Goal: Task Accomplishment & Management: Manage account settings

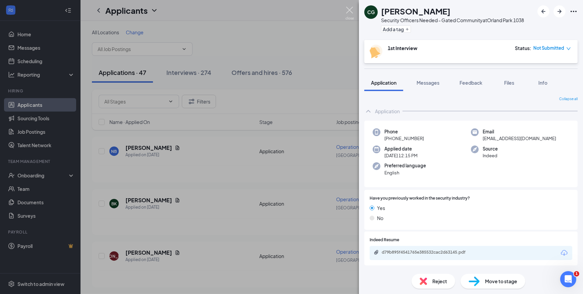
click at [349, 11] on img at bounding box center [350, 13] width 8 height 13
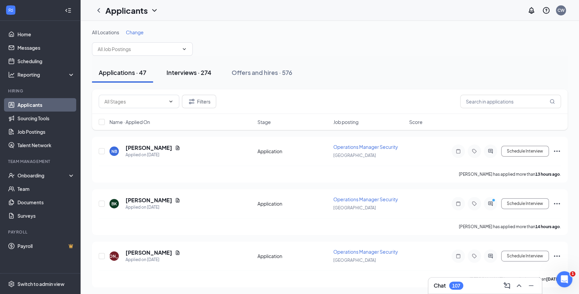
click at [210, 76] on div "Interviews · 274" at bounding box center [189, 72] width 45 height 8
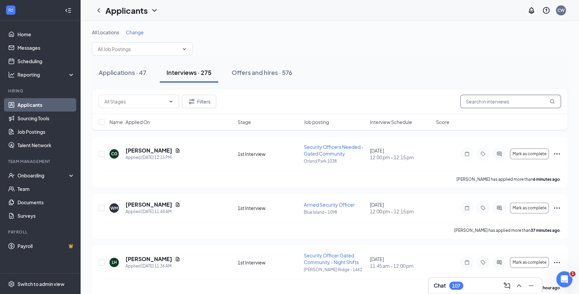
click at [475, 104] on input "text" at bounding box center [510, 101] width 101 height 13
type input "e"
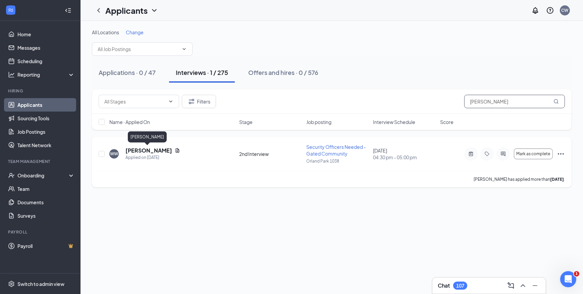
type input "william wa"
click at [146, 151] on h5 "William Walker" at bounding box center [149, 150] width 47 height 7
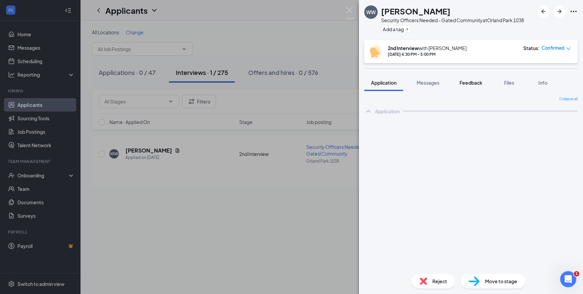
click at [472, 81] on span "Feedback" at bounding box center [471, 83] width 23 height 6
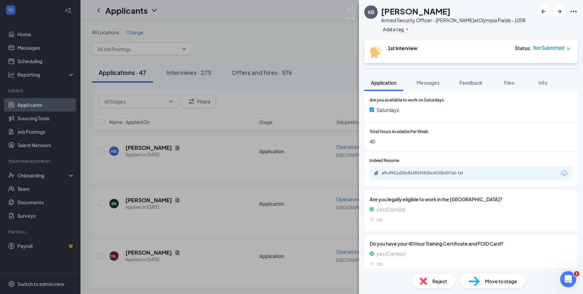
scroll to position [180, 0]
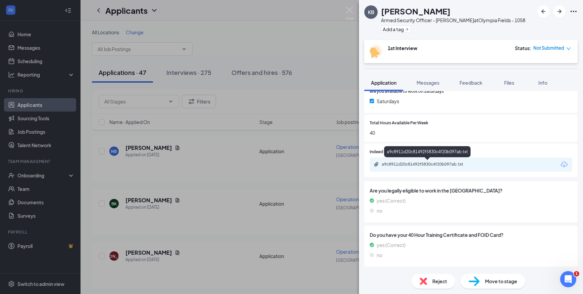
click at [430, 162] on div "a9c8911d20c81492f5830c4f20b097ab.txt" at bounding box center [429, 163] width 94 height 5
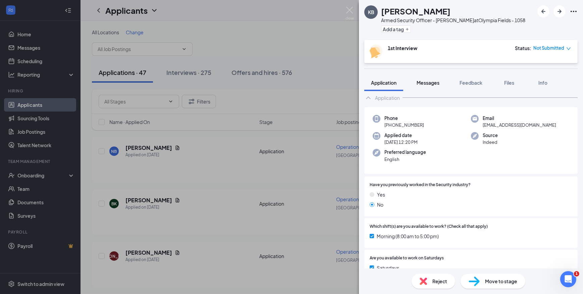
scroll to position [0, 0]
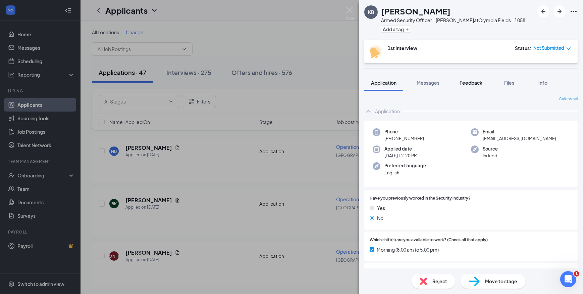
click at [463, 82] on span "Feedback" at bounding box center [471, 83] width 23 height 6
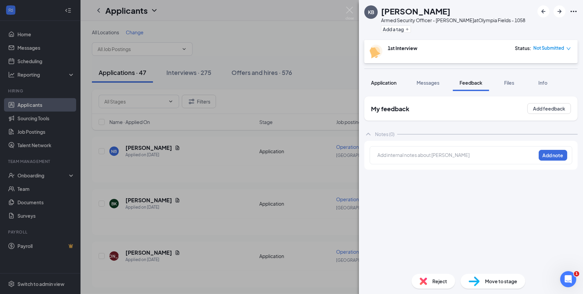
click at [382, 83] on span "Application" at bounding box center [384, 83] width 26 height 6
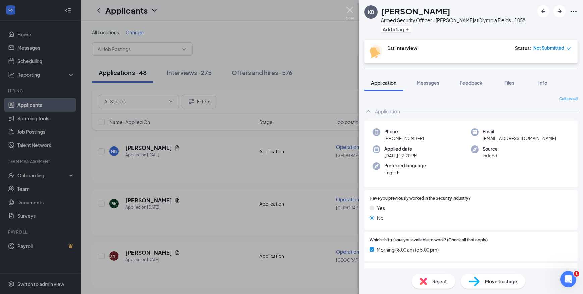
click at [350, 10] on img at bounding box center [350, 13] width 8 height 13
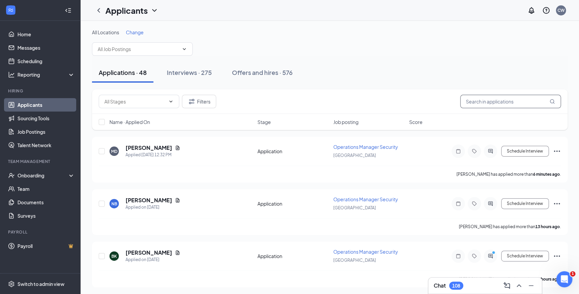
click at [472, 102] on input "text" at bounding box center [510, 101] width 101 height 13
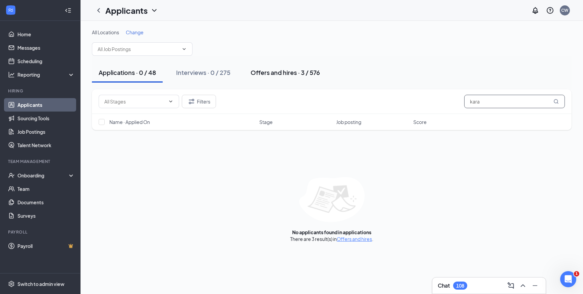
type input "kara"
click at [266, 72] on div "Offers and hires · 3 / 576" at bounding box center [285, 72] width 69 height 8
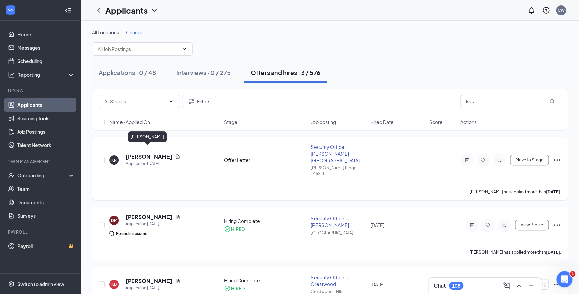
click at [157, 153] on h5 "KARA RAMSEY" at bounding box center [149, 156] width 47 height 7
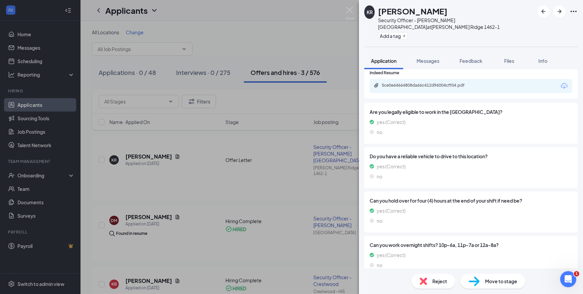
scroll to position [161, 0]
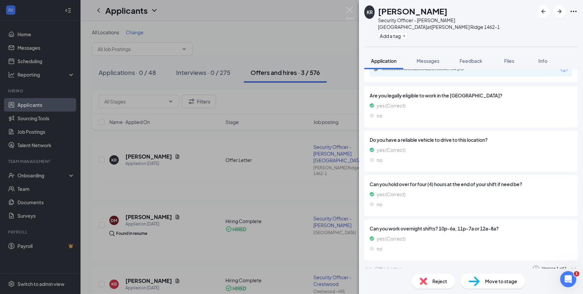
click at [367, 265] on icon "ChevronDown" at bounding box center [369, 269] width 8 height 8
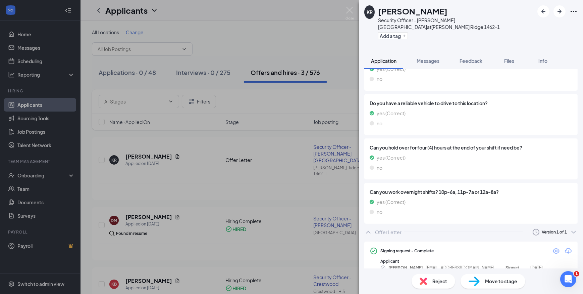
scroll to position [202, 0]
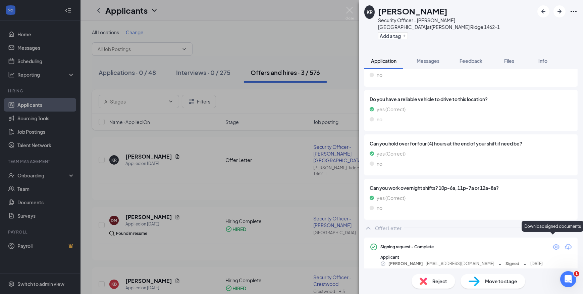
click at [565, 243] on icon "Download" at bounding box center [569, 247] width 8 height 8
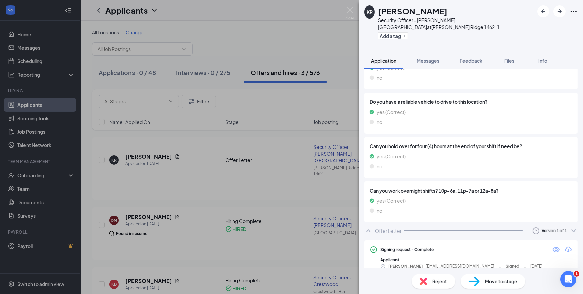
click at [491, 281] on span "Move to stage" at bounding box center [501, 280] width 32 height 7
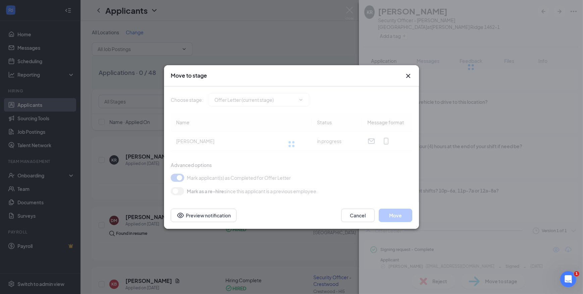
type input "Hiring Complete (final stage)"
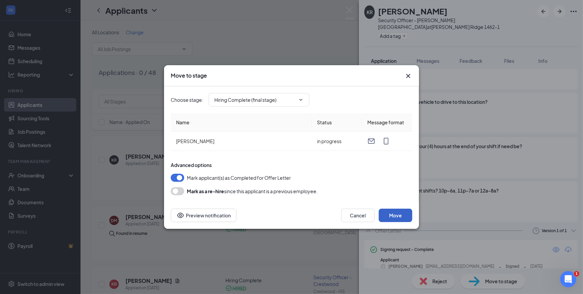
click at [401, 215] on button "Move" at bounding box center [396, 214] width 34 height 13
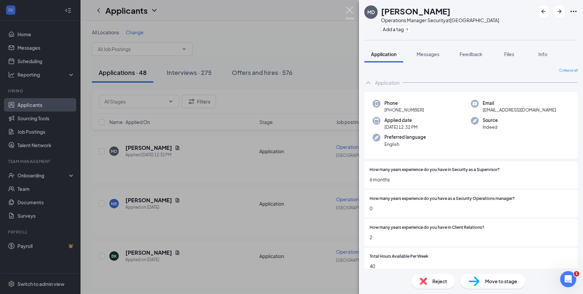
click at [346, 11] on img at bounding box center [350, 13] width 8 height 13
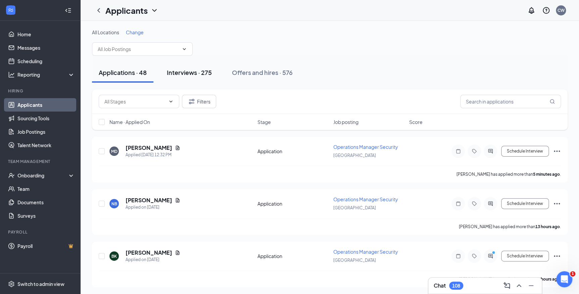
click at [185, 75] on div "Interviews · 275" at bounding box center [189, 72] width 45 height 8
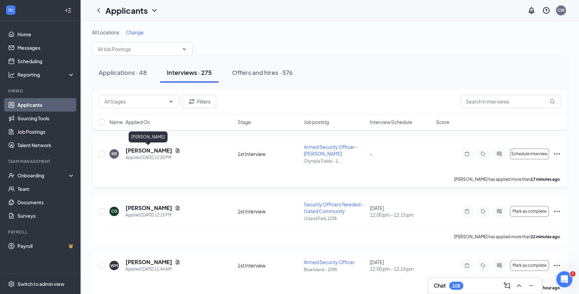
click at [154, 150] on h5 "Kenneth Bradley" at bounding box center [149, 150] width 47 height 7
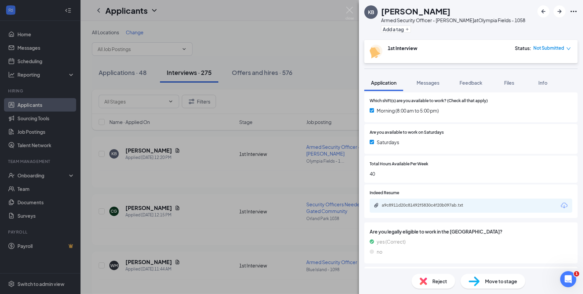
scroll to position [180, 0]
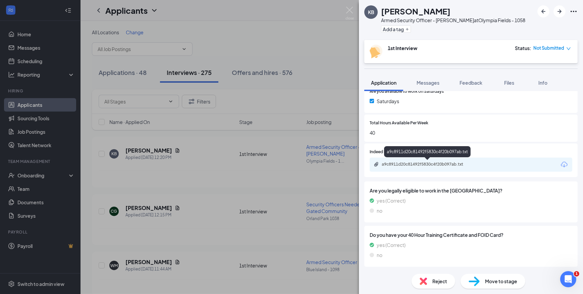
click at [440, 161] on div "a9c8911d20c81492f5830c4f20b097ab.txt" at bounding box center [429, 163] width 94 height 5
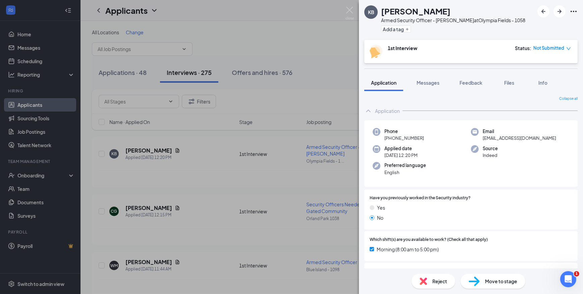
scroll to position [0, 0]
drag, startPoint x: 439, startPoint y: 10, endPoint x: 415, endPoint y: 13, distance: 24.4
click at [415, 13] on div "Kenneth Bradley" at bounding box center [453, 10] width 144 height 11
copy h1 "Bradley"
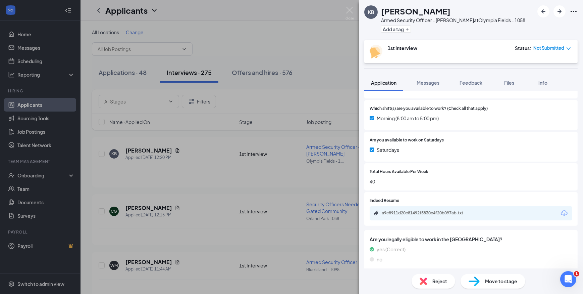
scroll to position [180, 0]
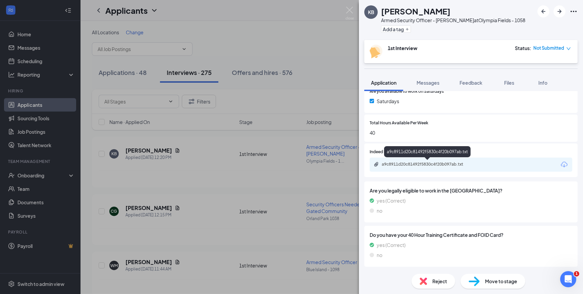
click at [428, 163] on div "a9c8911d20c81492f5830c4f20b097ab.txt" at bounding box center [429, 163] width 94 height 5
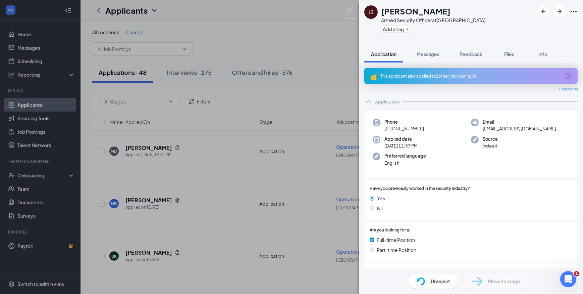
click at [445, 68] on div "This applicant also applied to 1 other job posting(s)" at bounding box center [472, 76] width 214 height 16
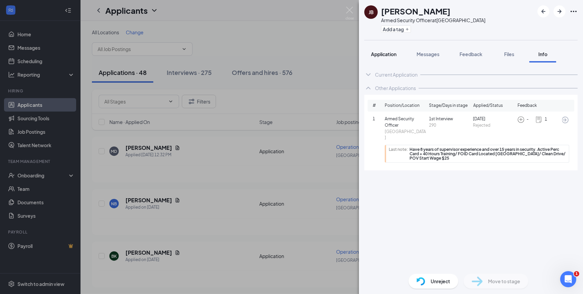
click at [382, 58] on button "Application" at bounding box center [384, 54] width 39 height 17
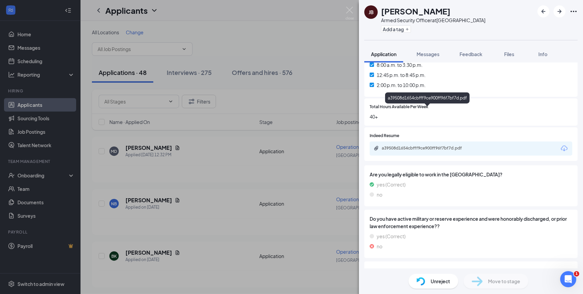
scroll to position [275, 0]
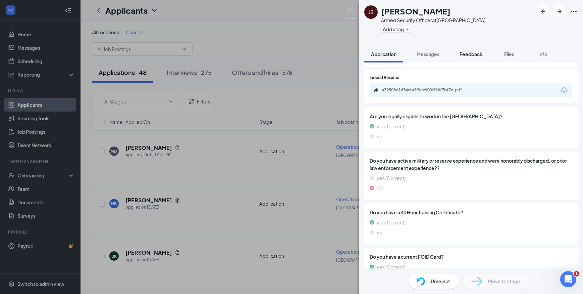
click at [470, 52] on span "Feedback" at bounding box center [471, 54] width 23 height 6
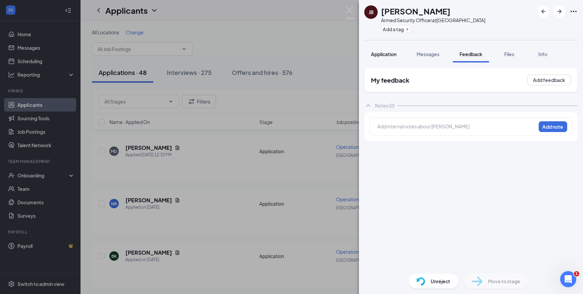
click at [383, 53] on span "Application" at bounding box center [384, 54] width 26 height 6
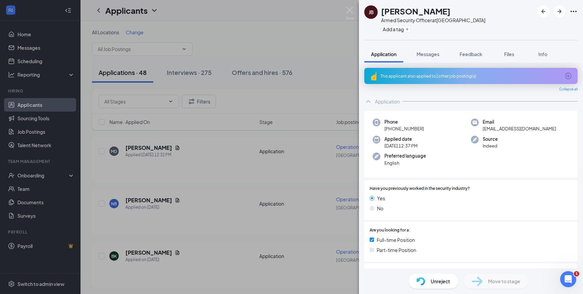
click at [426, 77] on div "This applicant also applied to 1 other job posting(s)" at bounding box center [471, 76] width 180 height 6
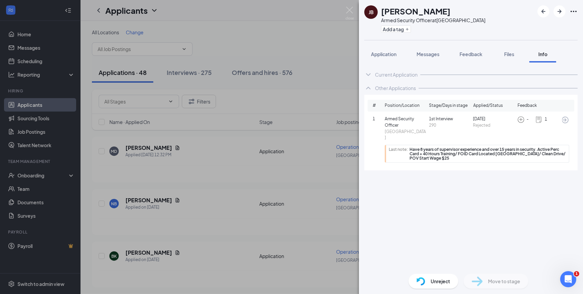
click at [564, 118] on icon "ArrowCircle" at bounding box center [566, 120] width 8 height 8
click at [392, 53] on span "Application" at bounding box center [384, 54] width 26 height 6
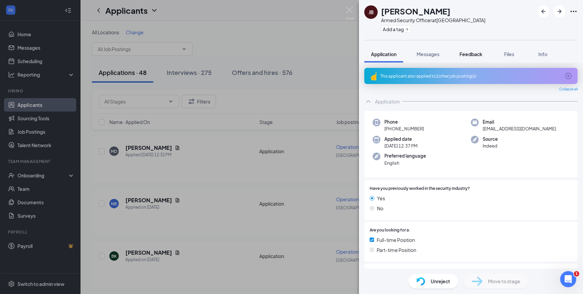
click at [467, 54] on span "Feedback" at bounding box center [471, 54] width 23 height 6
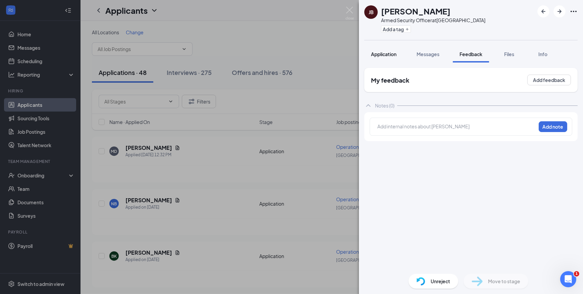
click at [373, 52] on span "Application" at bounding box center [384, 54] width 26 height 6
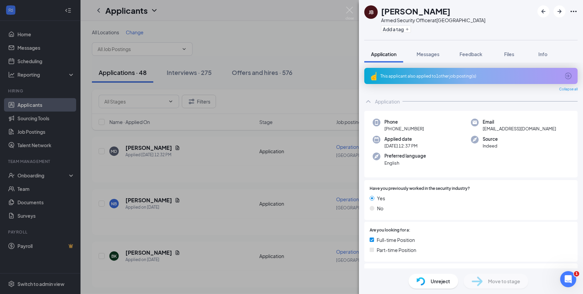
click at [428, 80] on div "This applicant also applied to 1 other job posting(s)" at bounding box center [472, 76] width 214 height 16
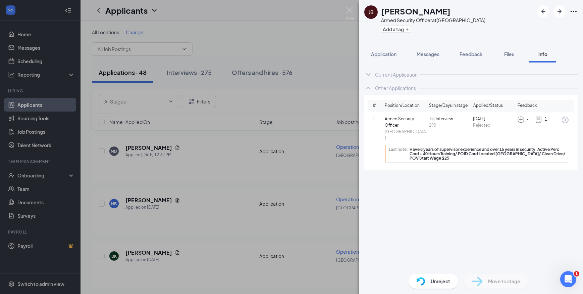
click at [352, 5] on div "JB John Brittain Armed Security Officer at Chicago Loop Add a tag Application M…" at bounding box center [291, 147] width 583 height 294
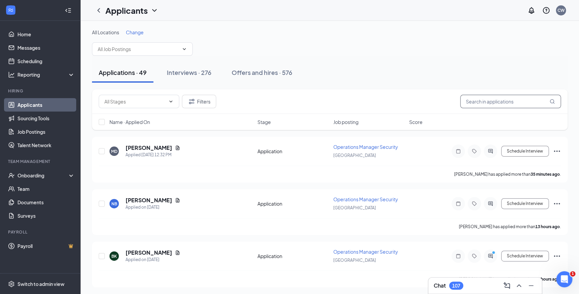
click at [469, 101] on input "text" at bounding box center [510, 101] width 101 height 13
paste input "Darrell Johnson"
type input "Darrell Johnson"
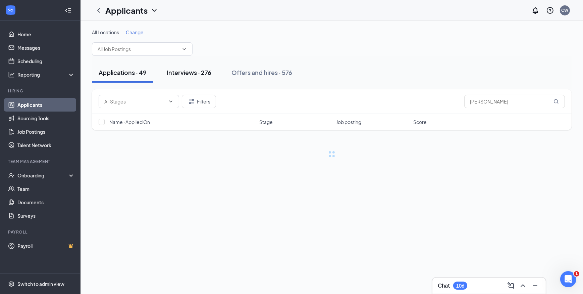
click at [191, 77] on button "Interviews · 276" at bounding box center [189, 72] width 58 height 20
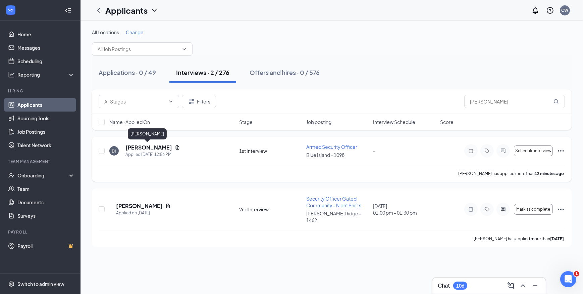
click at [154, 147] on h5 "Darrell Johnson" at bounding box center [149, 147] width 47 height 7
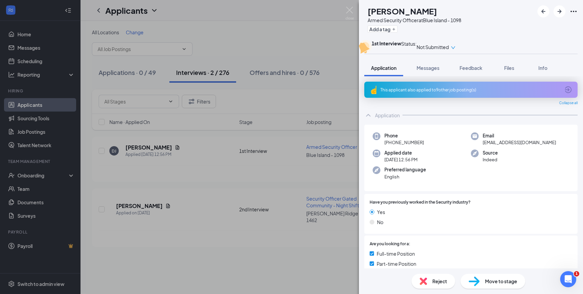
click at [158, 201] on div "DJ Darrell Johnson Armed Security Officer at Blue Island - 1098 Add a tag 1st I…" at bounding box center [291, 147] width 583 height 294
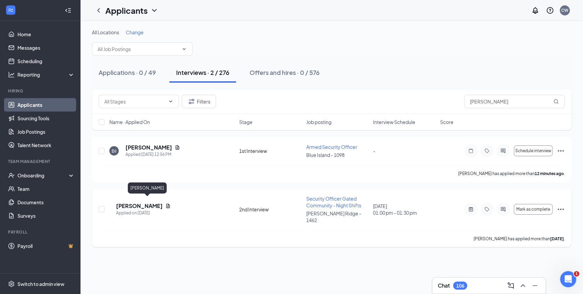
click at [147, 202] on h5 "Darrell Johnson" at bounding box center [139, 205] width 47 height 7
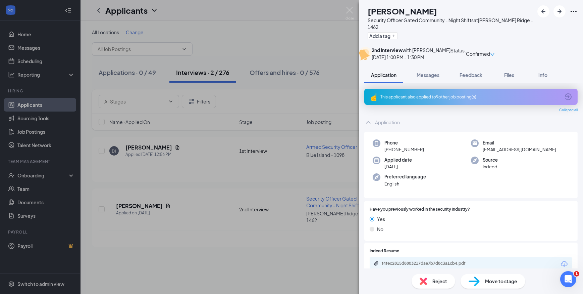
click at [150, 148] on div "DJ Darrell Johnson Security Officer Gated Community - Night Shifts at Burr Ridg…" at bounding box center [291, 147] width 583 height 294
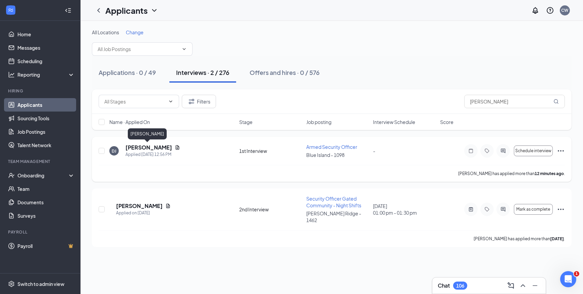
click at [150, 148] on h5 "[PERSON_NAME]" at bounding box center [149, 147] width 47 height 7
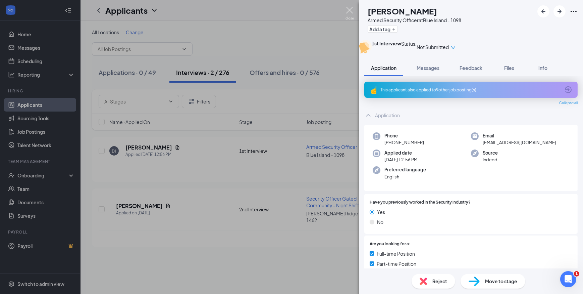
click at [346, 9] on img at bounding box center [350, 13] width 8 height 13
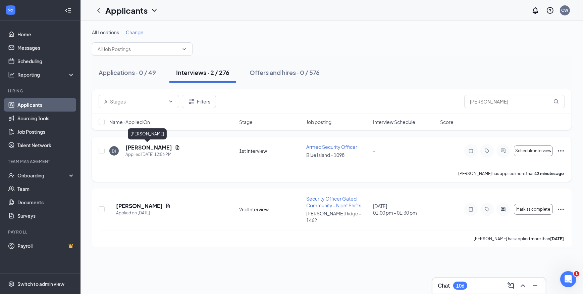
click at [152, 149] on h5 "[PERSON_NAME]" at bounding box center [149, 147] width 47 height 7
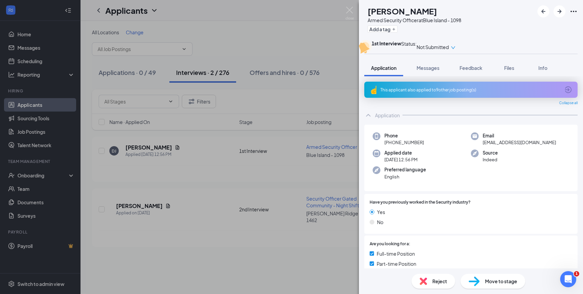
click at [441, 275] on div "Reject" at bounding box center [434, 281] width 44 height 15
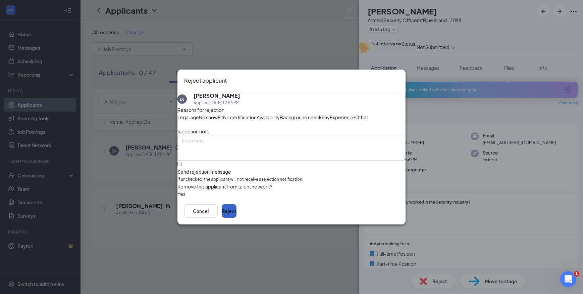
click at [237, 218] on button "Reject" at bounding box center [229, 210] width 15 height 13
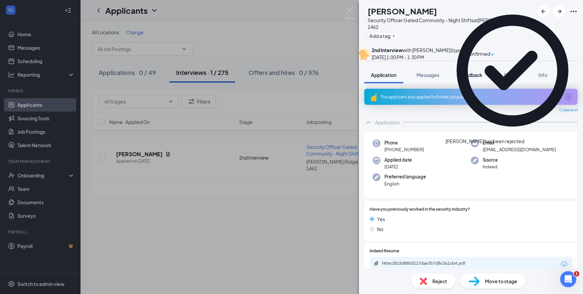
click at [477, 78] on span "Feedback" at bounding box center [471, 75] width 23 height 6
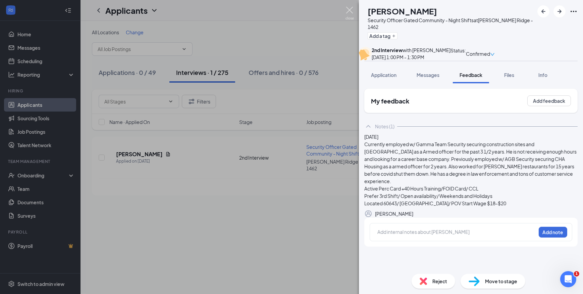
click at [349, 10] on img at bounding box center [350, 13] width 8 height 13
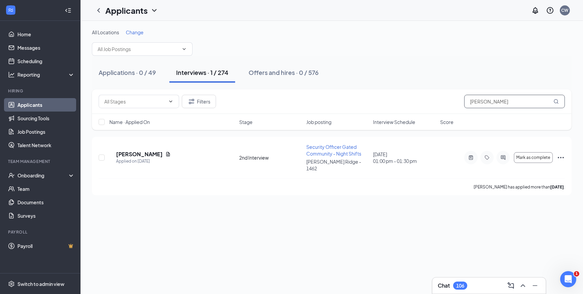
drag, startPoint x: 506, startPoint y: 104, endPoint x: 396, endPoint y: 108, distance: 109.9
click at [397, 107] on div "Filters Darrell Johnson" at bounding box center [332, 101] width 467 height 13
type input "henry"
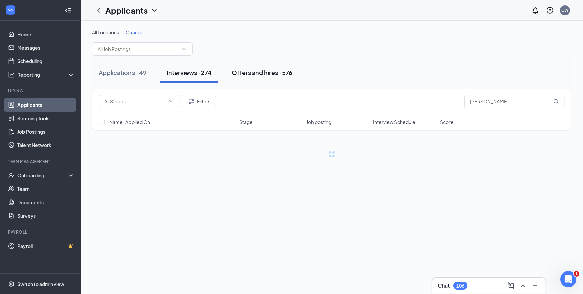
click at [255, 69] on div "Offers and hires · 576" at bounding box center [262, 72] width 61 height 8
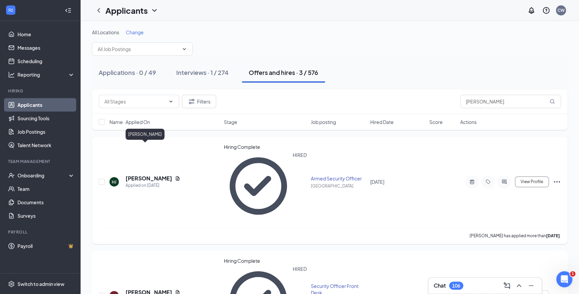
click at [137, 175] on h5 "Henry Jr" at bounding box center [149, 178] width 47 height 7
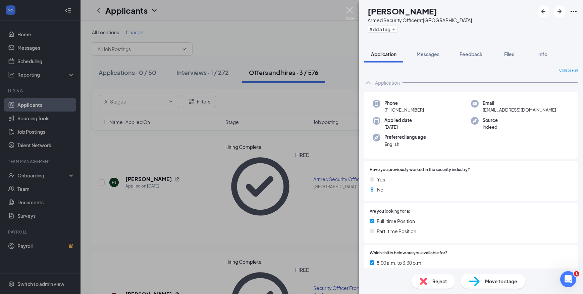
click at [349, 7] on img at bounding box center [350, 13] width 8 height 13
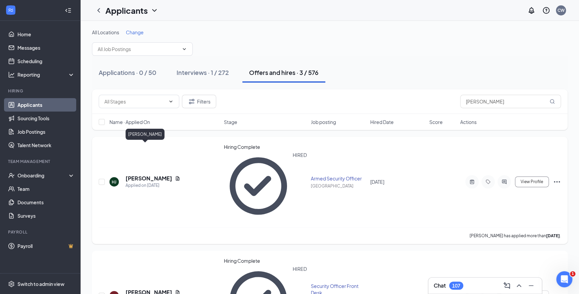
click at [141, 175] on h5 "Henry Jr" at bounding box center [149, 178] width 47 height 7
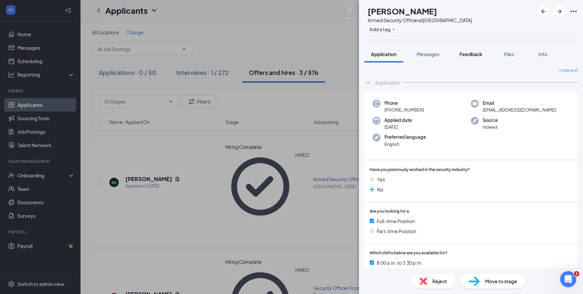
click at [473, 57] on button "Feedback" at bounding box center [471, 54] width 36 height 17
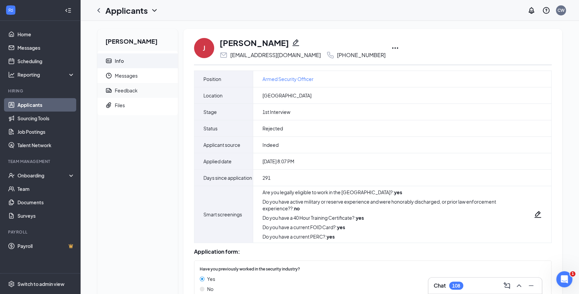
click at [133, 91] on div "Feedback" at bounding box center [126, 90] width 23 height 7
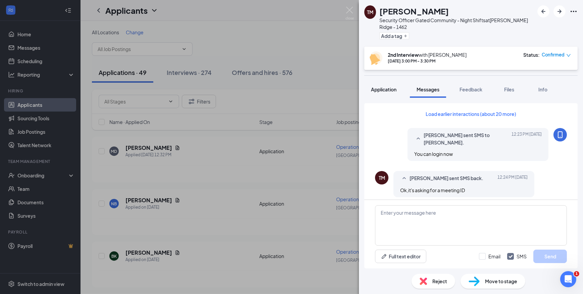
click at [383, 86] on span "Application" at bounding box center [384, 89] width 26 height 6
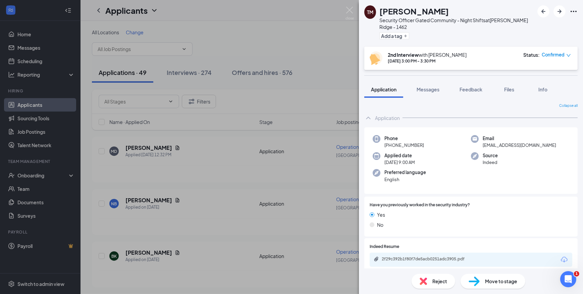
drag, startPoint x: 447, startPoint y: 11, endPoint x: 381, endPoint y: 15, distance: 65.6
click at [381, 16] on div "[PERSON_NAME]" at bounding box center [457, 10] width 155 height 11
click at [477, 86] on span "Feedback" at bounding box center [471, 89] width 23 height 6
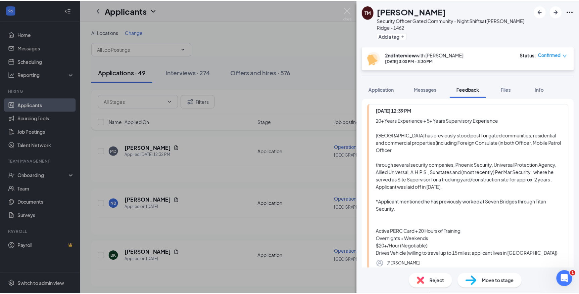
scroll to position [122, 0]
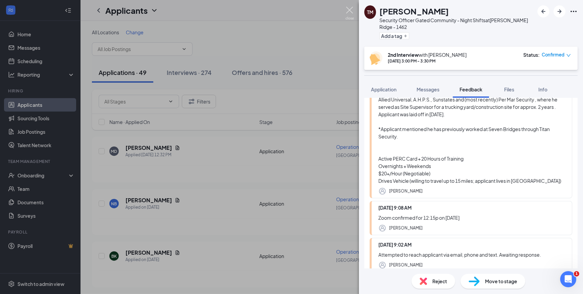
click at [352, 10] on img at bounding box center [350, 13] width 8 height 13
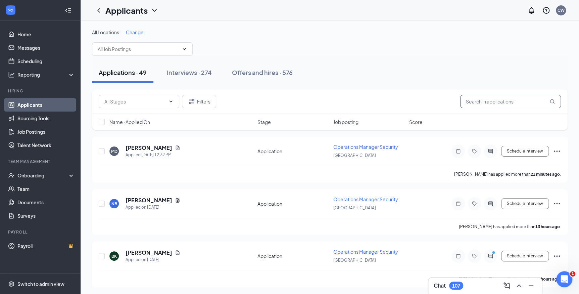
click at [474, 99] on input "text" at bounding box center [510, 101] width 101 height 13
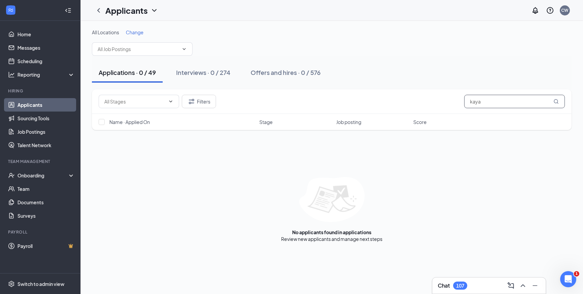
click at [475, 101] on input "kaya" at bounding box center [515, 101] width 101 height 13
type input "kara"
click at [209, 105] on button "Filters" at bounding box center [199, 101] width 34 height 13
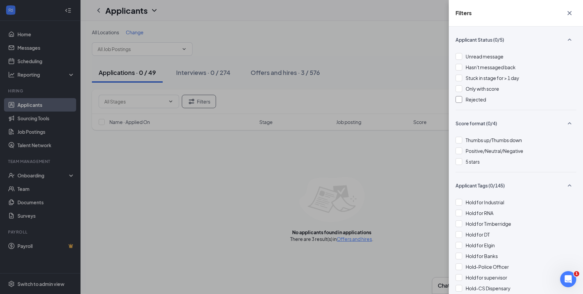
click at [457, 100] on div at bounding box center [459, 99] width 7 height 7
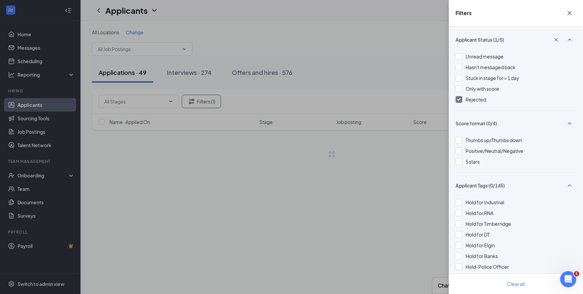
click at [403, 94] on div "Filters Applicant Status (1/5) Unread message Hasn't messaged back Stuck in sta…" at bounding box center [291, 147] width 583 height 294
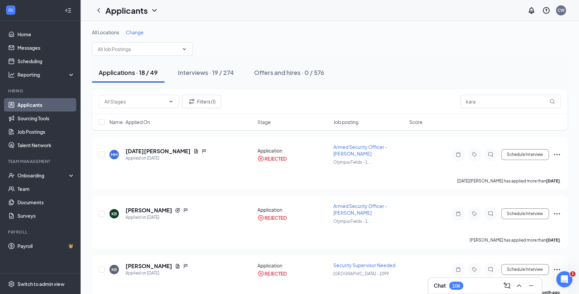
click at [134, 70] on div "Applications · 18 / 49" at bounding box center [128, 72] width 59 height 8
click at [202, 71] on div "Interviews · 19 / 274" at bounding box center [206, 72] width 56 height 8
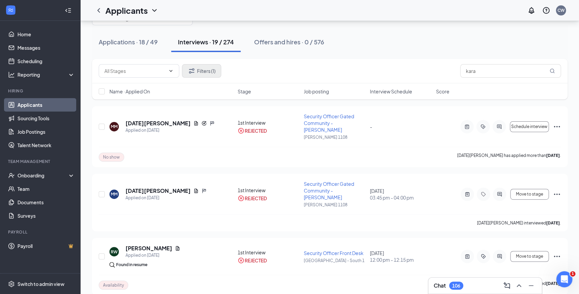
scroll to position [30, 0]
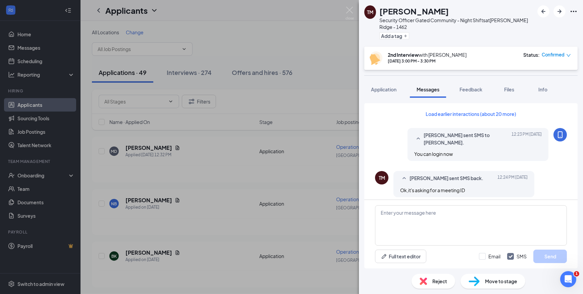
scroll to position [276, 0]
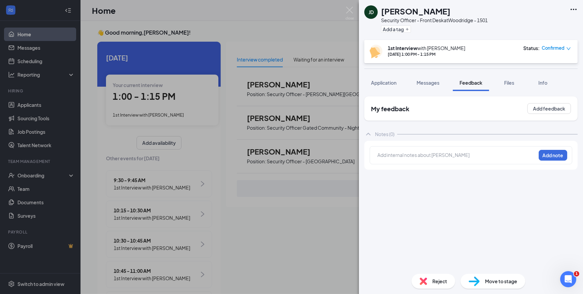
scroll to position [3, 0]
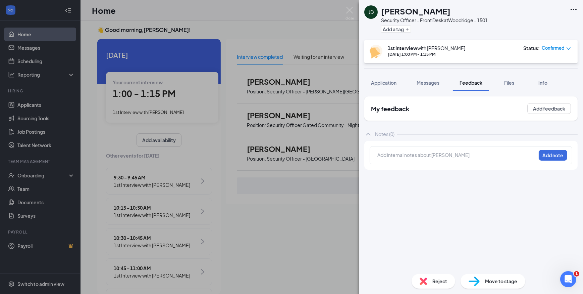
click at [403, 151] on div at bounding box center [457, 154] width 158 height 7
click at [545, 153] on button "Add note" at bounding box center [553, 155] width 29 height 11
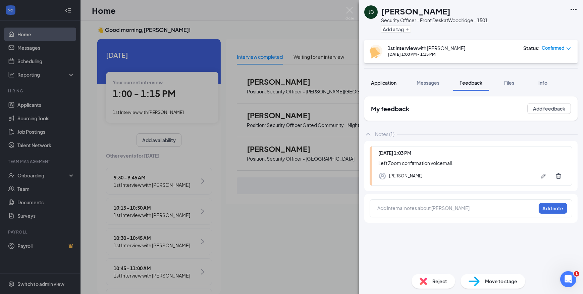
click at [382, 82] on span "Application" at bounding box center [384, 83] width 26 height 6
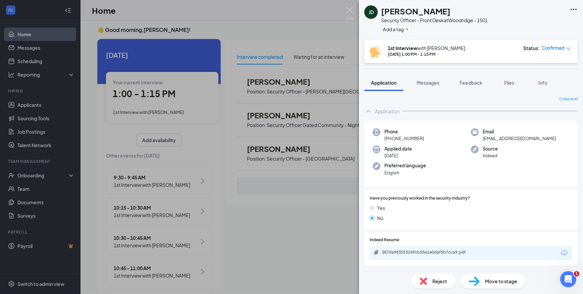
click at [557, 49] on span "Confirmed" at bounding box center [553, 48] width 23 height 7
click at [539, 90] on span "Mark as no-show" at bounding box center [538, 90] width 37 height 7
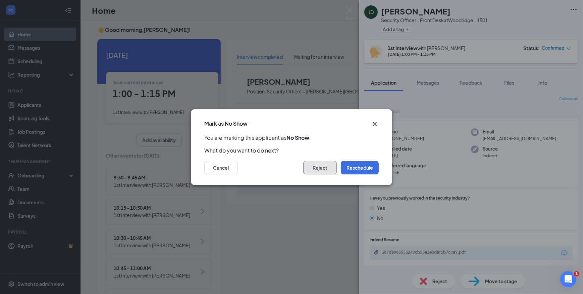
click at [325, 164] on button "Reject" at bounding box center [320, 167] width 34 height 13
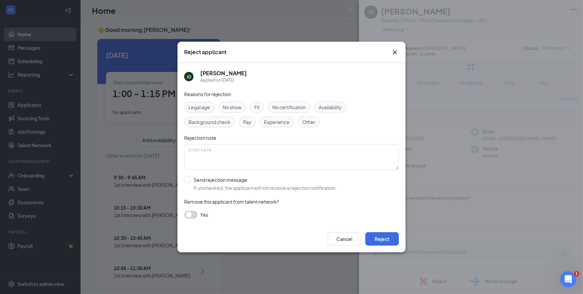
click at [242, 113] on div "Legal age No show Fit No certification Availability Background check Pay Experi…" at bounding box center [291, 115] width 215 height 26
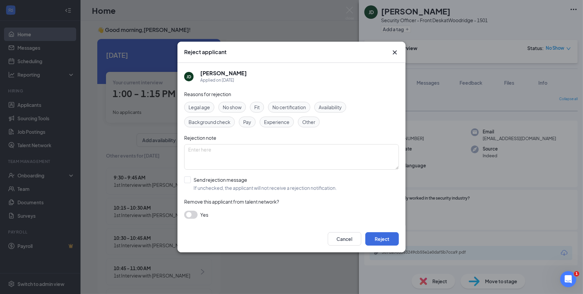
click at [239, 104] on span "No show" at bounding box center [232, 106] width 19 height 7
click at [239, 152] on textarea at bounding box center [291, 157] width 215 height 26
type textarea "No Show"
click at [186, 181] on input "Send rejection message If unchecked, the applicant will not receive a rejection…" at bounding box center [260, 183] width 153 height 15
checkbox input "true"
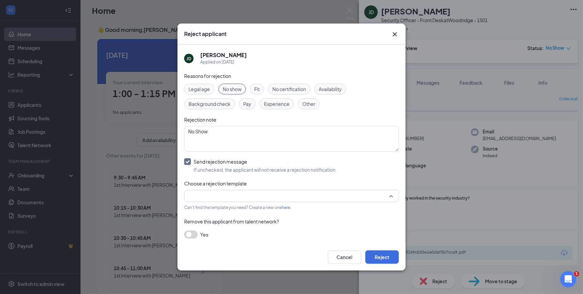
click at [203, 195] on input "search" at bounding box center [289, 195] width 202 height 11
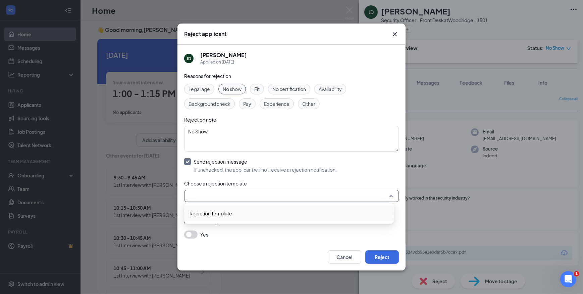
click at [205, 212] on span "Rejection Template" at bounding box center [211, 212] width 43 height 7
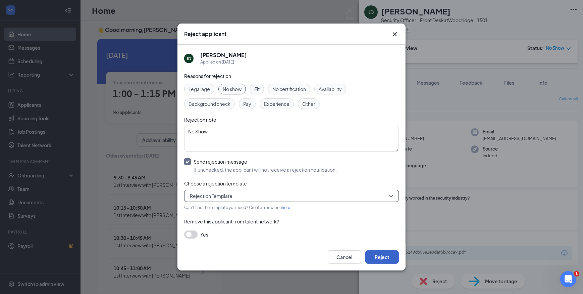
click at [377, 257] on button "Reject" at bounding box center [383, 256] width 34 height 13
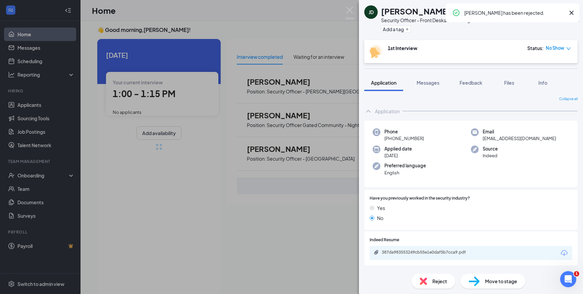
click at [573, 9] on icon "Cross" at bounding box center [572, 13] width 8 height 8
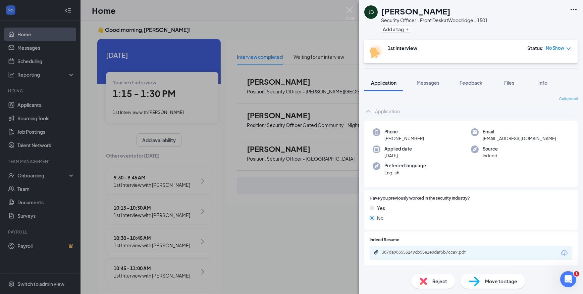
click at [572, 9] on icon "Ellipses" at bounding box center [574, 9] width 6 height 1
click at [521, 40] on link "Flag applicant" at bounding box center [538, 39] width 73 height 7
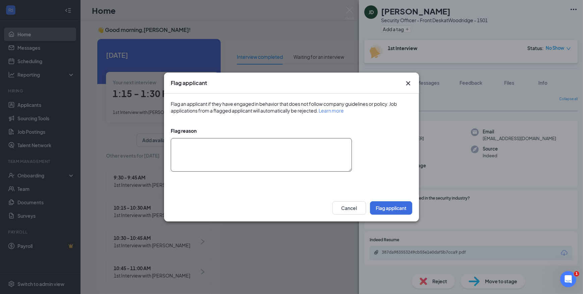
click at [320, 147] on textarea at bounding box center [261, 155] width 181 height 34
type textarea "NC/NS"
click at [385, 207] on button "Flag applicant" at bounding box center [391, 207] width 42 height 13
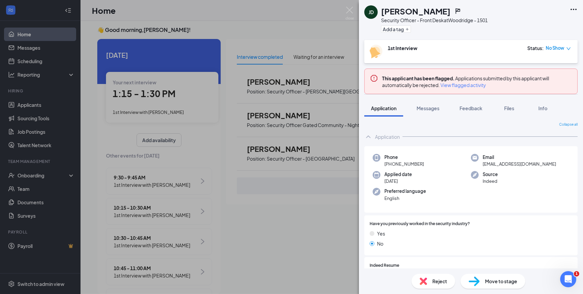
click at [161, 111] on div "JD Justin Durakis Security Officer - Front Desk at Woodridge - 1501 Add a tag 1…" at bounding box center [291, 147] width 583 height 294
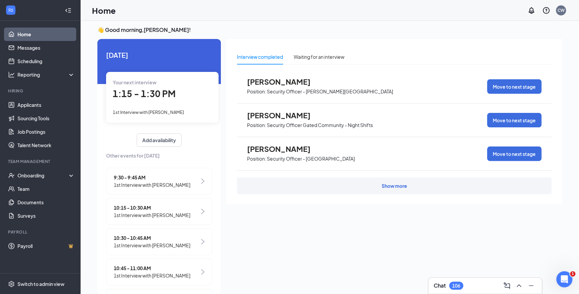
click at [162, 111] on span "1st Interview with Jameika Lane-Starks" at bounding box center [148, 111] width 71 height 5
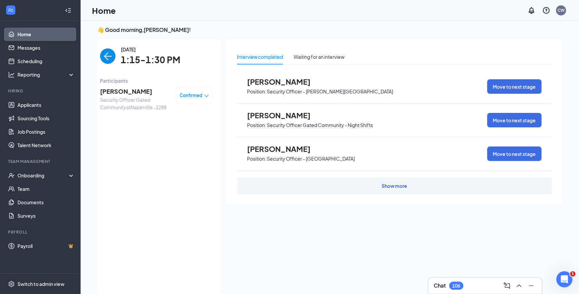
click at [133, 89] on span "Jameika Lane-Starks" at bounding box center [135, 91] width 71 height 9
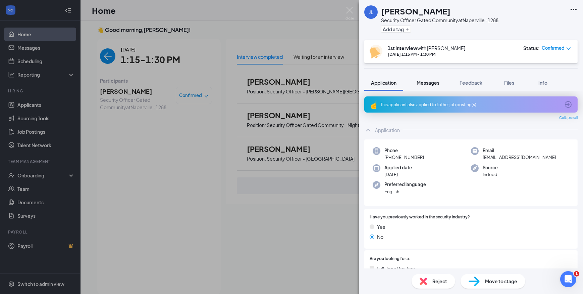
click at [428, 80] on span "Messages" at bounding box center [428, 83] width 23 height 6
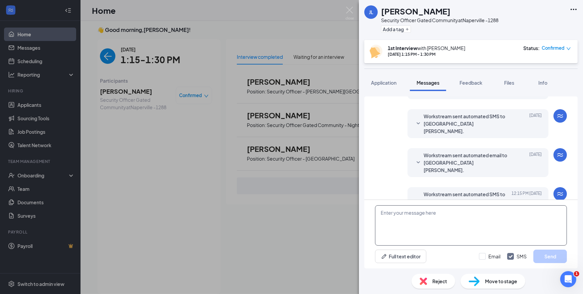
scroll to position [209, 0]
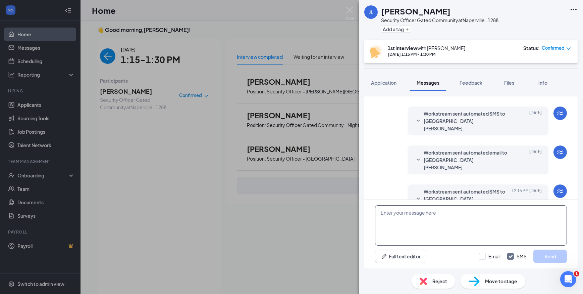
click at [450, 220] on textarea at bounding box center [471, 225] width 192 height 40
paste textarea "Join Zoom Meeting https://us04web.zoom.us/j/77099662129?pwd=nmzXJVECW8d8rmnE3xJ…"
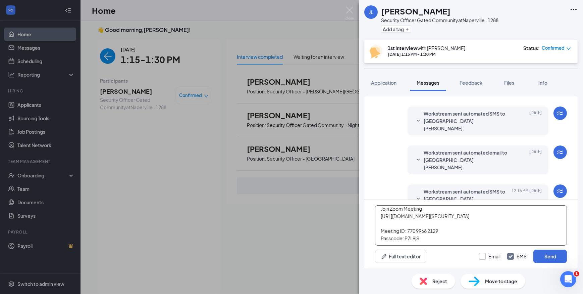
type textarea "Join Zoom Meeting https://us04web.zoom.us/j/77099662129?pwd=nmzXJVECW8d8rmnE3xJ…"
click at [482, 254] on input "Email" at bounding box center [489, 256] width 21 height 7
checkbox input "true"
click at [545, 254] on button "Send" at bounding box center [551, 255] width 34 height 13
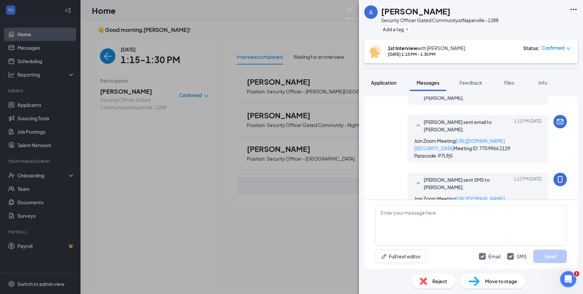
scroll to position [369, 0]
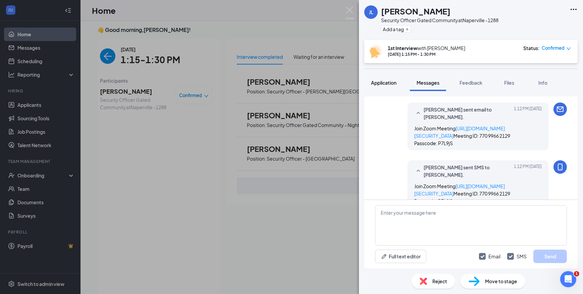
click at [384, 81] on span "Application" at bounding box center [384, 83] width 26 height 6
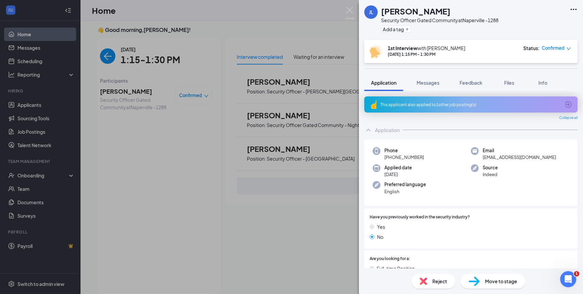
click at [431, 106] on div "This applicant also applied to 1 other job posting(s)" at bounding box center [471, 105] width 180 height 6
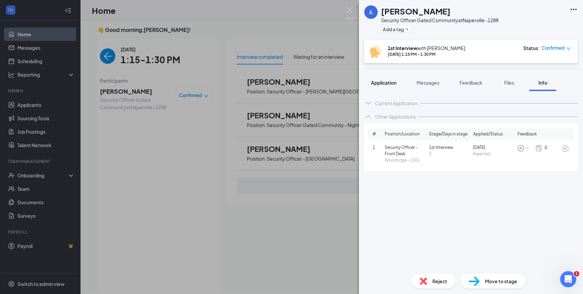
click at [385, 78] on button "Application" at bounding box center [384, 82] width 39 height 17
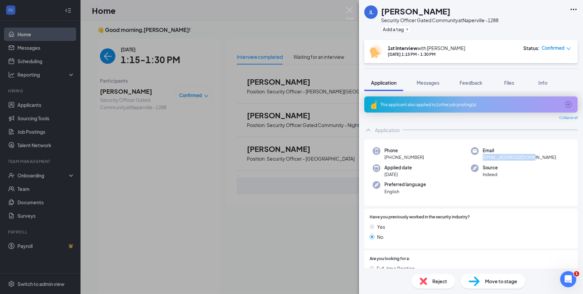
drag, startPoint x: 538, startPoint y: 156, endPoint x: 479, endPoint y: 157, distance: 58.4
click at [479, 157] on div "Email dawnte1918@gmail.com" at bounding box center [520, 154] width 98 height 14
click at [472, 75] on button "Feedback" at bounding box center [471, 82] width 36 height 17
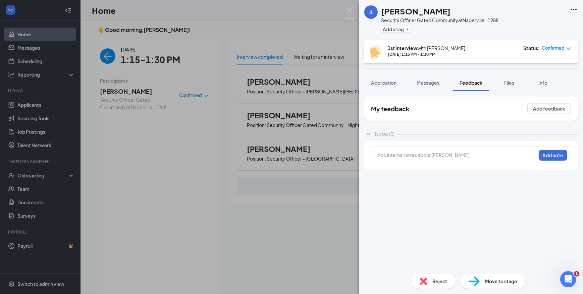
click at [457, 153] on div at bounding box center [457, 154] width 158 height 7
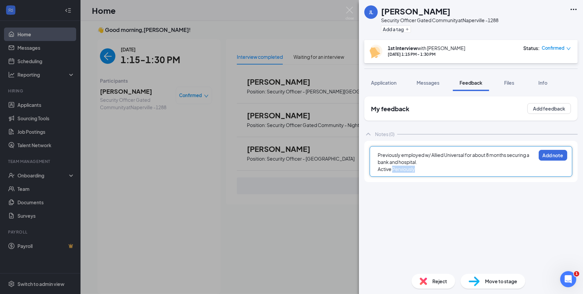
drag, startPoint x: 425, startPoint y: 171, endPoint x: 393, endPoint y: 172, distance: 31.6
click at [393, 172] on div "Active Perviously" at bounding box center [457, 169] width 158 height 7
click at [438, 162] on div "Previously employed w/ Allied Universal for about 8 months securing a bank and …" at bounding box center [457, 158] width 158 height 14
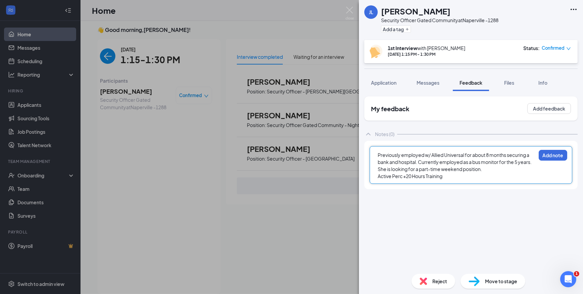
click at [448, 176] on div "Active Perc +20 Hours Training" at bounding box center [457, 176] width 158 height 7
click at [415, 181] on span "Weekends Only 1st Shift" at bounding box center [405, 183] width 54 height 6
click at [404, 192] on div "Located" at bounding box center [457, 190] width 158 height 7
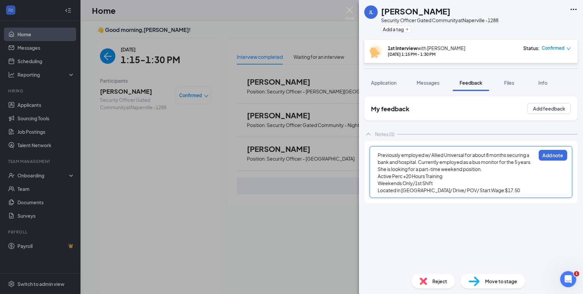
click at [502, 168] on div "Previously employed w/ Allied Universal for about 8 months securing a bank and …" at bounding box center [457, 161] width 158 height 21
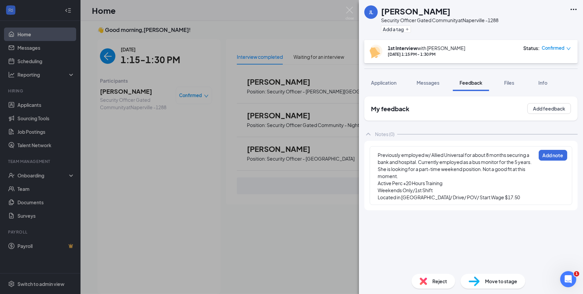
click at [560, 161] on div "Previously employed w/ Allied Universal for about 8 months securing a bank and …" at bounding box center [471, 175] width 203 height 59
click at [558, 149] on div "Previously employed w/ Allied Universal for about 8 months securing a bank and …" at bounding box center [471, 175] width 203 height 59
click at [553, 153] on button "Add note" at bounding box center [553, 155] width 29 height 11
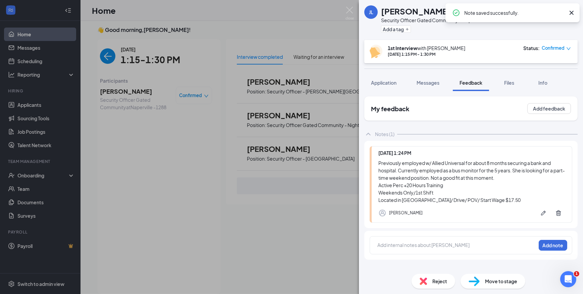
click at [440, 282] on span "Reject" at bounding box center [440, 280] width 15 height 7
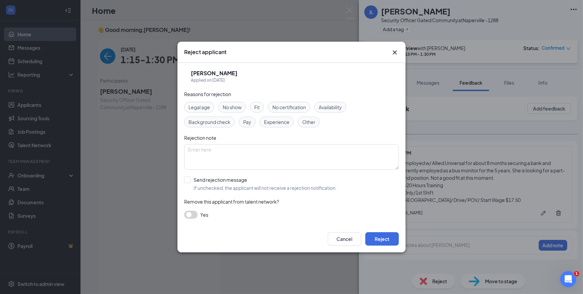
click at [262, 107] on div "Fit" at bounding box center [257, 107] width 14 height 11
click at [385, 233] on button "Reject" at bounding box center [383, 238] width 34 height 13
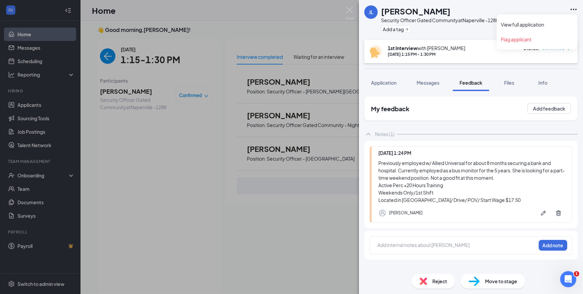
click at [573, 10] on icon "Ellipses" at bounding box center [574, 9] width 8 height 8
click at [569, 9] on div "JL Jameika Lane-Starks Security Officer Gated Community at Naperville -1288 Add…" at bounding box center [471, 20] width 224 height 40
click at [574, 10] on icon "Ellipses" at bounding box center [574, 9] width 8 height 8
click at [524, 39] on link "Flag applicant" at bounding box center [538, 39] width 73 height 7
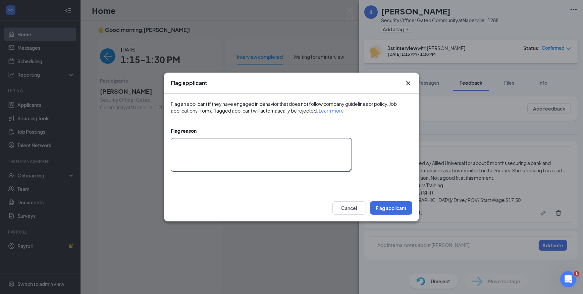
click at [275, 157] on textarea at bounding box center [261, 155] width 181 height 34
type textarea "Does not meet company standards."
click at [391, 205] on button "Flag applicant" at bounding box center [391, 207] width 42 height 13
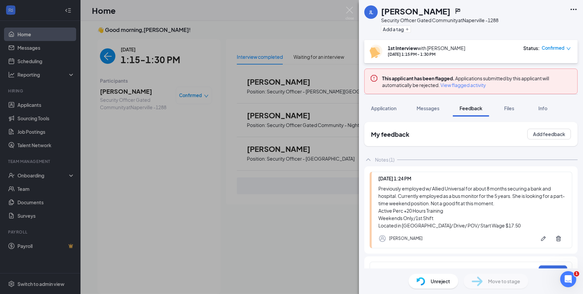
click at [105, 56] on div "JL Jameika Lane-Starks Security Officer Gated Community at Naperville -1288 Add…" at bounding box center [291, 147] width 583 height 294
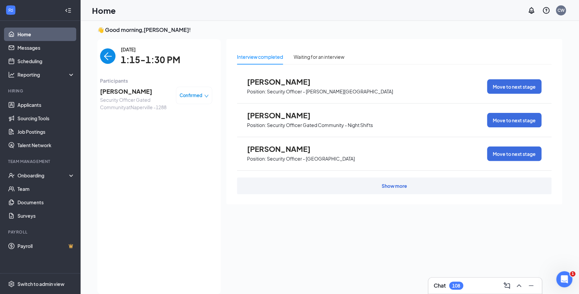
click at [105, 56] on img "back-button" at bounding box center [107, 55] width 15 height 15
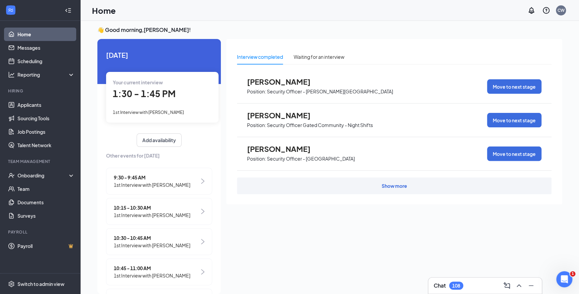
click at [145, 113] on span "1st Interview with Sammir Marks" at bounding box center [148, 111] width 71 height 5
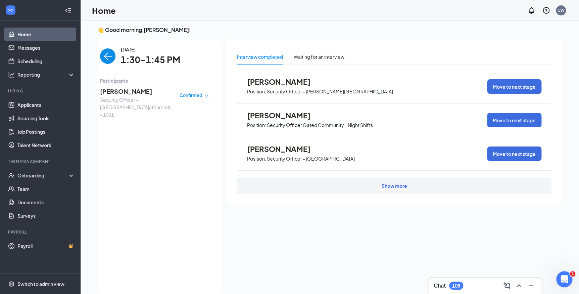
click at [132, 92] on span "Sammir Marks" at bounding box center [135, 91] width 71 height 9
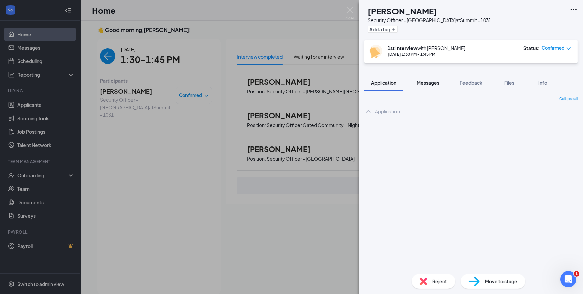
click at [435, 85] on span "Messages" at bounding box center [428, 83] width 23 height 6
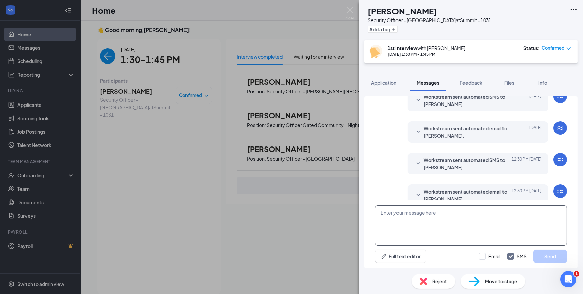
scroll to position [222, 0]
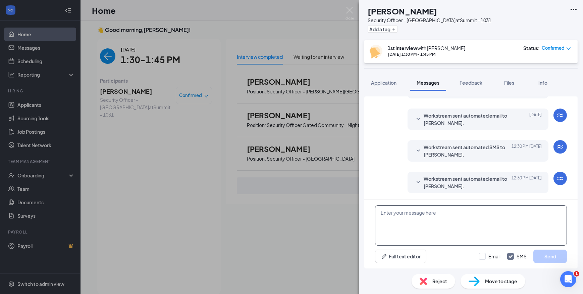
click at [438, 218] on textarea at bounding box center [471, 225] width 192 height 40
paste textarea "Join Zoom Meeting https://us04web.zoom.us/j/75522110168?pwd=mPYwPW1fRhBfqGtdMzC…"
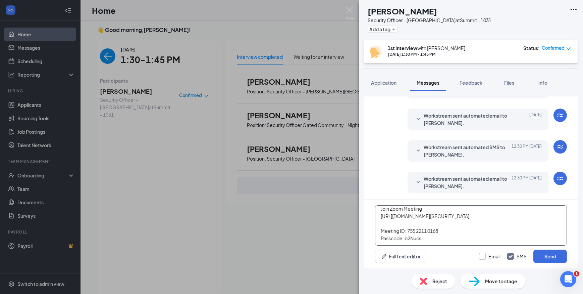
type textarea "Join Zoom Meeting https://us04web.zoom.us/j/75522110168?pwd=mPYwPW1fRhBfqGtdMzC…"
click at [481, 254] on input "Email" at bounding box center [489, 256] width 21 height 7
checkbox input "true"
click at [551, 255] on button "Send" at bounding box center [551, 255] width 34 height 13
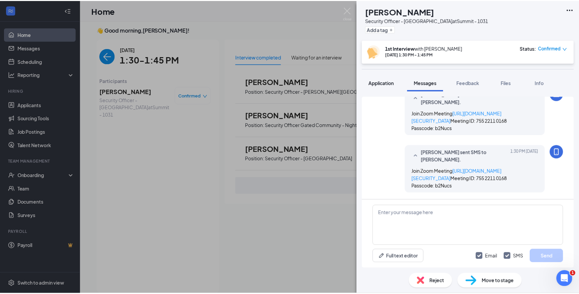
scroll to position [381, 0]
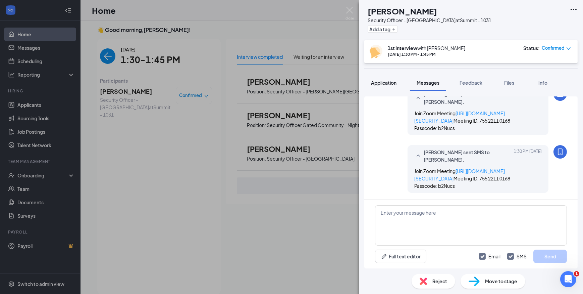
click at [384, 83] on span "Application" at bounding box center [384, 83] width 26 height 6
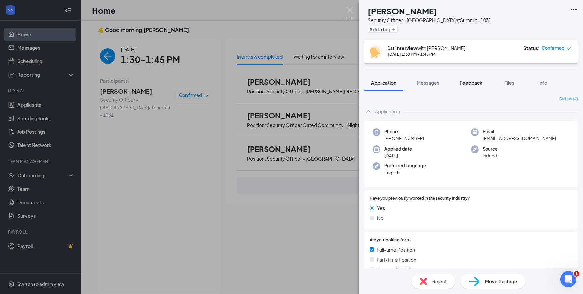
click at [476, 83] on span "Feedback" at bounding box center [471, 83] width 23 height 6
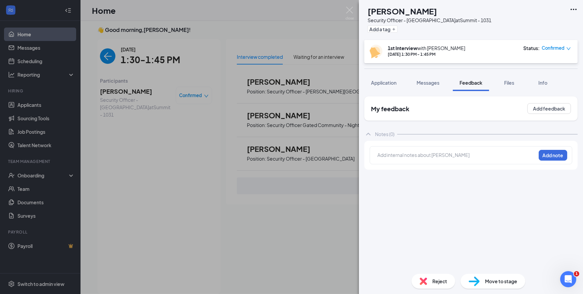
click at [446, 152] on div at bounding box center [457, 154] width 158 height 7
click at [550, 157] on button "Add note" at bounding box center [553, 155] width 29 height 11
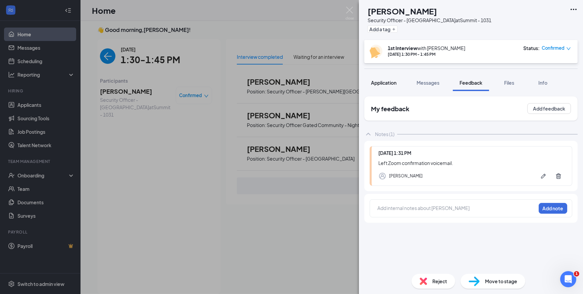
click at [381, 81] on span "Application" at bounding box center [384, 83] width 26 height 6
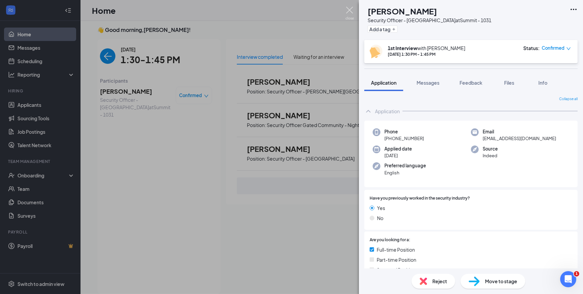
click at [349, 7] on img at bounding box center [350, 13] width 8 height 13
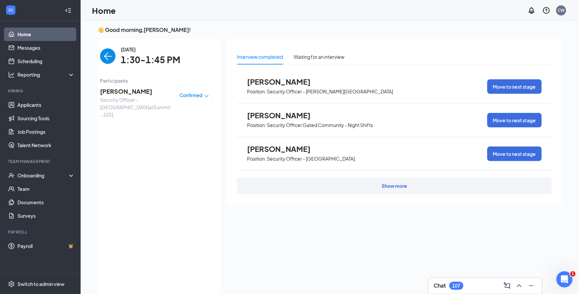
click at [123, 89] on span "[PERSON_NAME]" at bounding box center [135, 91] width 71 height 9
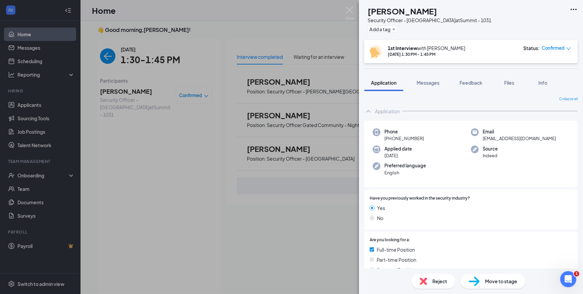
click at [563, 47] on span "Confirmed" at bounding box center [553, 48] width 23 height 7
click at [538, 91] on span "Mark as no-show" at bounding box center [538, 90] width 37 height 7
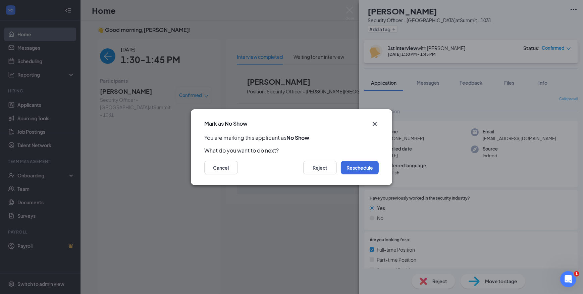
click at [316, 176] on div "Cancel Reject Reschedule" at bounding box center [291, 169] width 201 height 31
click at [326, 167] on button "Reject" at bounding box center [320, 167] width 34 height 13
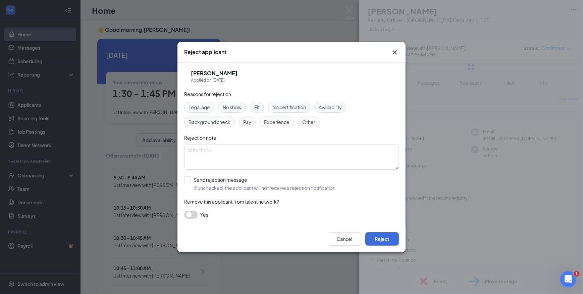
click at [240, 106] on span "No show" at bounding box center [232, 106] width 19 height 7
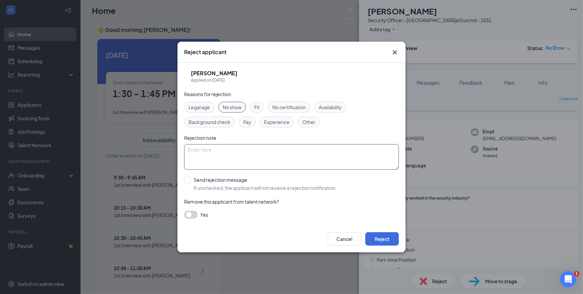
click at [258, 157] on textarea at bounding box center [291, 157] width 215 height 26
type textarea "No Show"
click at [189, 180] on input "Send rejection message If unchecked, the applicant will not receive a rejection…" at bounding box center [260, 183] width 153 height 15
checkbox input "true"
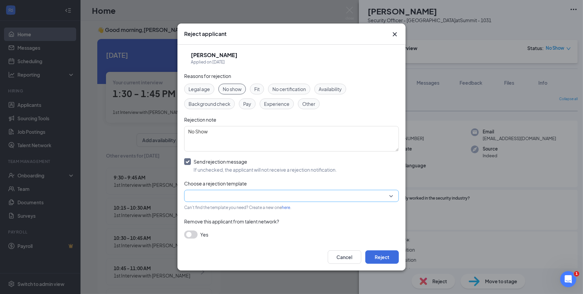
click at [217, 190] on div at bounding box center [291, 196] width 215 height 12
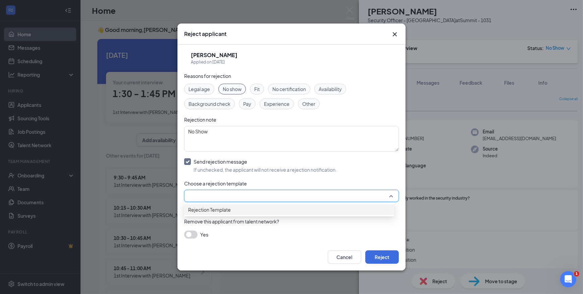
click at [221, 210] on span "Rejection Template" at bounding box center [209, 209] width 43 height 7
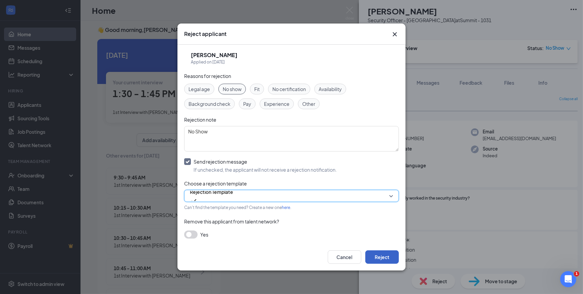
click at [378, 254] on button "Reject" at bounding box center [383, 256] width 34 height 13
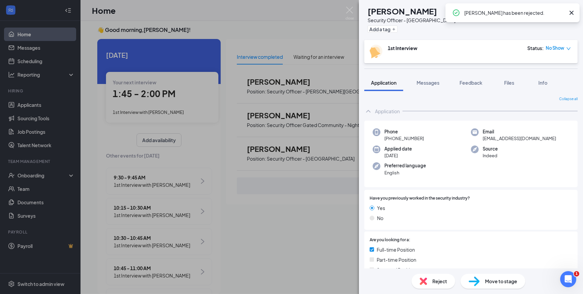
click at [572, 13] on icon "Cross" at bounding box center [572, 13] width 8 height 8
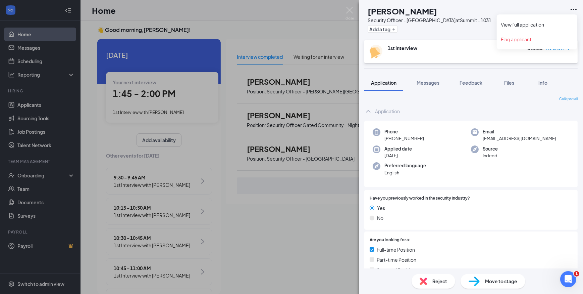
click at [571, 7] on icon "Ellipses" at bounding box center [574, 9] width 8 height 8
click at [522, 38] on link "Flag applicant" at bounding box center [538, 39] width 73 height 7
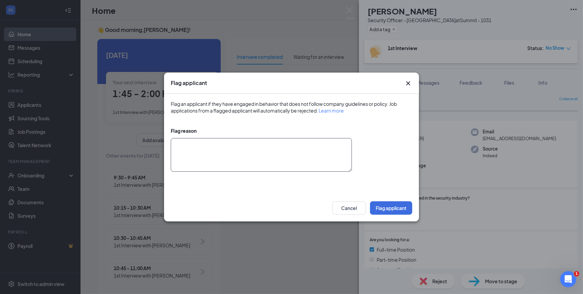
click at [292, 152] on textarea at bounding box center [261, 155] width 181 height 34
type textarea "NC/NS"
click at [387, 207] on button "Flag applicant" at bounding box center [391, 207] width 42 height 13
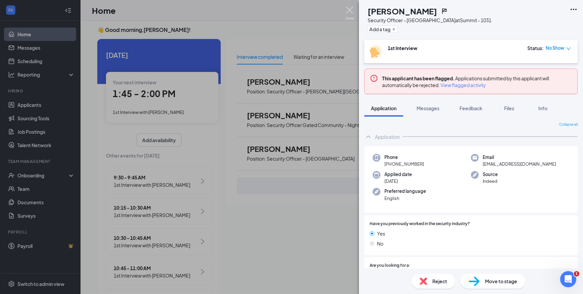
click at [350, 10] on img at bounding box center [350, 13] width 8 height 13
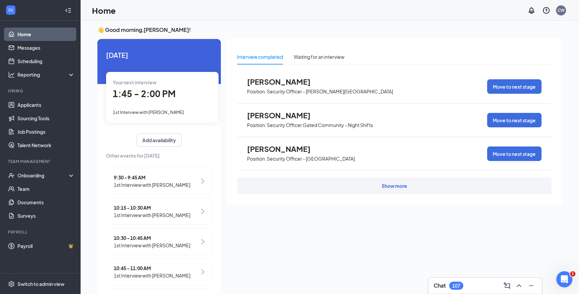
scroll to position [0, 59]
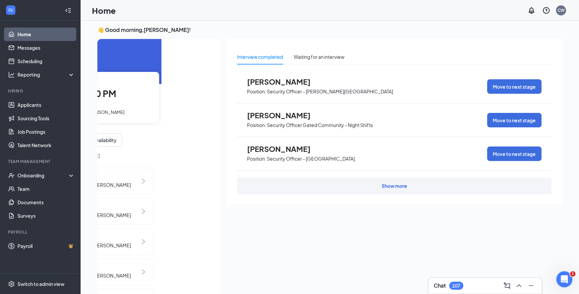
click at [111, 111] on span "1st Interview with [PERSON_NAME]" at bounding box center [88, 111] width 71 height 5
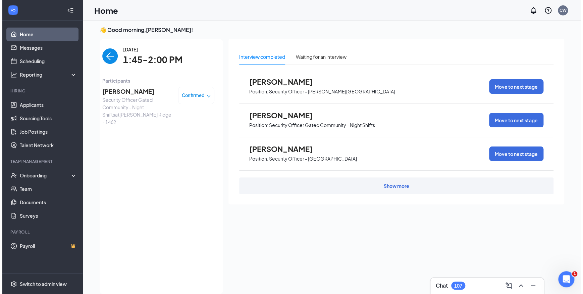
scroll to position [0, 0]
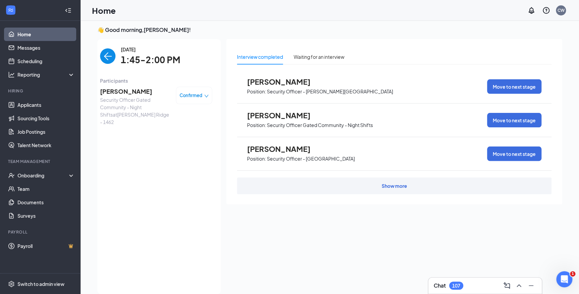
click at [116, 92] on span "Brandon Langston" at bounding box center [135, 91] width 71 height 9
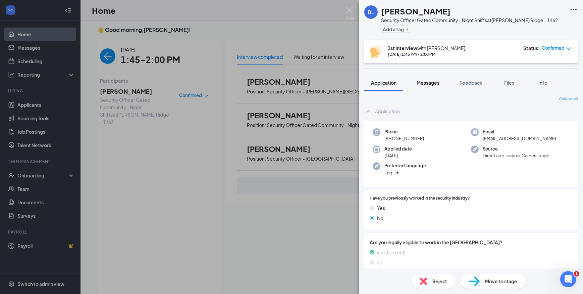
click at [419, 80] on span "Messages" at bounding box center [428, 83] width 23 height 6
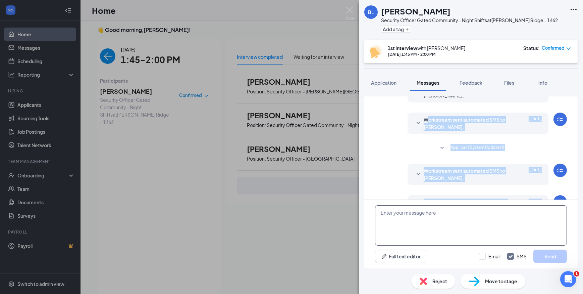
drag, startPoint x: 433, startPoint y: 220, endPoint x: 432, endPoint y: 239, distance: 18.8
click at [432, 239] on div "Load earlier interactions (about 3 more) Workstream sent automated email to Bra…" at bounding box center [472, 182] width 214 height 172
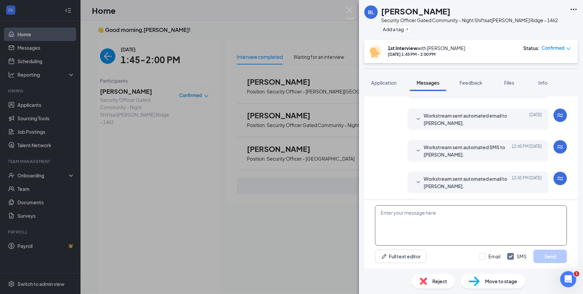
click at [415, 217] on textarea at bounding box center [471, 225] width 192 height 40
paste textarea "Join Zoom Meeting https://us04web.zoom.us/j/74776212843?pwd=jRouRrEzRX78PCsQqw4…"
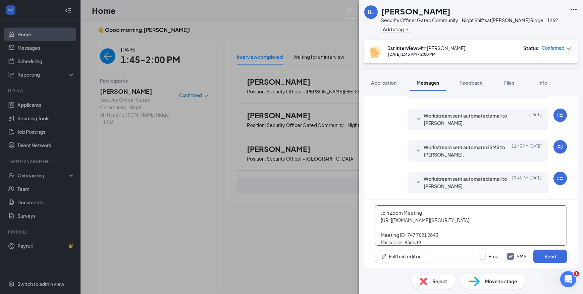
scroll to position [37, 0]
type textarea "Join Zoom Meeting https://us04web.zoom.us/j/74776212843?pwd=jRouRrEzRX78PCsQqw4…"
click at [485, 254] on input "Email" at bounding box center [489, 256] width 21 height 7
checkbox input "true"
click at [544, 257] on button "Send" at bounding box center [551, 255] width 34 height 13
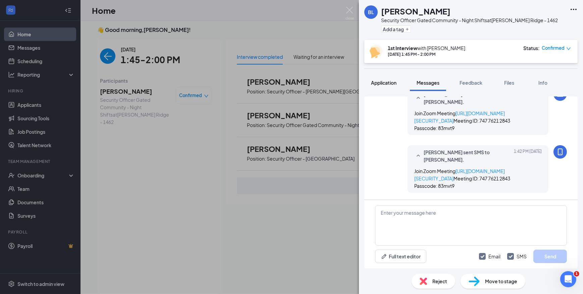
scroll to position [381, 0]
click at [385, 84] on span "Application" at bounding box center [384, 83] width 26 height 6
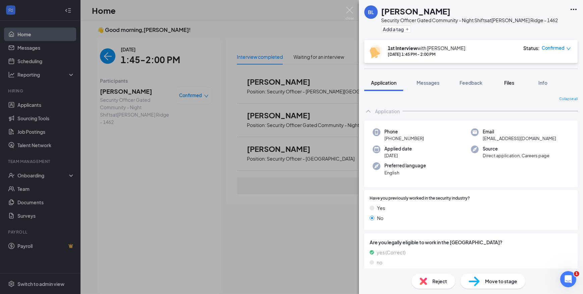
click at [508, 83] on span "Files" at bounding box center [510, 83] width 10 height 6
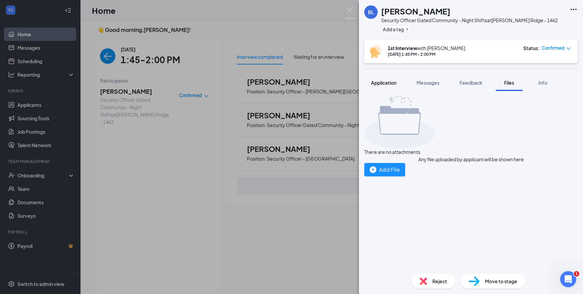
click at [381, 84] on span "Application" at bounding box center [384, 83] width 26 height 6
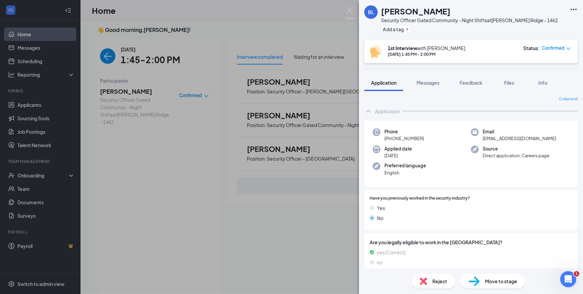
drag, startPoint x: 452, startPoint y: 11, endPoint x: 416, endPoint y: 15, distance: 35.8
click at [416, 15] on h1 "Brandon Langston" at bounding box center [415, 10] width 69 height 11
copy h1 "Langston"
click at [474, 84] on span "Feedback" at bounding box center [471, 83] width 23 height 6
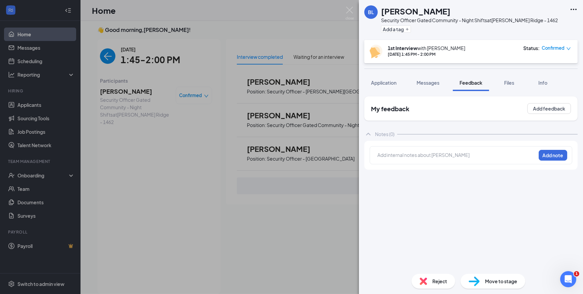
click at [448, 157] on div at bounding box center [457, 154] width 158 height 7
click at [490, 231] on div "My feedback Add feedback Notes (0) Previously employed at a warehouse for about…" at bounding box center [472, 182] width 214 height 172
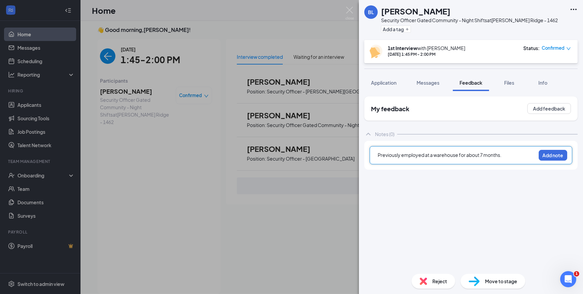
click at [507, 155] on div "Previously employed at a warehouse for about 7 months." at bounding box center [457, 154] width 158 height 7
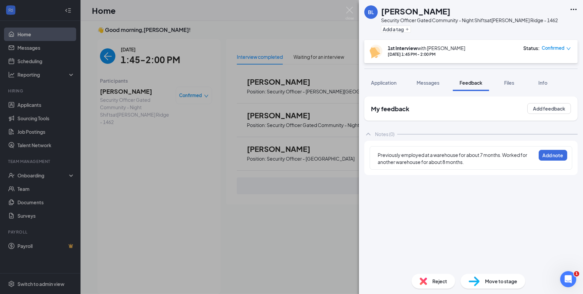
drag, startPoint x: 451, startPoint y: 224, endPoint x: 447, endPoint y: 203, distance: 20.5
click at [451, 224] on div "My feedback Add feedback Notes (0) Previously employed at a warehouse for about…" at bounding box center [472, 182] width 214 height 172
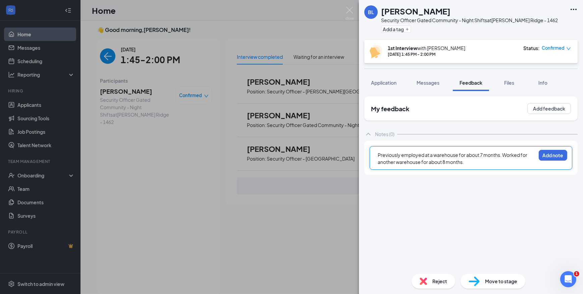
click at [473, 163] on div "Previously employed at a warehouse for about 7 months. Worked for another wareh…" at bounding box center [457, 158] width 158 height 14
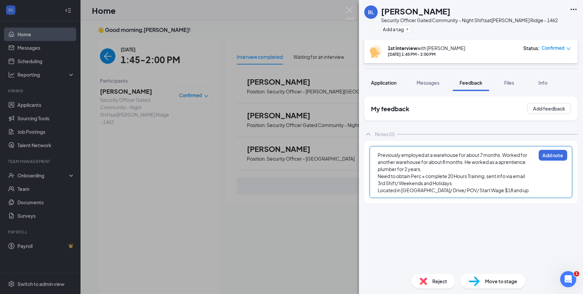
click at [387, 81] on span "Application" at bounding box center [384, 83] width 26 height 6
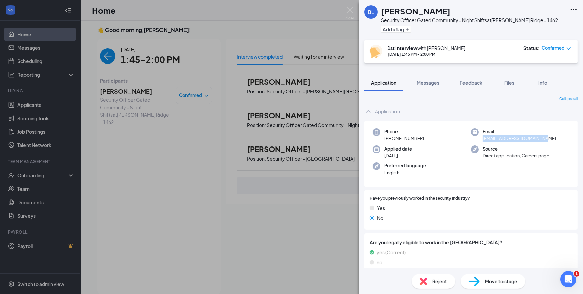
drag, startPoint x: 538, startPoint y: 139, endPoint x: 480, endPoint y: 141, distance: 57.4
click at [480, 141] on div "Email blangston101497@gmail.com" at bounding box center [520, 135] width 98 height 14
copy span "blangston101497@gmail.com"
click at [404, 29] on button "Add a tag" at bounding box center [396, 29] width 30 height 7
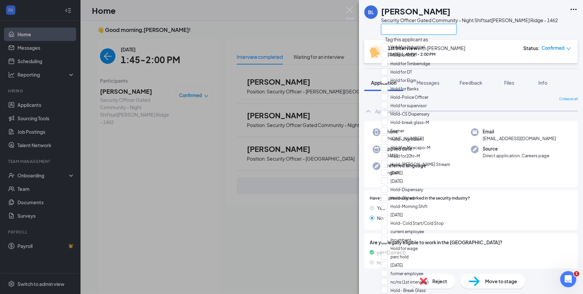
click at [404, 29] on input "text" at bounding box center [419, 29] width 76 height 11
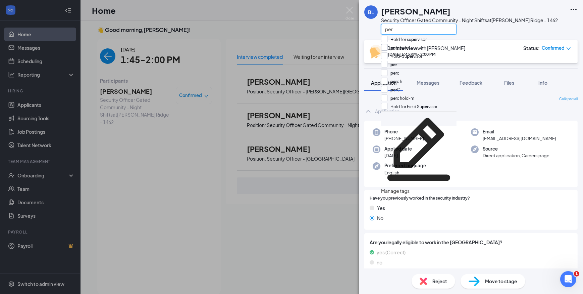
type input "per"
click at [409, 51] on input "per c hold" at bounding box center [395, 47] width 28 height 7
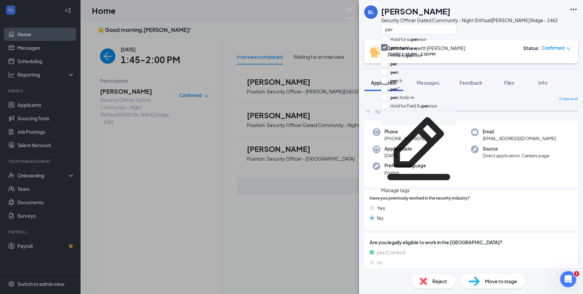
click at [406, 51] on input "per c hold" at bounding box center [395, 47] width 28 height 7
checkbox input "false"
click at [493, 72] on div "BL Brandon Langston Security Officer Gated Community - Night Shifts at Burr Rid…" at bounding box center [471, 147] width 224 height 294
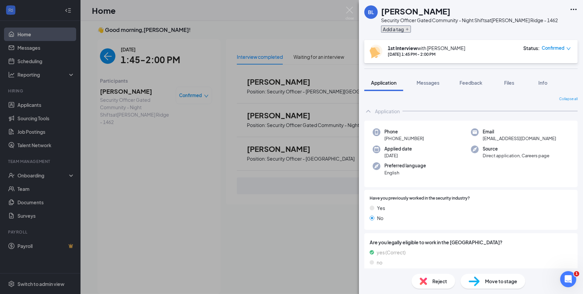
click at [390, 29] on button "Add a tag" at bounding box center [396, 29] width 30 height 7
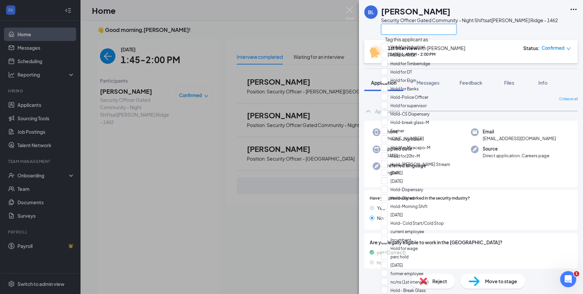
click at [396, 30] on input "text" at bounding box center [419, 29] width 76 height 11
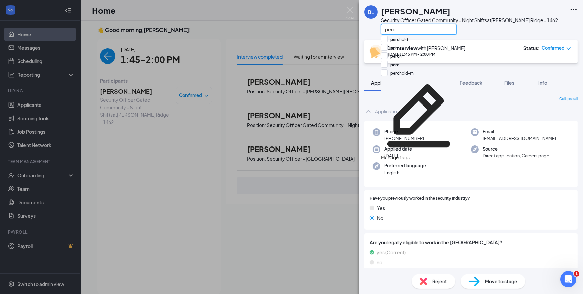
type input "perc"
click at [419, 42] on div "perc hold" at bounding box center [419, 40] width 76 height 8
checkbox input "true"
click at [524, 73] on div "BL Brandon Langston Security Officer Gated Community - Night Shifts at Burr Rid…" at bounding box center [471, 147] width 224 height 294
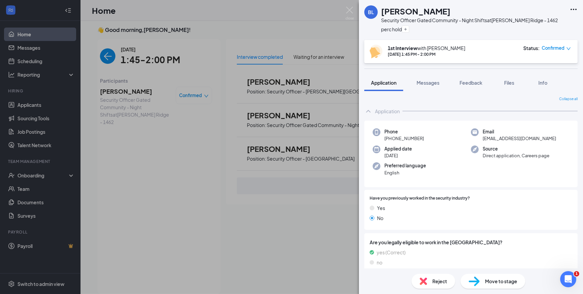
click at [436, 278] on span "Reject" at bounding box center [440, 280] width 15 height 7
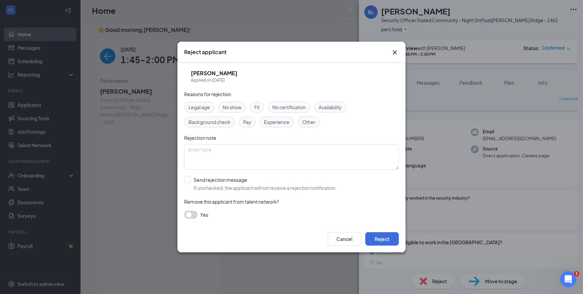
click at [282, 103] on span "No certification" at bounding box center [290, 106] width 34 height 7
click at [238, 153] on textarea at bounding box center [291, 157] width 215 height 26
type textarea "Perc Hold"
click at [384, 240] on button "Reject" at bounding box center [383, 238] width 34 height 13
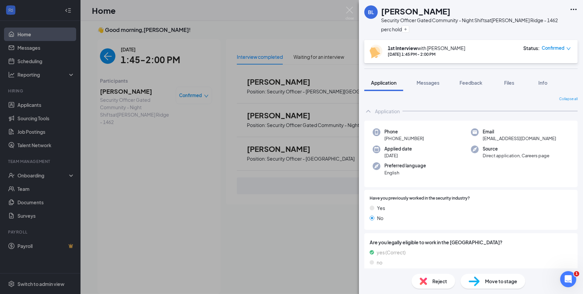
click at [106, 56] on div "BL Brandon Langston Security Officer Gated Community - Night Shifts at Burr Rid…" at bounding box center [291, 147] width 583 height 294
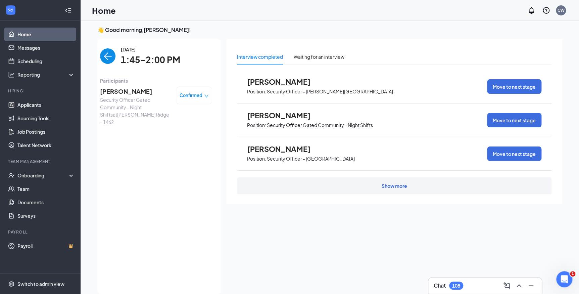
click at [106, 56] on img "back-button" at bounding box center [107, 55] width 15 height 15
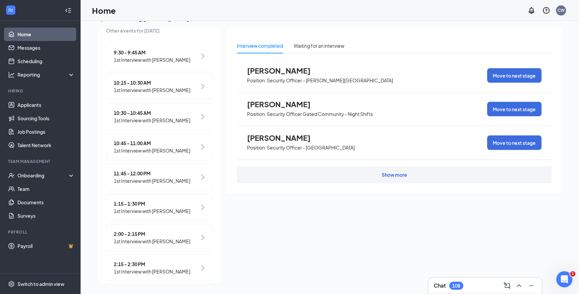
scroll to position [122, 0]
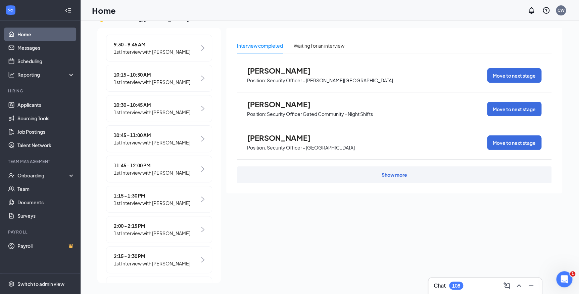
click at [140, 229] on span "2:00 - 2:15 PM" at bounding box center [152, 225] width 77 height 7
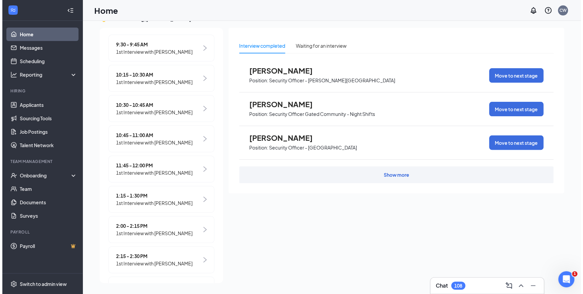
scroll to position [0, 0]
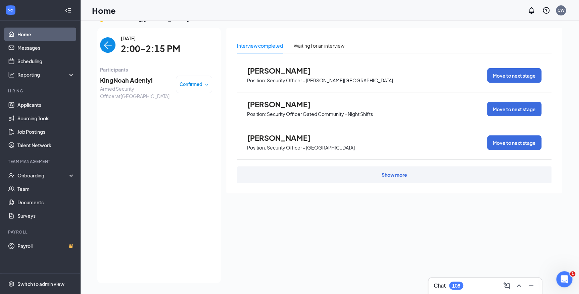
click at [135, 83] on span "KingNoah Adeniyi" at bounding box center [135, 80] width 71 height 9
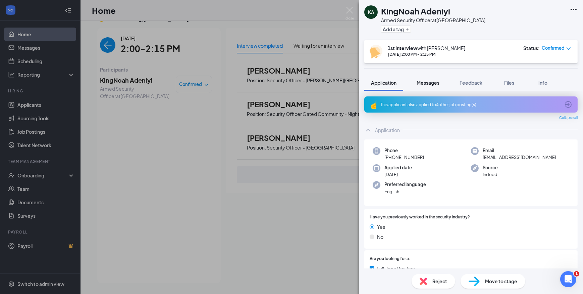
click at [428, 83] on span "Messages" at bounding box center [428, 83] width 23 height 6
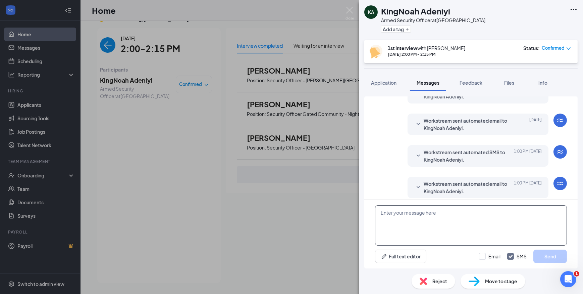
scroll to position [222, 0]
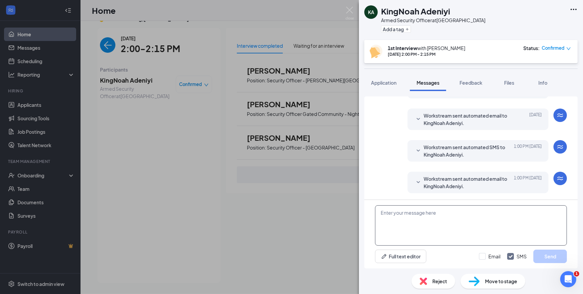
click at [441, 218] on textarea at bounding box center [471, 225] width 192 height 40
paste textarea "Join Zoom Meeting https://us04web.zoom.us/j/74469192945?pwd=NsbLsFXUNQM1l2BNbwq…"
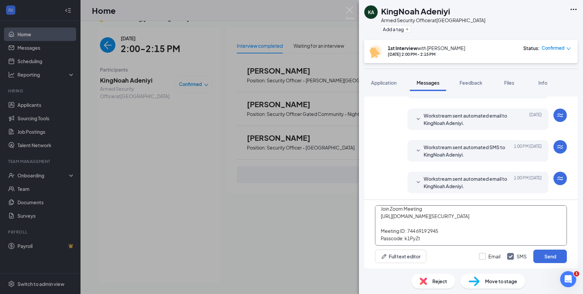
type textarea "Join Zoom Meeting https://us04web.zoom.us/j/74469192945?pwd=NsbLsFXUNQM1l2BNbwq…"
click at [483, 255] on input "Email" at bounding box center [489, 256] width 21 height 7
checkbox input "true"
click at [557, 251] on button "Send" at bounding box center [551, 255] width 34 height 13
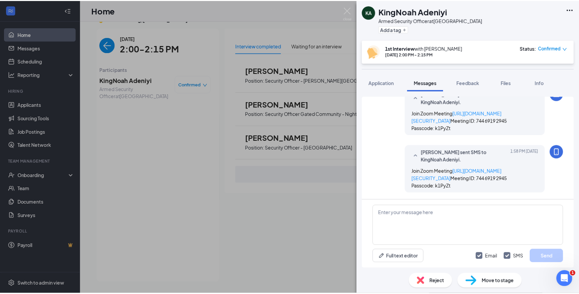
scroll to position [381, 0]
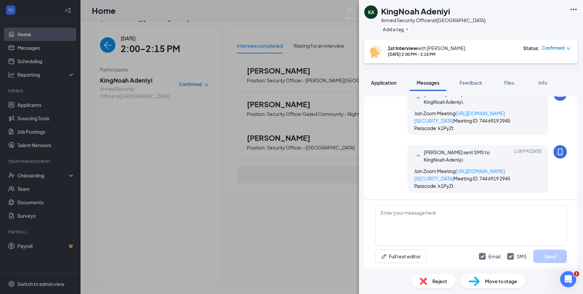
click at [378, 84] on span "Application" at bounding box center [384, 83] width 26 height 6
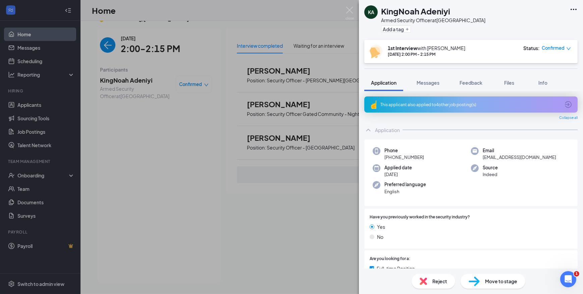
click at [349, 10] on img at bounding box center [350, 13] width 8 height 13
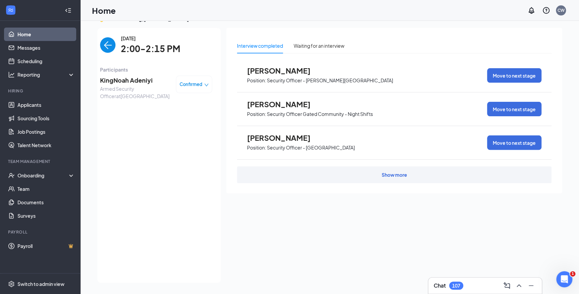
click at [106, 45] on img "back-button" at bounding box center [107, 44] width 15 height 15
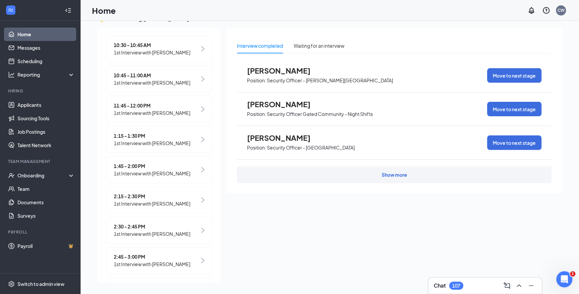
scroll to position [183, 0]
click at [133, 198] on span "2:15 - 2:30 PM" at bounding box center [152, 194] width 77 height 7
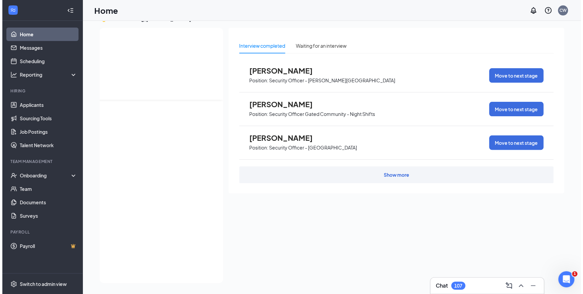
scroll to position [0, 0]
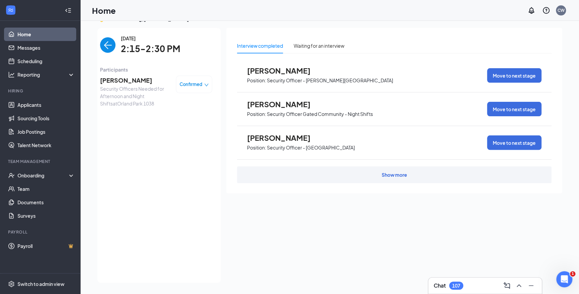
click at [116, 83] on span "Lee McCline" at bounding box center [135, 80] width 71 height 9
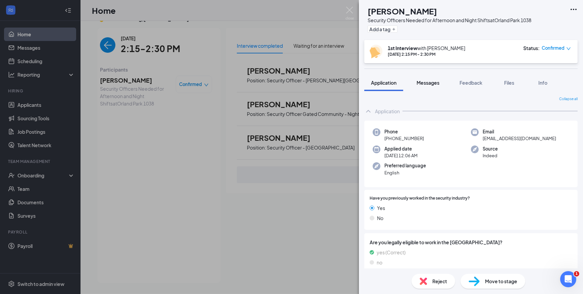
click at [431, 82] on span "Messages" at bounding box center [428, 83] width 23 height 6
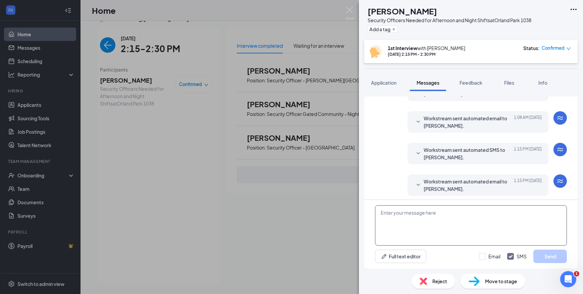
scroll to position [222, 0]
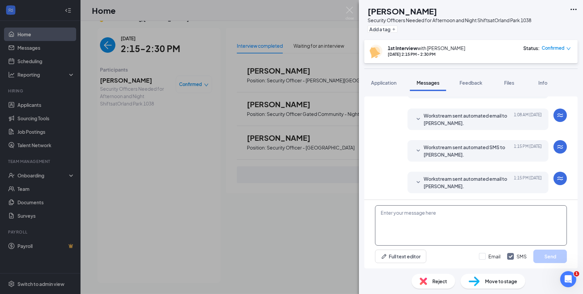
click at [433, 213] on textarea at bounding box center [471, 225] width 192 height 40
paste textarea "Join Zoom Meeting https://us04web.zoom.us/j/72928832989?pwd=EZ0gWQINAZ1l3LmZAhO…"
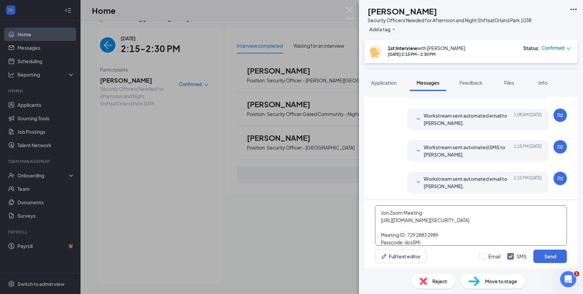
scroll to position [37, 0]
type textarea "Join Zoom Meeting https://us04web.zoom.us/j/72928832989?pwd=EZ0gWQINAZ1l3LmZAhO…"
click at [484, 254] on input "Email" at bounding box center [489, 256] width 21 height 7
checkbox input "true"
click at [557, 257] on button "Send" at bounding box center [551, 255] width 34 height 13
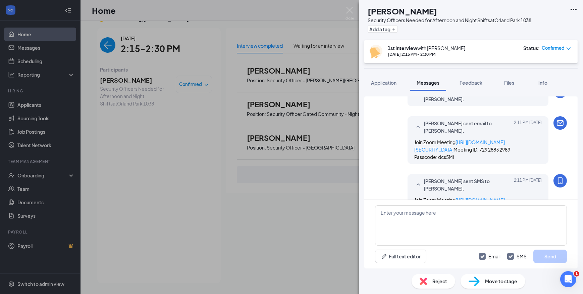
scroll to position [381, 0]
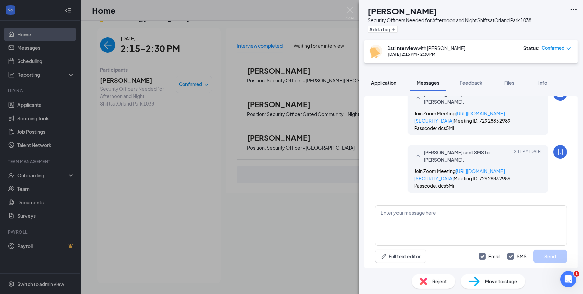
click at [386, 81] on span "Application" at bounding box center [384, 83] width 26 height 6
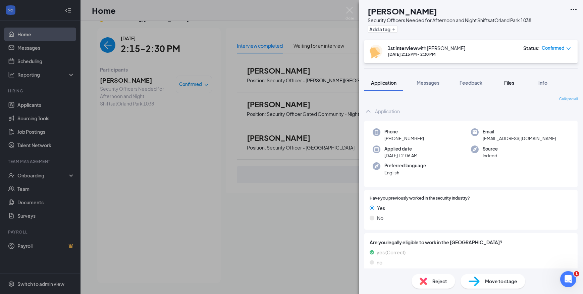
click at [508, 77] on button "Files" at bounding box center [509, 82] width 27 height 17
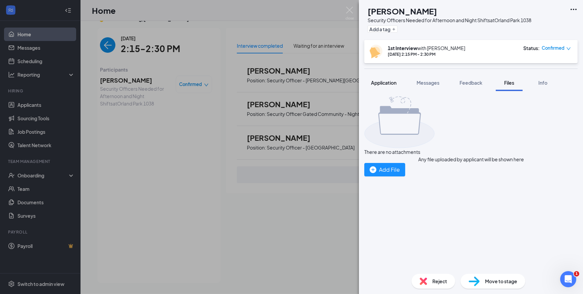
click at [381, 80] on span "Application" at bounding box center [384, 83] width 26 height 6
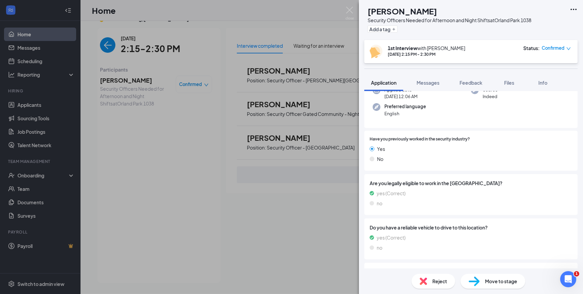
scroll to position [61, 0]
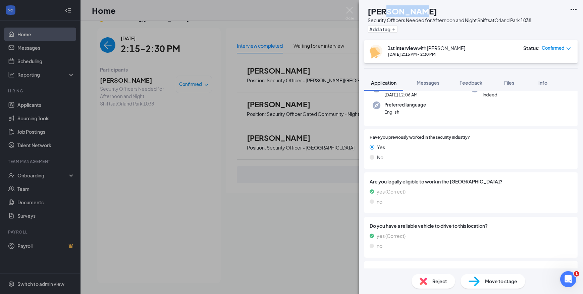
drag, startPoint x: 430, startPoint y: 9, endPoint x: 399, endPoint y: 13, distance: 30.8
click at [399, 13] on div "Lee McCline" at bounding box center [450, 10] width 164 height 11
copy h1 "McCline"
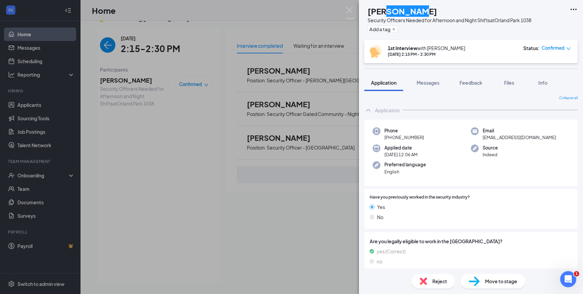
scroll to position [0, 0]
drag, startPoint x: 434, startPoint y: 82, endPoint x: 433, endPoint y: 78, distance: 4.2
click at [434, 82] on span "Messages" at bounding box center [428, 83] width 23 height 6
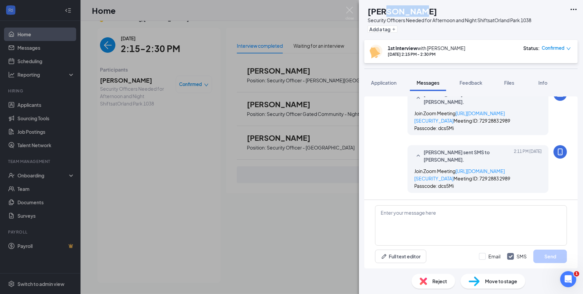
scroll to position [319, 0]
click at [509, 223] on textarea at bounding box center [471, 225] width 192 height 40
click at [469, 84] on span "Feedback" at bounding box center [471, 83] width 23 height 6
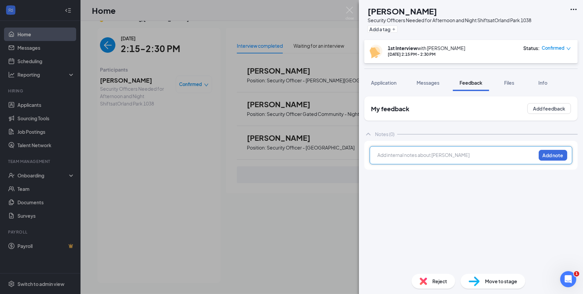
click at [451, 152] on div at bounding box center [457, 154] width 158 height 7
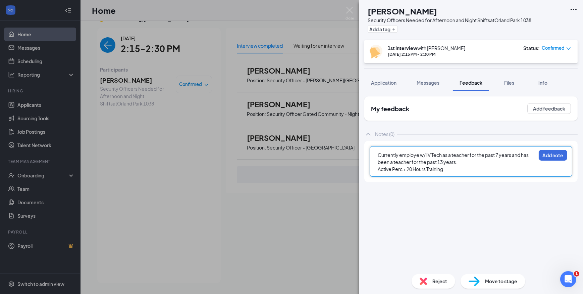
click at [466, 162] on div "Currently employe w/ IV Tech as a teacher for the past 7 years and has been a t…" at bounding box center [457, 158] width 158 height 14
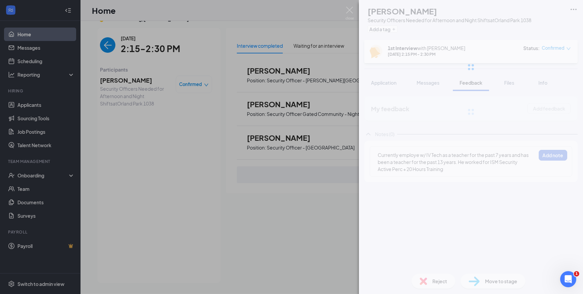
click at [477, 225] on div "My feedback Add feedback Notes (0) Currently employe w/ IV Tech as a teacher fo…" at bounding box center [472, 182] width 214 height 172
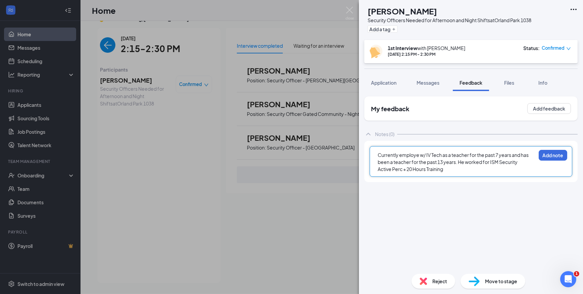
click at [526, 163] on div "Currently employe w/ IV Tech as a teacher for the past 7 years and has been a t…" at bounding box center [457, 158] width 158 height 14
click at [461, 175] on div "Active Perc + 20 Hours Training" at bounding box center [457, 176] width 158 height 7
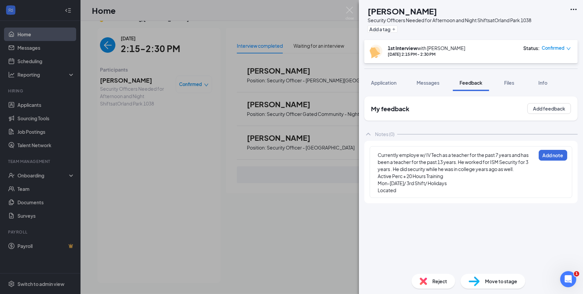
click at [487, 221] on div "My feedback Add feedback Notes (0) Currently employe w/ IV Tech as a teacher fo…" at bounding box center [472, 182] width 214 height 172
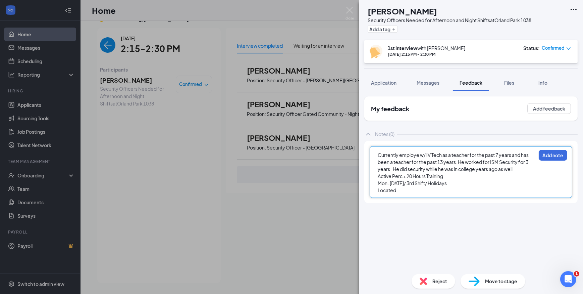
click at [406, 189] on div "Located" at bounding box center [457, 190] width 158 height 7
click at [465, 191] on div "Located Lansing/ DClean MVR/ POV/" at bounding box center [457, 190] width 158 height 7
click at [552, 151] on button "Add note" at bounding box center [553, 155] width 29 height 11
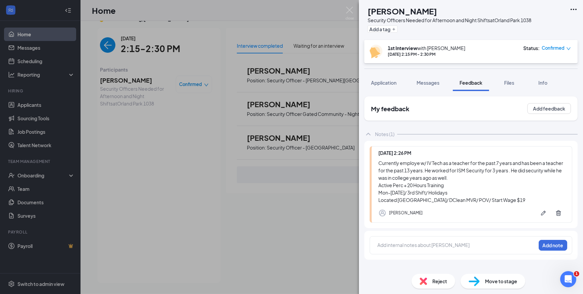
click at [494, 243] on div at bounding box center [457, 244] width 158 height 7
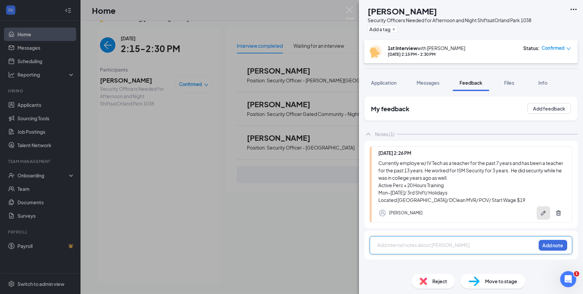
click at [540, 214] on button "button" at bounding box center [543, 212] width 13 height 13
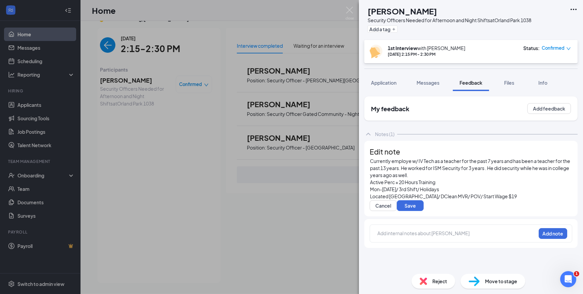
scroll to position [16, 0]
click at [421, 193] on span "Located Lansing/ DClean MVR/ POV/ Start Wage $19" at bounding box center [443, 196] width 147 height 6
click at [422, 193] on span "Located Lansing/ DClean MVR/ POV/ Start Wage $19" at bounding box center [443, 196] width 147 height 6
click at [423, 208] on button "Save" at bounding box center [410, 205] width 27 height 11
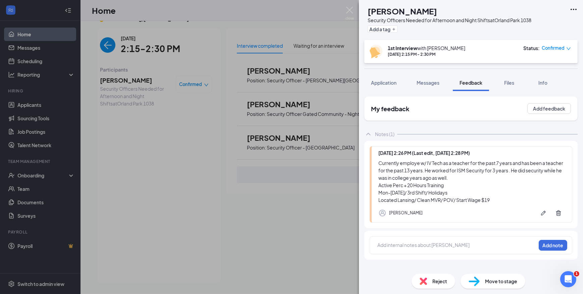
click at [101, 43] on div "LM Lee McCline Security Officers Needed for Afternoon and Night Shifts at Orlan…" at bounding box center [291, 147] width 583 height 294
click at [101, 43] on img "back-button" at bounding box center [107, 44] width 15 height 15
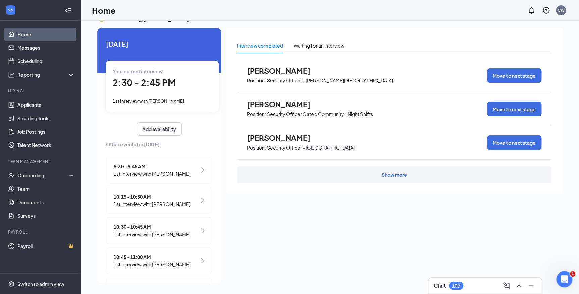
click at [140, 102] on span "1st Interview with Joyna Sims" at bounding box center [148, 100] width 71 height 5
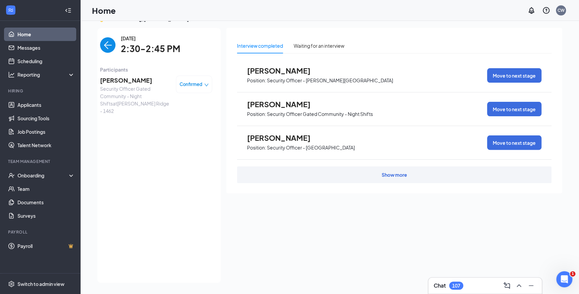
click at [115, 79] on span "Joyna Sims" at bounding box center [135, 80] width 71 height 9
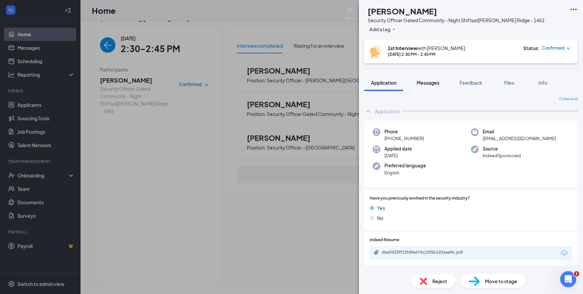
click at [423, 84] on span "Messages" at bounding box center [428, 83] width 23 height 6
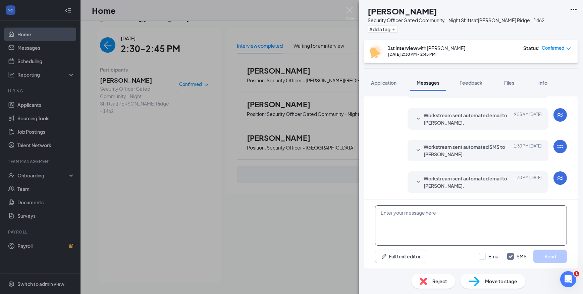
scroll to position [319, 0]
click at [413, 211] on textarea at bounding box center [471, 225] width 192 height 40
paste textarea "Join Zoom Meeting https://us04web.zoom.us/j/73857491265?pwd=wVv3v2bkkxhVJX9FCgl…"
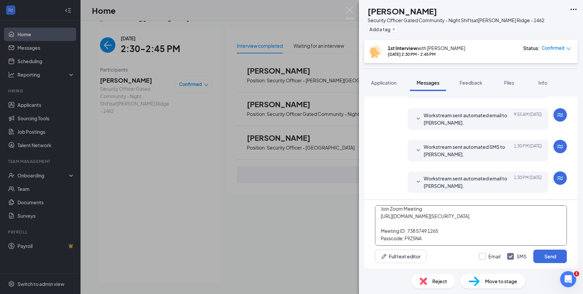
type textarea "Join Zoom Meeting https://us04web.zoom.us/j/73857491265?pwd=wVv3v2bkkxhVJX9FCgl…"
drag, startPoint x: 484, startPoint y: 257, endPoint x: 508, endPoint y: 258, distance: 24.2
click at [484, 257] on input "Email" at bounding box center [489, 256] width 21 height 7
checkbox input "true"
click at [556, 256] on button "Send" at bounding box center [551, 255] width 34 height 13
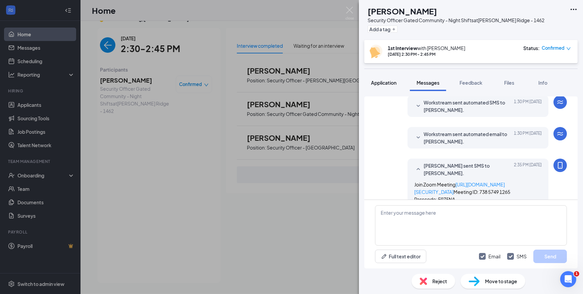
scroll to position [333, 0]
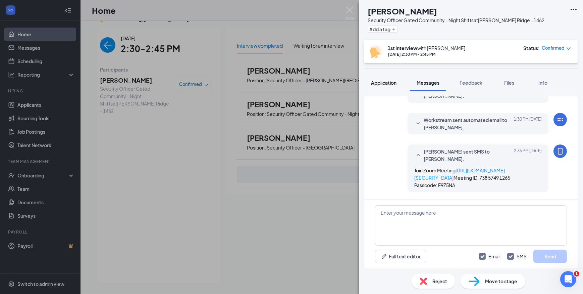
click at [375, 81] on span "Application" at bounding box center [384, 83] width 26 height 6
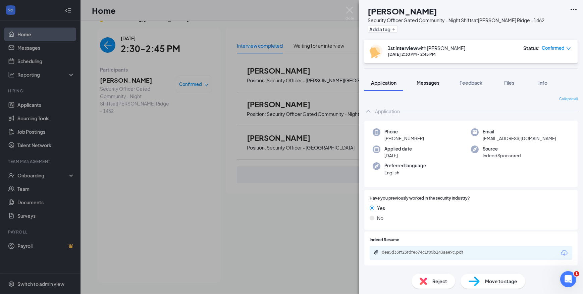
click at [434, 84] on span "Messages" at bounding box center [428, 83] width 23 height 6
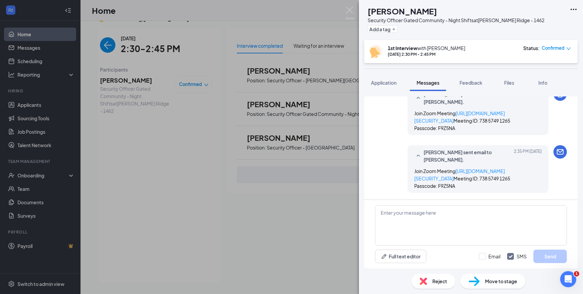
scroll to position [415, 0]
click at [552, 47] on span "Confirmed" at bounding box center [553, 48] width 23 height 7
click at [533, 65] on span "Request Reschedule" at bounding box center [543, 67] width 46 height 7
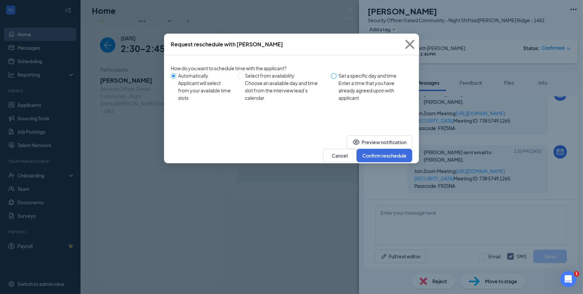
click at [332, 75] on input "Set a specific day and time Enter a time that you have already agreed upon with…" at bounding box center [333, 75] width 5 height 5
radio input "true"
radio input "false"
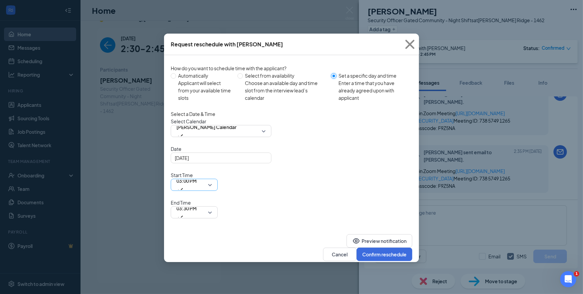
click at [197, 176] on span "03:00 PM" at bounding box center [187, 181] width 20 height 10
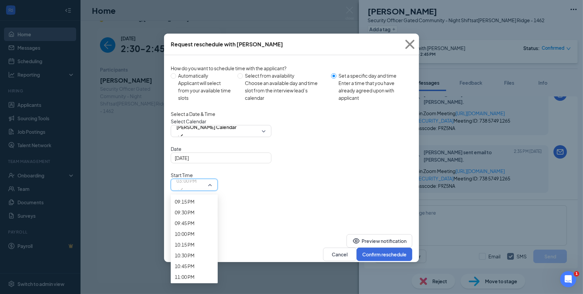
scroll to position [948, 0]
click at [227, 161] on input "[DATE]" at bounding box center [220, 157] width 91 height 7
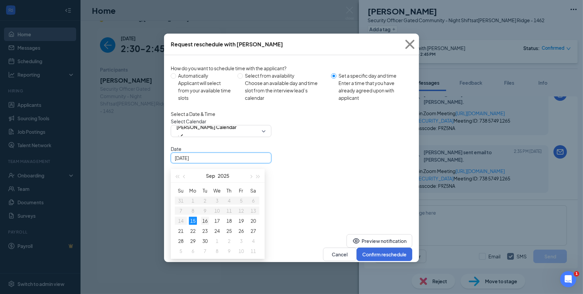
type input "Sep 16, 2025"
drag, startPoint x: 205, startPoint y: 229, endPoint x: 213, endPoint y: 226, distance: 8.4
click at [205, 225] on div "16" at bounding box center [205, 221] width 8 height 8
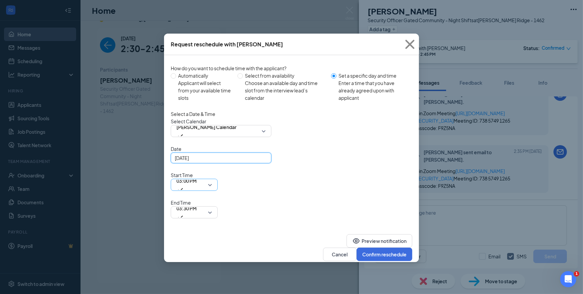
click at [197, 176] on span "03:00 PM" at bounding box center [187, 181] width 20 height 10
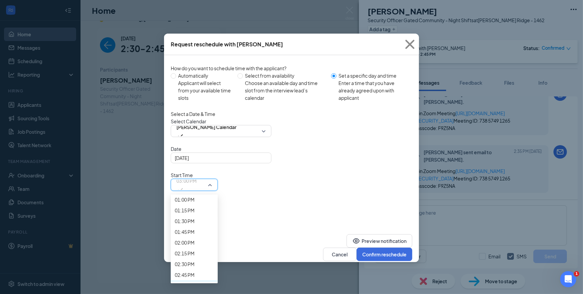
scroll to position [591, 0]
drag, startPoint x: 290, startPoint y: 227, endPoint x: 294, endPoint y: 226, distance: 4.2
click at [195, 54] on span "10:15 AM" at bounding box center [185, 50] width 20 height 7
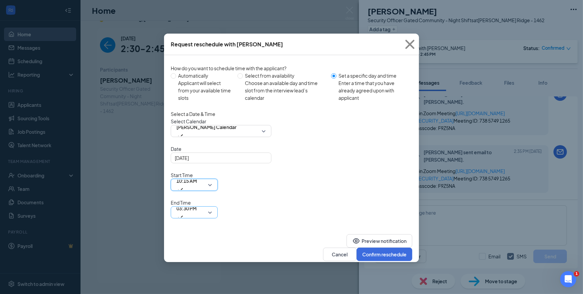
click at [197, 203] on span "03:30 PM" at bounding box center [187, 208] width 20 height 10
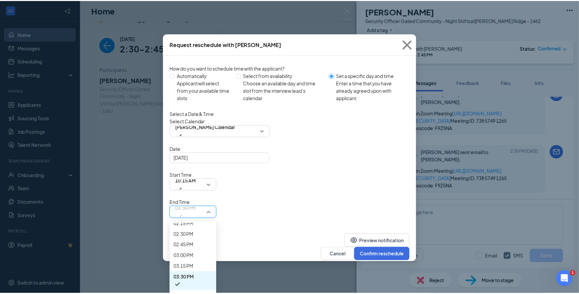
scroll to position [613, 0]
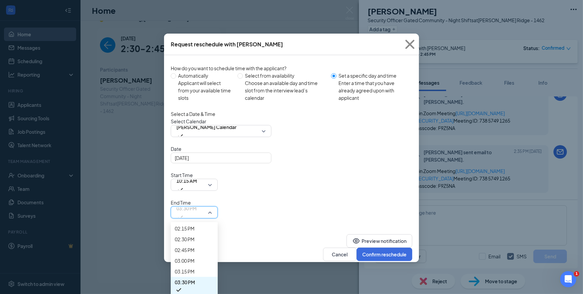
click at [195, 71] on span "10:30 AM" at bounding box center [185, 66] width 20 height 7
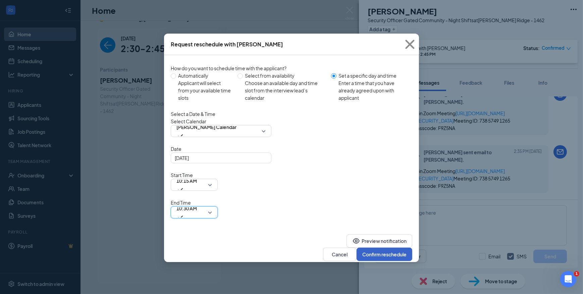
click at [382, 247] on button "Confirm reschedule" at bounding box center [385, 253] width 56 height 13
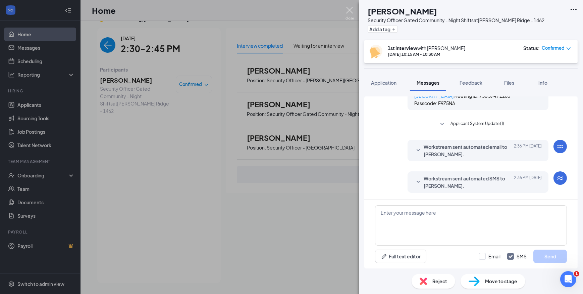
click at [349, 10] on img at bounding box center [350, 13] width 8 height 13
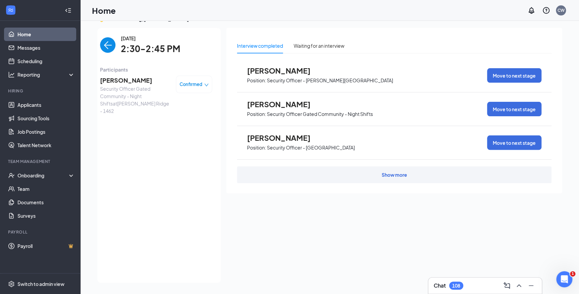
click at [101, 48] on img "back-button" at bounding box center [107, 44] width 15 height 15
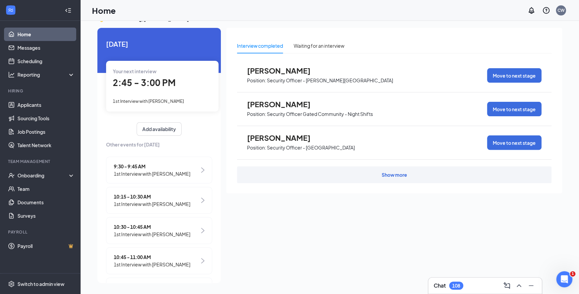
click at [163, 101] on span "1st Interview with Mario Collins" at bounding box center [148, 100] width 71 height 5
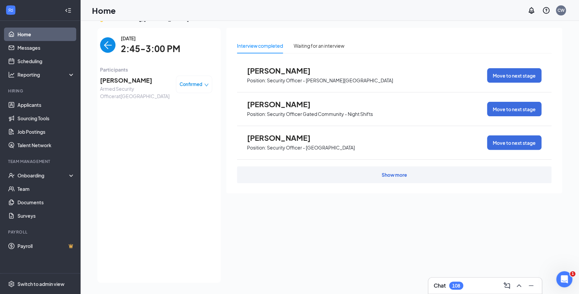
click at [123, 80] on span "Mario Collins" at bounding box center [135, 80] width 71 height 9
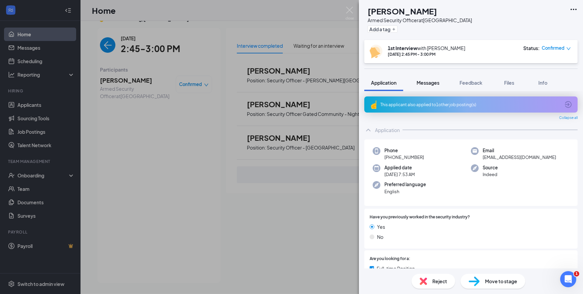
click at [429, 83] on span "Messages" at bounding box center [428, 83] width 23 height 6
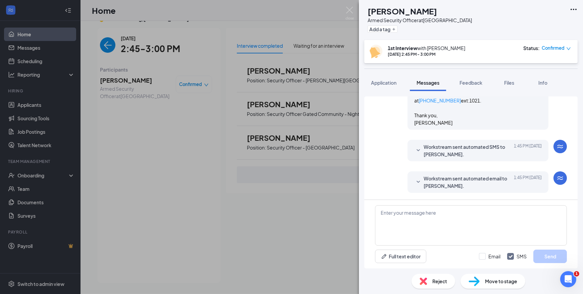
scroll to position [436, 0]
click at [420, 215] on textarea at bounding box center [471, 225] width 192 height 40
paste textarea "Join Zoom Meeting https://us04web.zoom.us/j/74395838869?pwd=JlgPS3uqCrh0HnSVHj0…"
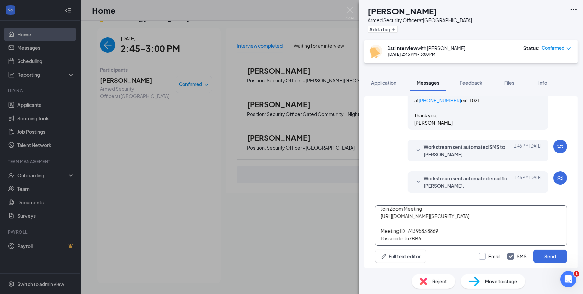
type textarea "Join Zoom Meeting https://us04web.zoom.us/j/74395838869?pwd=JlgPS3uqCrh0HnSVHj0…"
click at [483, 256] on input "Email" at bounding box center [489, 256] width 21 height 7
checkbox input "true"
click at [539, 255] on button "Send" at bounding box center [551, 255] width 34 height 13
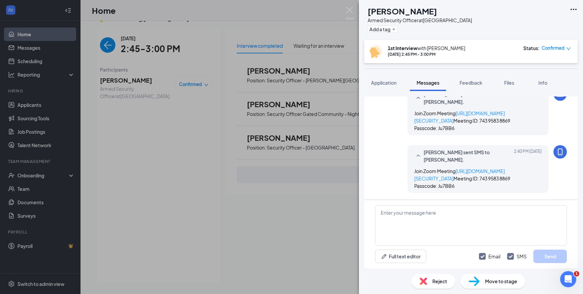
scroll to position [597, 0]
click at [394, 83] on span "Application" at bounding box center [384, 83] width 26 height 6
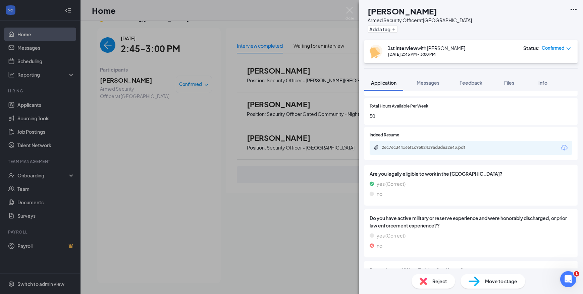
scroll to position [214, 0]
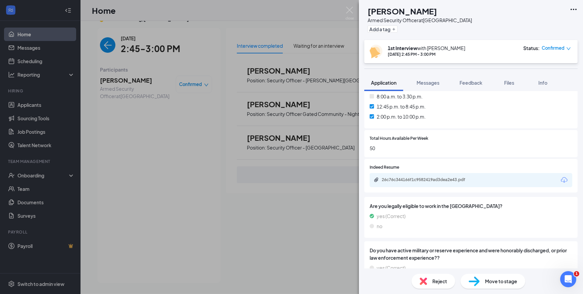
click at [99, 42] on div "MC Mario Collins Armed Security Officer at Chicago Loop Add a tag 1st Interview…" at bounding box center [291, 147] width 583 height 294
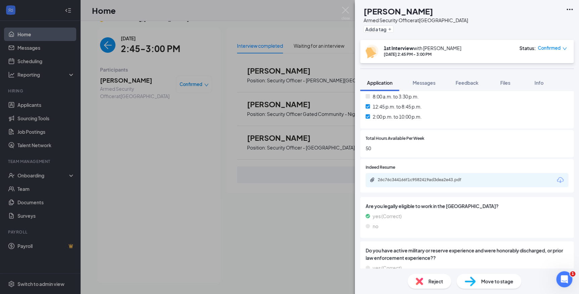
click at [104, 47] on img "back-button" at bounding box center [107, 44] width 15 height 15
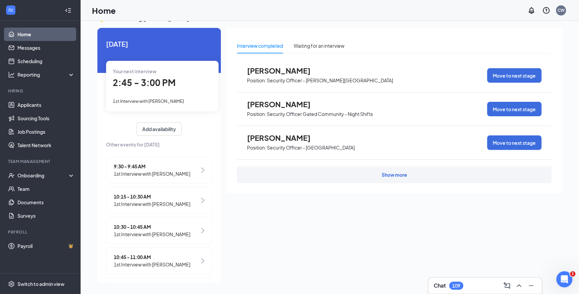
click at [157, 100] on span "1st Interview with Mario Collins" at bounding box center [148, 100] width 71 height 5
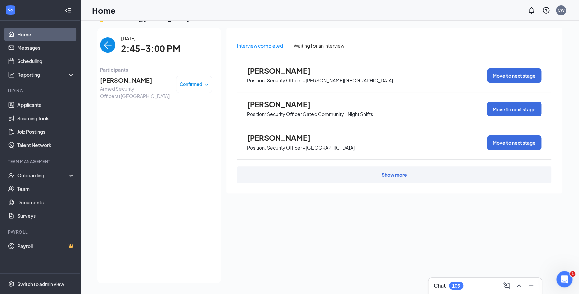
click at [112, 81] on span "Mario Collins" at bounding box center [135, 80] width 71 height 9
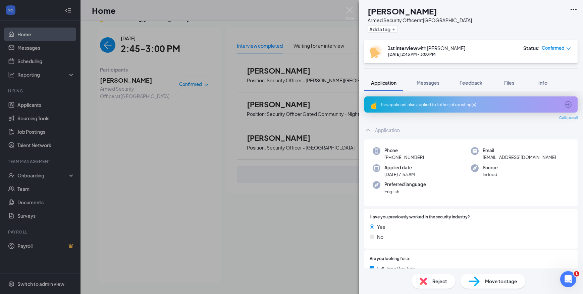
click at [102, 30] on div "MC Mario Collins Armed Security Officer at Chicago Loop Add a tag 1st Interview…" at bounding box center [291, 147] width 583 height 294
click at [103, 45] on img "back-button" at bounding box center [107, 44] width 15 height 15
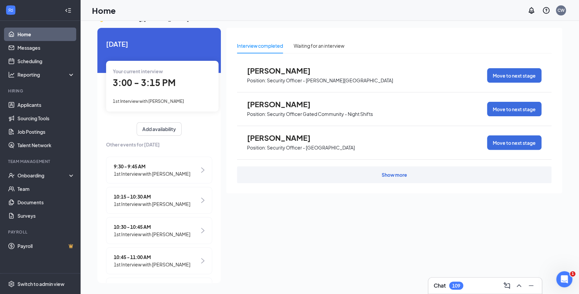
click at [154, 100] on span "1st Interview with Martin Jr" at bounding box center [148, 100] width 71 height 5
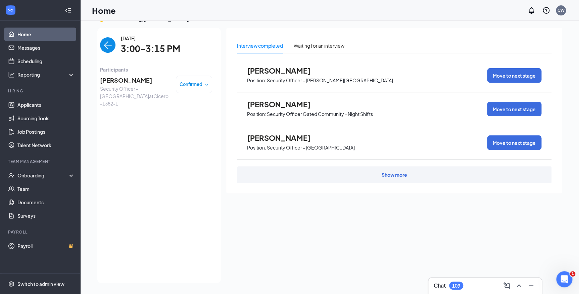
click at [111, 80] on span "Martin Jr" at bounding box center [135, 80] width 71 height 9
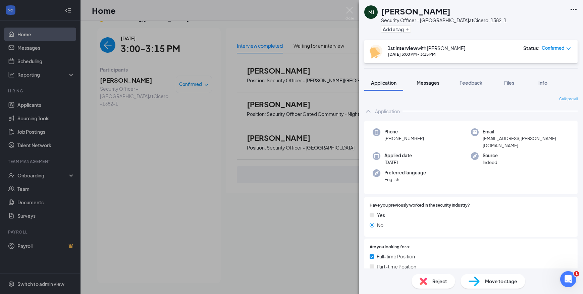
click at [428, 82] on span "Messages" at bounding box center [428, 83] width 23 height 6
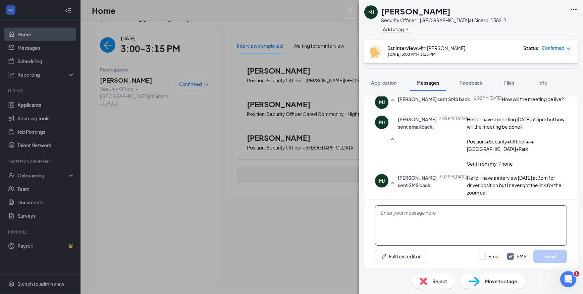
scroll to position [280, 0]
click at [382, 82] on span "Application" at bounding box center [384, 83] width 26 height 6
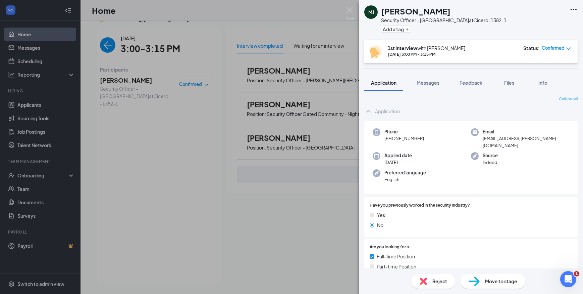
click at [561, 47] on span "Confirmed" at bounding box center [553, 48] width 23 height 7
click at [530, 70] on span "Request Reschedule" at bounding box center [543, 67] width 46 height 7
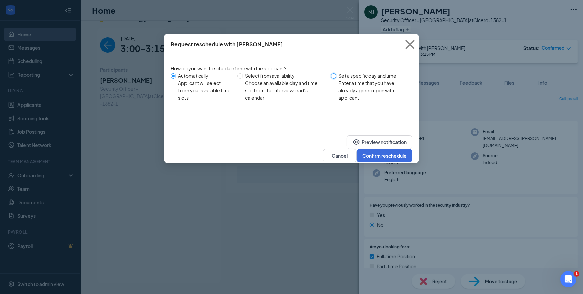
click at [333, 78] on input "Set a specific day and time Enter a time that you have already agreed upon with…" at bounding box center [333, 75] width 5 height 5
radio input "true"
radio input "false"
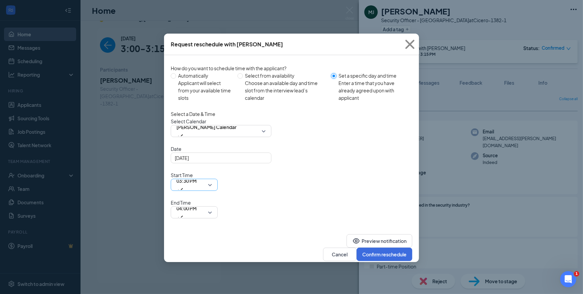
click at [197, 176] on span "03:30 PM" at bounding box center [187, 185] width 20 height 18
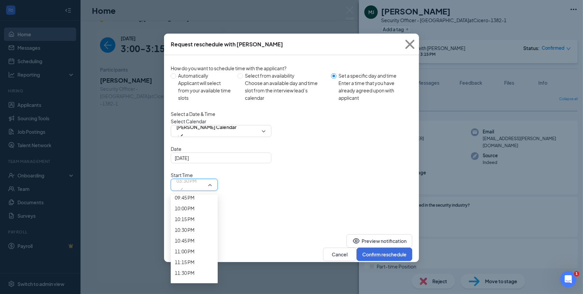
scroll to position [948, 0]
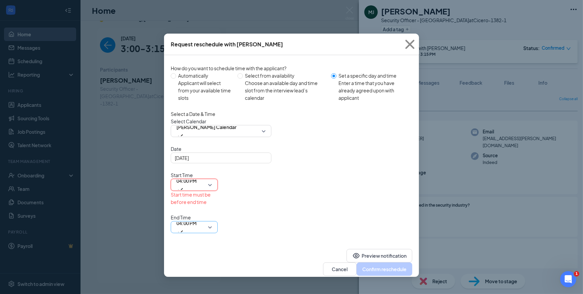
click at [197, 218] on span "04:00 PM" at bounding box center [187, 223] width 20 height 10
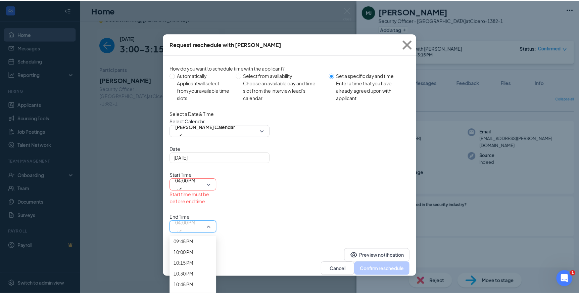
scroll to position [980, 0]
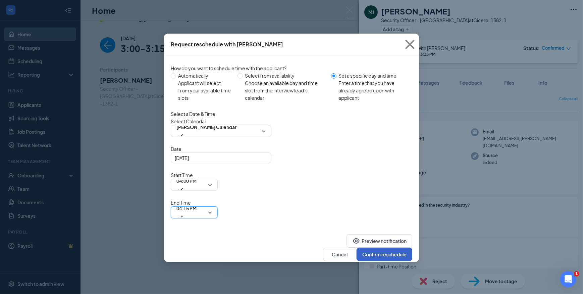
click at [390, 247] on button "Confirm reschedule" at bounding box center [385, 253] width 56 height 13
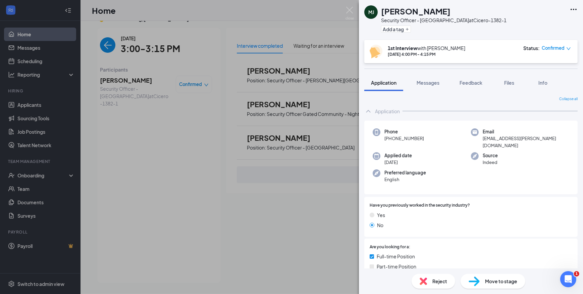
click at [102, 45] on div "MJ Martin Jr Security Officer - Melrose Park at Cicero-1382-1 Add a tag 1st Int…" at bounding box center [291, 147] width 583 height 294
click at [102, 45] on img "back-button" at bounding box center [107, 44] width 15 height 15
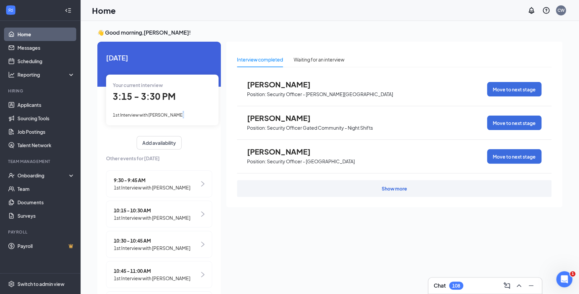
click at [178, 115] on span "1st Interview with Shunequa Burks" at bounding box center [148, 114] width 71 height 5
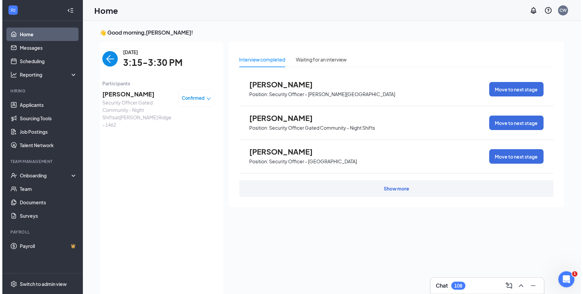
scroll to position [3, 0]
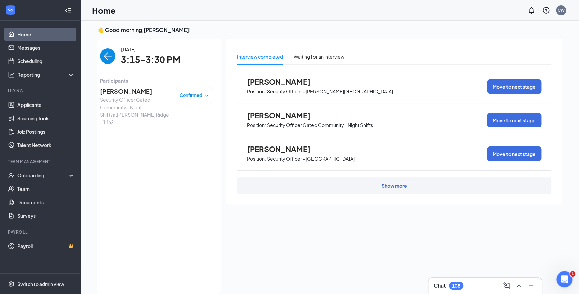
click at [124, 92] on span "Shunequa Burks" at bounding box center [135, 91] width 71 height 9
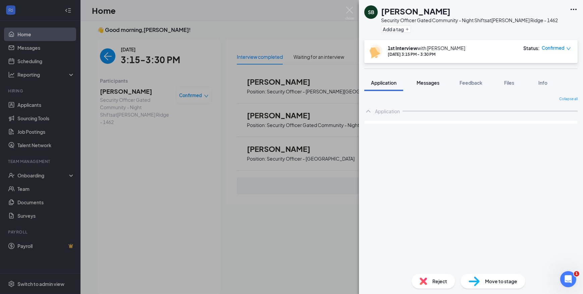
click at [430, 84] on span "Messages" at bounding box center [428, 83] width 23 height 6
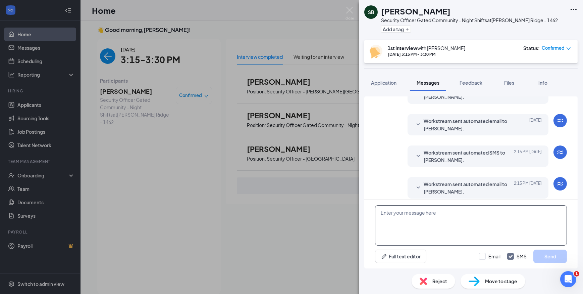
scroll to position [209, 0]
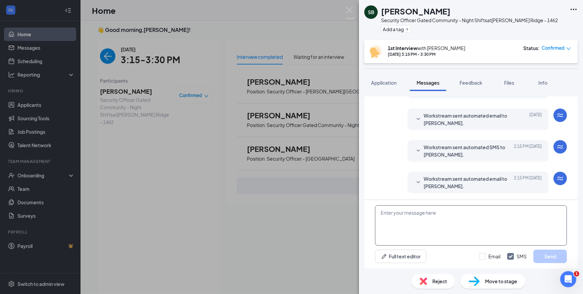
click at [426, 213] on textarea at bounding box center [471, 225] width 192 height 40
paste textarea "Join Zoom Meeting https://us04web.zoom.us/j/77318651137?pwd=aPT4a7C0mOHSTOwaybT…"
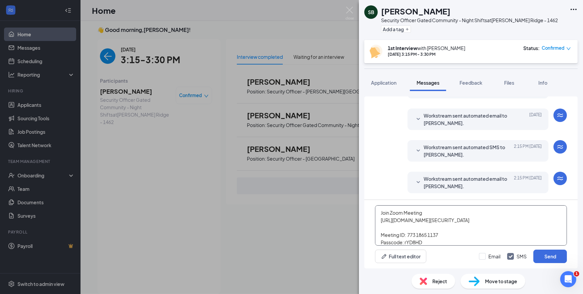
scroll to position [37, 0]
type textarea "Join Zoom Meeting https://us04web.zoom.us/j/77318651137?pwd=aPT4a7C0mOHSTOwaybT…"
click at [483, 253] on input "Email" at bounding box center [489, 256] width 21 height 7
checkbox input "true"
click at [554, 258] on button "Send" at bounding box center [551, 255] width 34 height 13
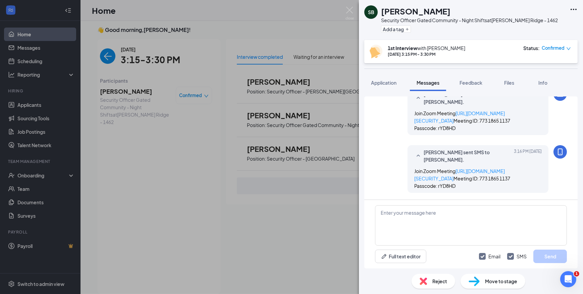
scroll to position [369, 0]
click at [348, 10] on img at bounding box center [350, 13] width 8 height 13
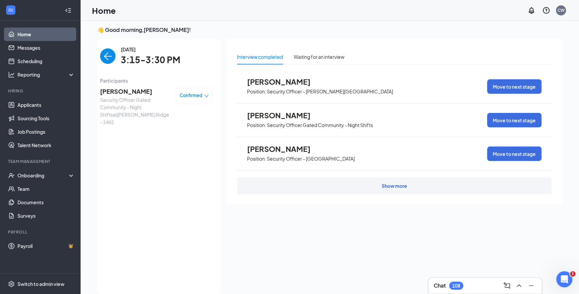
click at [100, 52] on img "back-button" at bounding box center [107, 55] width 15 height 15
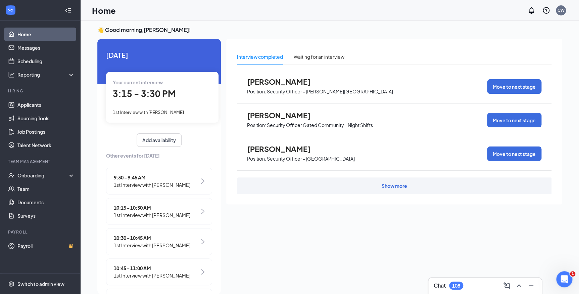
click at [156, 112] on span "1st Interview with Shunequa Burks" at bounding box center [148, 111] width 71 height 5
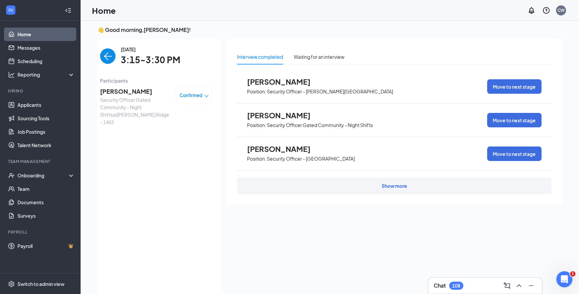
click at [128, 91] on span "Shunequa Burks" at bounding box center [135, 91] width 71 height 9
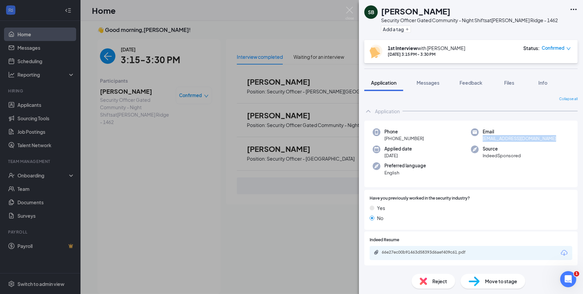
drag, startPoint x: 552, startPoint y: 136, endPoint x: 484, endPoint y: 138, distance: 68.5
click at [480, 139] on div "Email knowledgeclark1203@gmail.com" at bounding box center [520, 135] width 98 height 14
copy span "knowledgeclark1203@gmail.com"
drag, startPoint x: 417, startPoint y: 17, endPoint x: 393, endPoint y: 15, distance: 23.7
click at [393, 15] on h1 "Shunequa Burks" at bounding box center [415, 10] width 69 height 11
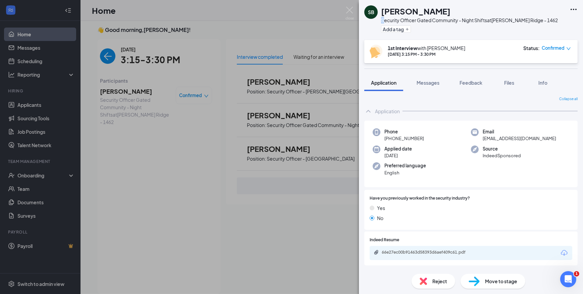
click at [450, 13] on div "Shunequa Burks" at bounding box center [469, 10] width 177 height 11
drag, startPoint x: 445, startPoint y: 10, endPoint x: 381, endPoint y: 15, distance: 63.7
click at [381, 15] on div "Shunequa Burks" at bounding box center [469, 10] width 177 height 11
click at [451, 252] on div "66e27ec00b91463d58393d6aef409c61.pdf" at bounding box center [429, 251] width 94 height 5
drag, startPoint x: 95, startPoint y: 49, endPoint x: 128, endPoint y: 67, distance: 36.9
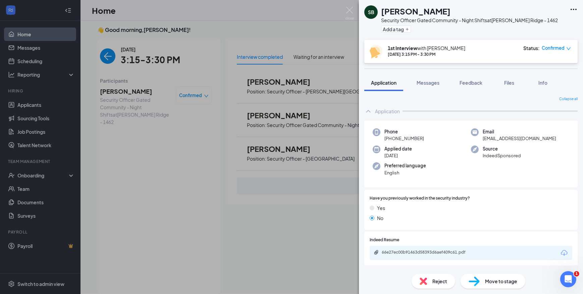
click at [96, 49] on div "SB Shunequa Burks Security Officer Gated Community - Night Shifts at Burr Ridge…" at bounding box center [291, 147] width 583 height 294
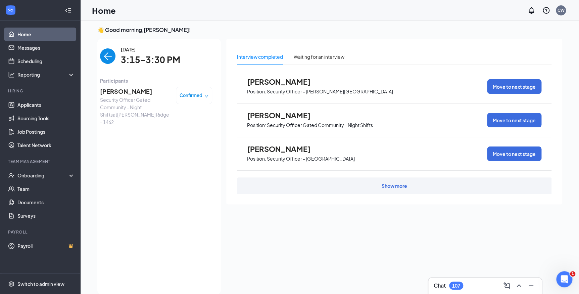
click at [100, 68] on div "Monday, Sep 15 3:15-3:30 PM Participants Shunequa Burks Security Officer Gated …" at bounding box center [156, 166] width 112 height 241
click at [102, 67] on div "Monday, Sep 15 3:15-3:30 PM Participants Shunequa Burks Security Officer Gated …" at bounding box center [156, 166] width 112 height 241
click at [102, 63] on img "back-button" at bounding box center [107, 55] width 15 height 15
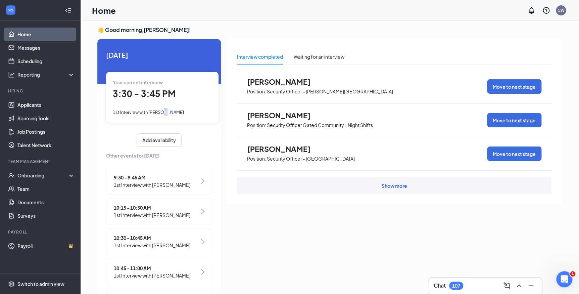
click at [161, 111] on span "1st Interview with Tiara Reno" at bounding box center [148, 111] width 71 height 5
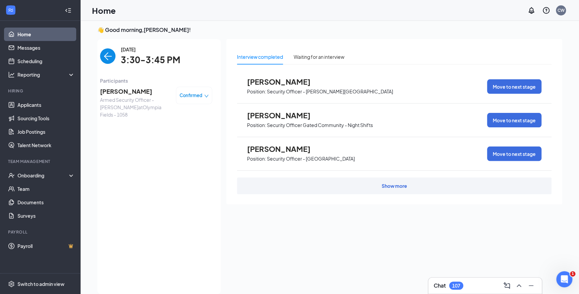
click at [114, 91] on span "Tiara Reno" at bounding box center [135, 91] width 71 height 9
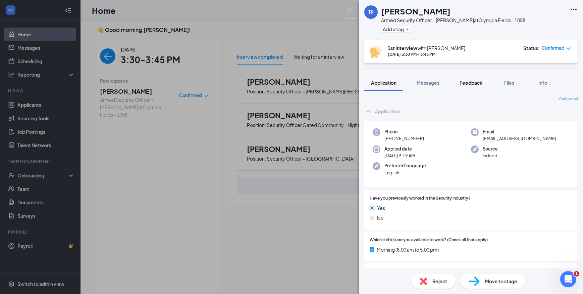
click at [472, 83] on span "Feedback" at bounding box center [471, 83] width 23 height 6
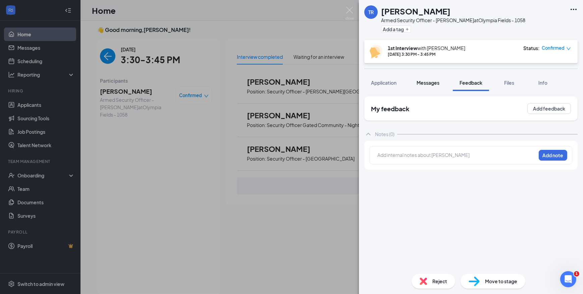
click at [422, 84] on span "Messages" at bounding box center [428, 83] width 23 height 6
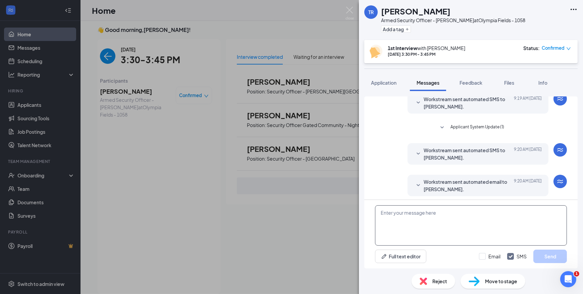
scroll to position [62, 0]
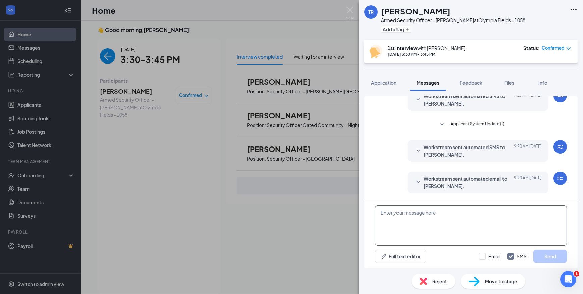
click at [412, 214] on textarea at bounding box center [471, 225] width 192 height 40
paste textarea "Join Zoom Meeting https://us04web.zoom.us/j/79336331621?pwd=kaCY3EOIvFZNXbvOP33…"
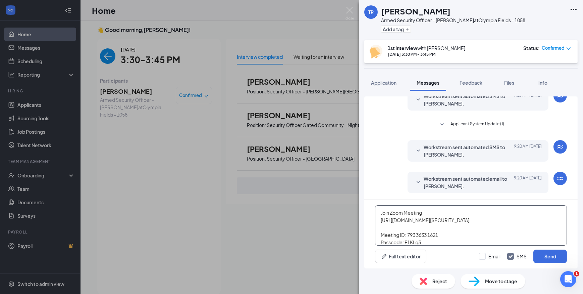
scroll to position [37, 0]
type textarea "Join Zoom Meeting https://us04web.zoom.us/j/79336331621?pwd=kaCY3EOIvFZNXbvOP33…"
click at [484, 259] on input "Email" at bounding box center [489, 256] width 21 height 7
checkbox input "true"
click at [549, 256] on button "Send" at bounding box center [551, 255] width 34 height 13
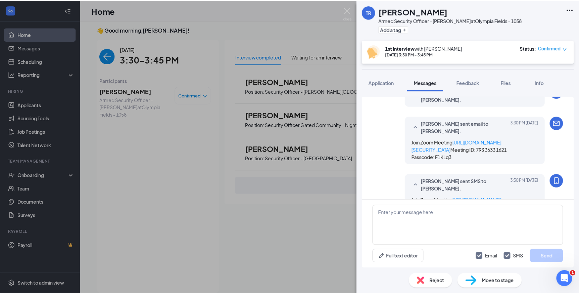
scroll to position [222, 0]
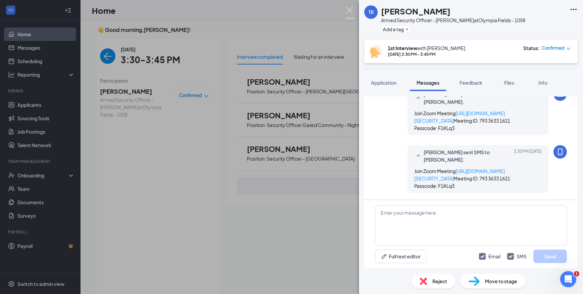
click at [351, 10] on img at bounding box center [350, 13] width 8 height 13
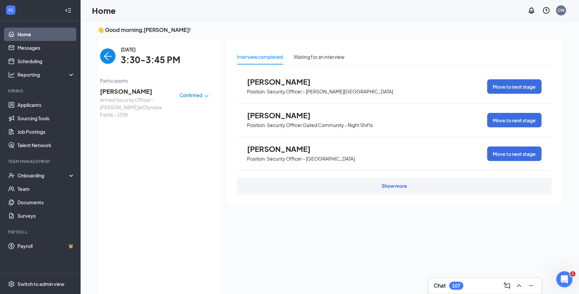
click at [100, 60] on img "back-button" at bounding box center [107, 55] width 15 height 15
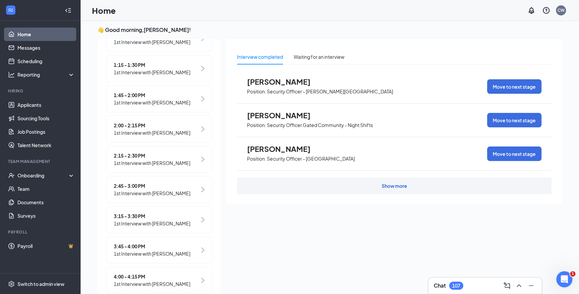
scroll to position [275, 0]
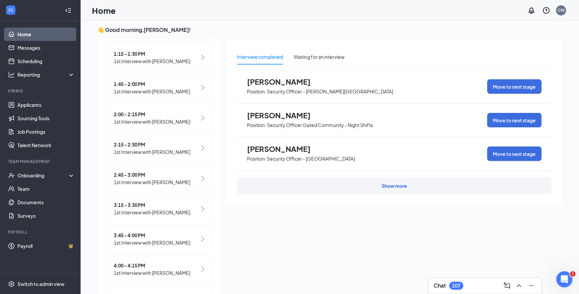
click at [142, 178] on span "2:45 - 3:00 PM" at bounding box center [152, 174] width 77 height 7
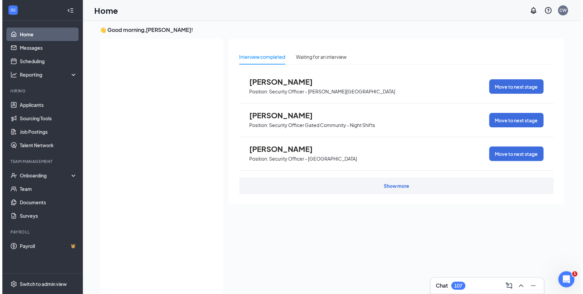
scroll to position [0, 0]
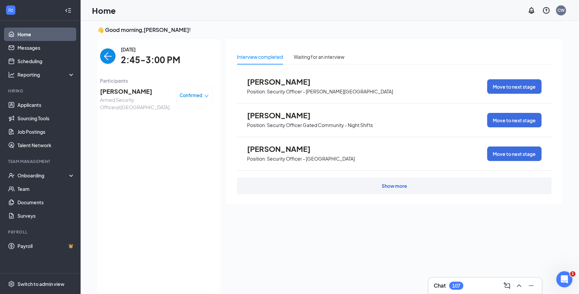
click at [110, 92] on span "Mario Collins" at bounding box center [135, 91] width 71 height 9
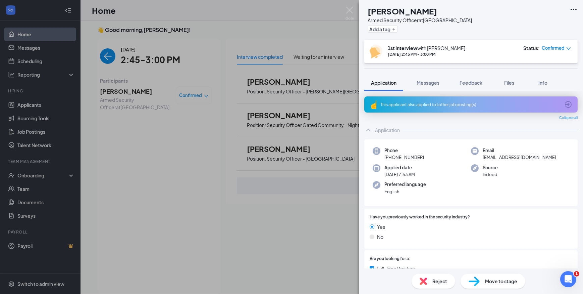
click at [558, 50] on span "Confirmed" at bounding box center [553, 48] width 23 height 7
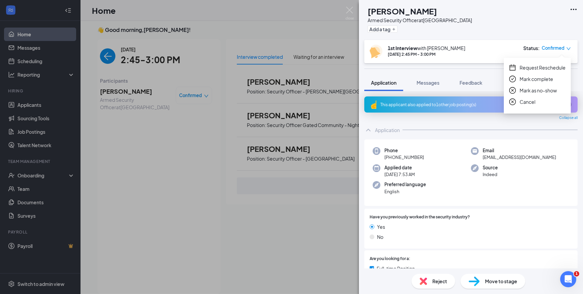
click at [502, 281] on span "Move to stage" at bounding box center [501, 280] width 32 height 7
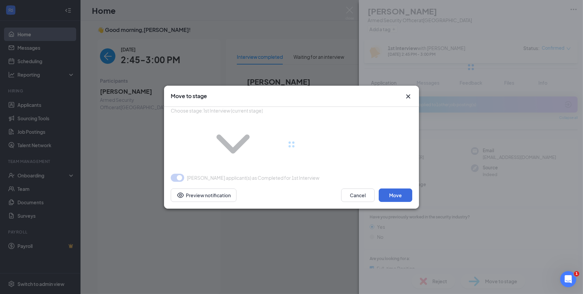
type input "2nd Interview (next stage)"
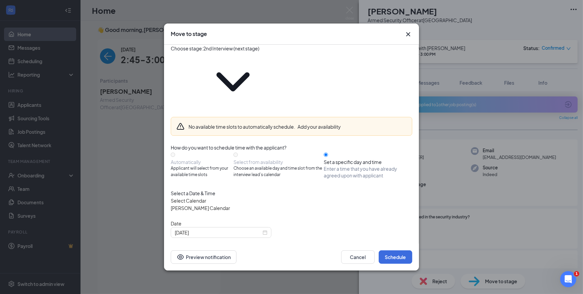
click at [230, 204] on input "Candace Williams's Calendar" at bounding box center [200, 207] width 59 height 7
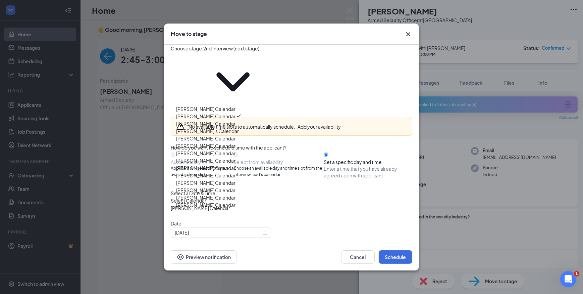
click at [218, 149] on div "Dominic Polito's Calendar" at bounding box center [205, 145] width 59 height 7
type input "Dominic Polito's Calendar"
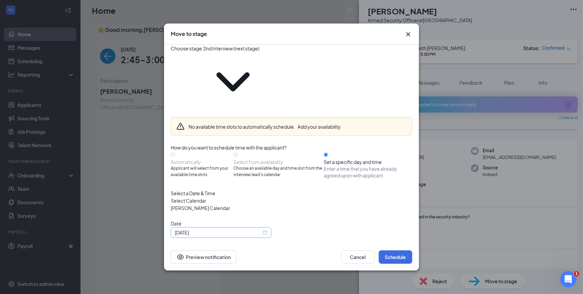
click at [215, 229] on input "[DATE]" at bounding box center [218, 232] width 87 height 7
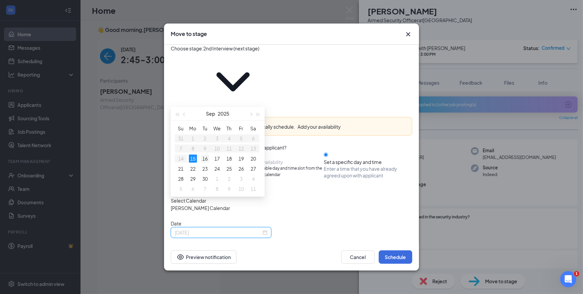
click at [204, 160] on div "16" at bounding box center [205, 158] width 8 height 8
type input "Sep 16, 2025"
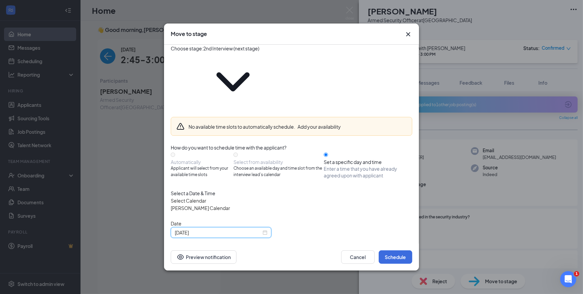
click at [230, 253] on input "04:00 PM" at bounding box center [200, 256] width 59 height 7
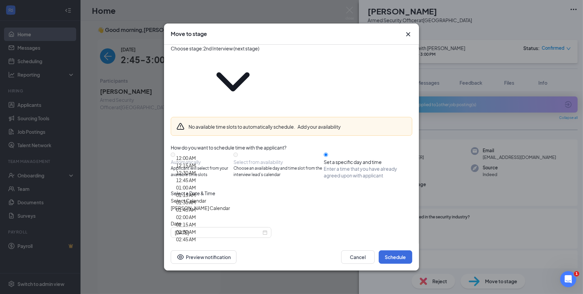
scroll to position [763, 0]
type input "01:30 PM"
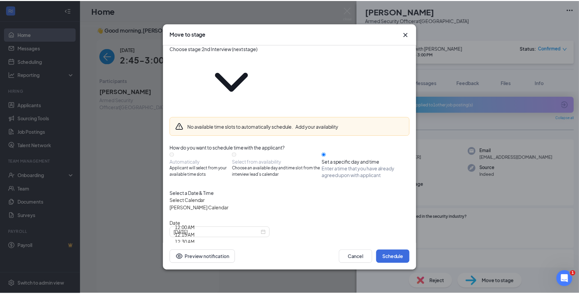
scroll to position [854, 0]
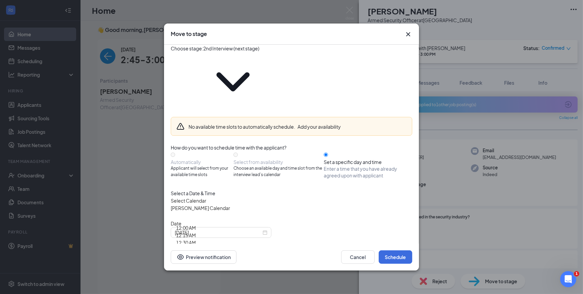
type input "02:00 PM"
click at [400, 248] on div "Cancel Schedule Preview notification" at bounding box center [291, 256] width 255 height 27
click at [395, 250] on button "Schedule" at bounding box center [396, 256] width 34 height 13
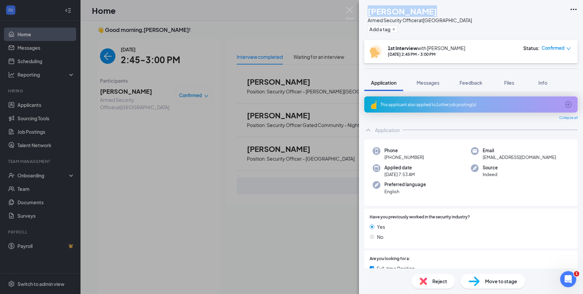
drag, startPoint x: 433, startPoint y: 12, endPoint x: 379, endPoint y: 11, distance: 53.7
click at [379, 11] on div "MC Mario Collins Armed Security Officer at Chicago Loop Add a tag" at bounding box center [419, 19] width 108 height 29
copy div "Mario Collins"
click at [498, 279] on span "Move to stage" at bounding box center [501, 280] width 32 height 7
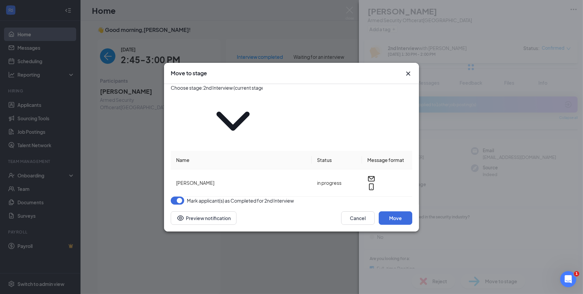
type input "Hold (next stage)"
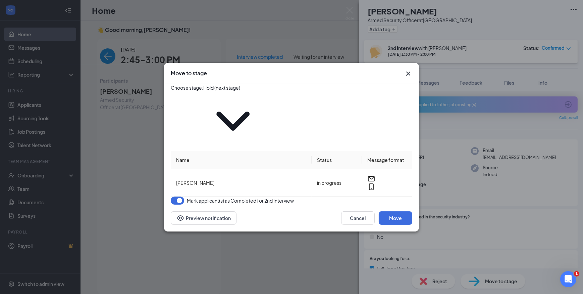
click at [406, 78] on icon "Cross" at bounding box center [409, 73] width 8 height 8
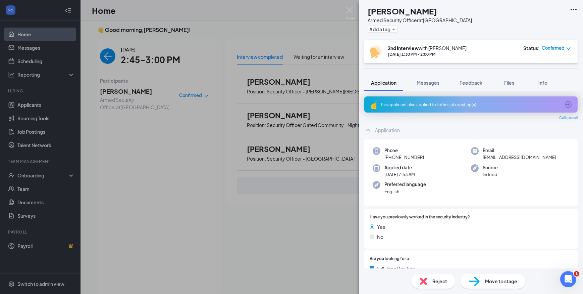
click at [101, 57] on div "MC Mario Collins Armed Security Officer at Chicago Loop Add a tag 2nd Interview…" at bounding box center [291, 147] width 583 height 294
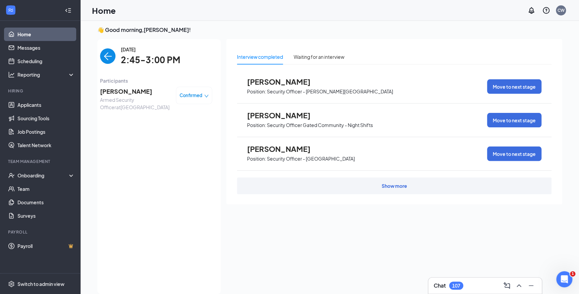
click at [101, 57] on img "back-button" at bounding box center [107, 55] width 15 height 15
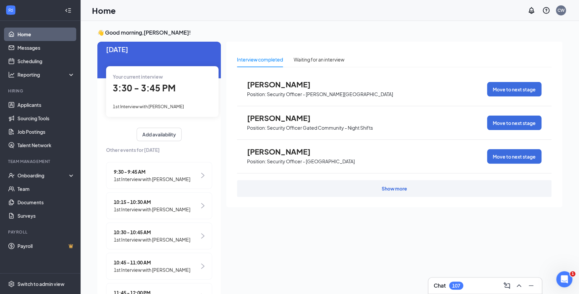
click at [161, 108] on span "1st Interview with Tiara Reno" at bounding box center [148, 106] width 71 height 5
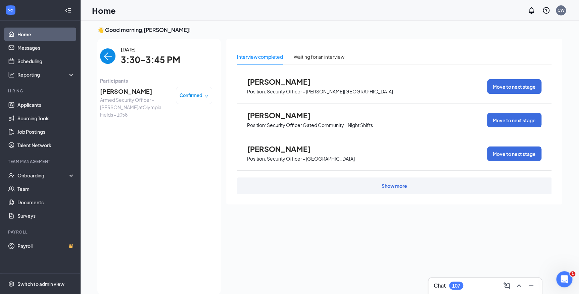
click at [116, 92] on span "Tiara Reno" at bounding box center [135, 91] width 71 height 9
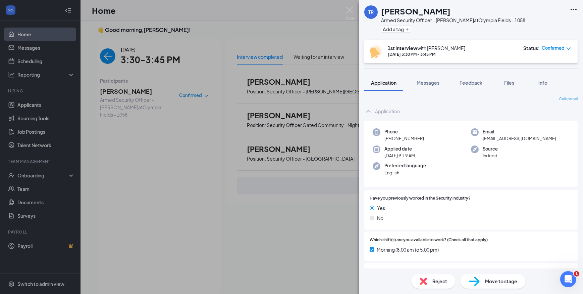
click at [551, 46] on span "Confirmed" at bounding box center [553, 48] width 23 height 7
click at [536, 69] on span "Request Reschedule" at bounding box center [543, 67] width 46 height 7
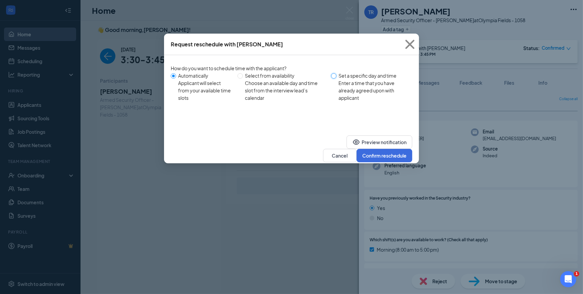
click at [335, 77] on input "Set a specific day and time Enter a time that you have already agreed upon with…" at bounding box center [333, 75] width 5 height 5
radio input "true"
radio input "false"
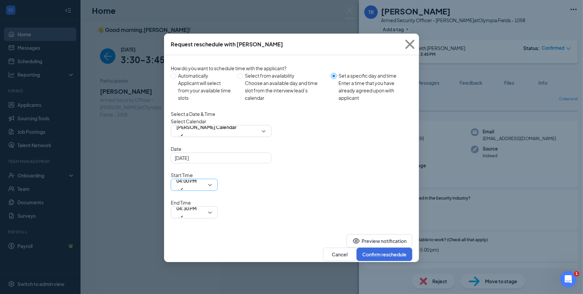
click at [197, 176] on span "04:00 PM" at bounding box center [187, 181] width 20 height 10
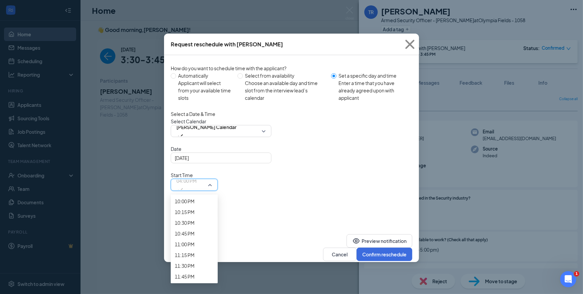
scroll to position [980, 0]
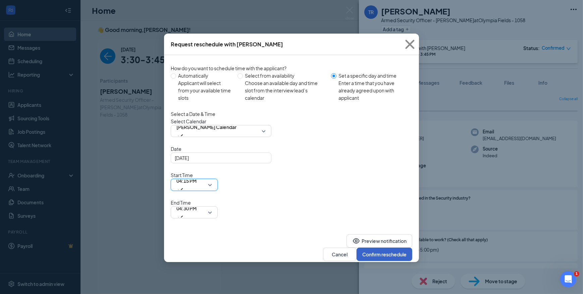
click at [380, 247] on button "Confirm reschedule" at bounding box center [385, 253] width 56 height 13
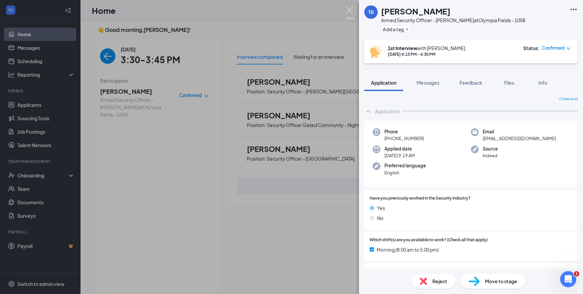
click at [349, 12] on img at bounding box center [350, 13] width 8 height 13
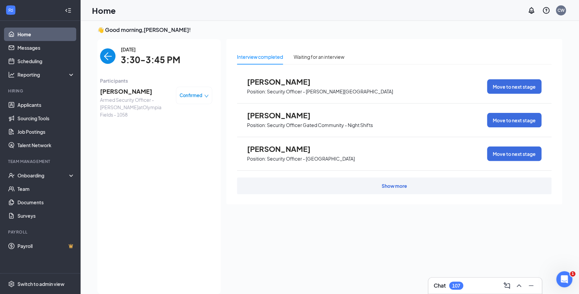
click at [100, 58] on img "back-button" at bounding box center [107, 55] width 15 height 15
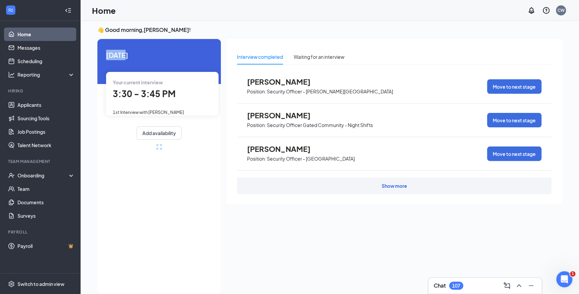
click at [100, 58] on div "Today Your current interview 3:30 - 3:45 PM 1st Interview with Tiara Reno Add a…" at bounding box center [159, 101] width 124 height 125
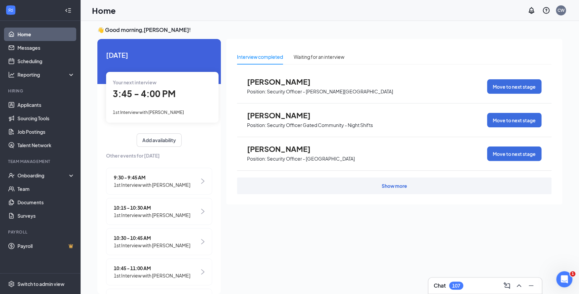
click at [139, 114] on span "1st Interview with Telly Shelton" at bounding box center [148, 111] width 71 height 5
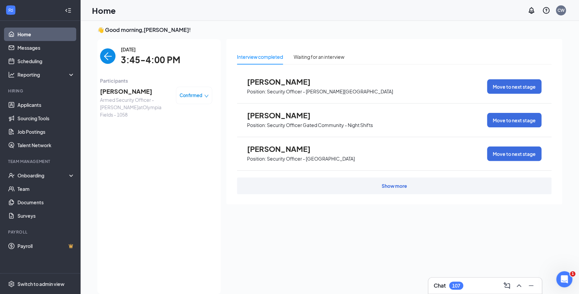
click at [128, 91] on span "Telly Shelton" at bounding box center [135, 91] width 71 height 9
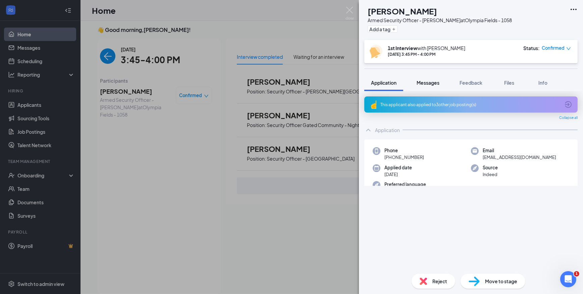
click at [427, 84] on span "Messages" at bounding box center [428, 83] width 23 height 6
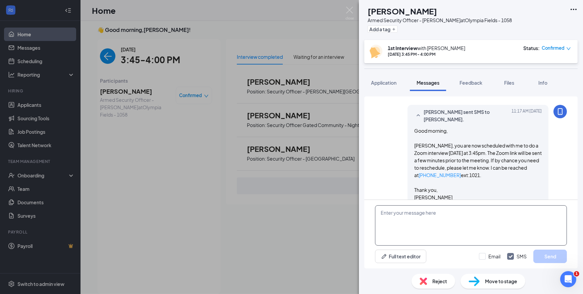
click at [428, 217] on textarea at bounding box center [471, 225] width 192 height 40
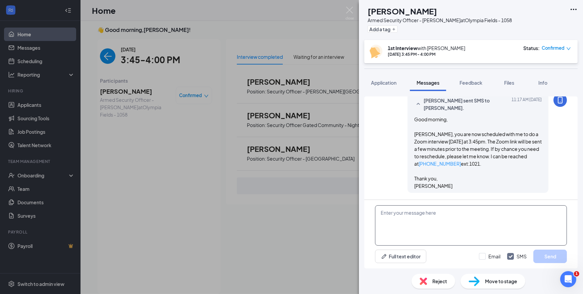
paste textarea "Join Zoom Meeting https://us04web.zoom.us/j/77155379131?pwd=E5Eph5ipdEqQlM2AToy…"
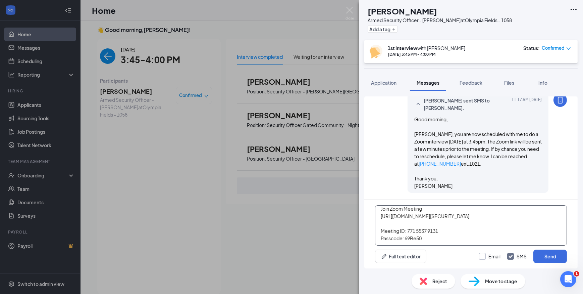
type textarea "Join Zoom Meeting https://us04web.zoom.us/j/77155379131?pwd=E5Eph5ipdEqQlM2AToy…"
click at [484, 258] on input "Email" at bounding box center [489, 256] width 21 height 7
checkbox input "true"
click at [563, 255] on button "Send" at bounding box center [551, 255] width 34 height 13
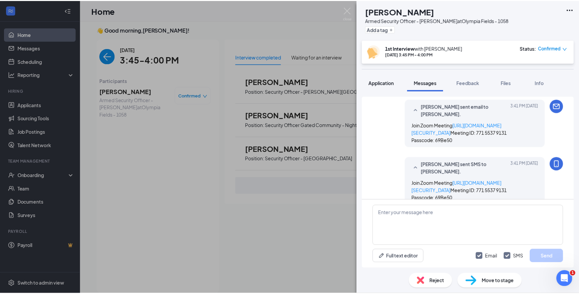
scroll to position [666, 0]
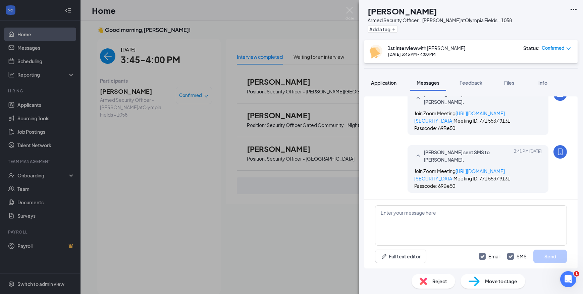
click at [377, 86] on button "Application" at bounding box center [384, 82] width 39 height 17
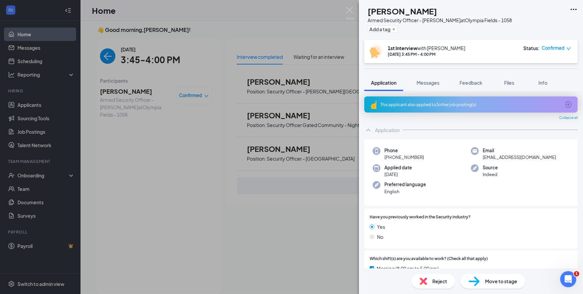
drag, startPoint x: 579, startPoint y: 279, endPoint x: 105, endPoint y: 58, distance: 523.3
click at [105, 58] on div "TS Telly Shelton Armed Security Officer - Olympia Fields at Olympia Fields - 10…" at bounding box center [291, 147] width 583 height 294
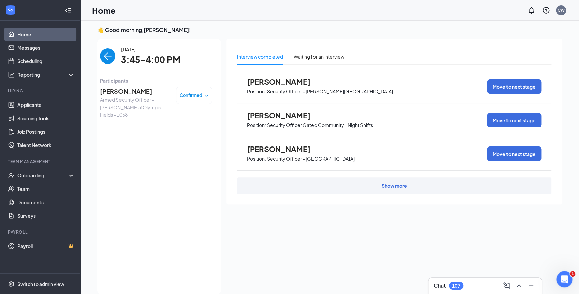
click at [105, 58] on img "back-button" at bounding box center [107, 55] width 15 height 15
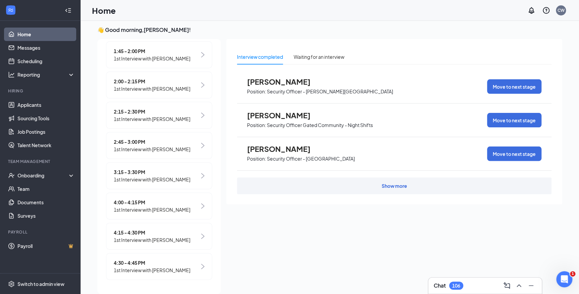
scroll to position [14, 0]
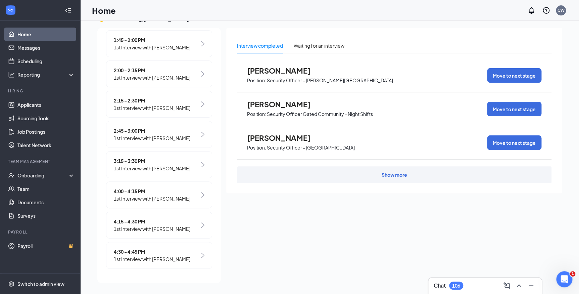
click at [164, 140] on span "1st Interview with Mario Collins" at bounding box center [152, 137] width 77 height 7
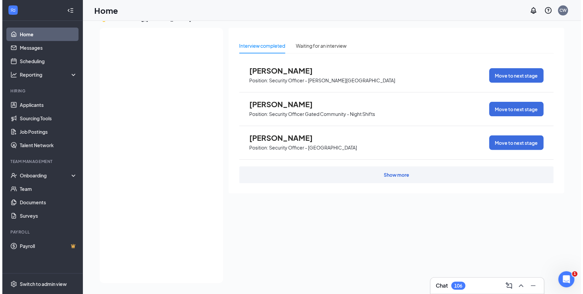
scroll to position [0, 0]
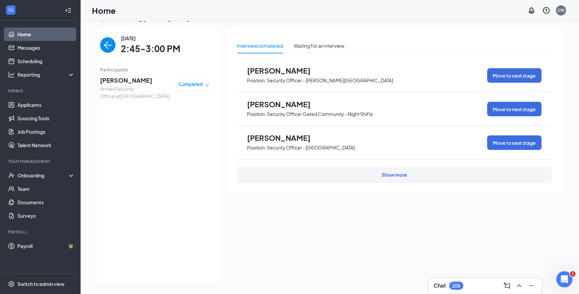
click at [120, 80] on span "Mario Collins" at bounding box center [135, 80] width 71 height 9
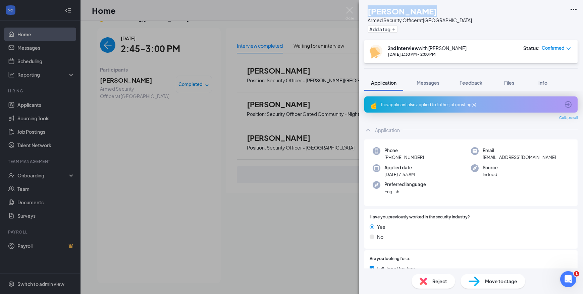
drag, startPoint x: 432, startPoint y: 10, endPoint x: 380, endPoint y: 14, distance: 52.6
click at [380, 14] on div "MC Mario Collins Armed Security Officer at Chicago Loop Add a tag" at bounding box center [419, 19] width 108 height 29
copy h1 "Mario Collins"
click at [97, 47] on div "MC Mario Collins Armed Security Officer at Chicago Loop Add a tag 2nd Interview…" at bounding box center [291, 147] width 583 height 294
click at [107, 46] on div "MC Mario Collins Armed Security Officer at Chicago Loop Add a tag 2nd Interview…" at bounding box center [291, 147] width 583 height 294
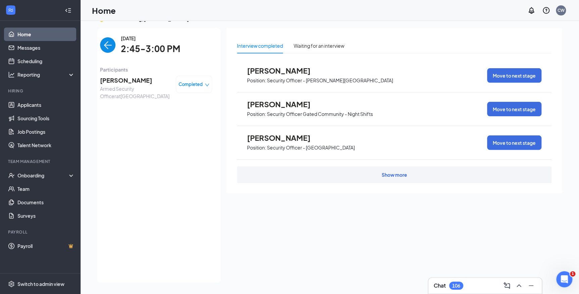
click at [104, 48] on img "back-button" at bounding box center [107, 44] width 15 height 15
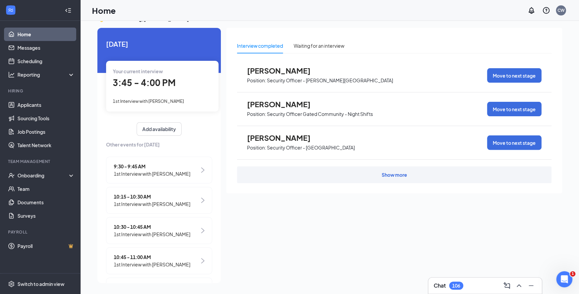
click at [164, 101] on span "1st Interview with Telly Shelton" at bounding box center [148, 100] width 71 height 5
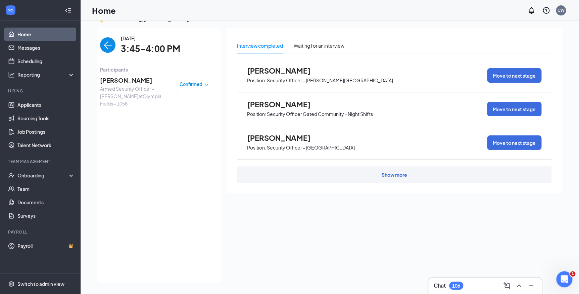
click at [126, 79] on span "Telly Shelton" at bounding box center [135, 80] width 71 height 9
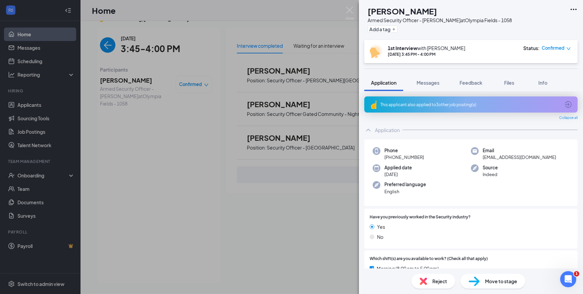
click at [463, 105] on div "This applicant also applied to 3 other job posting(s)" at bounding box center [471, 105] width 180 height 6
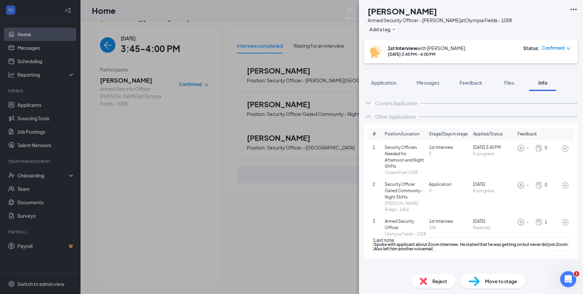
click at [523, 218] on img at bounding box center [521, 221] width 7 height 7
click at [567, 218] on icon "ArrowCircle" at bounding box center [566, 222] width 8 height 8
click at [469, 85] on span "Feedback" at bounding box center [471, 83] width 23 height 6
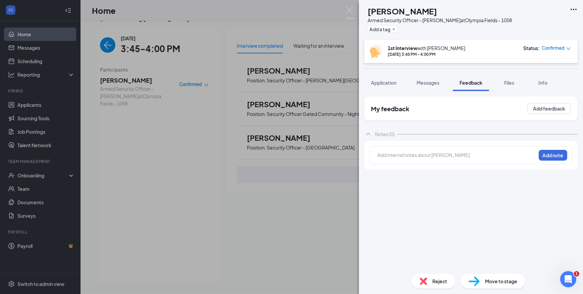
click at [447, 156] on div at bounding box center [457, 154] width 158 height 7
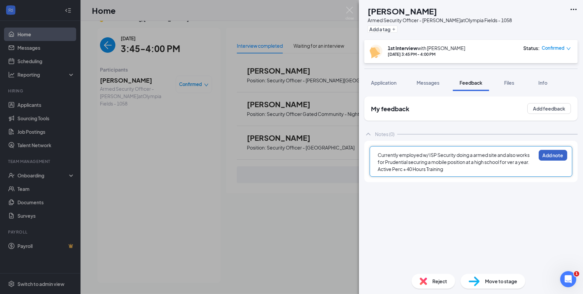
click at [539, 158] on button "Add note" at bounding box center [553, 155] width 29 height 11
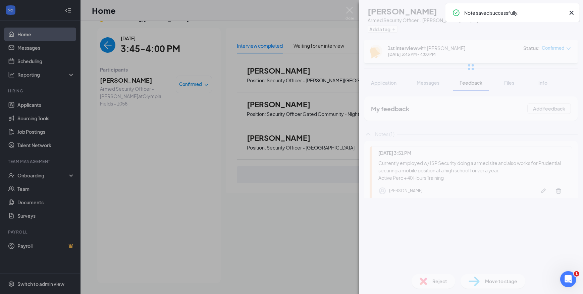
click at [535, 163] on div "TS Telly Shelton Armed Security Officer - Olympia Fields at Olympia Fields - 10…" at bounding box center [471, 147] width 224 height 294
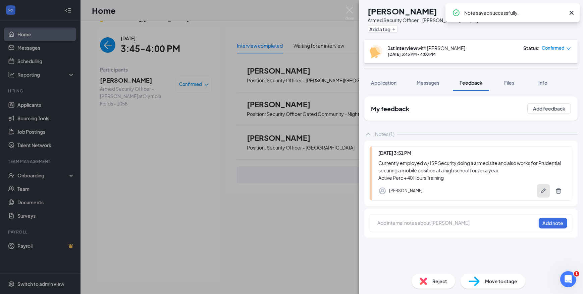
click at [547, 191] on icon "Pen" at bounding box center [544, 190] width 7 height 7
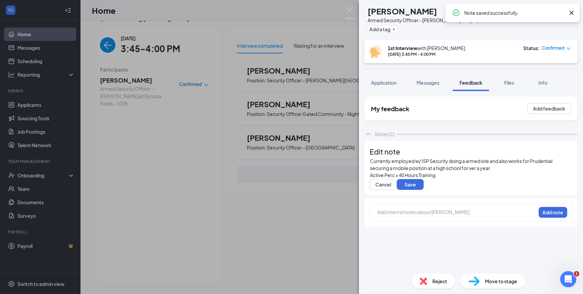
click at [509, 172] on div "Currently employed w/ ISP Security doing a armed site and also works for Pruden…" at bounding box center [471, 164] width 202 height 14
click at [545, 172] on div "Currently employed w/ ISP Security doing a armed site and also works for Pruden…" at bounding box center [471, 164] width 202 height 14
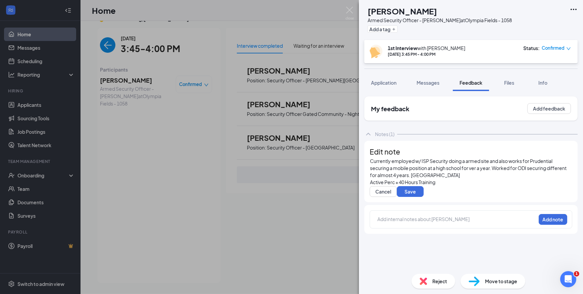
click at [489, 179] on div "Currently employed w/ ISP Security doing a armed site and also works for Pruden…" at bounding box center [471, 167] width 202 height 21
click at [475, 178] on span "Currently employed w/ ISP Security doing a armed site and also works for Pruden…" at bounding box center [468, 168] width 197 height 20
click at [477, 178] on span "Currently employed w/ ISP Security doing a armed site and also works for Pruden…" at bounding box center [468, 168] width 197 height 20
click at [487, 179] on div "Currently employed w/ ISP Security doing a armed site and also works for Pruden…" at bounding box center [471, 167] width 202 height 21
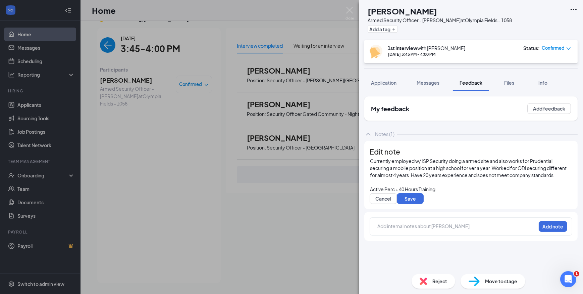
scroll to position [16, 0]
click at [450, 191] on div "Active Perc + 40 Hours Training" at bounding box center [471, 189] width 202 height 7
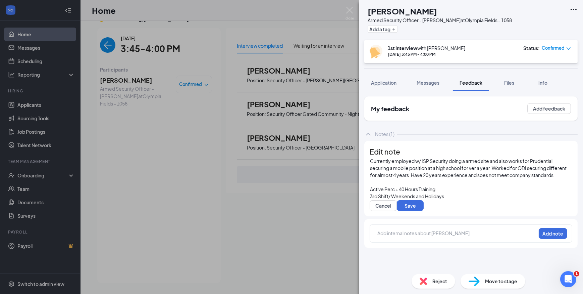
scroll to position [30, 0]
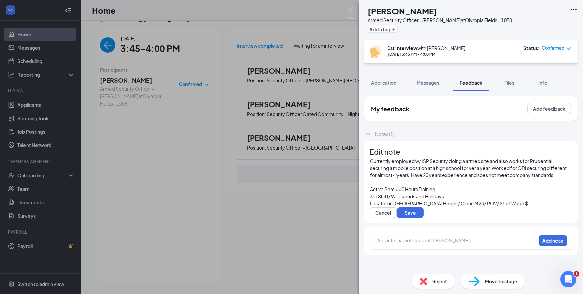
click at [461, 228] on div "Add internal notes about Telly Shelton Add note" at bounding box center [472, 240] width 214 height 29
click at [510, 200] on div "Located in Chicago Height/ Clean MVR/ POV/ Start Wage $" at bounding box center [471, 203] width 202 height 7
click at [488, 221] on div "Edit note Currently employed w/ ISP Security doing a armed site and also works …" at bounding box center [472, 182] width 214 height 83
click at [547, 200] on div "Located in Chicago Height/ Clean MVR/ POV/ Start Wage $18 Unarmed $19" at bounding box center [471, 203] width 202 height 7
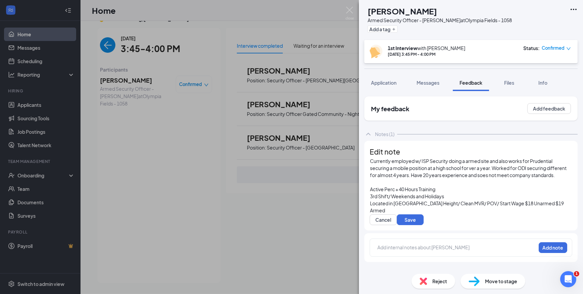
scroll to position [37, 0]
click at [378, 171] on div "Currently employed w/ ISP Security doing a armed site and also works for Pruden…" at bounding box center [471, 185] width 202 height 56
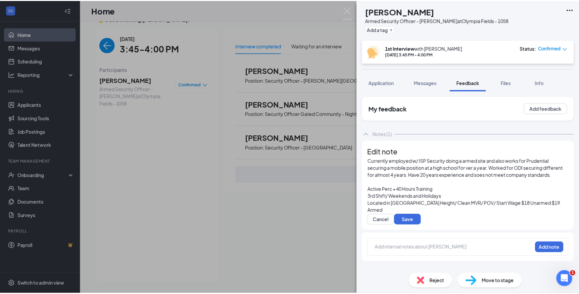
scroll to position [30, 0]
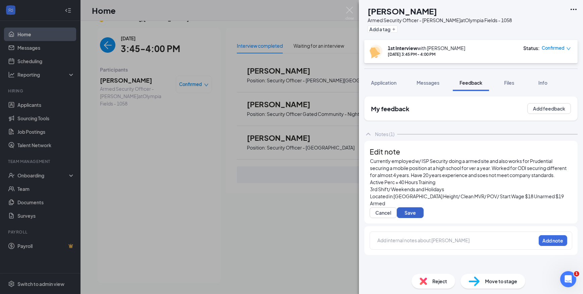
click at [414, 208] on button "Save" at bounding box center [410, 212] width 27 height 11
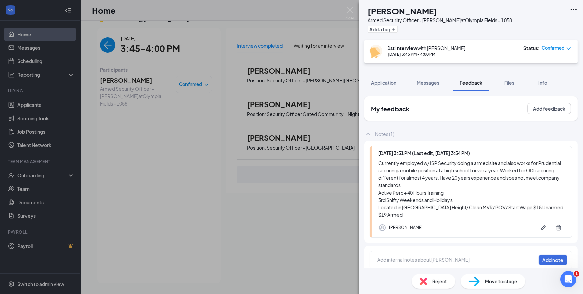
click at [488, 223] on div "Candace Williams" at bounding box center [472, 227] width 187 height 13
click at [105, 46] on div "TS Telly Shelton Armed Security Officer - Olympia Fields at Olympia Fields - 10…" at bounding box center [291, 147] width 583 height 294
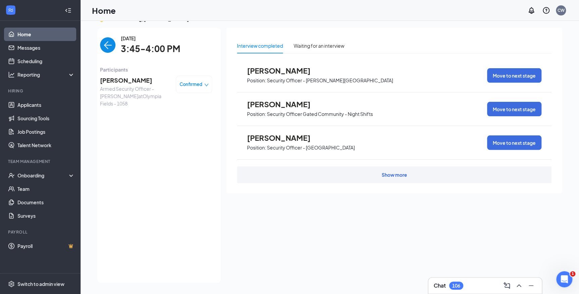
click at [102, 40] on img "back-button" at bounding box center [107, 44] width 15 height 15
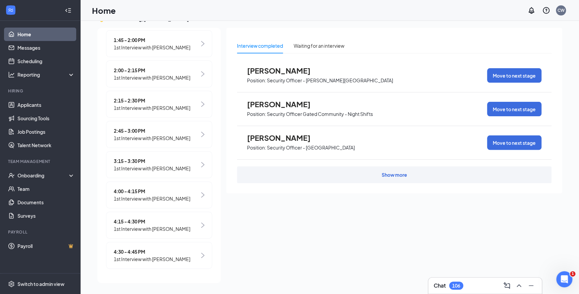
scroll to position [314, 0]
click at [138, 190] on span "4:00 - 4:15 PM" at bounding box center [152, 190] width 77 height 7
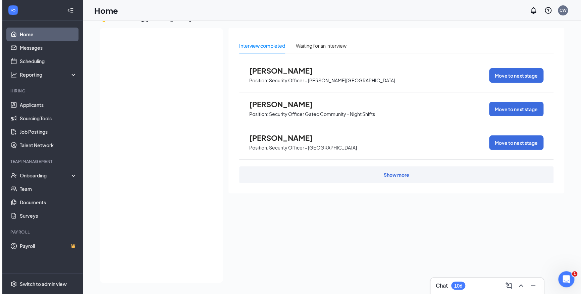
scroll to position [0, 0]
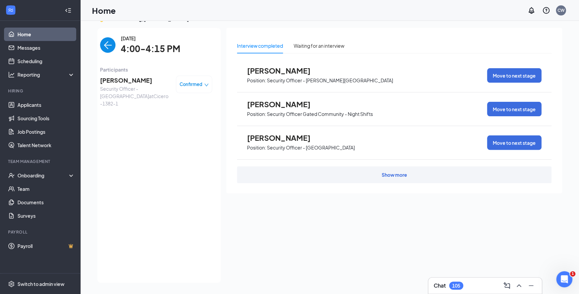
drag, startPoint x: 84, startPoint y: 114, endPoint x: 98, endPoint y: 107, distance: 16.1
click at [84, 114] on div "👋 Good morning, Candace Williams ! Today Your current interview 3:45 - 4:00 PM …" at bounding box center [330, 150] width 499 height 287
click at [102, 57] on div "Monday, Sep 15 4:00-4:15 PM Participants Martin Jr Security Officer - Melrose P…" at bounding box center [156, 155] width 112 height 241
click at [103, 47] on img "back-button" at bounding box center [107, 44] width 15 height 15
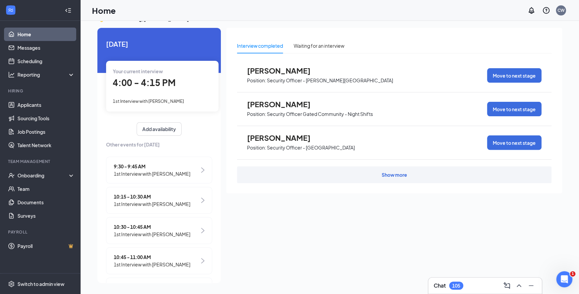
click at [156, 99] on span "1st Interview with Martin Jr" at bounding box center [148, 100] width 71 height 5
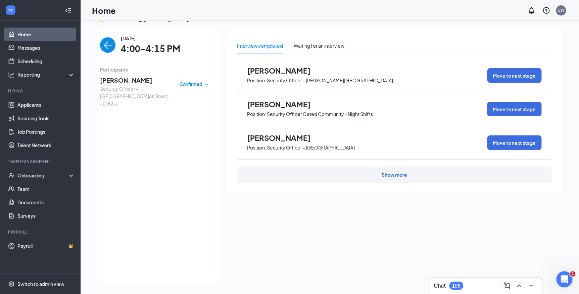
click at [116, 81] on span "Martin Jr" at bounding box center [135, 80] width 71 height 9
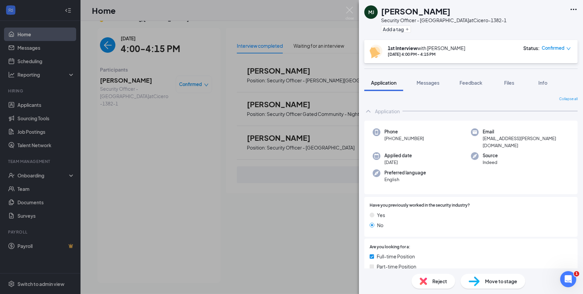
click at [431, 72] on div "MJ Martin Jr Security Officer - Melrose Park at Cicero-1382-1 Add a tag 1st Int…" at bounding box center [471, 147] width 224 height 294
click at [431, 84] on span "Messages" at bounding box center [428, 83] width 23 height 6
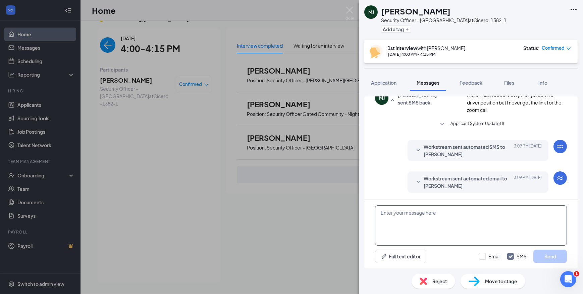
scroll to position [280, 0]
click at [436, 218] on textarea at bounding box center [471, 225] width 192 height 40
paste textarea "Join Zoom Meeting https://us04web.zoom.us/j/73702281770?pwd=8X8aqBkHkfmHkv82d12…"
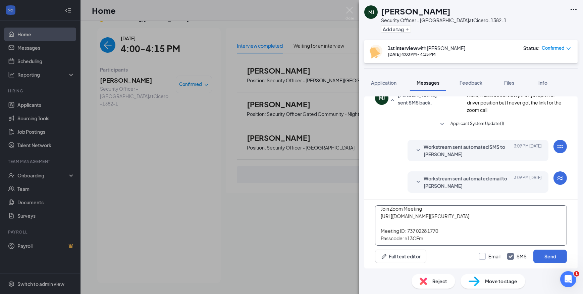
type textarea "Join Zoom Meeting https://us04web.zoom.us/j/73702281770?pwd=8X8aqBkHkfmHkv82d12…"
click at [484, 254] on input "Email" at bounding box center [489, 256] width 21 height 7
checkbox input "true"
click at [546, 255] on button "Send" at bounding box center [551, 255] width 34 height 13
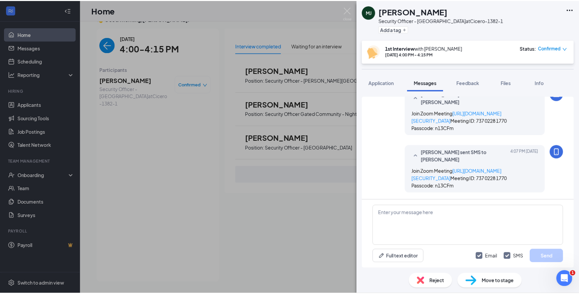
scroll to position [440, 0]
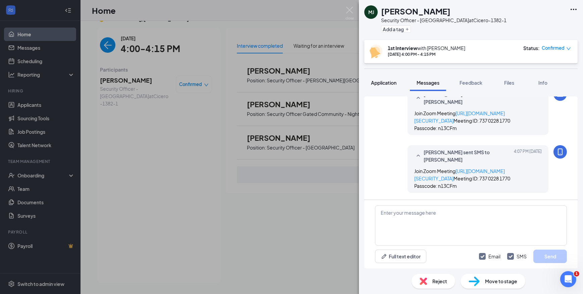
click at [386, 81] on span "Application" at bounding box center [384, 83] width 26 height 6
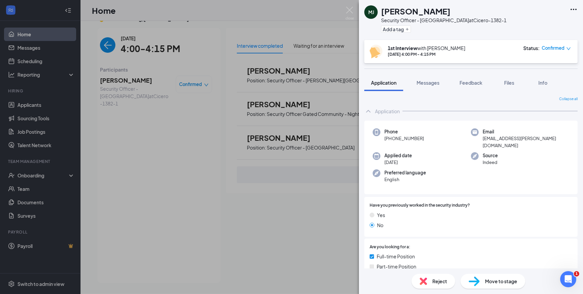
click at [102, 47] on div "MJ Martin Jr Security Officer - Melrose Park at Cicero-1382-1 Add a tag 1st Int…" at bounding box center [291, 147] width 583 height 294
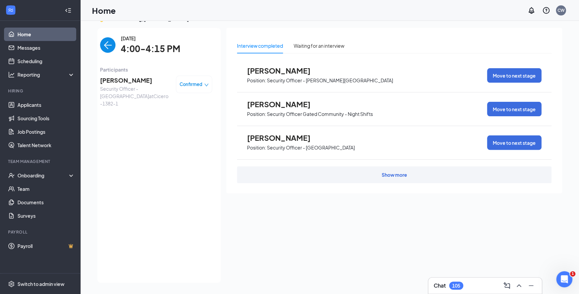
click at [102, 47] on img "back-button" at bounding box center [107, 44] width 15 height 15
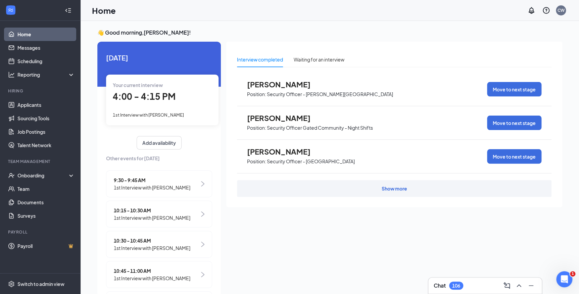
click at [147, 116] on span "1st Interview with Martin Jr" at bounding box center [148, 114] width 71 height 5
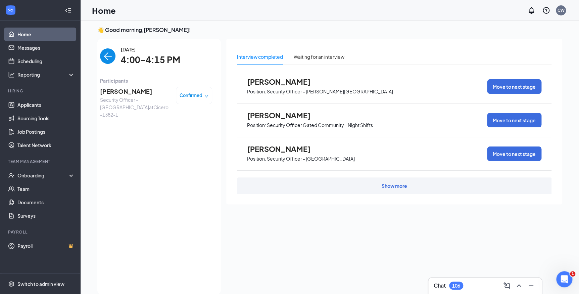
click at [109, 90] on span "Martin Jr" at bounding box center [135, 91] width 71 height 9
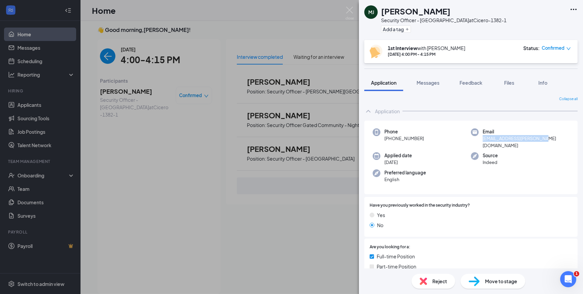
drag, startPoint x: 548, startPoint y: 137, endPoint x: 480, endPoint y: 139, distance: 67.8
click at [480, 139] on div "Email martinmata.mata@yahoo.com" at bounding box center [520, 138] width 98 height 20
copy span "martinmata.mata@yahoo.com"
click at [98, 54] on div "MJ Martin Jr Security Officer - Melrose Park at Cicero-1382-1 Add a tag 1st Int…" at bounding box center [291, 147] width 583 height 294
click at [104, 55] on div "MJ Martin Jr Security Officer - Melrose Park at Cicero-1382-1 Add a tag 1st Int…" at bounding box center [291, 147] width 583 height 294
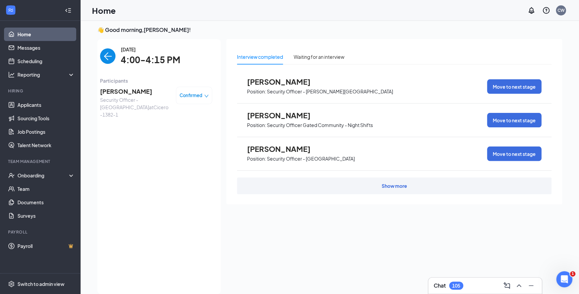
click at [102, 60] on img "back-button" at bounding box center [107, 55] width 15 height 15
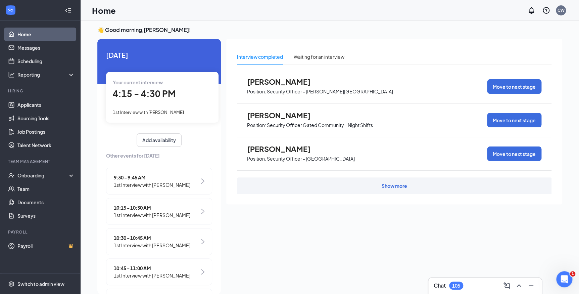
click at [151, 113] on span "1st Interview with Tiara Reno" at bounding box center [148, 111] width 71 height 5
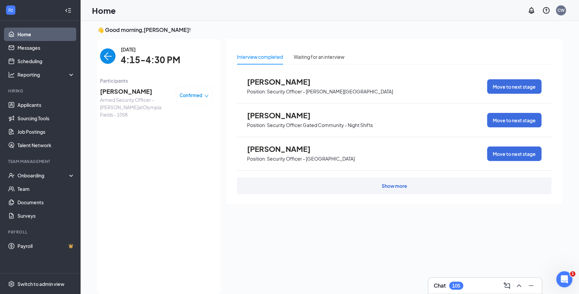
click at [114, 93] on span "Tiara Reno" at bounding box center [135, 91] width 71 height 9
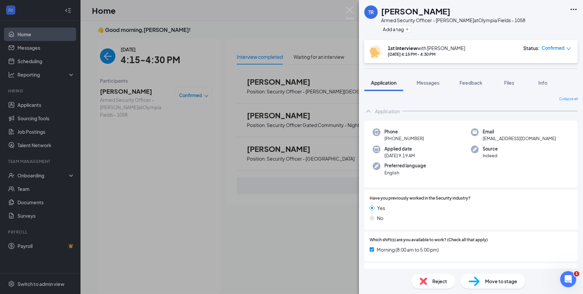
click at [102, 57] on div "TR Tiara Reno Armed Security Officer - Olympia Fields at Olympia Fields - 1058 …" at bounding box center [291, 147] width 583 height 294
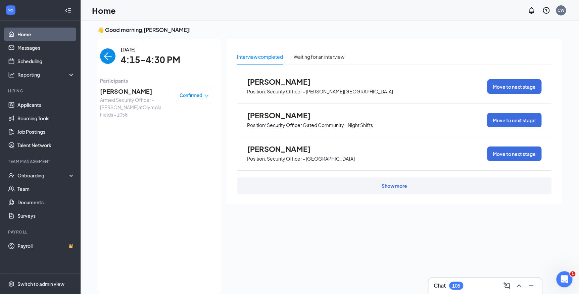
click at [106, 59] on img "back-button" at bounding box center [107, 55] width 15 height 15
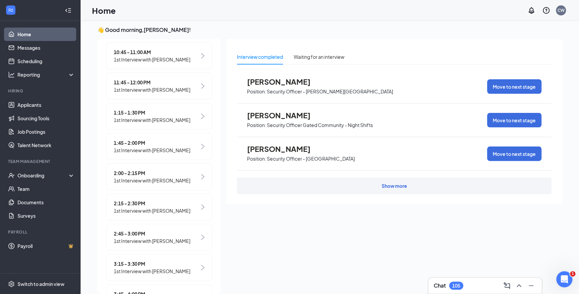
scroll to position [314, 0]
click at [152, 236] on span "1st Interview with Martin Jr" at bounding box center [152, 239] width 77 height 7
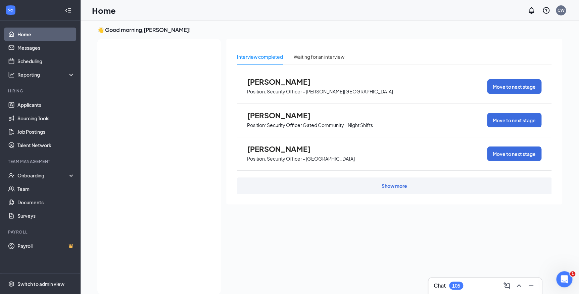
scroll to position [0, 0]
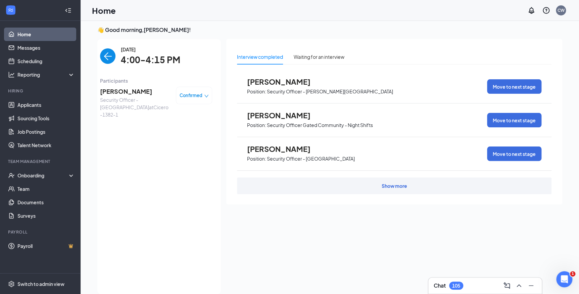
click at [110, 95] on div "Martin Jr Security Officer - Melrose Park at Cicero-1382-1" at bounding box center [135, 103] width 71 height 32
click at [106, 58] on img "back-button" at bounding box center [107, 55] width 15 height 15
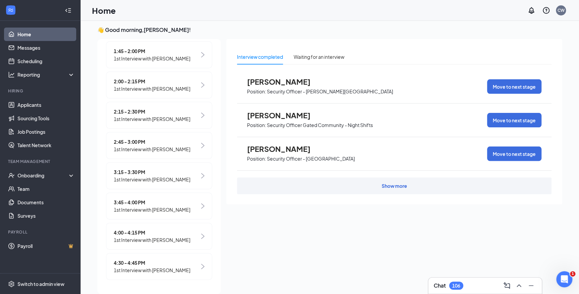
scroll to position [14, 0]
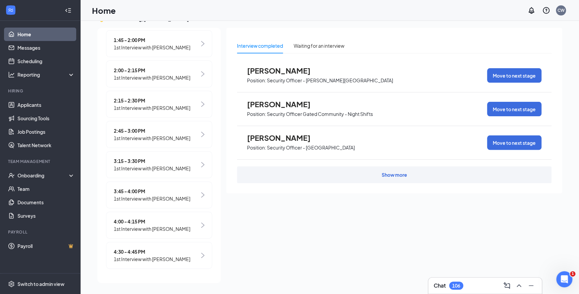
click at [143, 220] on span "4:00 - 4:15 PM" at bounding box center [152, 221] width 77 height 7
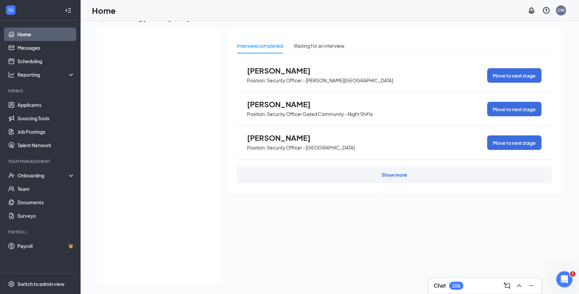
scroll to position [0, 0]
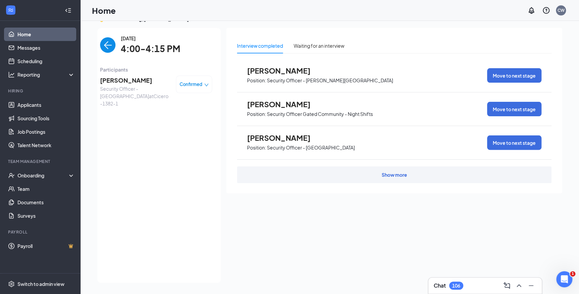
click at [117, 80] on span "Martin Jr" at bounding box center [135, 80] width 71 height 9
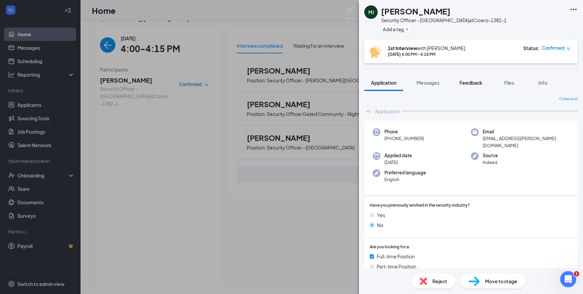
click at [477, 84] on span "Feedback" at bounding box center [471, 83] width 23 height 6
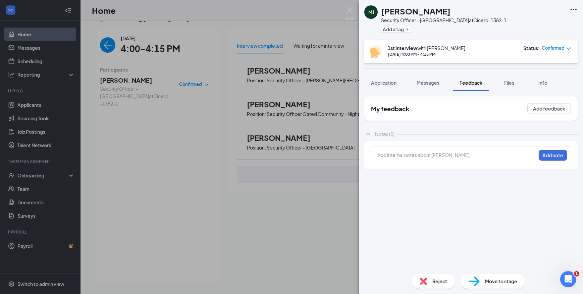
click at [421, 155] on div at bounding box center [457, 154] width 158 height 7
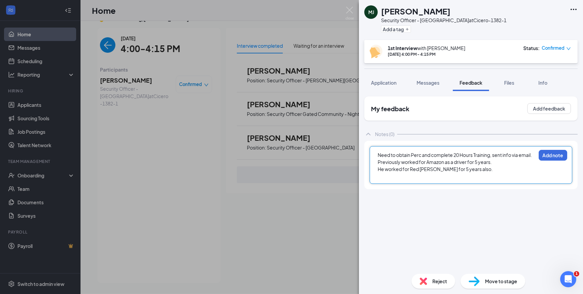
click at [484, 168] on div "He worked for Red Robbin for 5 years also." at bounding box center [457, 169] width 158 height 7
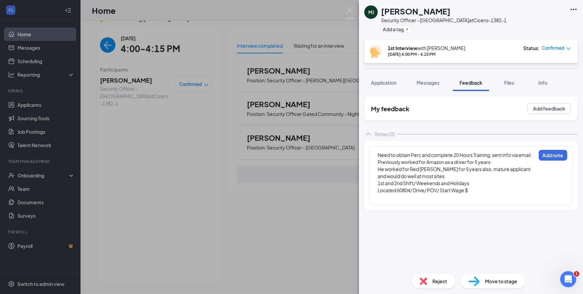
click at [472, 190] on div "Located 60804/ Drive/ POV/ Start Wage $" at bounding box center [457, 190] width 158 height 7
click at [551, 154] on button "Add note" at bounding box center [553, 155] width 29 height 11
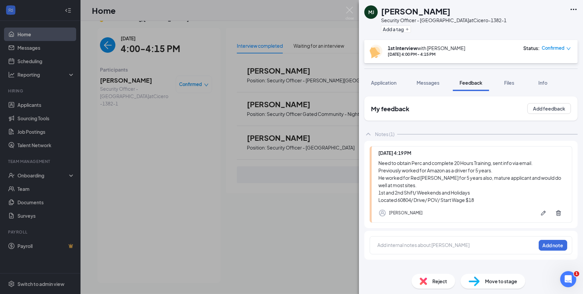
click at [103, 49] on div "MJ Martin Jr Security Officer - Melrose Park at Cicero-1382-1 Add a tag 1st Int…" at bounding box center [291, 147] width 583 height 294
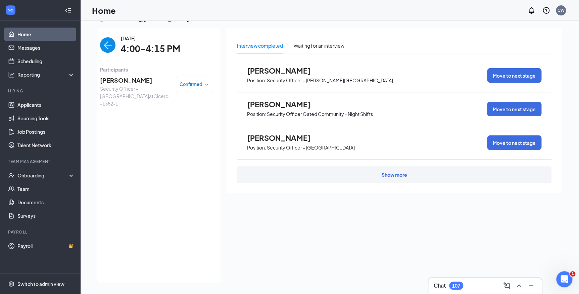
click at [104, 48] on img "back-button" at bounding box center [107, 44] width 15 height 15
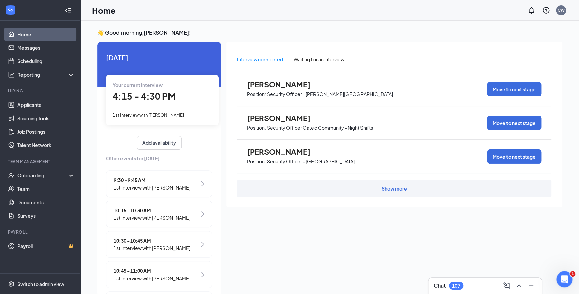
click at [161, 113] on span "1st Interview with Tiara Reno" at bounding box center [148, 114] width 71 height 5
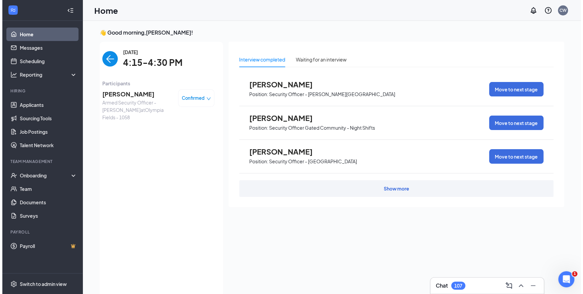
scroll to position [3, 0]
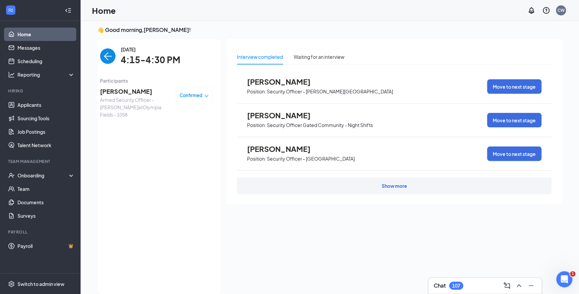
click at [110, 90] on span "Tiara Reno" at bounding box center [135, 91] width 71 height 9
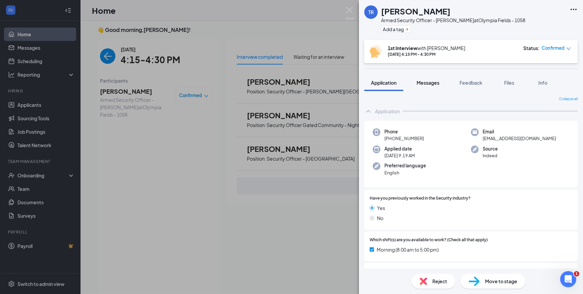
click at [422, 80] on span "Messages" at bounding box center [428, 83] width 23 height 6
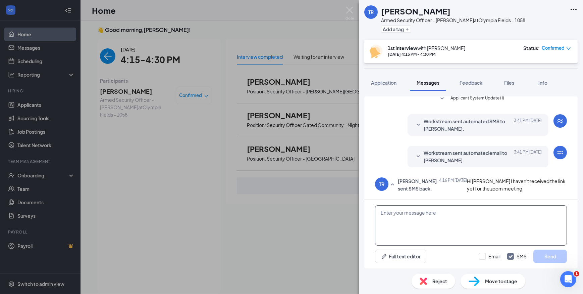
scroll to position [319, 0]
click at [440, 218] on textarea at bounding box center [471, 225] width 192 height 40
paste textarea "Join Zoom Meeting https://us04web.zoom.us/j/72031511189?pwd=3hKGZUTQ67aubGql4Jv…"
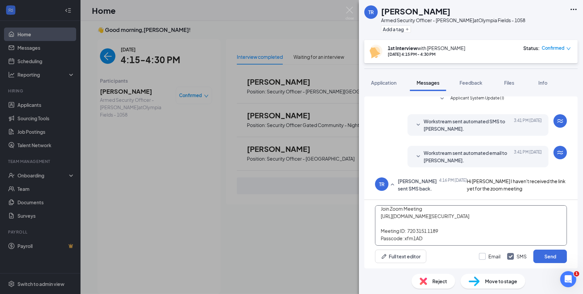
type textarea "Join Zoom Meeting https://us04web.zoom.us/j/72031511189?pwd=3hKGZUTQ67aubGql4Jv…"
drag, startPoint x: 482, startPoint y: 256, endPoint x: 487, endPoint y: 254, distance: 5.2
click at [482, 255] on input "Email" at bounding box center [489, 256] width 21 height 7
checkbox input "true"
click at [550, 251] on button "Send" at bounding box center [551, 255] width 34 height 13
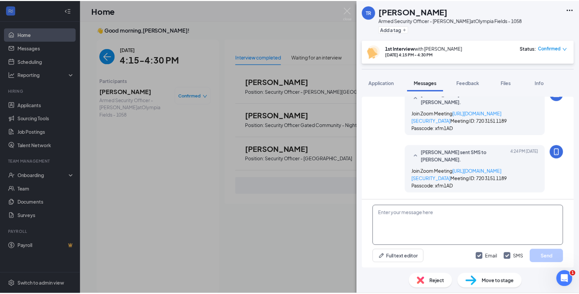
scroll to position [478, 0]
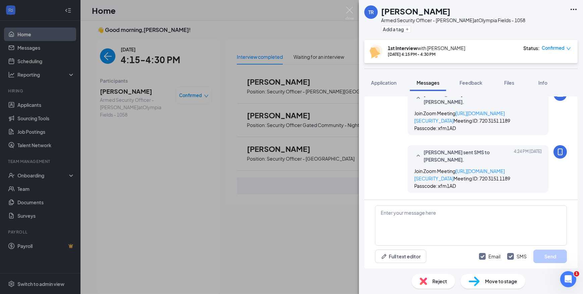
click at [103, 56] on div "TR Tiara Reno Armed Security Officer - Olympia Fields at Olympia Fields - 1058 …" at bounding box center [291, 147] width 583 height 294
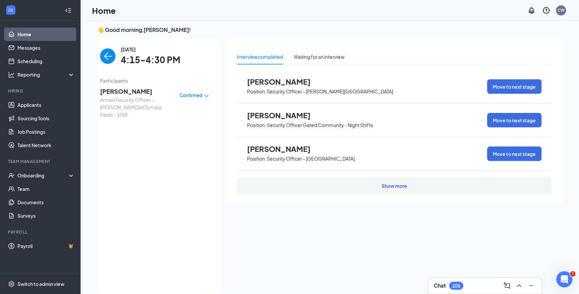
click at [103, 56] on img "back-button" at bounding box center [107, 55] width 15 height 15
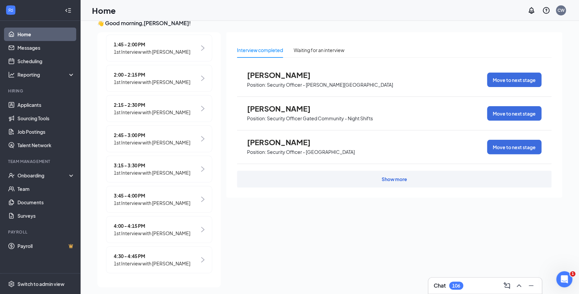
scroll to position [14, 0]
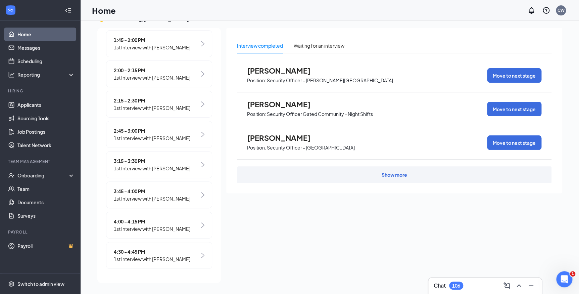
click at [136, 254] on span "4:30 - 4:45 PM" at bounding box center [152, 251] width 77 height 7
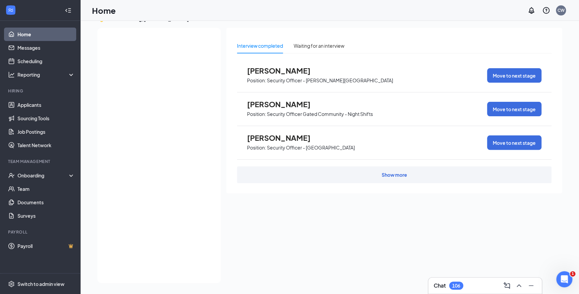
scroll to position [0, 0]
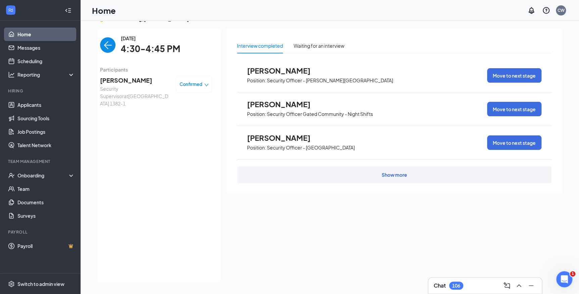
click at [109, 77] on span "Ikela Lee" at bounding box center [135, 80] width 71 height 9
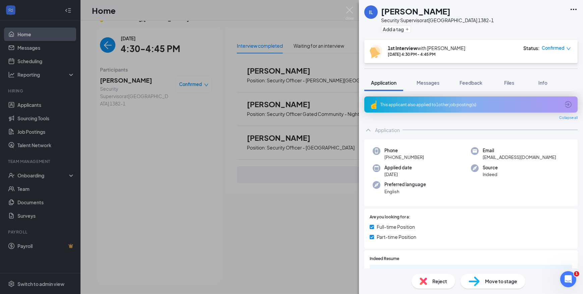
click at [467, 107] on div "This applicant also applied to 1 other job posting(s)" at bounding box center [472, 104] width 214 height 16
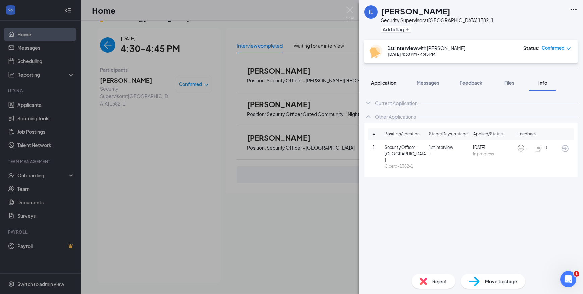
click at [393, 84] on span "Application" at bounding box center [384, 83] width 26 height 6
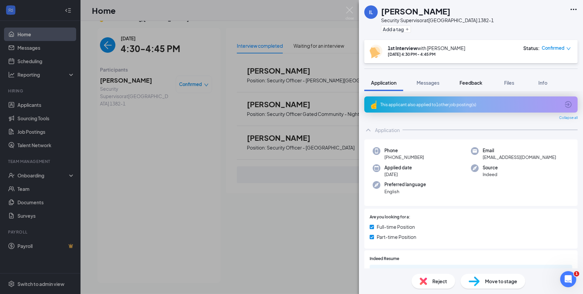
click at [465, 82] on span "Feedback" at bounding box center [471, 83] width 23 height 6
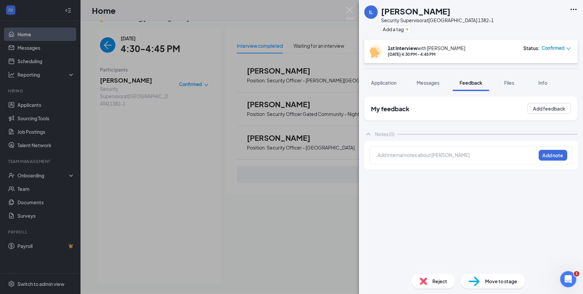
click at [436, 153] on div at bounding box center [457, 154] width 158 height 7
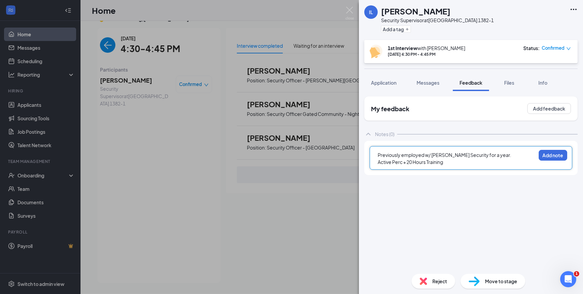
click at [503, 155] on div "Previously employed w/ Starks Security for a year." at bounding box center [457, 154] width 158 height 7
click at [491, 155] on span "Previously employed w/ Starks Security for a year. worked for Kates" at bounding box center [454, 158] width 152 height 13
click at [530, 155] on div "Previously employed w/ Starks Security for a year. Worked for Kates" at bounding box center [457, 158] width 158 height 14
click at [428, 163] on span "Previously employed w/ Starks Security for a year. Worked for Kates securing th…" at bounding box center [454, 158] width 153 height 13
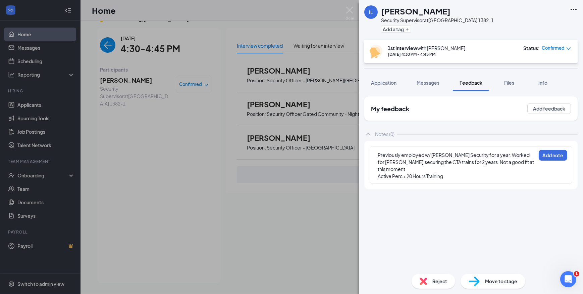
click at [523, 161] on div "Previously employed w/ Starks Security for a year. Worked for Kates securing th…" at bounding box center [457, 161] width 158 height 21
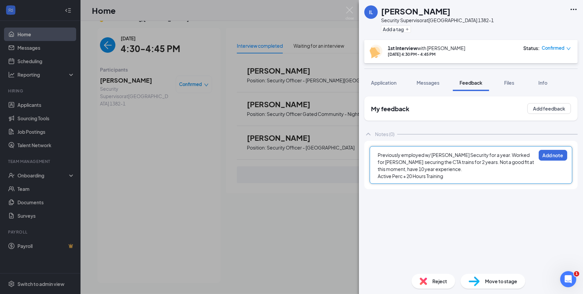
click at [467, 179] on div "Previously employed w/ Starks Security for a year. Worked for Kates securing th…" at bounding box center [457, 165] width 159 height 29
click at [576, 58] on div "1st Interview with Candace Williams Sep 15, 4:30 PM - 4:45 PM Status : Confirmed" at bounding box center [472, 51] width 214 height 23
click at [448, 178] on div "Active Perc + 20 Hours Training" at bounding box center [457, 176] width 158 height 7
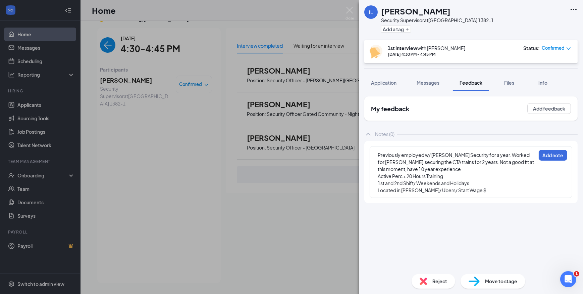
click at [467, 190] on div "Located in Harvey/ Ubers/ Start Wage $" at bounding box center [457, 190] width 158 height 7
click at [554, 151] on button "Add note" at bounding box center [553, 155] width 29 height 11
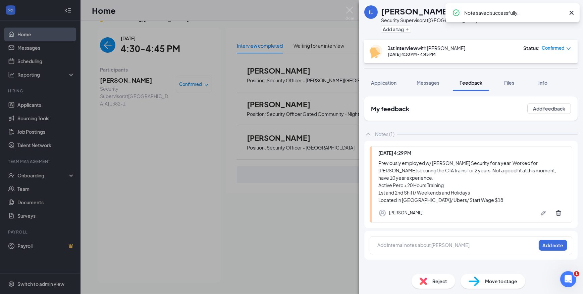
click at [445, 279] on span "Reject" at bounding box center [440, 280] width 15 height 7
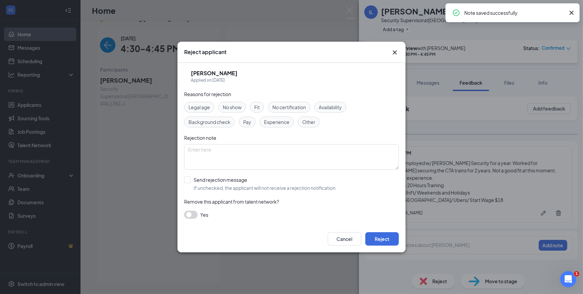
click at [256, 106] on span "Fit" at bounding box center [256, 106] width 5 height 7
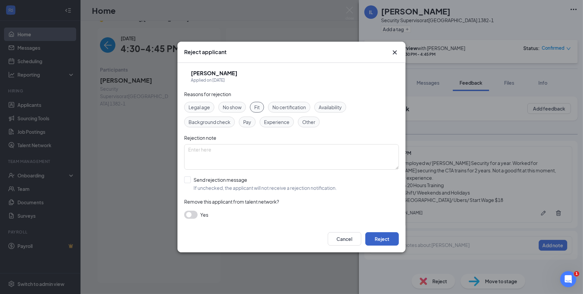
click at [390, 240] on button "Reject" at bounding box center [383, 238] width 34 height 13
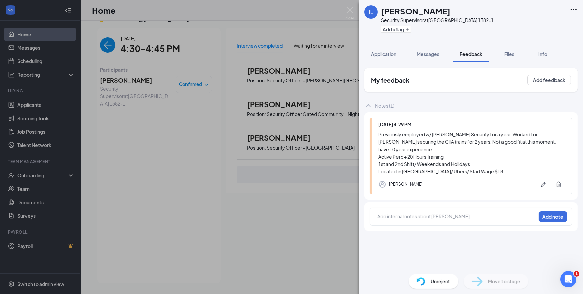
click at [107, 45] on div "IL Ikela Lee Security Supervisor at Melrose Park 1382-1 Add a tag Application M…" at bounding box center [291, 147] width 583 height 294
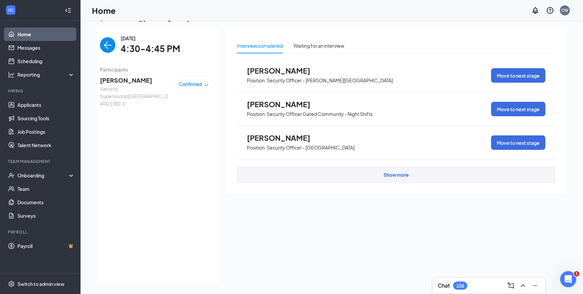
click at [107, 43] on img "back-button" at bounding box center [107, 44] width 15 height 15
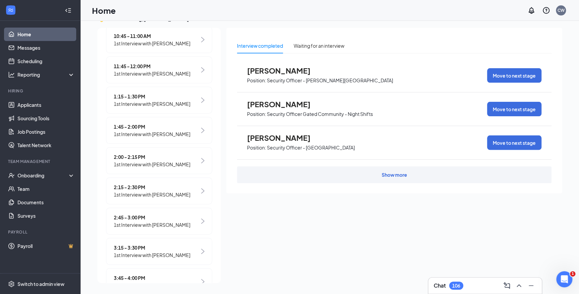
scroll to position [283, 0]
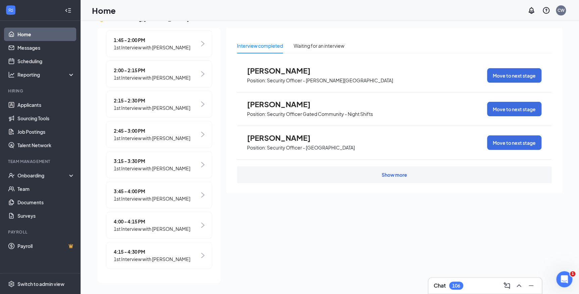
click at [132, 251] on span "4:15 - 4:30 PM" at bounding box center [152, 251] width 77 height 7
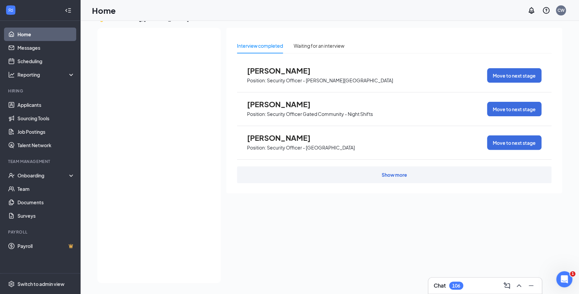
scroll to position [0, 0]
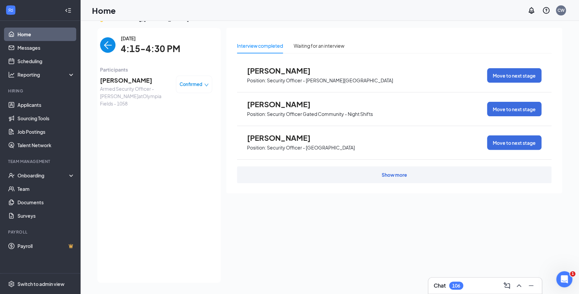
click at [116, 74] on div "Tiara Reno Armed Security Officer - Olympia Fields at Olympia Fields - 1058 Con…" at bounding box center [156, 91] width 112 height 36
click at [123, 82] on span "Tiara Reno" at bounding box center [135, 80] width 71 height 9
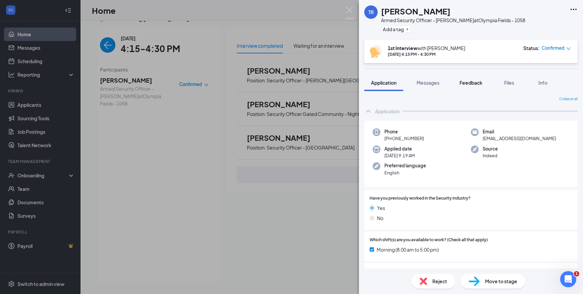
click at [476, 82] on span "Feedback" at bounding box center [471, 83] width 23 height 6
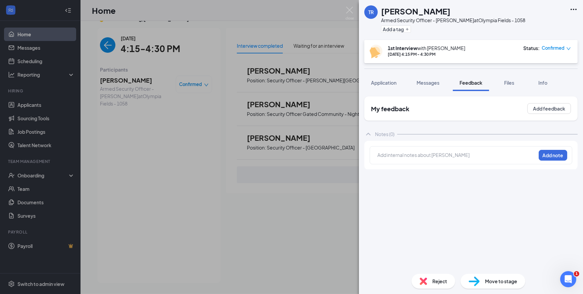
click at [456, 155] on div at bounding box center [457, 154] width 158 height 7
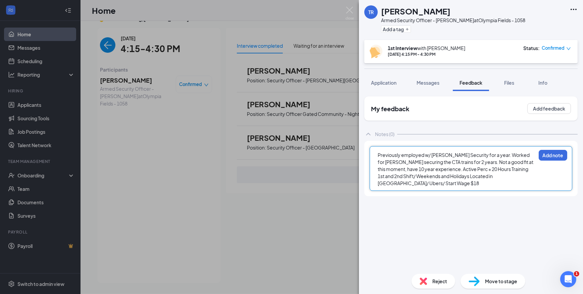
click at [423, 168] on span "Previously employed w/ Starks Security for a year. Worked for Kates securing th…" at bounding box center [456, 169] width 156 height 34
click at [446, 175] on span "Active Perc + 20 Hours Training 1st and 2nd Shift/ Weekends and Holidays Locate…" at bounding box center [457, 179] width 158 height 13
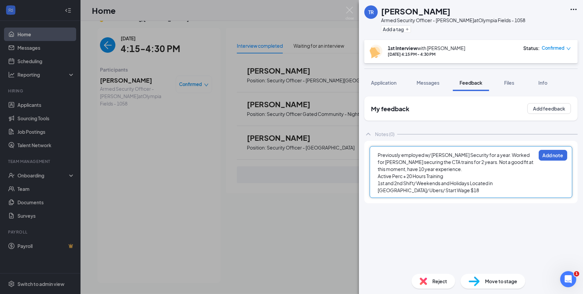
click at [472, 183] on span "1st and 2nd Shift/ Weekends and Holidays Located in Harvey/ Ubers/ Start Wage $…" at bounding box center [436, 186] width 116 height 13
click at [559, 156] on button "Add note" at bounding box center [553, 155] width 29 height 11
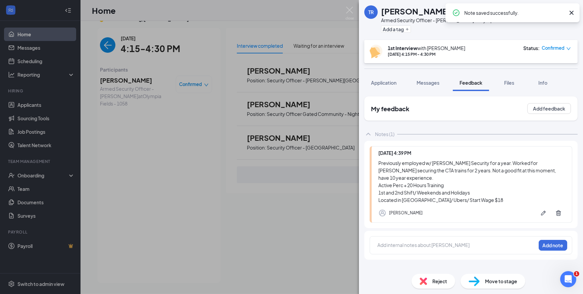
click at [442, 282] on span "Reject" at bounding box center [440, 280] width 15 height 7
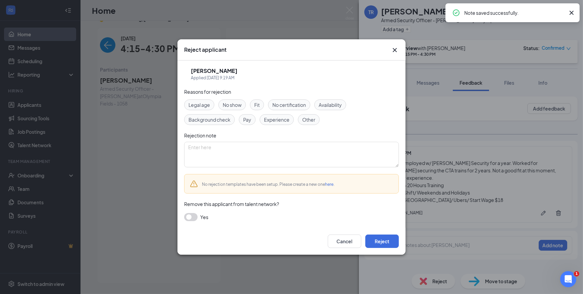
click at [256, 99] on div "Reasons for rejection Legal age No show Fit No certification Availability Backg…" at bounding box center [291, 158] width 215 height 140
click at [256, 106] on span "Fit" at bounding box center [256, 104] width 5 height 7
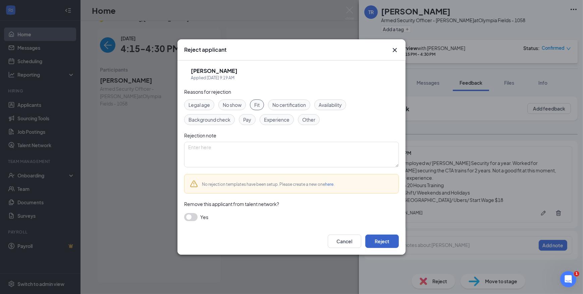
click at [372, 239] on button "Reject" at bounding box center [383, 240] width 34 height 13
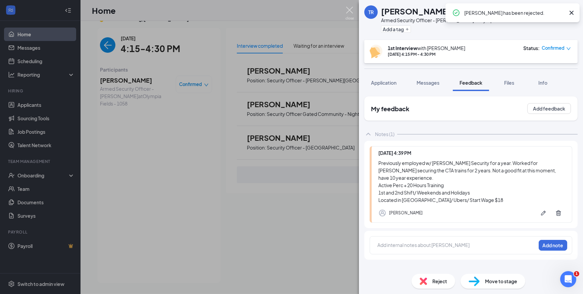
click at [349, 8] on img at bounding box center [350, 13] width 8 height 13
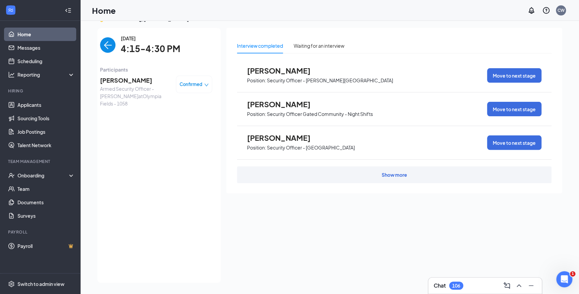
click at [101, 45] on img "back-button" at bounding box center [107, 44] width 15 height 15
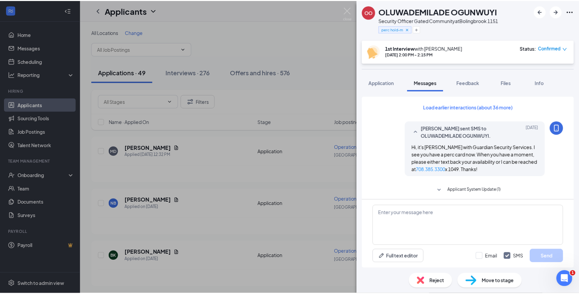
scroll to position [255, 0]
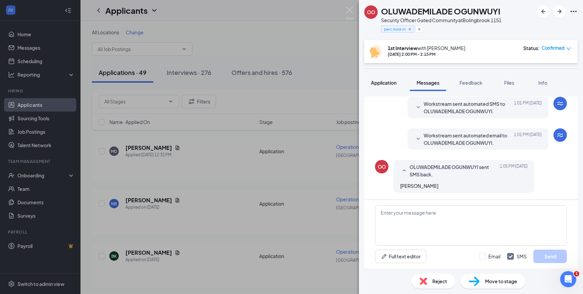
click at [381, 84] on span "Application" at bounding box center [384, 83] width 26 height 6
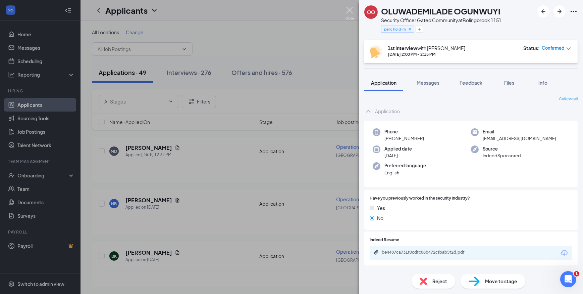
click at [348, 10] on img at bounding box center [350, 13] width 8 height 13
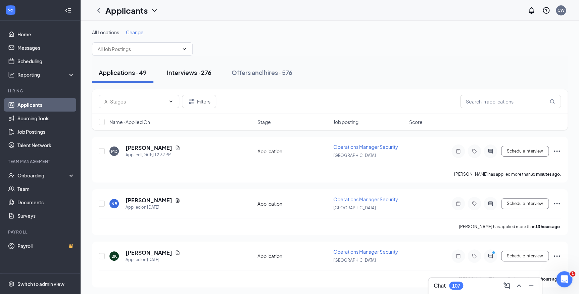
click at [187, 75] on div "Interviews · 276" at bounding box center [189, 72] width 45 height 8
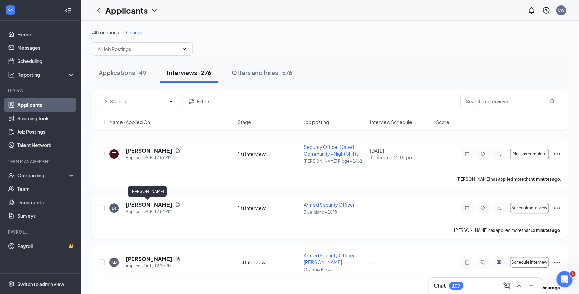
click at [138, 204] on h5 "[PERSON_NAME]" at bounding box center [149, 204] width 47 height 7
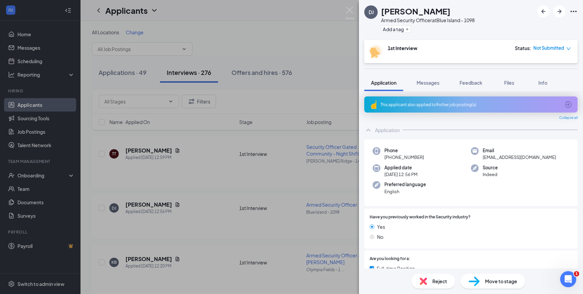
click at [453, 107] on div "This applicant also applied to 9 other job posting(s)" at bounding box center [472, 104] width 214 height 16
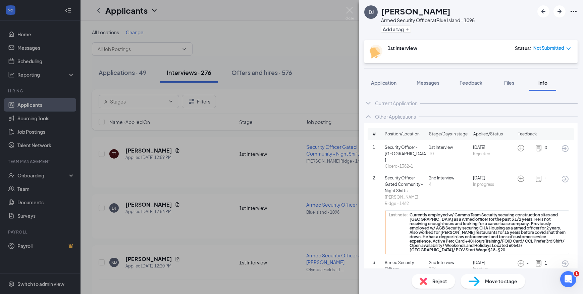
drag, startPoint x: 441, startPoint y: 12, endPoint x: 379, endPoint y: 13, distance: 61.8
click at [379, 13] on div "DJ [PERSON_NAME] Armed Security Officer at [GEOGRAPHIC_DATA] - 1098 Add a tag" at bounding box center [420, 19] width 110 height 29
copy div "[PERSON_NAME]"
click at [350, 12] on img at bounding box center [350, 13] width 8 height 13
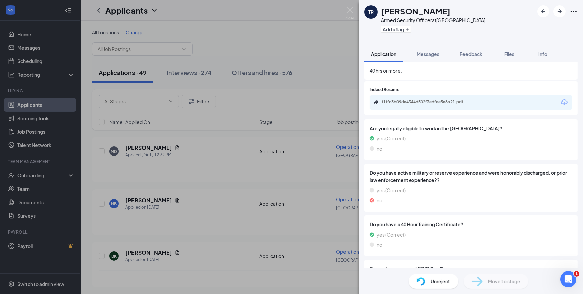
scroll to position [170, 0]
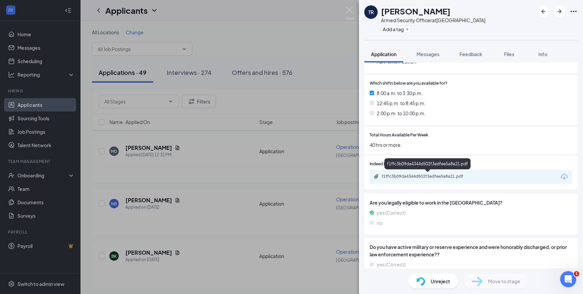
click at [417, 176] on div "f1ffc3b09da4344d502f3edfee5a8a21.pdf" at bounding box center [429, 176] width 94 height 5
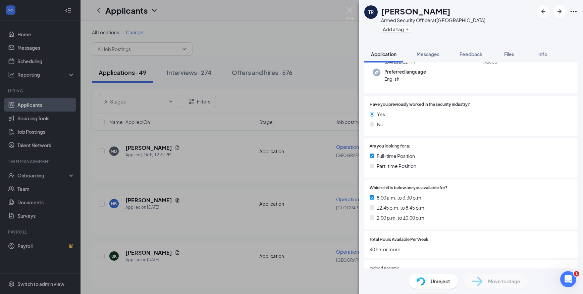
scroll to position [91, 0]
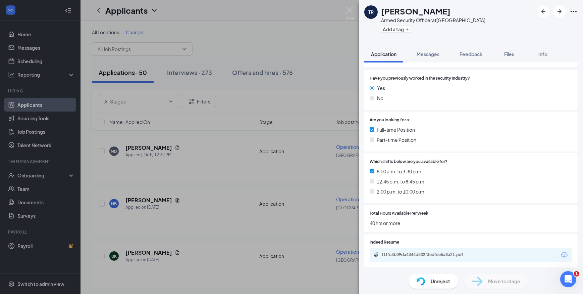
drag, startPoint x: 447, startPoint y: 9, endPoint x: 404, endPoint y: 14, distance: 43.3
click at [403, 14] on div "[PERSON_NAME]" at bounding box center [433, 10] width 104 height 11
copy h1 "[PERSON_NAME]"
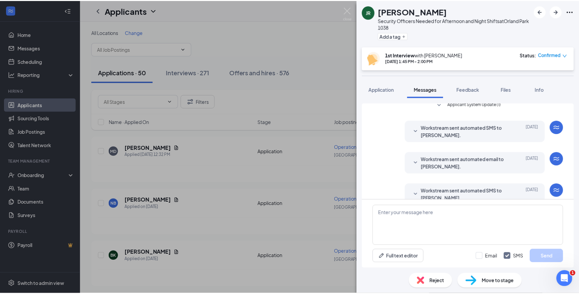
scroll to position [252, 0]
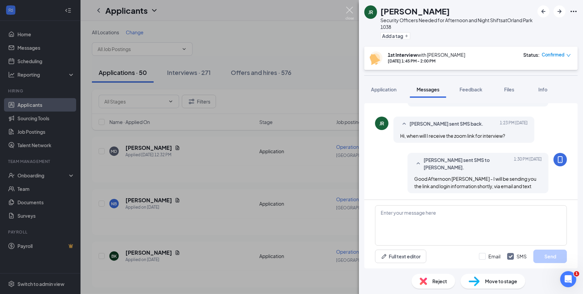
click at [351, 11] on img at bounding box center [350, 13] width 8 height 13
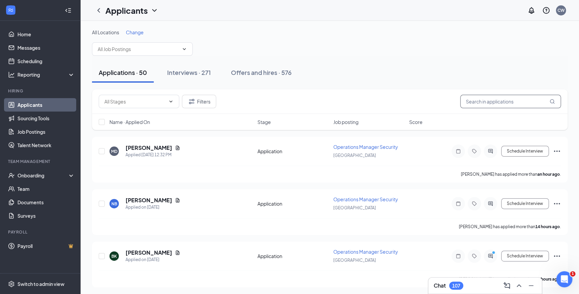
click at [474, 100] on input "text" at bounding box center [510, 101] width 101 height 13
type input "[PERSON_NAME]"
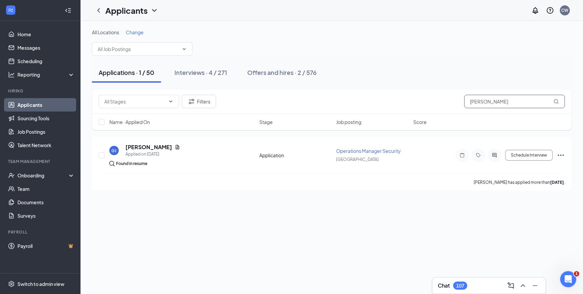
drag, startPoint x: 494, startPoint y: 101, endPoint x: 429, endPoint y: 105, distance: 64.3
click at [429, 105] on div "Filters [PERSON_NAME]" at bounding box center [332, 101] width 467 height 13
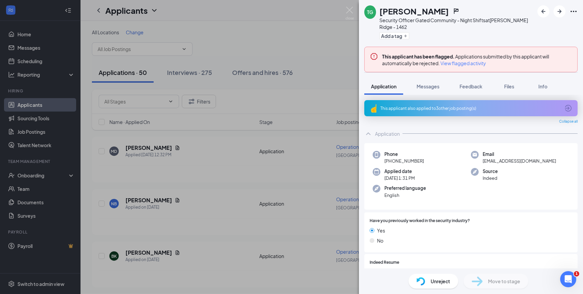
click at [203, 75] on div "TG [PERSON_NAME] Security Officer Gated Community - Night Shifts at [PERSON_NAM…" at bounding box center [291, 147] width 583 height 294
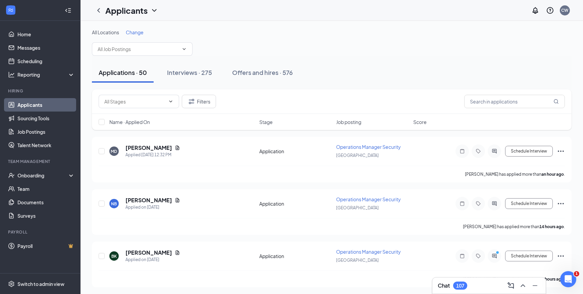
click at [203, 75] on div "Interviews · 275" at bounding box center [189, 72] width 45 height 8
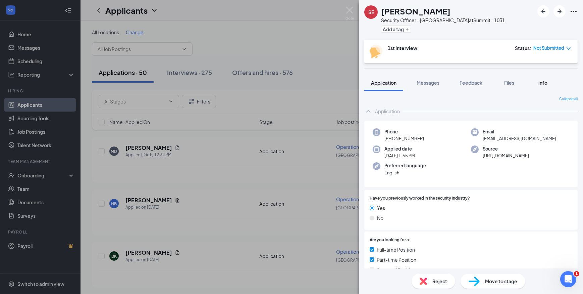
click at [539, 83] on div "Info" at bounding box center [542, 82] width 13 height 7
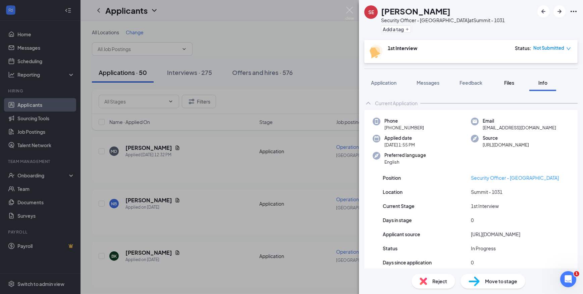
click at [507, 83] on span "Files" at bounding box center [510, 83] width 10 height 6
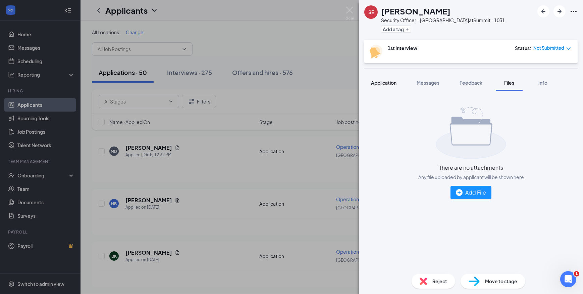
click at [385, 85] on span "Application" at bounding box center [384, 83] width 26 height 6
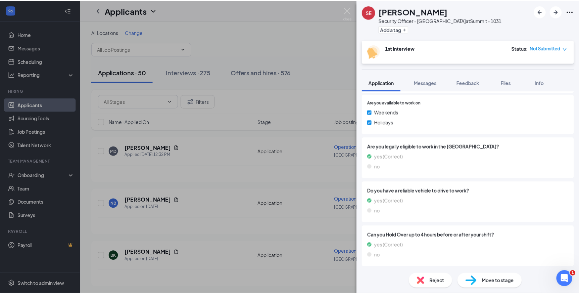
scroll to position [267, 0]
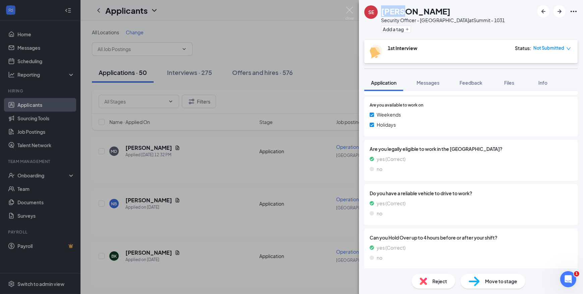
drag, startPoint x: 402, startPoint y: 10, endPoint x: 381, endPoint y: 13, distance: 20.6
click at [381, 13] on h1 "[PERSON_NAME]" at bounding box center [415, 10] width 69 height 11
copy h1 "Siron"
click at [349, 12] on img at bounding box center [350, 13] width 8 height 13
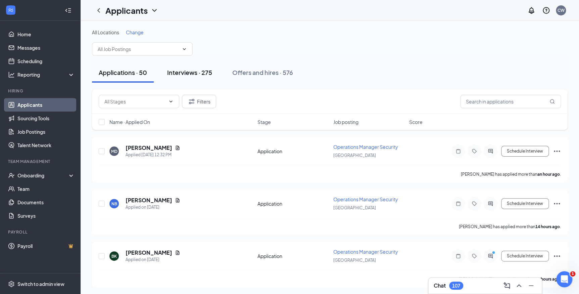
click at [192, 69] on div "Interviews · 275" at bounding box center [189, 72] width 45 height 8
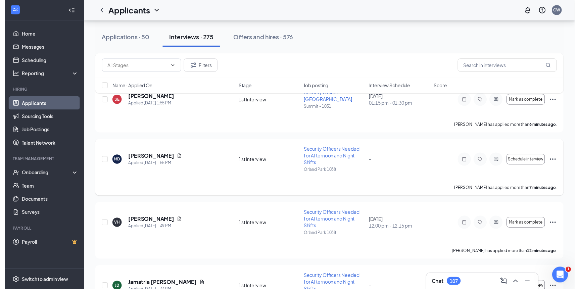
scroll to position [61, 0]
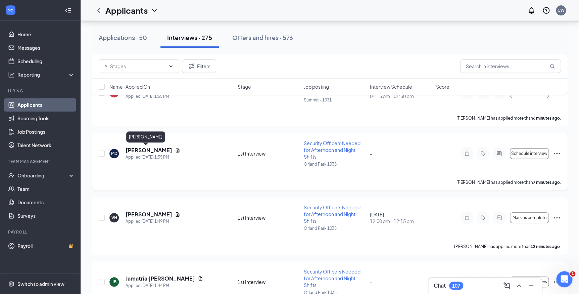
click at [141, 151] on h5 "Mark Dore" at bounding box center [149, 149] width 47 height 7
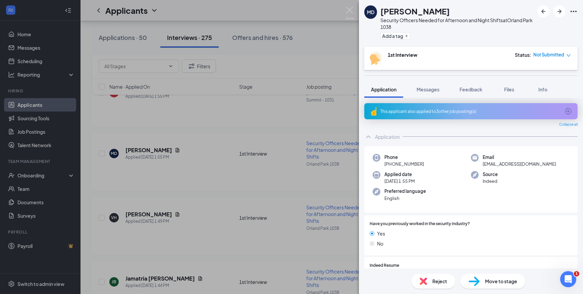
click at [460, 111] on div "This applicant also applied to 3 other job posting(s)" at bounding box center [471, 111] width 180 height 6
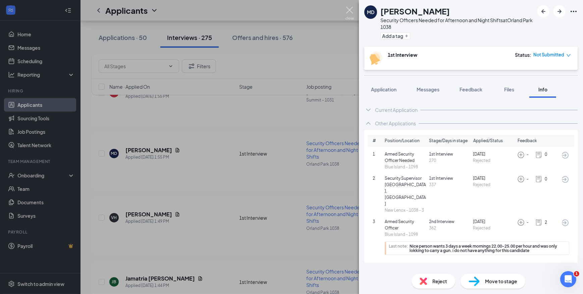
click at [349, 12] on img at bounding box center [350, 13] width 8 height 13
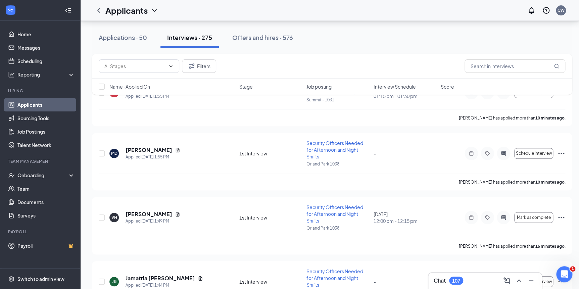
click at [200, 42] on button "Interviews · 275" at bounding box center [189, 38] width 58 height 20
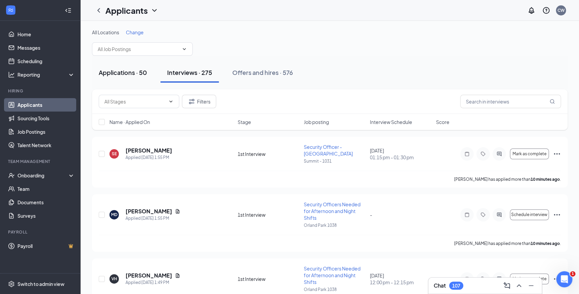
click at [144, 72] on div "Applications · 50" at bounding box center [123, 72] width 48 height 8
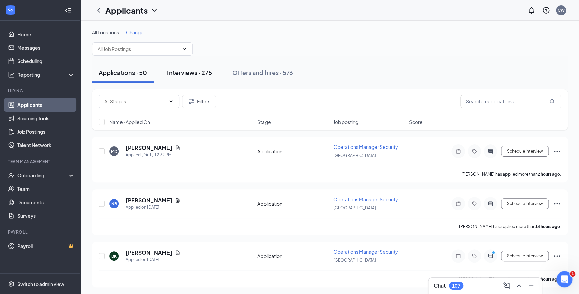
click at [200, 80] on button "Interviews · 275" at bounding box center [189, 72] width 58 height 20
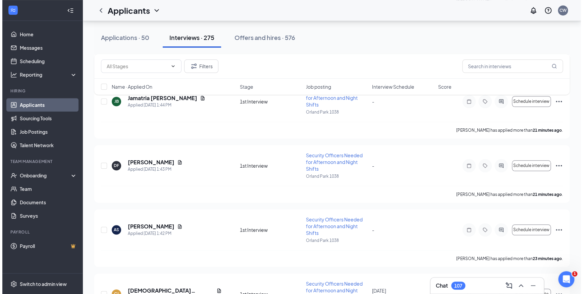
scroll to position [244, 0]
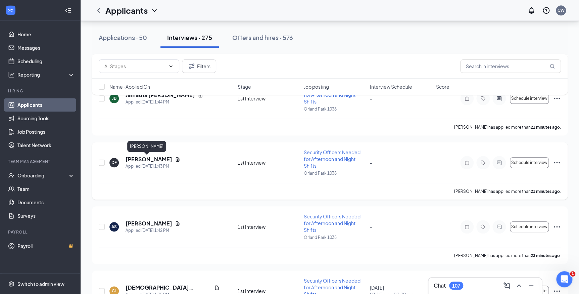
click at [151, 157] on h5 "Dominic Ford" at bounding box center [149, 158] width 47 height 7
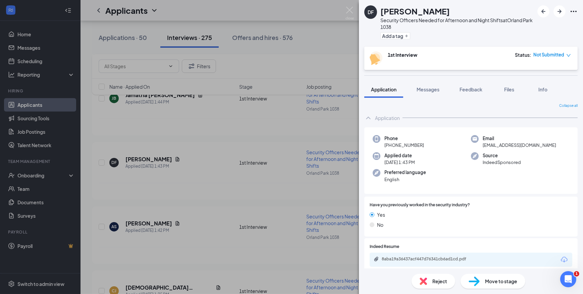
click at [467, 77] on div "DF Dominic Ford Security Officers Needed for Afternoon and Night Shifts at Orla…" at bounding box center [471, 147] width 224 height 294
click at [468, 86] on span "Feedback" at bounding box center [471, 89] width 23 height 6
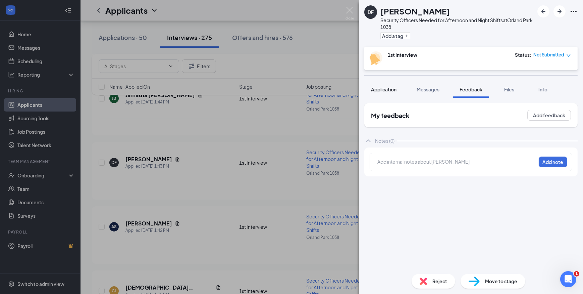
click at [388, 90] on span "Application" at bounding box center [384, 89] width 26 height 6
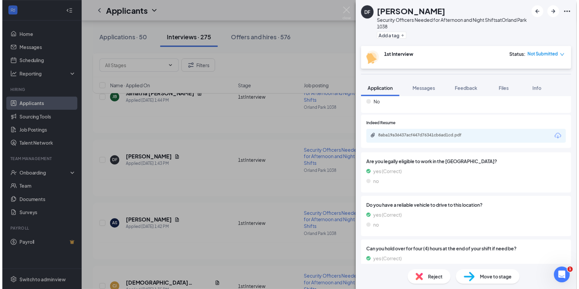
scroll to position [152, 0]
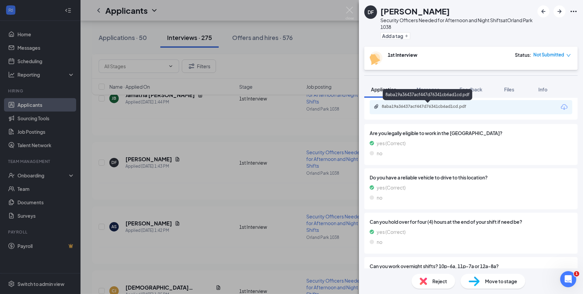
click at [430, 107] on div "8aba19a36437acf447d76341cb6ad1cd.pdf" at bounding box center [429, 106] width 94 height 5
click at [350, 13] on img at bounding box center [350, 13] width 8 height 13
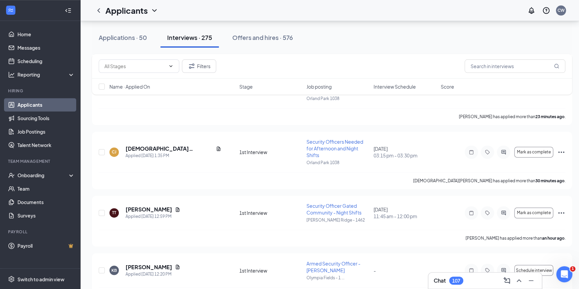
scroll to position [366, 0]
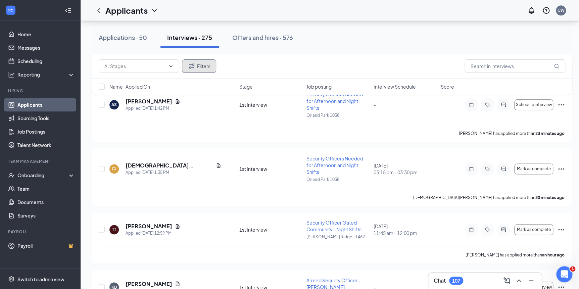
click at [206, 67] on button "Filters" at bounding box center [199, 65] width 34 height 13
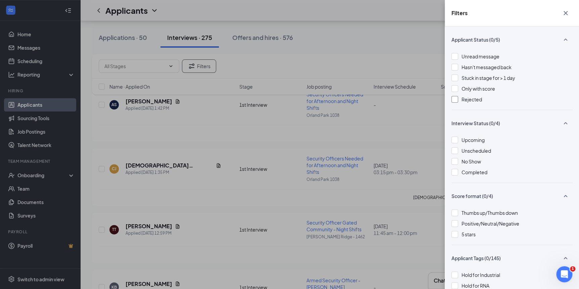
click at [456, 101] on div at bounding box center [455, 99] width 7 height 7
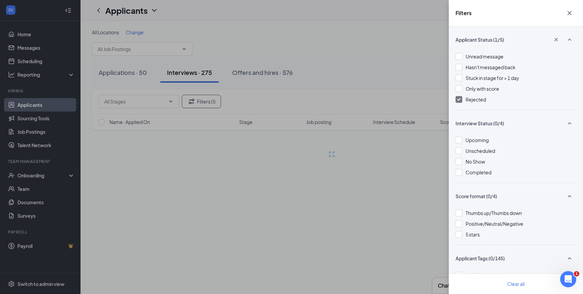
click at [363, 62] on div "Filters Applicant Status (1/5) Unread message Hasn't messaged back Stuck in sta…" at bounding box center [291, 147] width 583 height 294
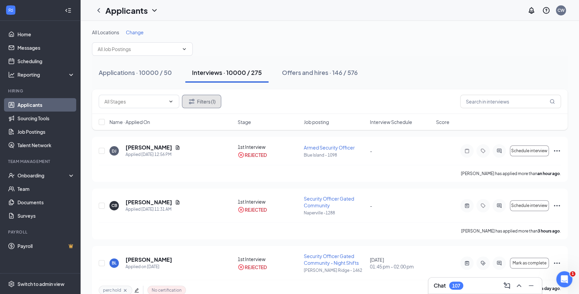
click at [207, 102] on button "Filters (1)" at bounding box center [201, 101] width 39 height 13
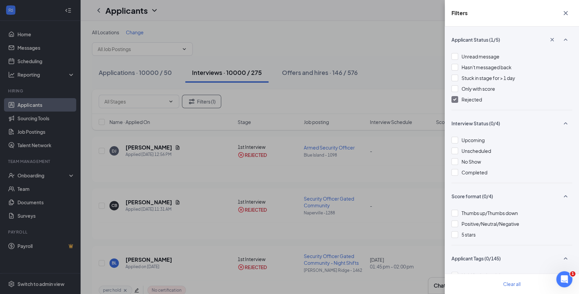
click at [455, 99] on img at bounding box center [454, 99] width 3 height 3
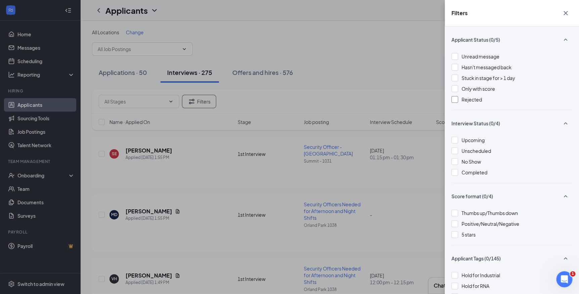
click at [369, 92] on div "Filters Applicant Status (0/5) Unread message Hasn't messaged back Stuck in sta…" at bounding box center [289, 147] width 579 height 294
click at [453, 147] on div at bounding box center [455, 150] width 7 height 7
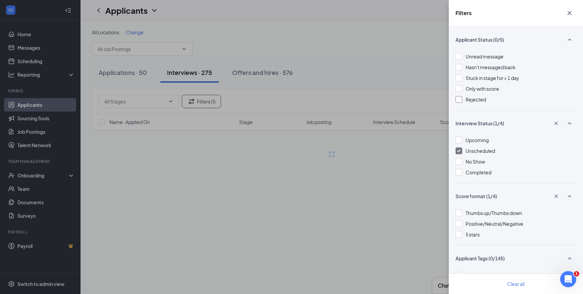
click at [389, 64] on div "Filters Applicant Status (0/5) Unread message Hasn't messaged back Stuck in sta…" at bounding box center [291, 147] width 583 height 294
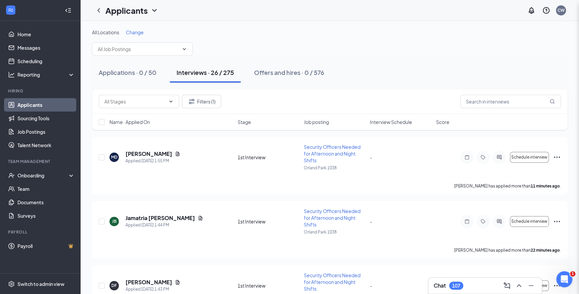
click at [389, 64] on div "Filters Applicant Status (0/5) Unread message Hasn't messaged back Stuck in sta…" at bounding box center [289, 147] width 579 height 294
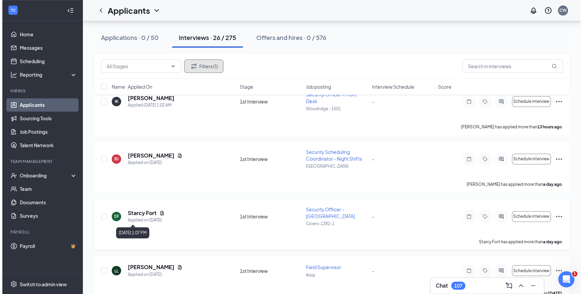
scroll to position [366, 0]
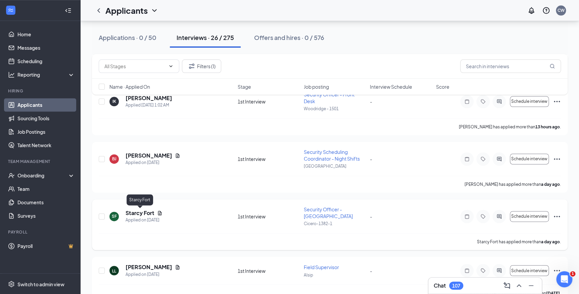
click at [135, 214] on h5 "Starcy Fort" at bounding box center [140, 212] width 29 height 7
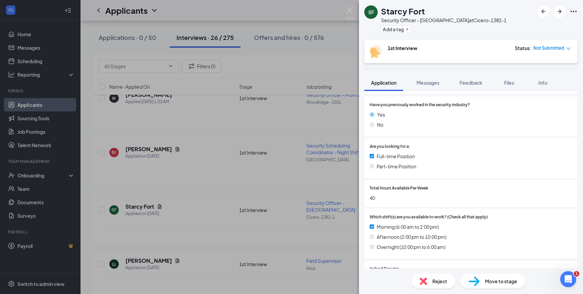
scroll to position [122, 0]
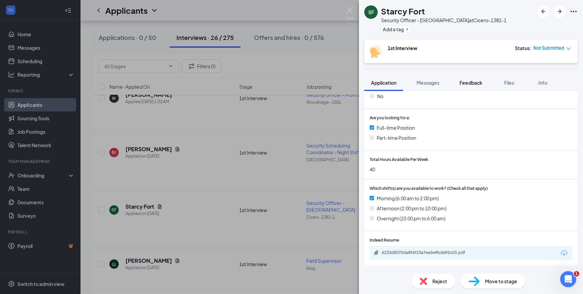
click at [470, 80] on span "Feedback" at bounding box center [471, 83] width 23 height 6
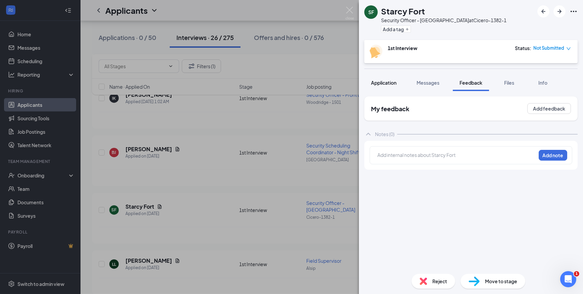
click at [388, 84] on span "Application" at bounding box center [384, 83] width 26 height 6
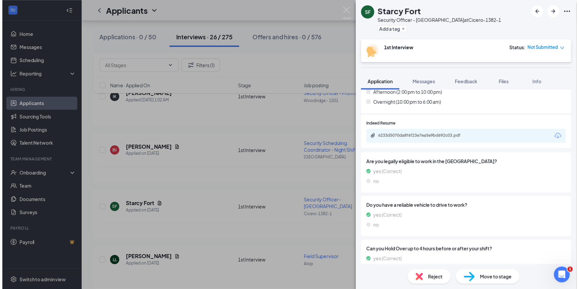
scroll to position [235, 0]
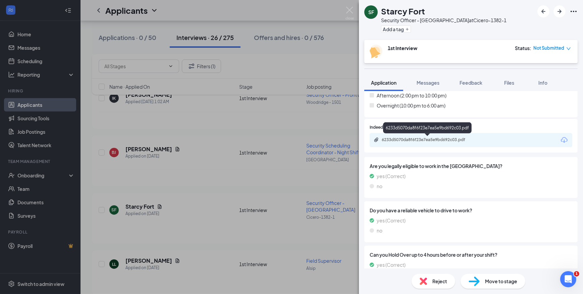
click at [424, 137] on div "6233d5070da8f6f23e7ea5e9bd692c03.pdf" at bounding box center [429, 139] width 94 height 5
drag, startPoint x: 405, startPoint y: 9, endPoint x: 381, endPoint y: 13, distance: 24.1
click at [381, 13] on div "SF Starcy Fort Security Officer - Melrose Park at Cicero-1382-1 Add a tag" at bounding box center [436, 19] width 142 height 29
click at [353, 9] on img at bounding box center [350, 13] width 8 height 13
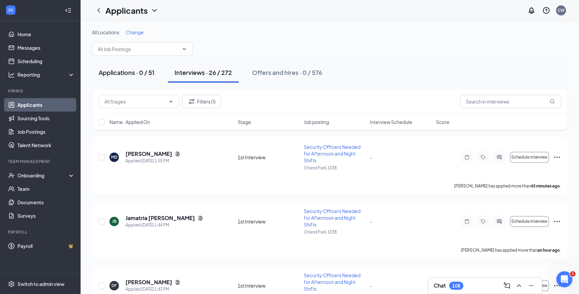
click at [121, 68] on div "Applications · 0 / 51" at bounding box center [127, 72] width 56 height 8
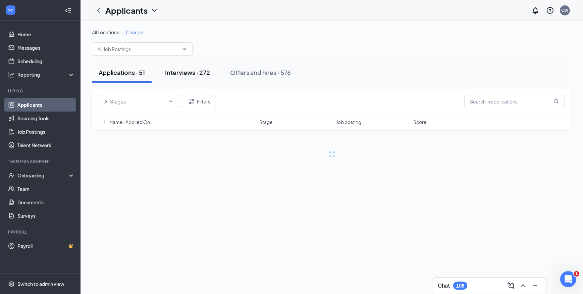
click at [205, 77] on button "Interviews · 272" at bounding box center [187, 72] width 58 height 20
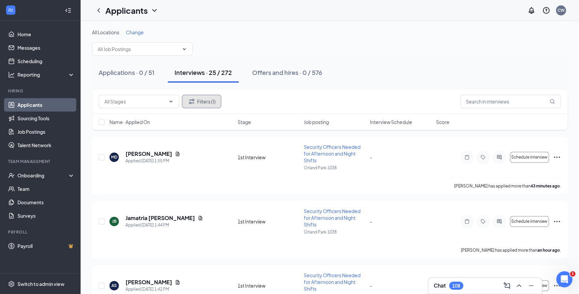
click at [210, 100] on button "Filters (1)" at bounding box center [201, 101] width 39 height 13
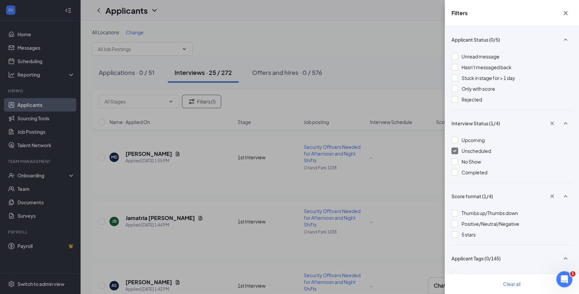
click at [453, 150] on div at bounding box center [455, 150] width 7 height 7
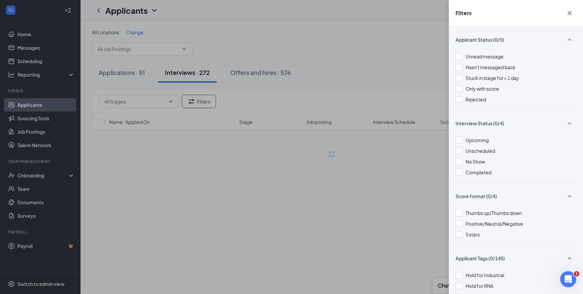
click at [376, 83] on div "Filters Applicant Status (0/5) Unread message Hasn't messaged back Stuck in sta…" at bounding box center [291, 147] width 583 height 294
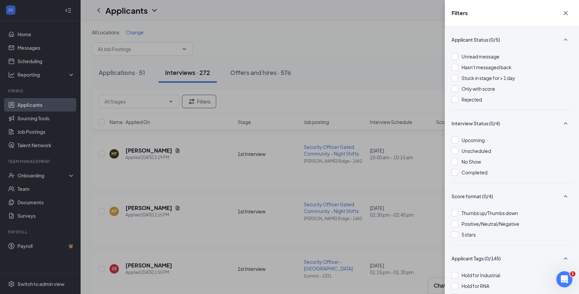
click at [376, 83] on div "Filters Applicant Status (0/5) Unread message Hasn't messaged back Stuck in sta…" at bounding box center [289, 147] width 579 height 294
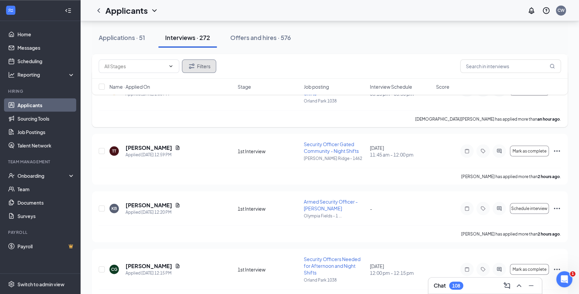
scroll to position [580, 0]
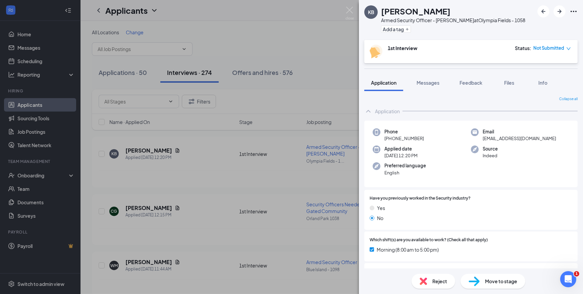
scroll to position [177, 0]
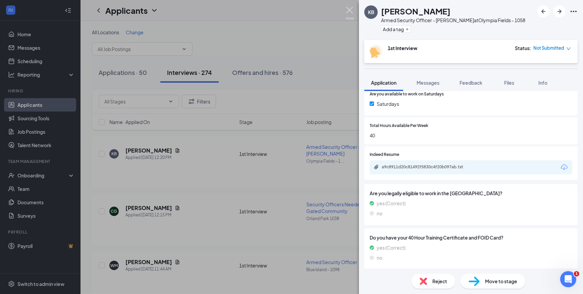
click at [351, 10] on img at bounding box center [350, 13] width 8 height 13
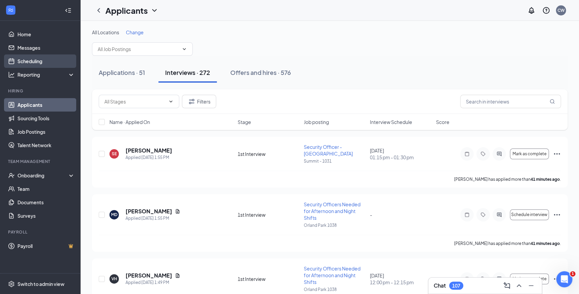
click at [39, 62] on link "Scheduling" at bounding box center [45, 60] width 57 height 13
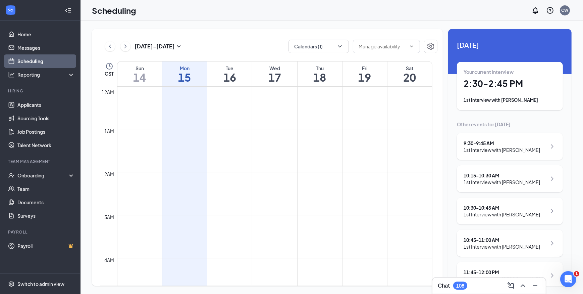
scroll to position [329, 0]
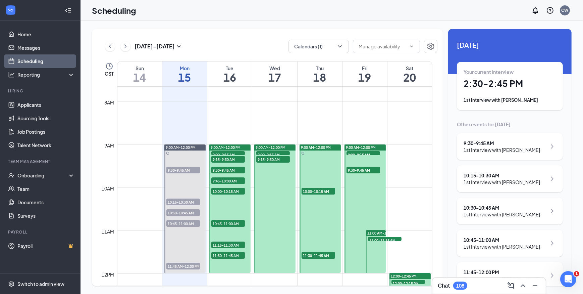
click at [238, 75] on h1 "16" at bounding box center [229, 77] width 45 height 11
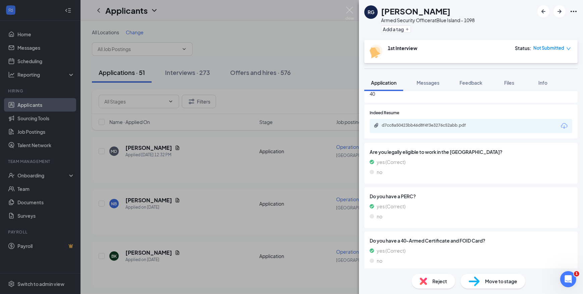
scroll to position [203, 0]
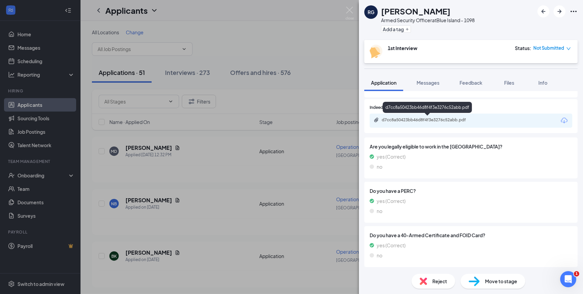
click at [434, 118] on div "d7cc8a50423bb46d8f4f3e3276c52abb.pdf" at bounding box center [429, 119] width 94 height 5
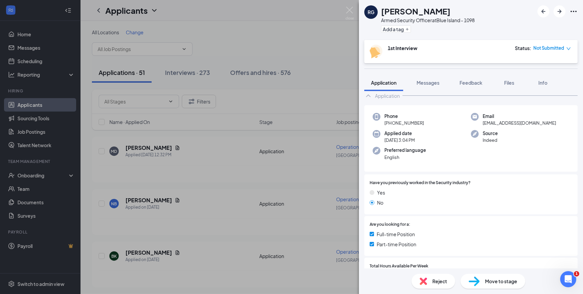
scroll to position [0, 0]
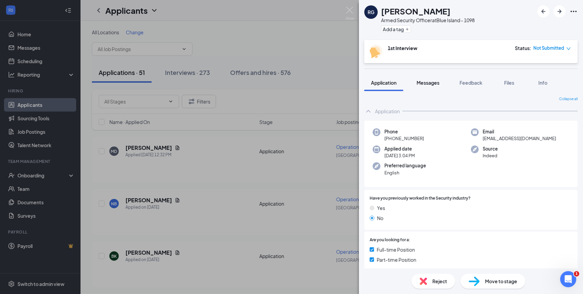
click at [425, 85] on span "Messages" at bounding box center [428, 83] width 23 height 6
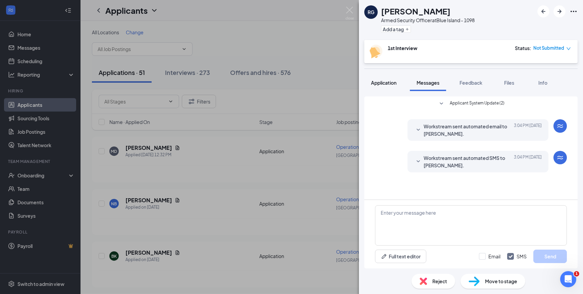
click at [385, 81] on span "Application" at bounding box center [384, 83] width 26 height 6
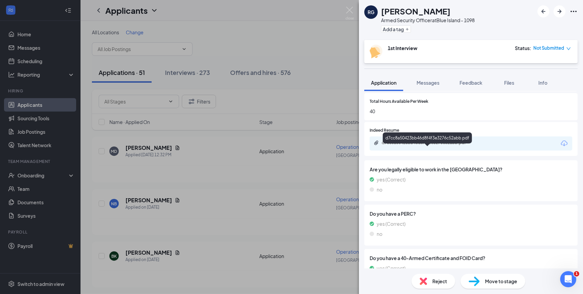
scroll to position [183, 0]
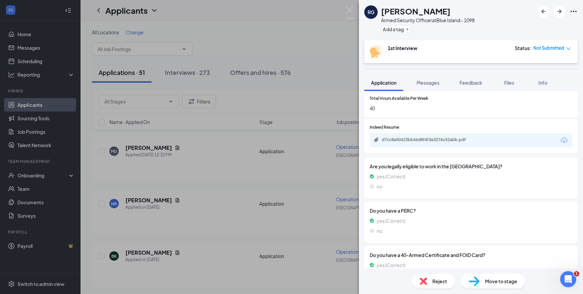
click at [438, 140] on div "d7cc8a50423bb46d8f4f3e3276c52abb.pdf" at bounding box center [429, 139] width 94 height 5
drag, startPoint x: 447, startPoint y: 12, endPoint x: 412, endPoint y: 14, distance: 34.7
click at [412, 14] on div "[PERSON_NAME]" at bounding box center [428, 10] width 94 height 11
copy h1 "[PERSON_NAME]"
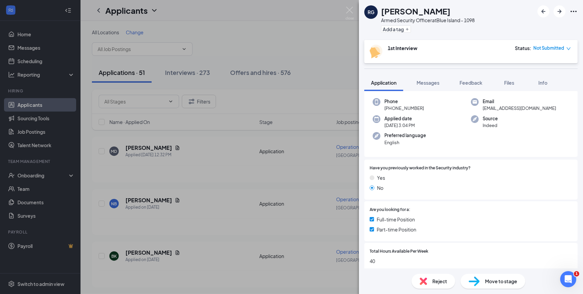
scroll to position [0, 0]
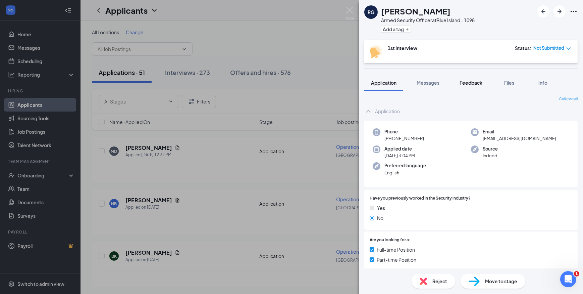
click at [469, 83] on span "Feedback" at bounding box center [471, 83] width 23 height 6
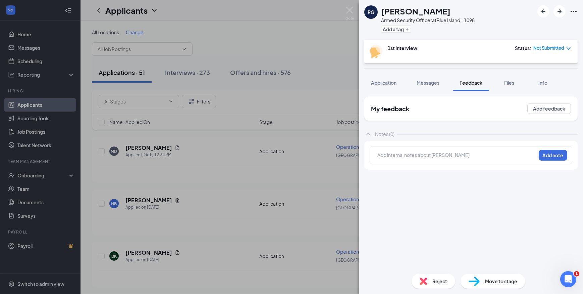
click at [548, 48] on span "Not Submitted" at bounding box center [549, 48] width 31 height 7
click at [537, 64] on span "Assign Time" at bounding box center [541, 66] width 26 height 7
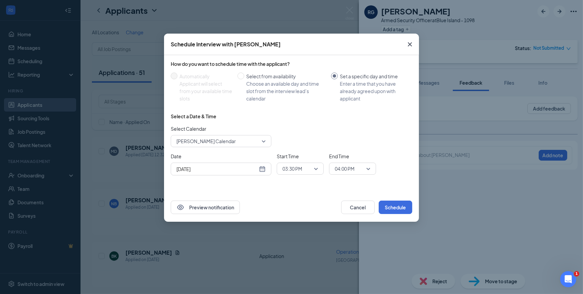
click at [219, 171] on input "Sep 15, 2025" at bounding box center [217, 168] width 81 height 7
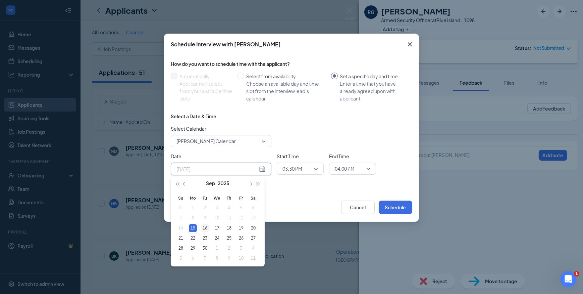
type input "Sep 16, 2025"
click at [203, 227] on div "16" at bounding box center [205, 228] width 8 height 8
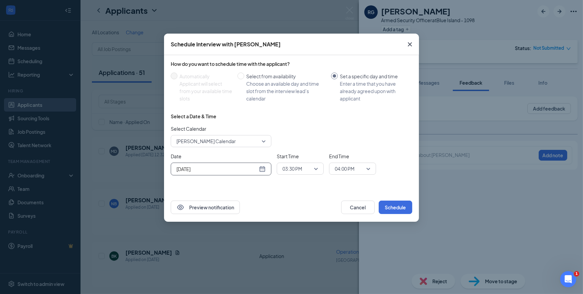
click at [293, 167] on span "03:30 PM" at bounding box center [293, 168] width 20 height 10
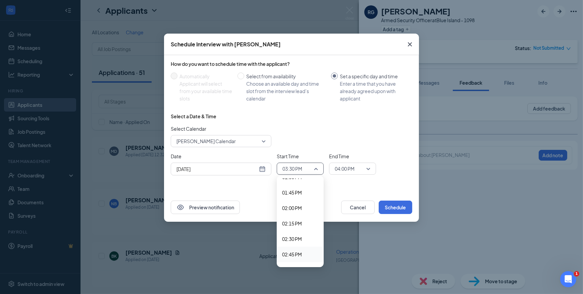
scroll to position [796, 0]
click at [290, 239] on span "01:45 PM" at bounding box center [292, 239] width 20 height 7
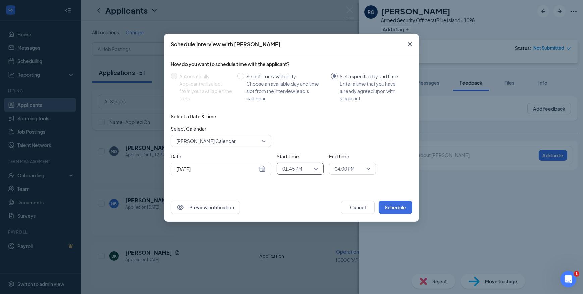
click at [349, 171] on span "04:00 PM" at bounding box center [345, 168] width 20 height 10
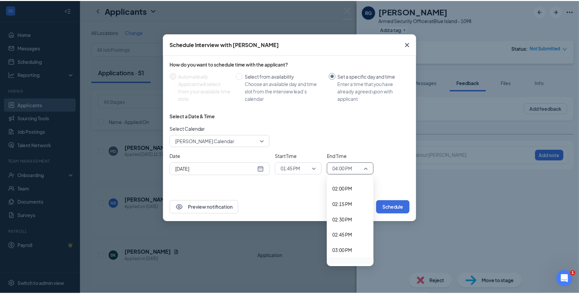
scroll to position [857, 0]
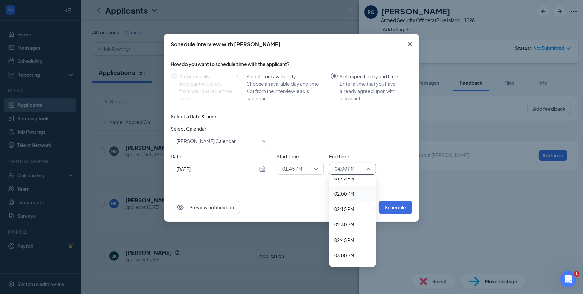
click at [345, 188] on div "02:00 PM" at bounding box center [352, 193] width 47 height 15
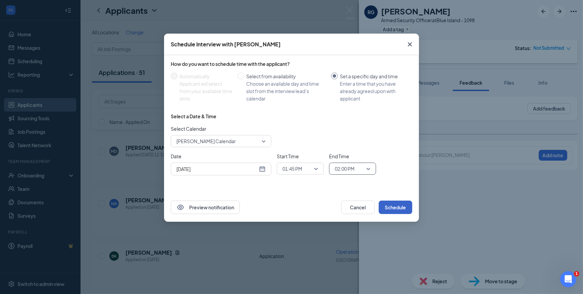
click at [395, 206] on button "Schedule" at bounding box center [396, 206] width 34 height 13
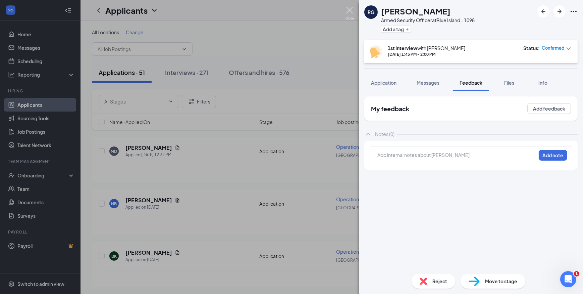
click at [348, 9] on img at bounding box center [350, 13] width 8 height 13
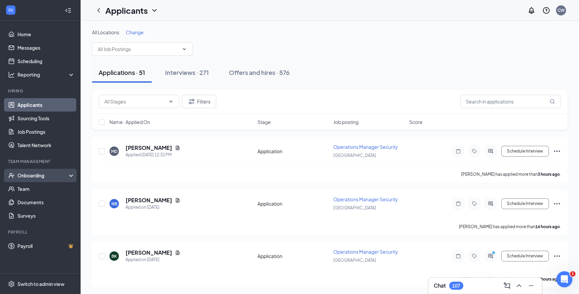
click at [38, 173] on div "Onboarding" at bounding box center [43, 175] width 52 height 7
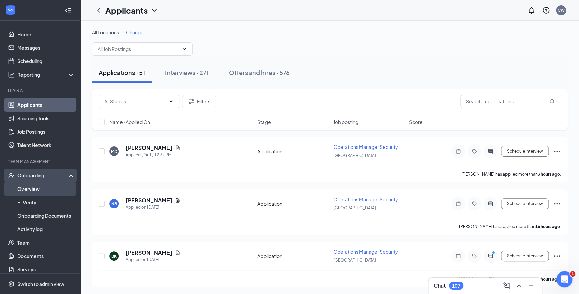
click at [32, 190] on link "Overview" at bounding box center [45, 188] width 57 height 13
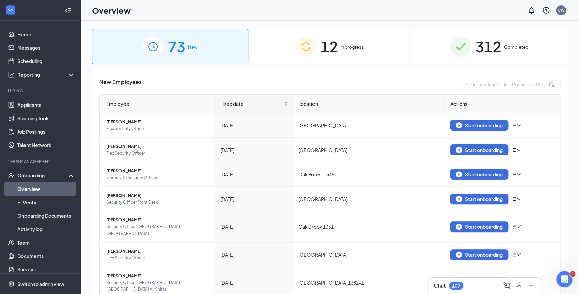
click at [350, 46] on span "In progress" at bounding box center [352, 47] width 23 height 7
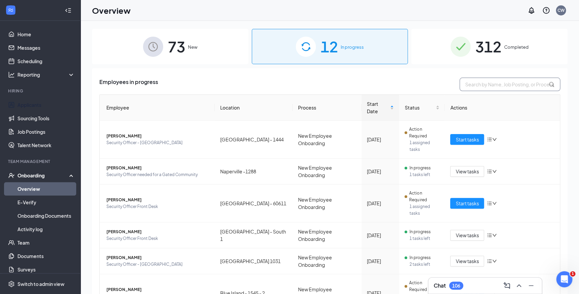
click at [479, 87] on input "text" at bounding box center [510, 84] width 101 height 13
type input "kara"
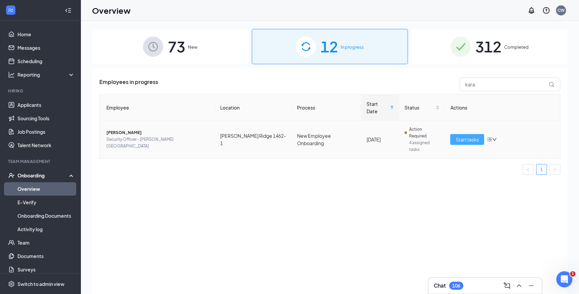
drag, startPoint x: 466, startPoint y: 127, endPoint x: 465, endPoint y: 123, distance: 3.8
click at [466, 136] on span "Start tasks" at bounding box center [467, 139] width 23 height 7
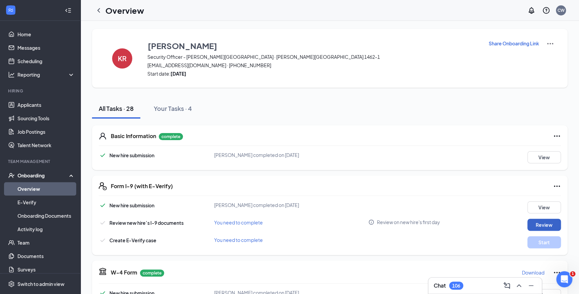
click at [542, 224] on button "Review" at bounding box center [544, 225] width 34 height 12
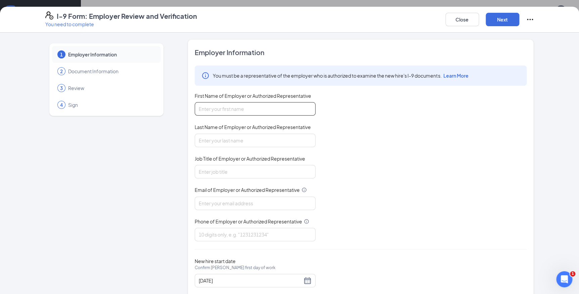
click at [218, 107] on input "First Name of Employer or Authorized Representative" at bounding box center [255, 108] width 121 height 13
type input "Candace"
type input "Williams"
type input "Recruiter2@Guardiansecuritycareers.com"
type input "7083853300"
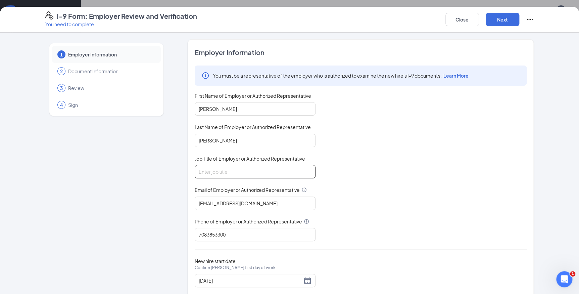
click at [211, 171] on input "Job Title of Employer or Authorized Representative" at bounding box center [255, 171] width 121 height 13
type input "HR Recruiter"
click at [495, 18] on button "Next" at bounding box center [503, 19] width 34 height 13
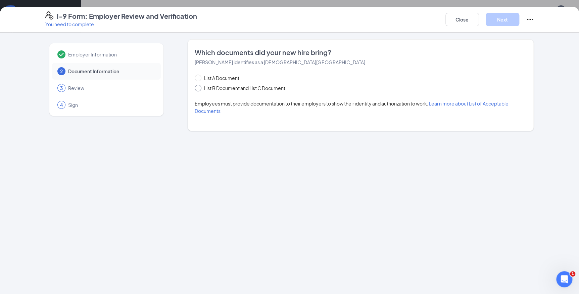
drag, startPoint x: 198, startPoint y: 89, endPoint x: 195, endPoint y: 80, distance: 9.4
click at [198, 88] on input "List B Document and List C Document" at bounding box center [197, 87] width 5 height 5
radio input "true"
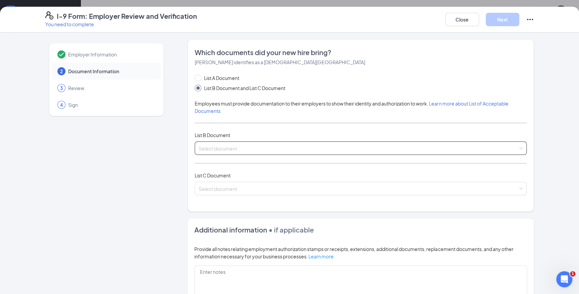
click at [233, 146] on input "search" at bounding box center [358, 147] width 319 height 10
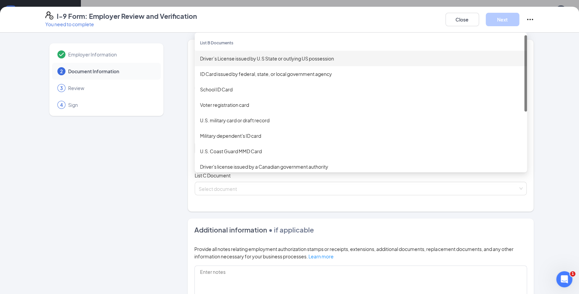
click at [233, 58] on div "Driver’s License issued by U.S State or outlying US possession" at bounding box center [361, 58] width 322 height 7
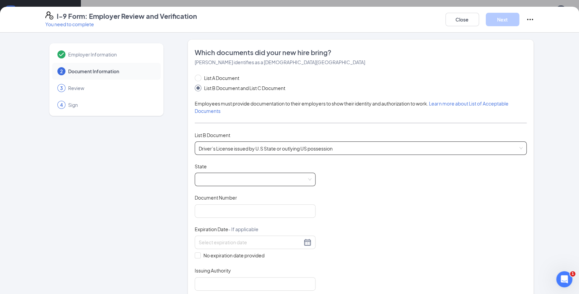
click at [221, 180] on span at bounding box center [255, 179] width 113 height 13
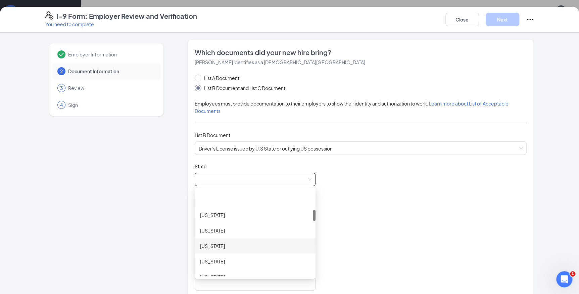
scroll to position [183, 0]
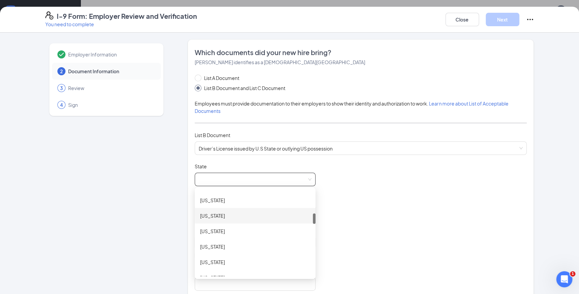
click at [212, 244] on div "Illinois" at bounding box center [255, 246] width 110 height 7
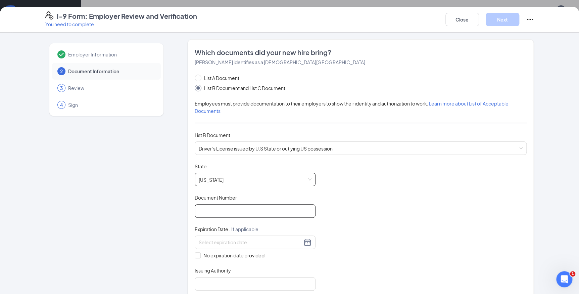
click at [214, 214] on input "Document Number" at bounding box center [255, 210] width 121 height 13
type input "R520-5148-6696"
click at [207, 242] on input at bounding box center [250, 241] width 103 height 7
type input "04/03/2029"
click at [379, 220] on div "Document Title Driver’s License issued by U.S State or outlying US possession S…" at bounding box center [361, 227] width 332 height 128
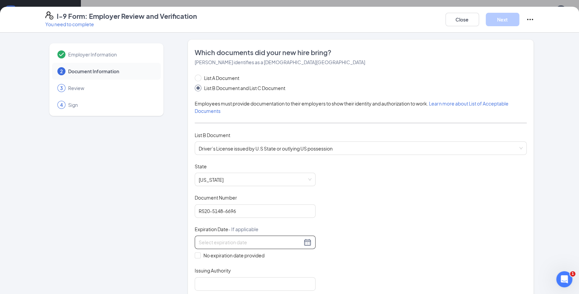
click at [223, 241] on input at bounding box center [250, 241] width 103 height 7
click at [228, 280] on div "3" at bounding box center [227, 280] width 8 height 8
type input "04/03/2029"
click at [373, 240] on div "Document Title Driver’s License issued by U.S State or outlying US possession S…" at bounding box center [361, 227] width 332 height 128
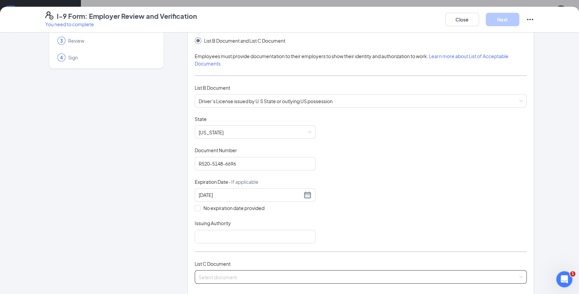
scroll to position [61, 0]
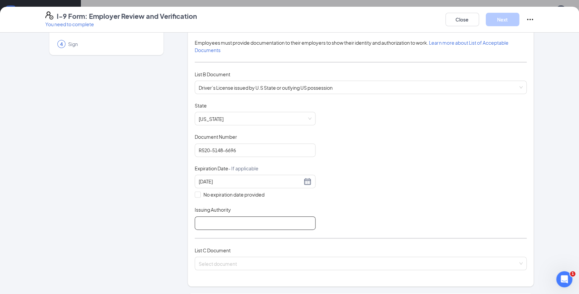
click at [217, 222] on input "Issuing Authority" at bounding box center [255, 222] width 121 height 13
type input "IL"
click at [205, 259] on input "search" at bounding box center [358, 262] width 319 height 10
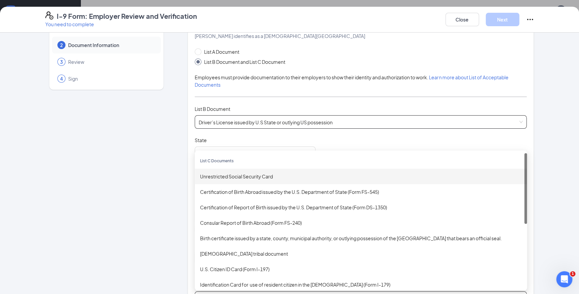
scroll to position [0, 0]
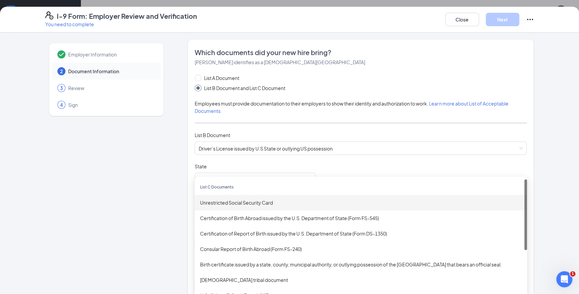
click at [238, 201] on div "Unrestricted Social Security Card" at bounding box center [361, 202] width 322 height 7
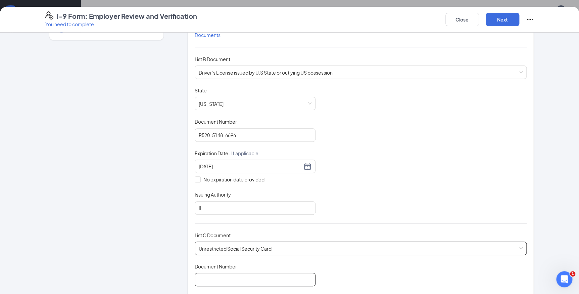
scroll to position [91, 0]
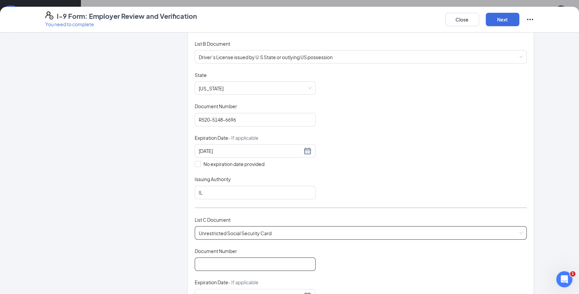
click at [211, 264] on input "Document Number" at bounding box center [255, 263] width 121 height 13
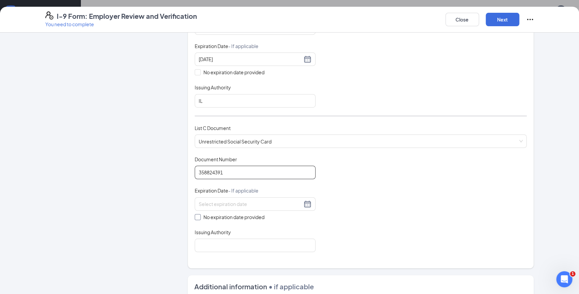
type input "358824391"
drag, startPoint x: 195, startPoint y: 216, endPoint x: 204, endPoint y: 229, distance: 15.6
click at [195, 216] on span at bounding box center [198, 217] width 6 height 6
click at [195, 216] on input "No expiration date provided" at bounding box center [197, 216] width 5 height 5
checkbox input "true"
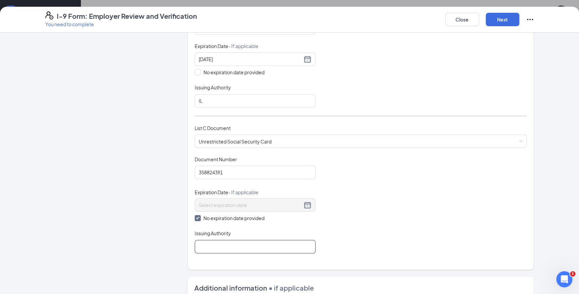
click at [212, 250] on input "Issuing Authority" at bounding box center [255, 246] width 121 height 13
type input "USA"
click at [499, 20] on button "Next" at bounding box center [503, 19] width 34 height 13
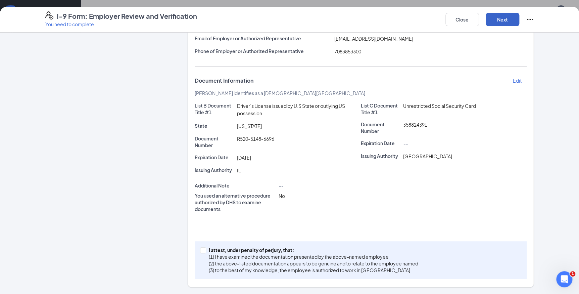
scroll to position [95, 0]
click at [202, 248] on input "I attest, under penalty of perjury, that: (1) I have examined the documentation…" at bounding box center [202, 249] width 5 height 5
checkbox input "true"
click at [504, 17] on button "Next" at bounding box center [503, 19] width 34 height 13
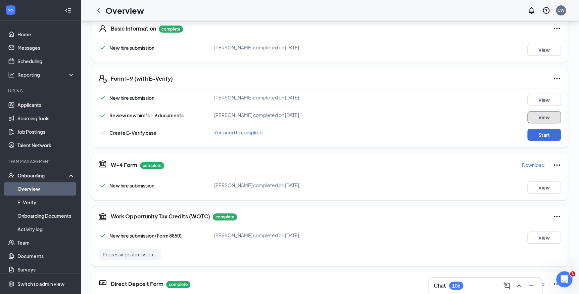
scroll to position [122, 0]
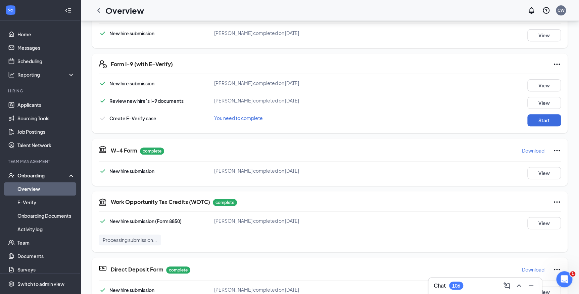
click at [537, 152] on p "Download" at bounding box center [533, 150] width 22 height 7
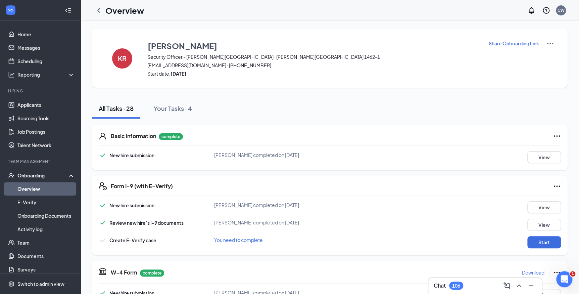
click at [35, 191] on link "Overview" at bounding box center [45, 188] width 57 height 13
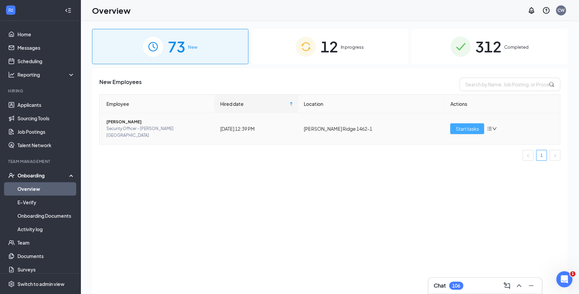
click at [481, 124] on button "Start tasks" at bounding box center [467, 128] width 34 height 11
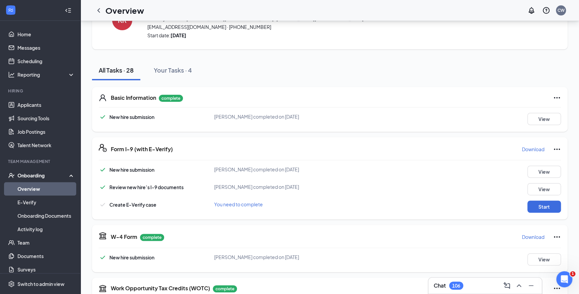
scroll to position [91, 0]
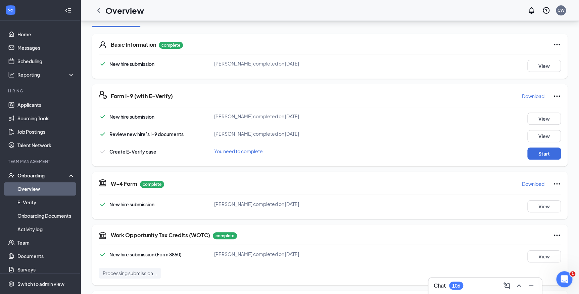
click at [539, 99] on button "Download" at bounding box center [533, 96] width 23 height 11
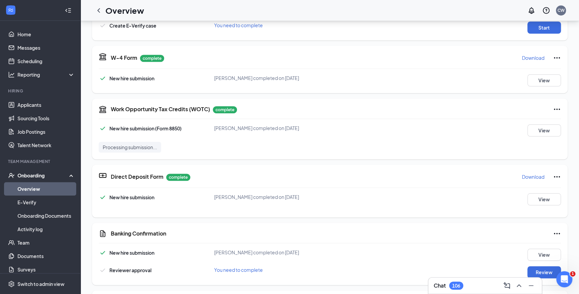
scroll to position [244, 0]
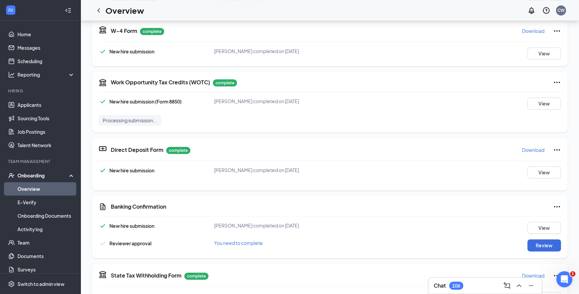
click at [532, 149] on p "Download" at bounding box center [533, 149] width 22 height 7
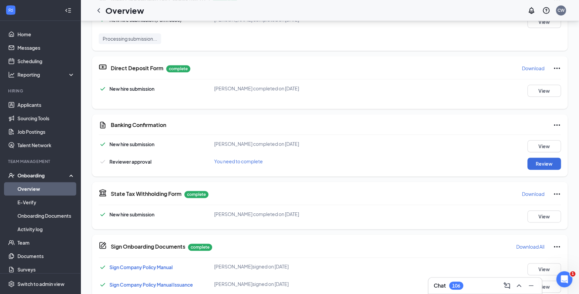
scroll to position [336, 0]
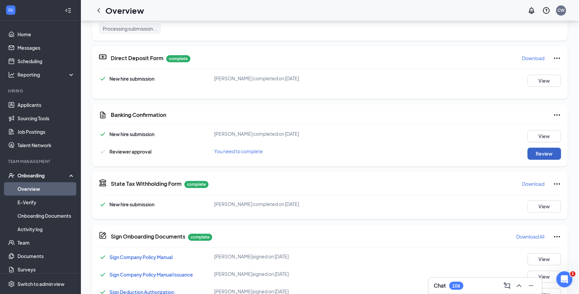
click at [536, 154] on button "Review" at bounding box center [544, 153] width 34 height 12
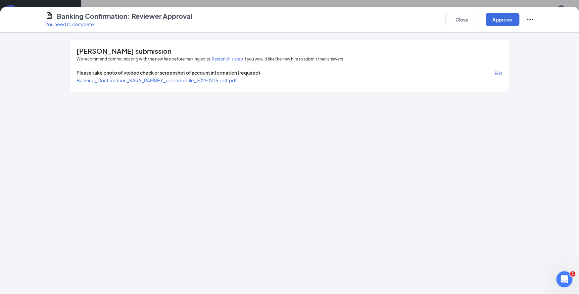
click at [204, 80] on span "Banking_Confirmation_KARA_RAMSEY_uploadedfile_20250915.pdf.pdf" at bounding box center [157, 80] width 160 height 6
click at [511, 15] on button "Approve" at bounding box center [503, 19] width 34 height 13
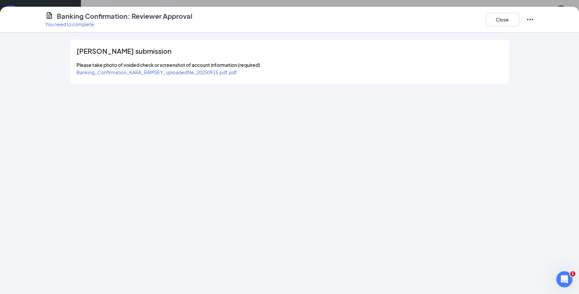
scroll to position [458, 0]
click at [493, 21] on button "Close" at bounding box center [503, 19] width 34 height 13
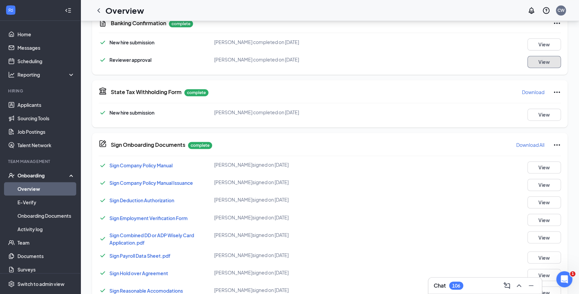
scroll to position [427, 0]
click at [535, 90] on p "Download" at bounding box center [533, 92] width 22 height 7
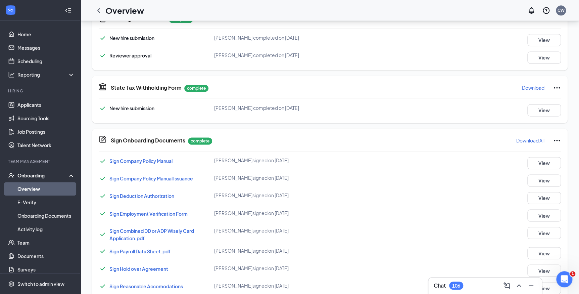
scroll to position [458, 0]
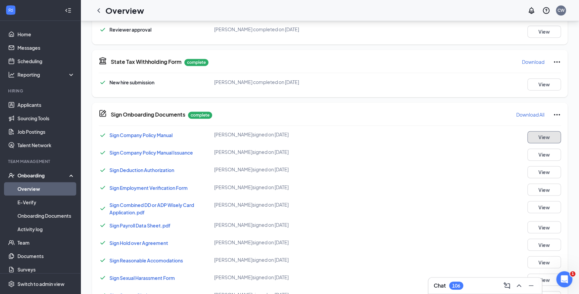
click at [543, 133] on button "View" at bounding box center [544, 137] width 34 height 12
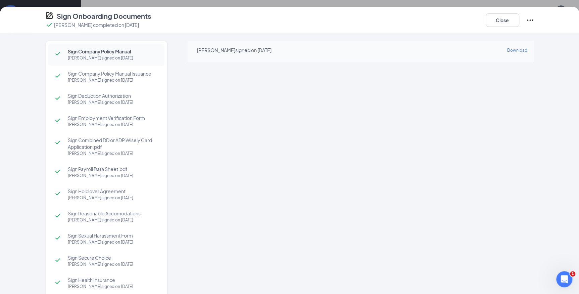
drag, startPoint x: 369, startPoint y: 20, endPoint x: 432, endPoint y: 29, distance: 63.3
click at [369, 20] on div "Sign Onboarding Documents KARA RAMSEY completed on Sep 15, 2025 Close" at bounding box center [290, 19] width 516 height 17
drag, startPoint x: 506, startPoint y: 20, endPoint x: 512, endPoint y: 39, distance: 20.0
click at [505, 20] on button "Close" at bounding box center [503, 19] width 34 height 13
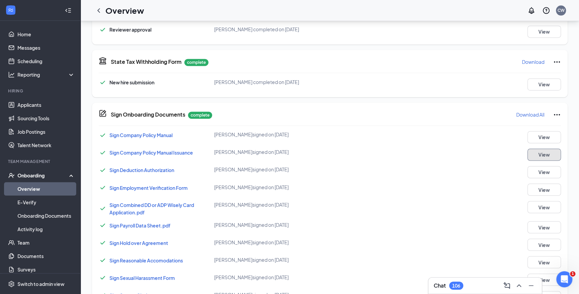
click at [539, 153] on button "View" at bounding box center [544, 154] width 34 height 12
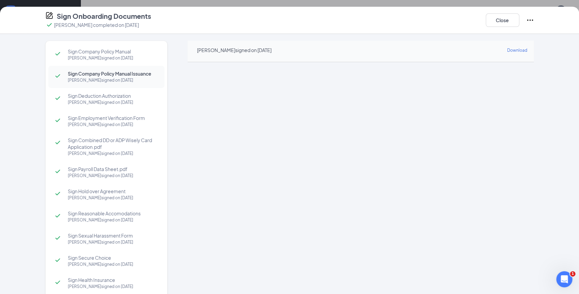
click at [389, 44] on div "KARA RAMSEY signed on Sep 15 Download" at bounding box center [361, 51] width 346 height 21
click at [508, 23] on button "Close" at bounding box center [503, 19] width 34 height 13
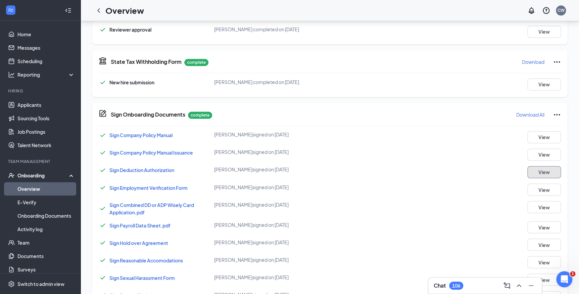
click at [548, 174] on button "View" at bounding box center [544, 172] width 34 height 12
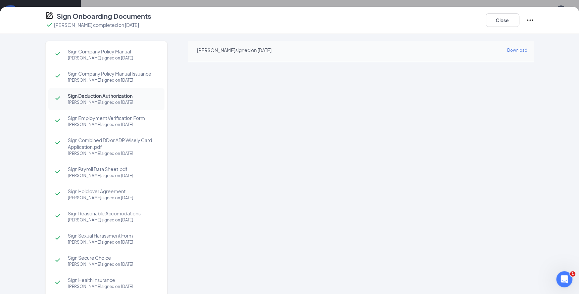
click at [376, 37] on div "Sign Company Policy Manual KARA RAMSEY signed on Sep 15 Sign Company Policy Man…" at bounding box center [289, 164] width 579 height 260
click at [502, 21] on button "Close" at bounding box center [503, 19] width 34 height 13
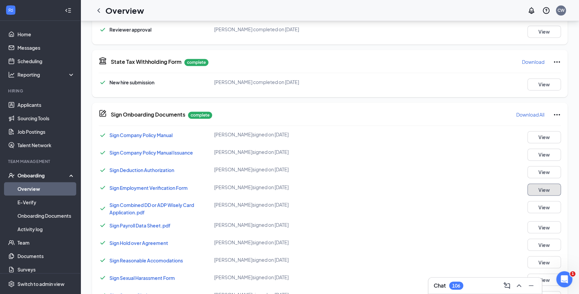
click at [541, 187] on button "View" at bounding box center [544, 189] width 34 height 12
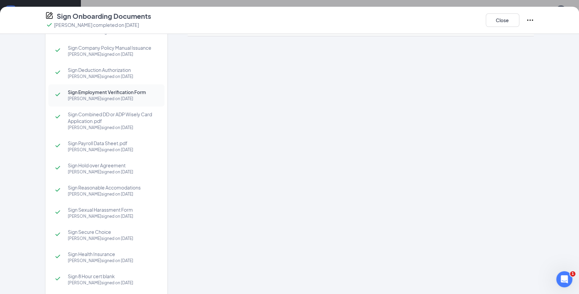
scroll to position [20, 0]
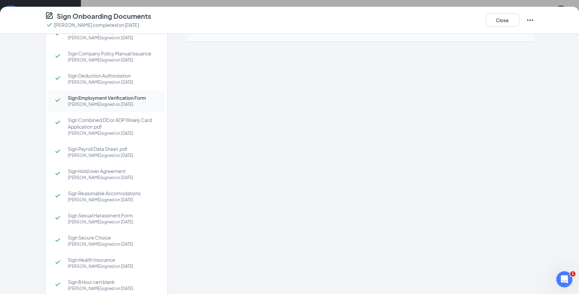
drag, startPoint x: 348, startPoint y: 24, endPoint x: 431, endPoint y: 29, distance: 82.7
click at [348, 24] on div "Sign Onboarding Documents KARA RAMSEY completed on Sep 15, 2025 Close" at bounding box center [290, 19] width 516 height 17
click at [508, 18] on button "Close" at bounding box center [503, 19] width 34 height 13
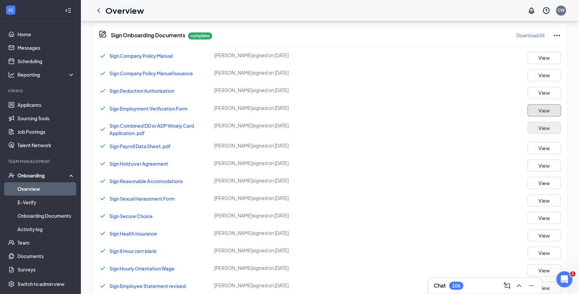
scroll to position [549, 0]
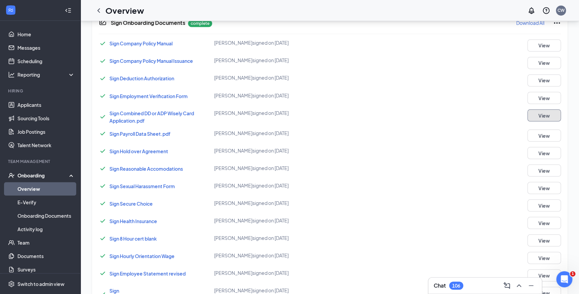
click at [547, 116] on button "View" at bounding box center [544, 115] width 34 height 12
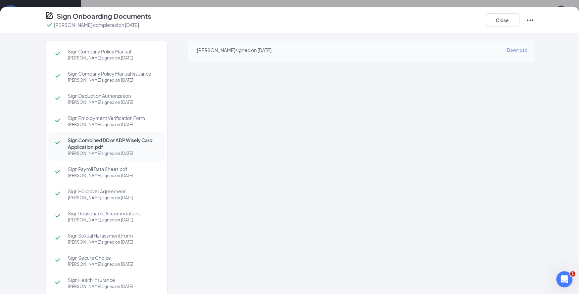
drag, startPoint x: 340, startPoint y: 16, endPoint x: 346, endPoint y: 16, distance: 6.0
click at [340, 16] on div "Sign Onboarding Documents KARA RAMSEY completed on Sep 15, 2025 Close" at bounding box center [290, 19] width 516 height 17
click at [506, 15] on button "Close" at bounding box center [503, 19] width 34 height 13
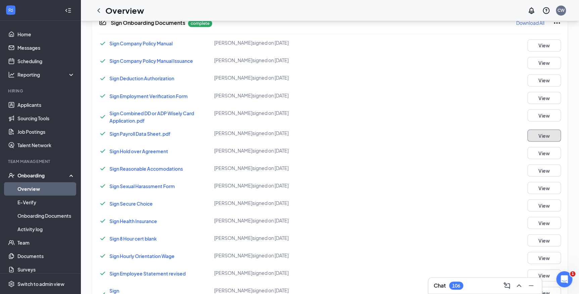
click at [547, 138] on button "View" at bounding box center [544, 135] width 34 height 12
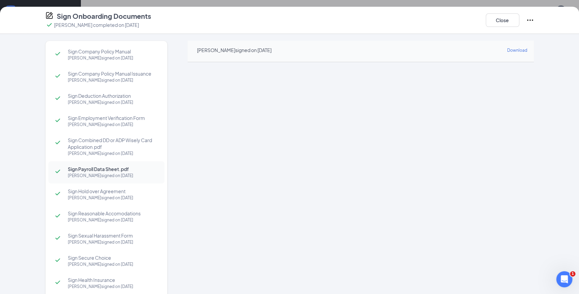
drag, startPoint x: 373, startPoint y: 44, endPoint x: 412, endPoint y: 50, distance: 39.8
click at [373, 44] on div "KARA RAMSEY signed on Sep 15 Download" at bounding box center [361, 51] width 346 height 21
click at [503, 21] on button "Close" at bounding box center [503, 19] width 34 height 13
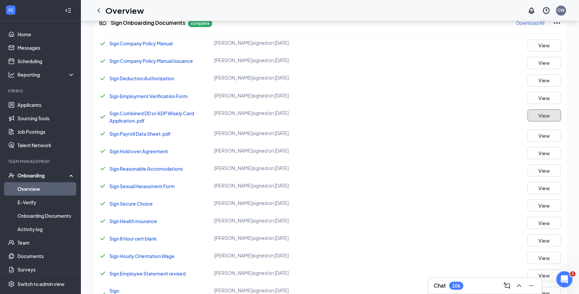
click at [544, 111] on button "View" at bounding box center [544, 115] width 34 height 12
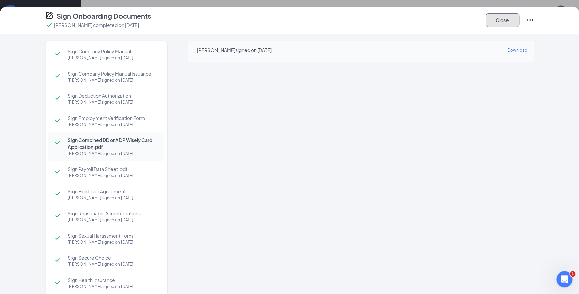
click at [497, 20] on button "Close" at bounding box center [503, 19] width 34 height 13
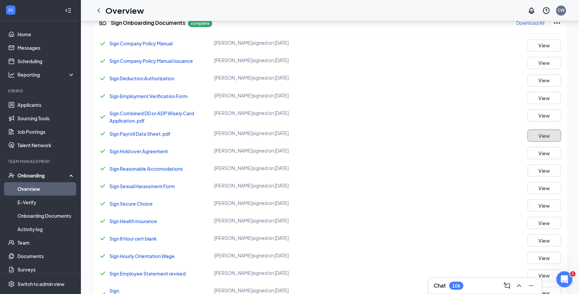
click at [545, 137] on button "View" at bounding box center [544, 135] width 34 height 12
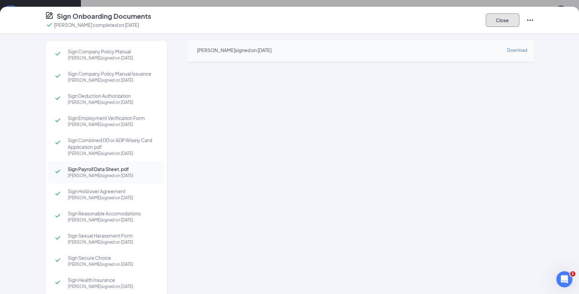
click at [506, 16] on button "Close" at bounding box center [503, 19] width 34 height 13
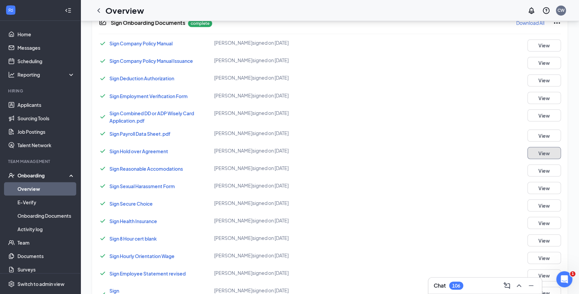
click at [549, 154] on button "View" at bounding box center [544, 153] width 34 height 12
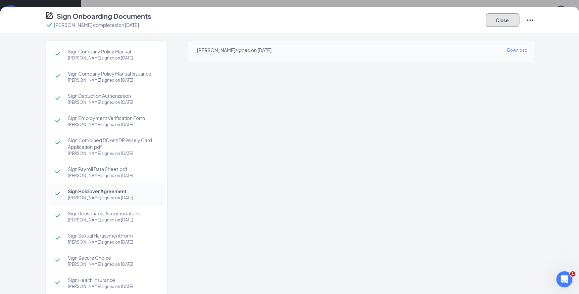
click at [507, 20] on button "Close" at bounding box center [503, 19] width 34 height 13
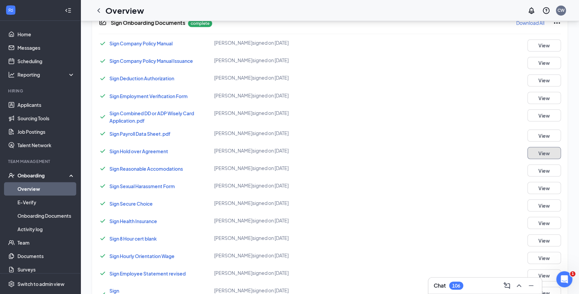
click at [544, 151] on button "View" at bounding box center [544, 153] width 34 height 12
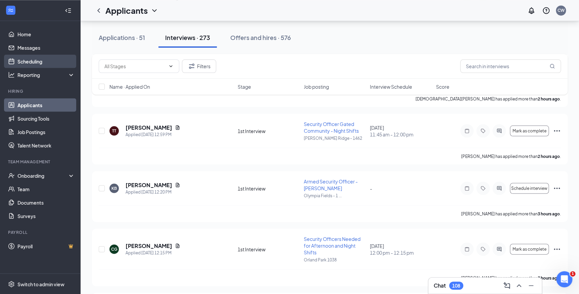
scroll to position [580, 0]
click at [29, 60] on link "Scheduling" at bounding box center [45, 60] width 57 height 13
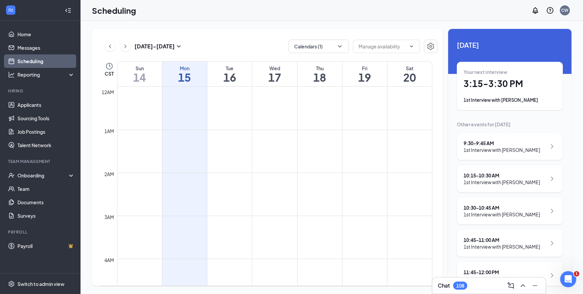
click at [226, 77] on h1 "16" at bounding box center [229, 77] width 45 height 11
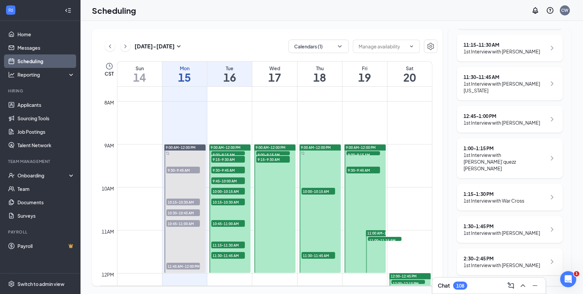
scroll to position [298, 0]
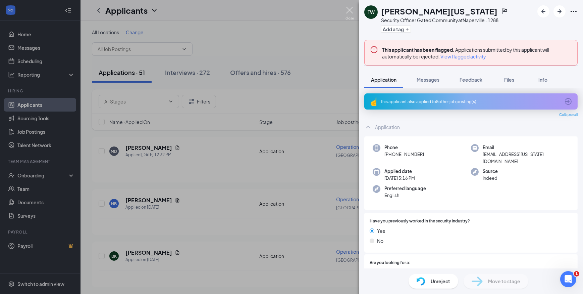
click at [346, 10] on img at bounding box center [350, 13] width 8 height 13
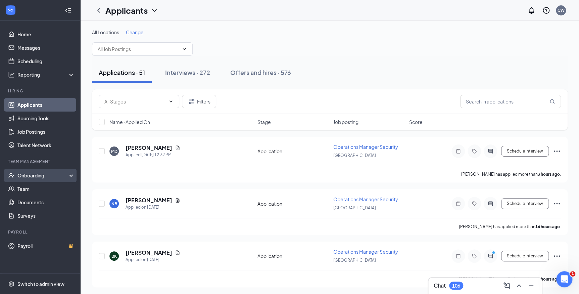
click at [37, 172] on div "Onboarding" at bounding box center [43, 175] width 52 height 7
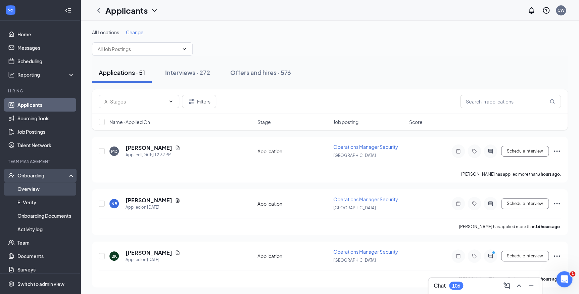
click at [34, 186] on link "Overview" at bounding box center [45, 188] width 57 height 13
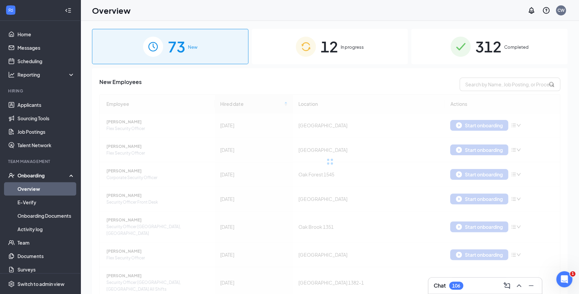
click at [342, 45] on span "In progress" at bounding box center [352, 47] width 23 height 7
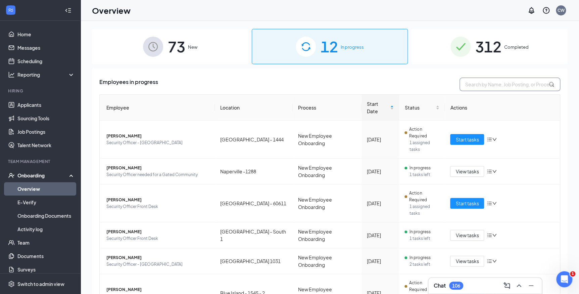
click at [473, 84] on input "text" at bounding box center [510, 84] width 101 height 13
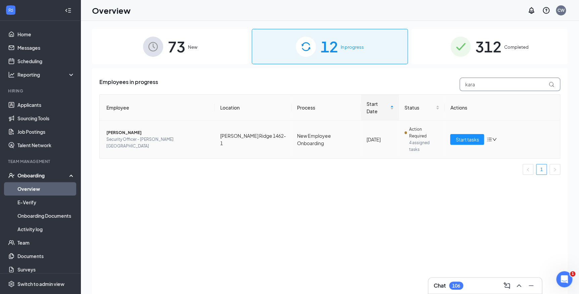
type input "kara"
click at [126, 129] on span "[PERSON_NAME]" at bounding box center [157, 132] width 103 height 7
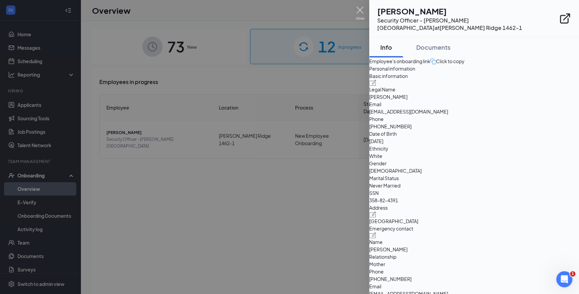
click at [359, 9] on img at bounding box center [360, 13] width 8 height 13
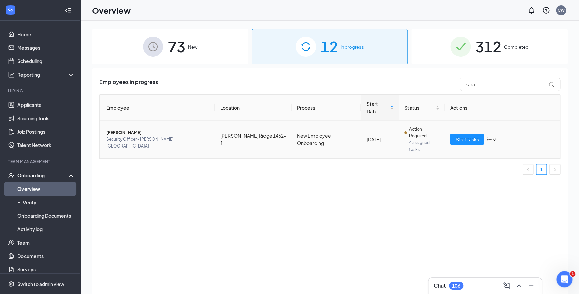
click at [130, 129] on span "[PERSON_NAME]" at bounding box center [157, 132] width 103 height 7
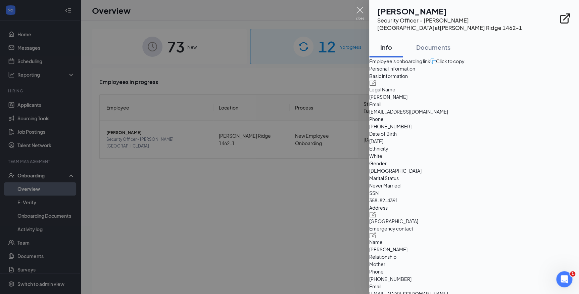
click at [356, 9] on img at bounding box center [360, 13] width 8 height 13
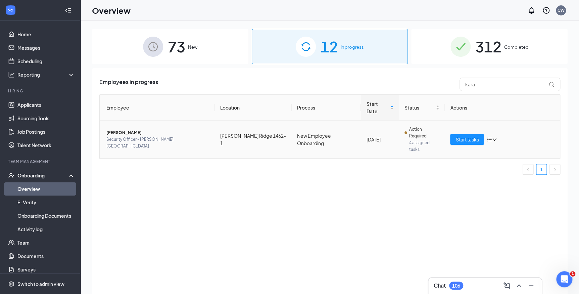
click at [473, 121] on td "Start tasks" at bounding box center [502, 140] width 115 height 38
click at [473, 136] on span "Start tasks" at bounding box center [467, 139] width 23 height 7
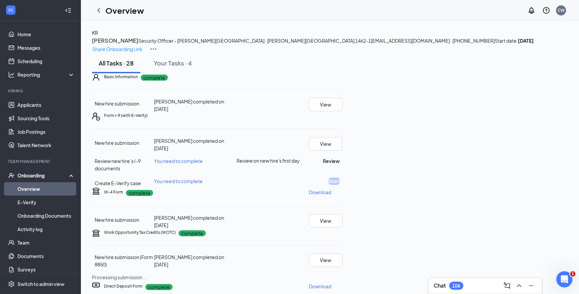
drag, startPoint x: 205, startPoint y: 44, endPoint x: 176, endPoint y: 47, distance: 30.0
click at [138, 45] on button "[PERSON_NAME]" at bounding box center [115, 40] width 46 height 9
drag, startPoint x: 176, startPoint y: 47, endPoint x: 180, endPoint y: 48, distance: 4.4
click at [180, 48] on div at bounding box center [289, 147] width 579 height 294
drag, startPoint x: 176, startPoint y: 45, endPoint x: 162, endPoint y: 45, distance: 13.8
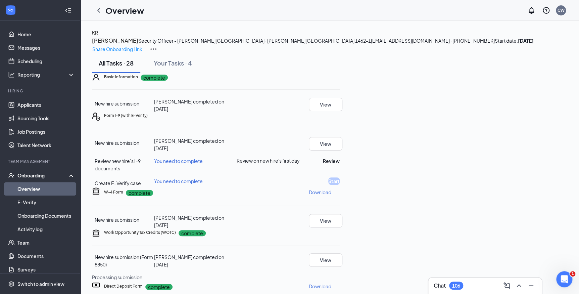
click at [138, 45] on button "[PERSON_NAME]" at bounding box center [115, 40] width 46 height 9
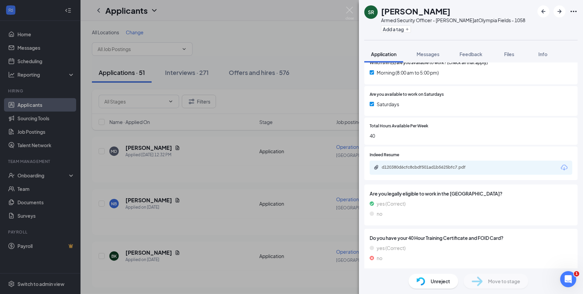
scroll to position [151, 0]
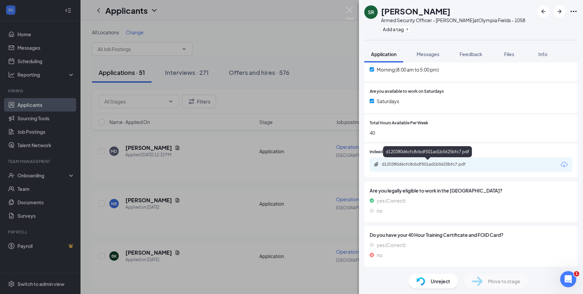
click at [445, 163] on div "d120380d6cfc8cbdf501ad1b5625bfc7.pdf" at bounding box center [429, 163] width 94 height 5
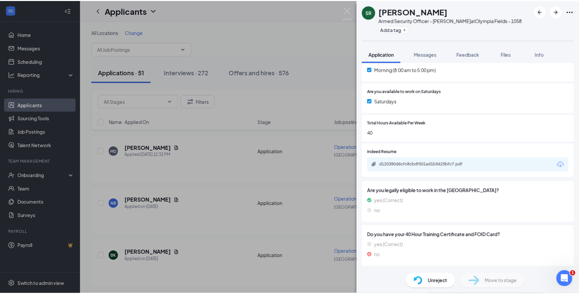
scroll to position [149, 0]
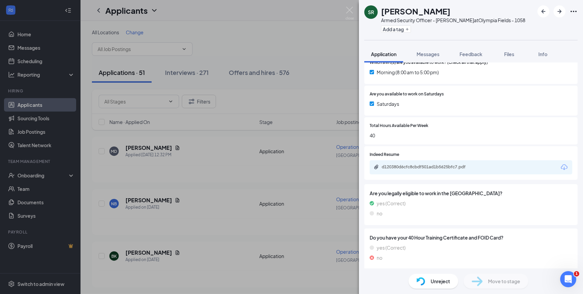
click at [345, 9] on div "SR Stephon Robinson Armed Security Officer - Olympia Fields at Olympia Fields -…" at bounding box center [291, 147] width 583 height 294
click at [347, 9] on div "Applicants CW" at bounding box center [332, 10] width 503 height 21
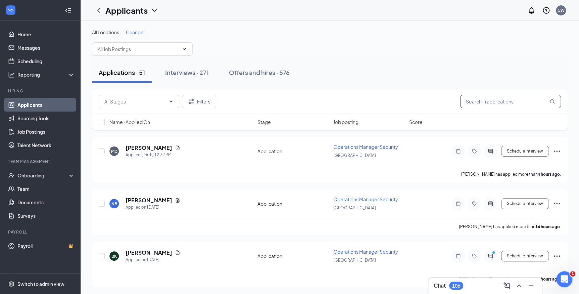
click at [474, 105] on input "text" at bounding box center [510, 101] width 101 height 13
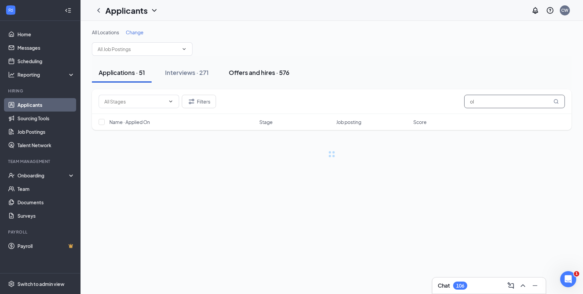
type input "ol"
click at [262, 75] on div "Offers and hires · 576" at bounding box center [259, 72] width 61 height 8
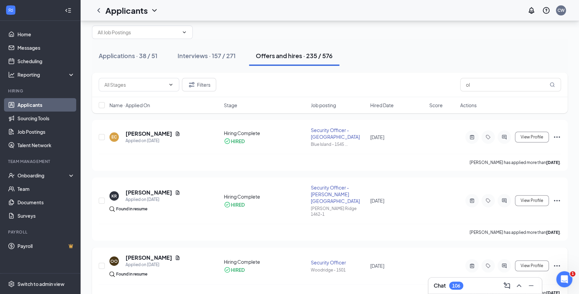
scroll to position [30, 0]
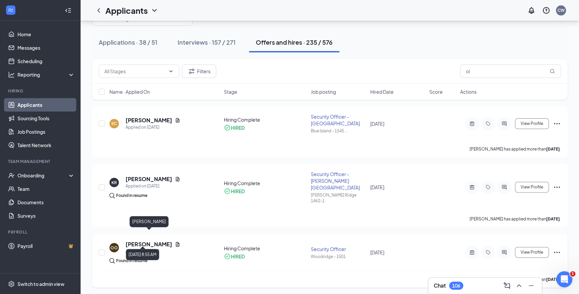
click at [156, 240] on h5 "Olalekan Odusanya" at bounding box center [149, 243] width 47 height 7
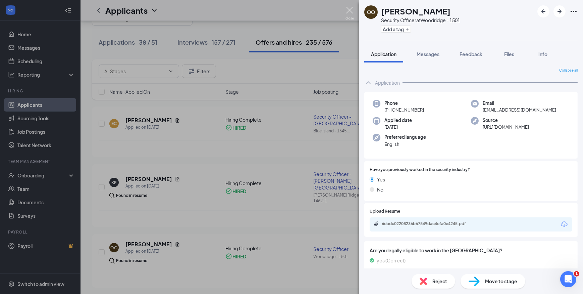
click at [349, 10] on img at bounding box center [350, 13] width 8 height 13
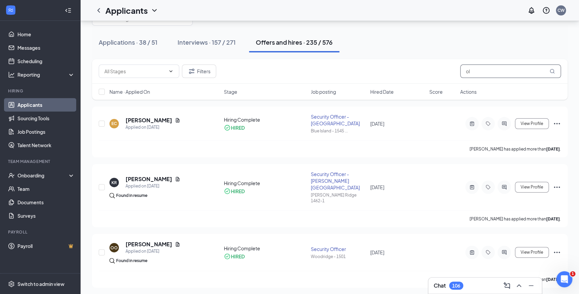
drag, startPoint x: 486, startPoint y: 68, endPoint x: 425, endPoint y: 82, distance: 62.7
click at [425, 82] on div "Filters ol" at bounding box center [330, 71] width 476 height 25
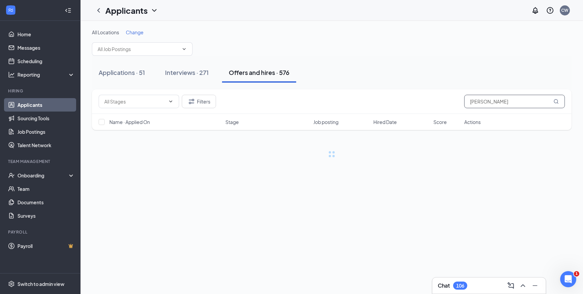
type input "henry"
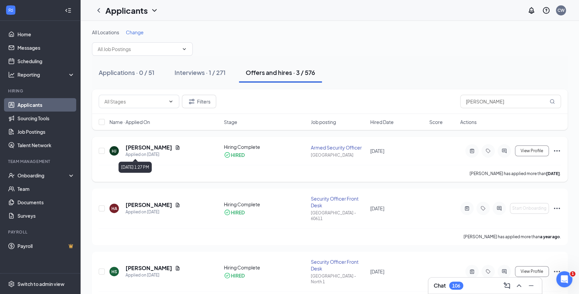
click at [136, 151] on div "Applied on Jun 27" at bounding box center [153, 154] width 55 height 7
click at [141, 148] on h5 "Henry Jr" at bounding box center [149, 147] width 47 height 7
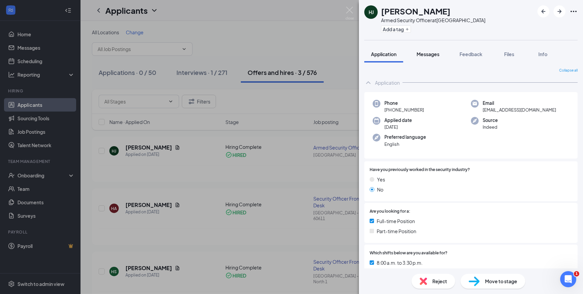
click at [433, 59] on button "Messages" at bounding box center [428, 54] width 36 height 17
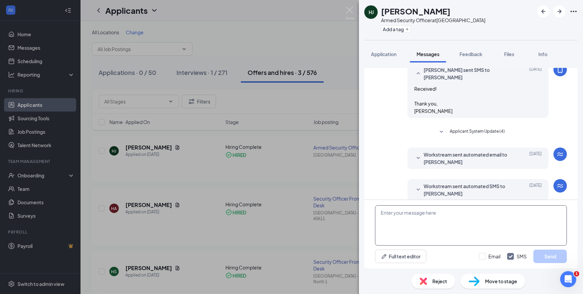
scroll to position [195, 0]
click at [426, 216] on textarea at bounding box center [471, 225] width 192 height 40
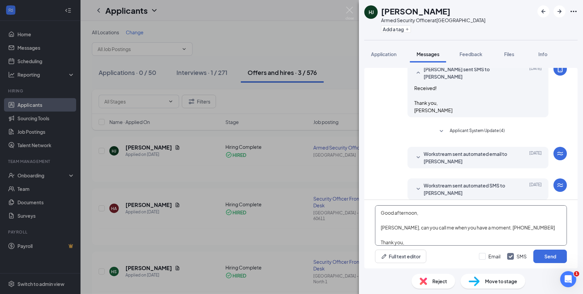
scroll to position [7, 0]
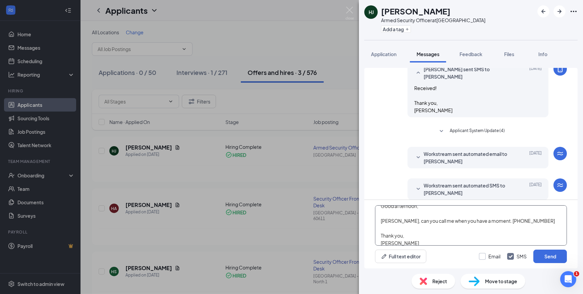
type textarea "Good afternoon, Henry, can you call me when you have a moment. 708-385-3300 ext…"
click at [484, 254] on input "Email" at bounding box center [489, 256] width 21 height 7
checkbox input "true"
click at [487, 220] on textarea "Good afternoon, Henry, can you call me when you have a moment. 708-385-3300 ext…" at bounding box center [471, 225] width 192 height 40
click at [544, 222] on textarea "Good afternoon, Henry, can you call me when you have a moment, 708-385-3300 ext…" at bounding box center [471, 225] width 192 height 40
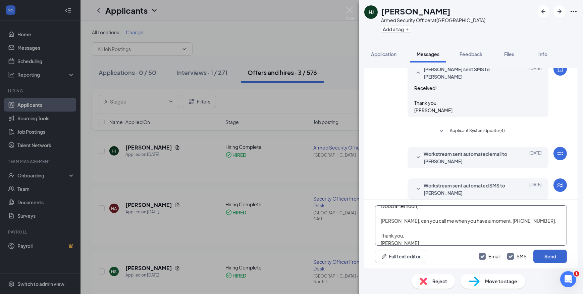
type textarea "Good afternoon, Henry, can you call me when you have a moment, 708-385-3300 ext…"
click at [554, 256] on button "Send" at bounding box center [551, 255] width 34 height 13
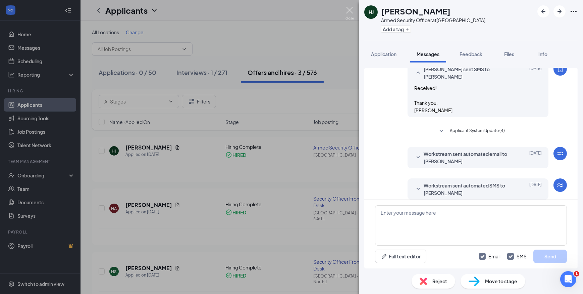
scroll to position [215, 0]
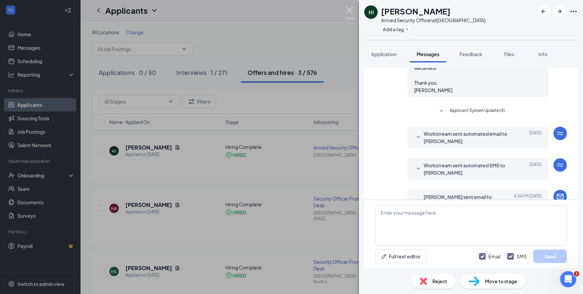
click at [348, 10] on img at bounding box center [350, 13] width 8 height 13
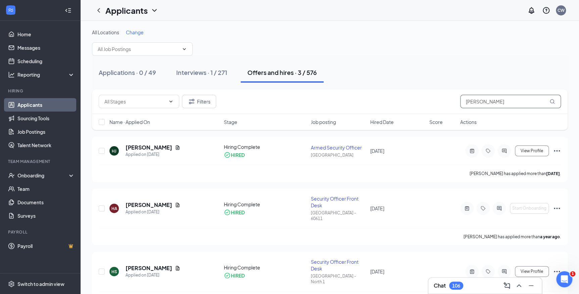
drag, startPoint x: 487, startPoint y: 98, endPoint x: 406, endPoint y: 102, distance: 81.0
click at [415, 100] on div "Filters henry" at bounding box center [330, 101] width 462 height 13
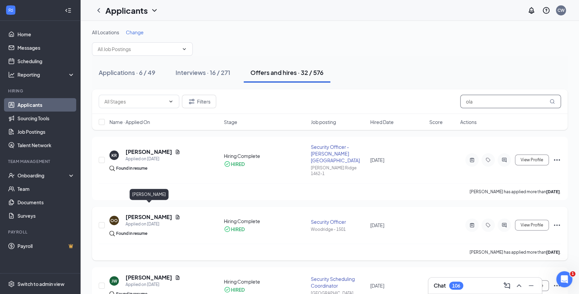
type input "ola"
click at [159, 213] on h5 "[PERSON_NAME]" at bounding box center [149, 216] width 47 height 7
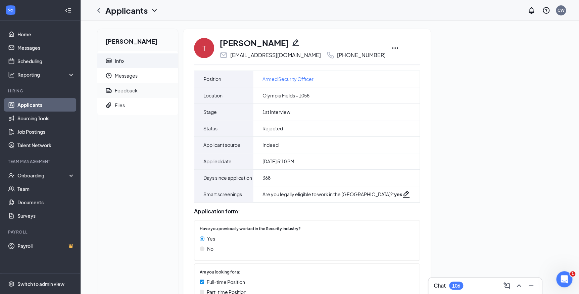
click at [125, 91] on div "Feedback" at bounding box center [126, 90] width 23 height 7
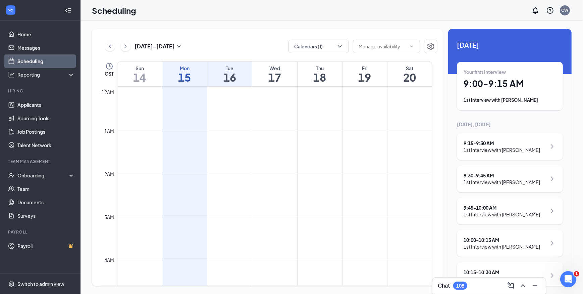
scroll to position [298, 0]
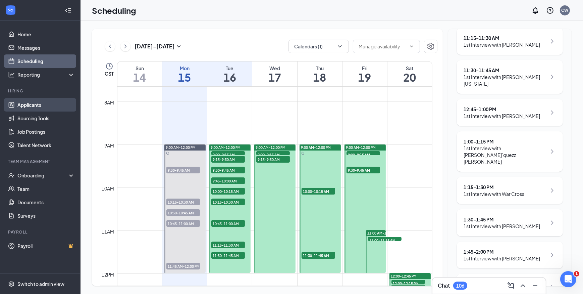
drag, startPoint x: 36, startPoint y: 105, endPoint x: 54, endPoint y: 106, distance: 17.9
click at [36, 104] on link "Applicants" at bounding box center [45, 104] width 57 height 13
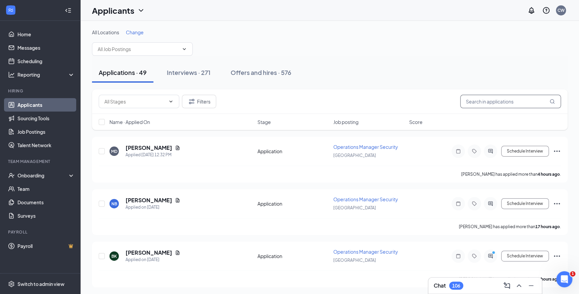
click at [481, 104] on input "text" at bounding box center [510, 101] width 101 height 13
paste input "[PERSON_NAME]"
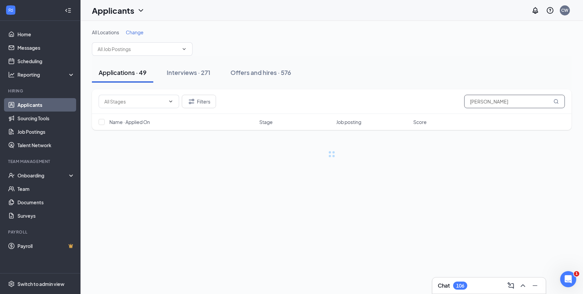
type input "[PERSON_NAME]"
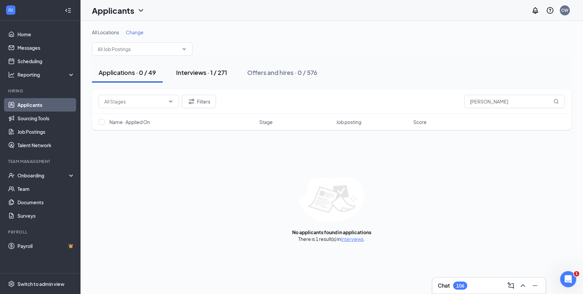
click at [197, 69] on div "Interviews · 1 / 271" at bounding box center [201, 72] width 51 height 8
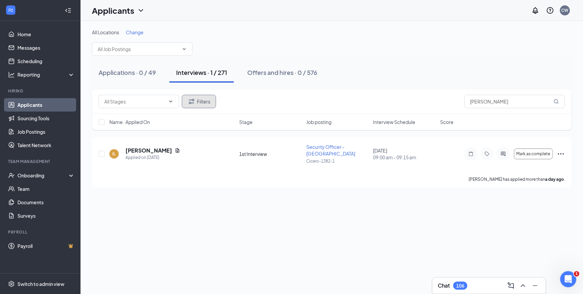
click at [199, 103] on button "Filters" at bounding box center [199, 101] width 34 height 13
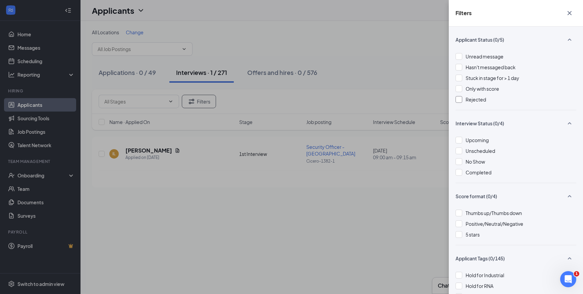
click at [457, 99] on div at bounding box center [459, 99] width 7 height 7
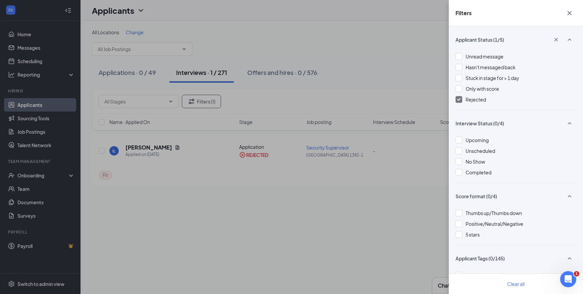
click at [343, 89] on div "Filters Applicant Status (1/5) Unread message Hasn't messaged back Stuck in sta…" at bounding box center [291, 147] width 583 height 294
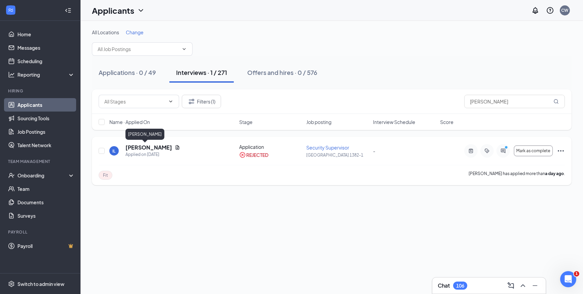
click at [134, 148] on h5 "[PERSON_NAME]" at bounding box center [149, 147] width 47 height 7
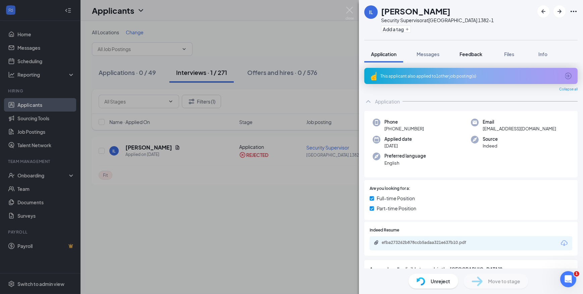
click at [472, 53] on span "Feedback" at bounding box center [471, 54] width 23 height 6
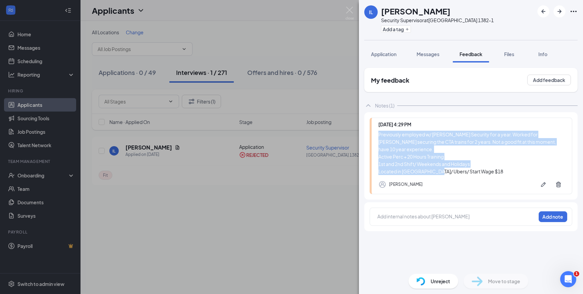
drag, startPoint x: 464, startPoint y: 163, endPoint x: 376, endPoint y: 135, distance: 92.6
click at [376, 135] on div "[DATE] 4:29 PM Previously employed w/ [PERSON_NAME] Security for a year. Worked…" at bounding box center [471, 156] width 203 height 77
copy div "Previously employed w/ [PERSON_NAME] Security for a year. Worked for [PERSON_NA…"
click at [425, 52] on span "Messages" at bounding box center [428, 54] width 23 height 6
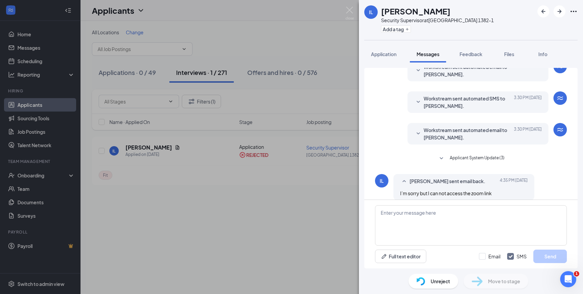
scroll to position [135, 0]
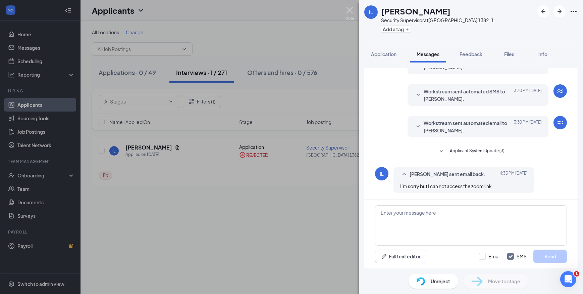
click at [350, 10] on img at bounding box center [350, 13] width 8 height 13
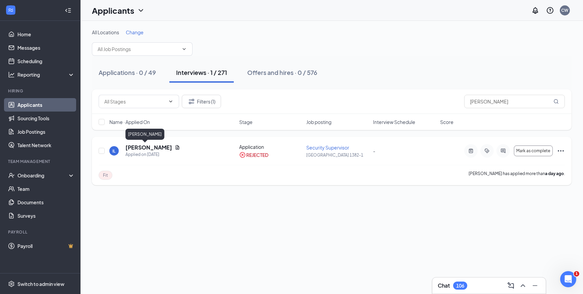
click at [142, 146] on h5 "[PERSON_NAME]" at bounding box center [149, 147] width 47 height 7
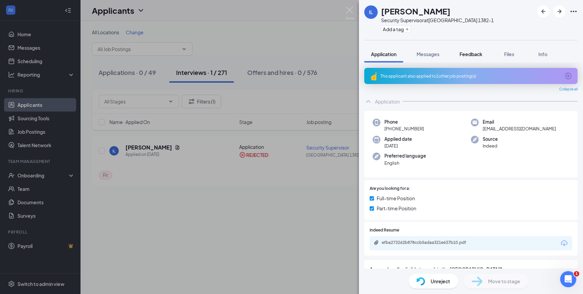
click at [474, 52] on span "Feedback" at bounding box center [471, 54] width 23 height 6
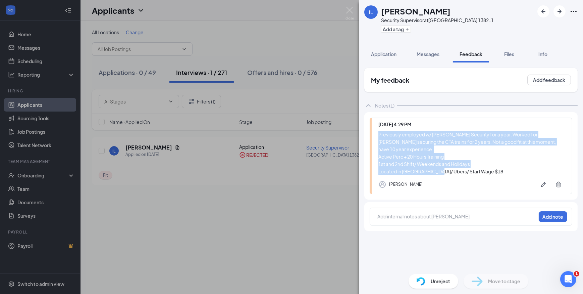
drag, startPoint x: 440, startPoint y: 168, endPoint x: 372, endPoint y: 133, distance: 76.9
click at [372, 133] on div "[DATE] 4:29 PM Previously employed w/ [PERSON_NAME] Security for a year. Worked…" at bounding box center [471, 156] width 203 height 77
click at [563, 178] on button "button" at bounding box center [558, 184] width 13 height 13
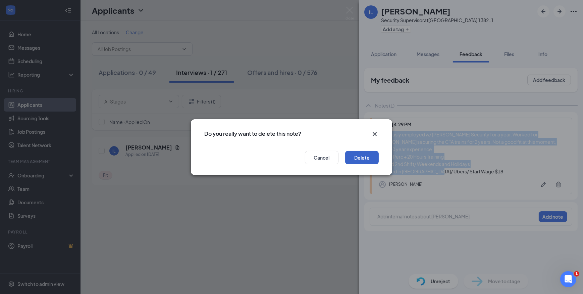
click at [363, 157] on button "Delete" at bounding box center [362, 157] width 34 height 13
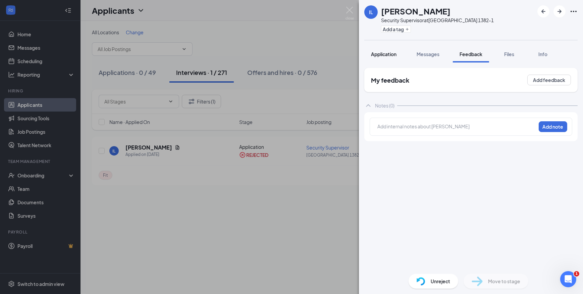
click at [391, 54] on span "Application" at bounding box center [384, 54] width 26 height 6
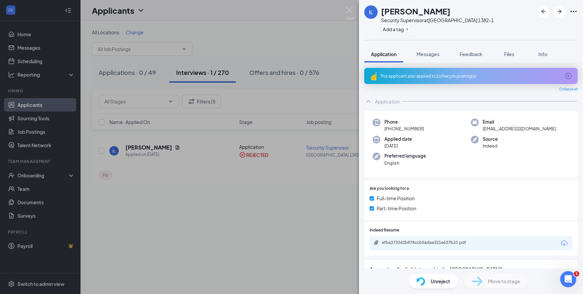
click at [455, 77] on div "This applicant also applied to 1 other job posting(s)" at bounding box center [471, 76] width 180 height 6
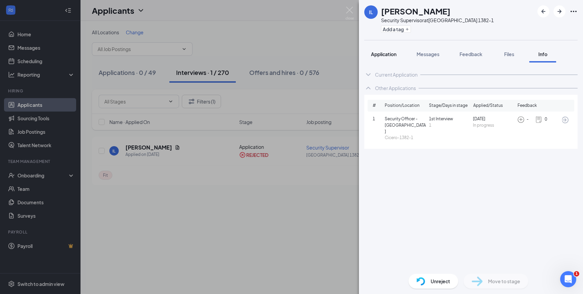
click at [382, 54] on span "Application" at bounding box center [384, 54] width 26 height 6
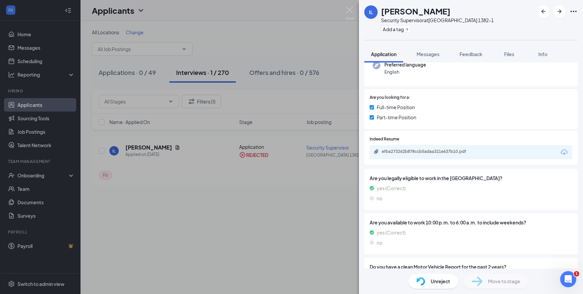
scroll to position [91, 0]
click at [430, 149] on div "efba273262b878ccb5adaa321e637b10.pdf" at bounding box center [429, 150] width 94 height 5
click at [348, 9] on img at bounding box center [350, 13] width 8 height 13
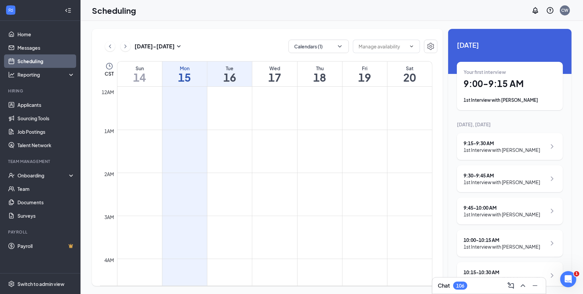
scroll to position [30, 0]
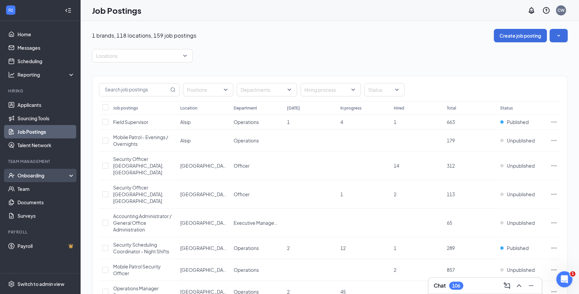
click at [33, 173] on div "Onboarding" at bounding box center [43, 175] width 52 height 7
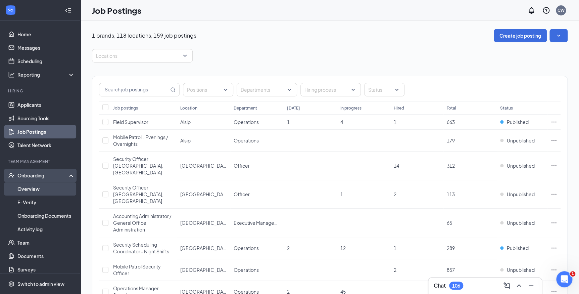
click at [35, 190] on link "Overview" at bounding box center [45, 188] width 57 height 13
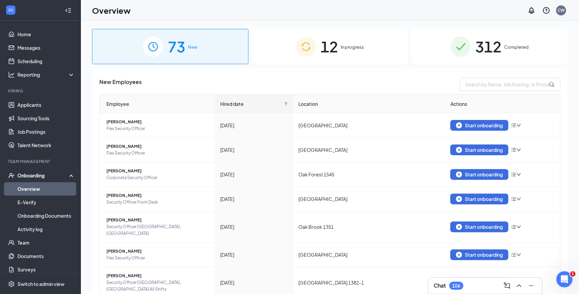
click at [321, 49] on span "12" at bounding box center [329, 46] width 17 height 23
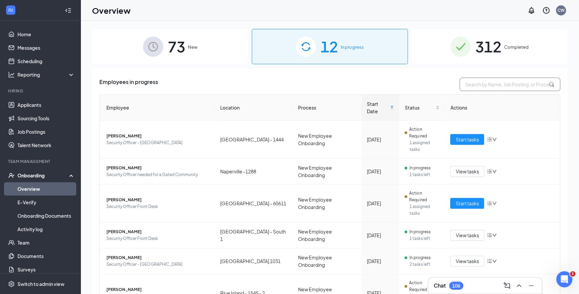
click at [481, 87] on input "text" at bounding box center [510, 84] width 101 height 13
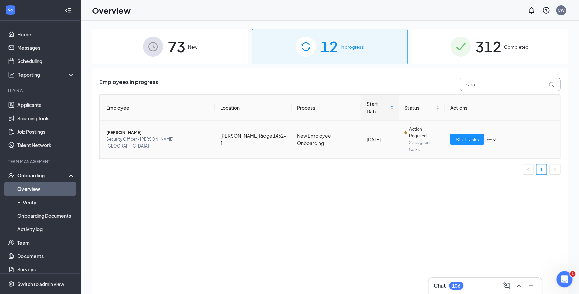
type input "kara"
click at [133, 129] on span "[PERSON_NAME]" at bounding box center [157, 132] width 103 height 7
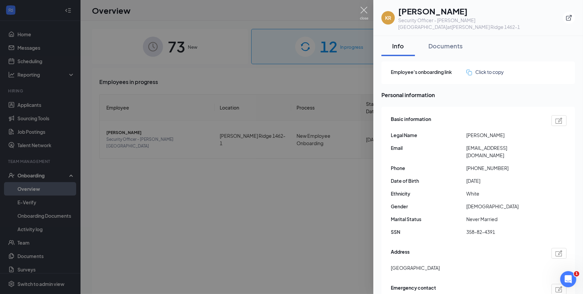
drag, startPoint x: 366, startPoint y: 7, endPoint x: 404, endPoint y: 82, distance: 83.6
click at [366, 7] on img at bounding box center [364, 13] width 8 height 13
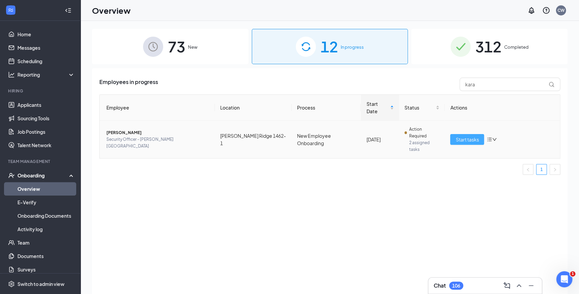
click at [461, 136] on span "Start tasks" at bounding box center [467, 139] width 23 height 7
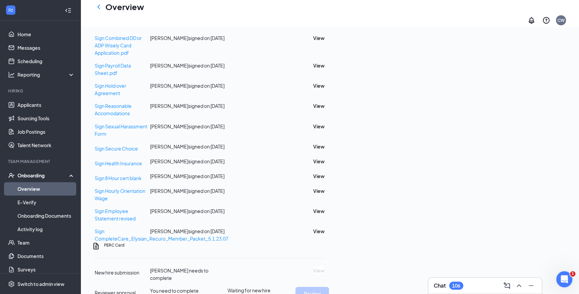
scroll to position [519, 0]
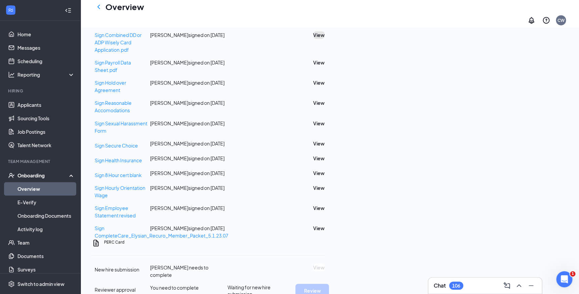
click at [325, 39] on button "View" at bounding box center [318, 34] width 11 height 7
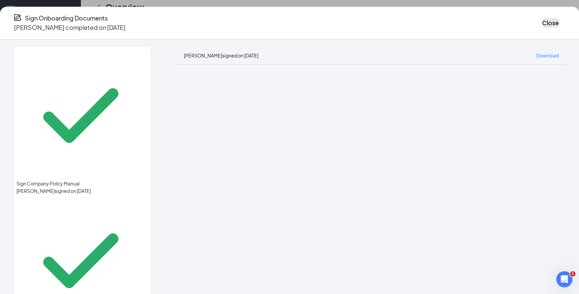
click at [542, 22] on button "Close" at bounding box center [550, 22] width 17 height 9
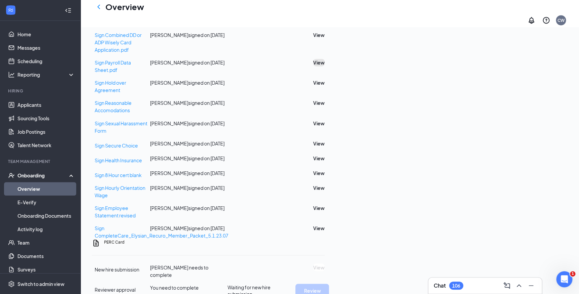
click at [325, 66] on button "View" at bounding box center [318, 62] width 11 height 7
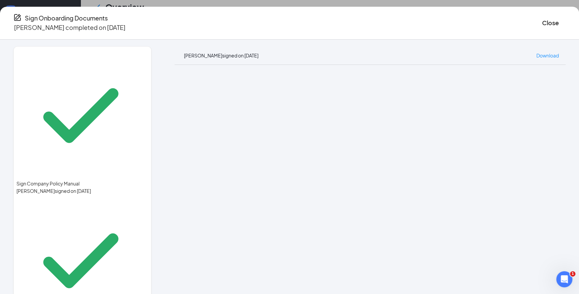
scroll to position [305, 0]
click at [542, 18] on button "Close" at bounding box center [550, 22] width 17 height 9
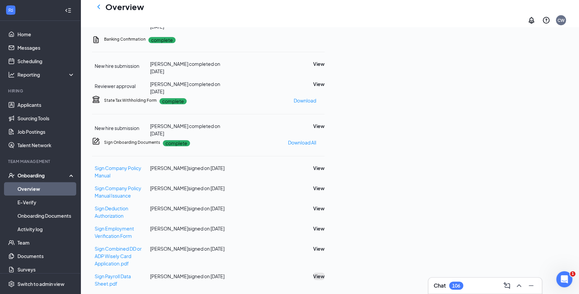
scroll to position [537, 0]
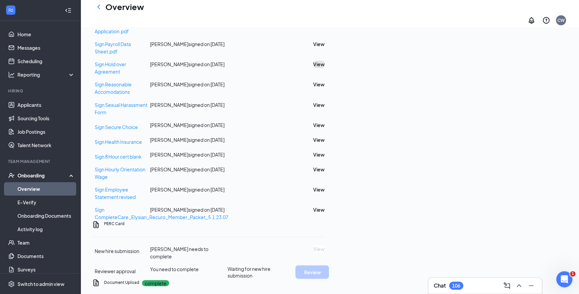
click at [325, 68] on button "View" at bounding box center [318, 63] width 11 height 7
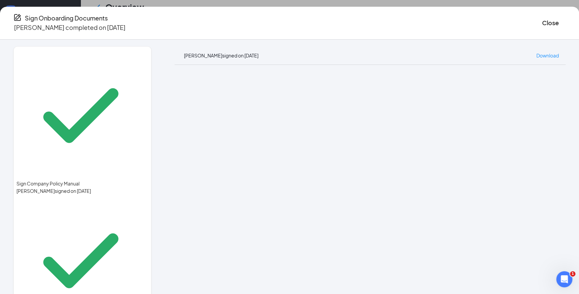
drag, startPoint x: 374, startPoint y: 55, endPoint x: 414, endPoint y: 64, distance: 40.3
click at [374, 55] on div "[PERSON_NAME] signed on [DATE] Download" at bounding box center [370, 55] width 391 height 18
click at [542, 19] on button "Close" at bounding box center [550, 22] width 17 height 9
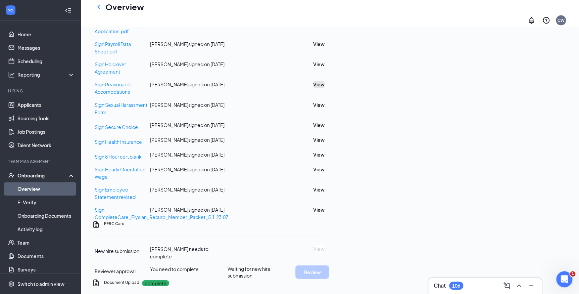
click at [325, 88] on button "View" at bounding box center [318, 84] width 11 height 7
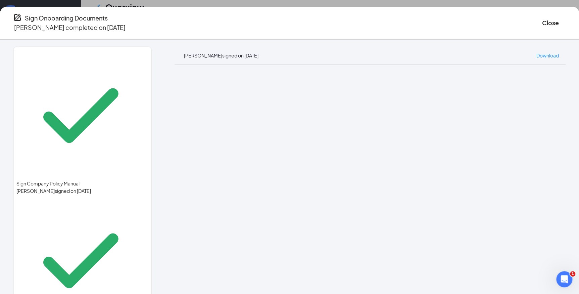
click at [396, 18] on div "Sign Onboarding Documents [PERSON_NAME] completed on [DATE] Close" at bounding box center [289, 22] width 579 height 19
click at [542, 25] on button "Close" at bounding box center [550, 22] width 17 height 9
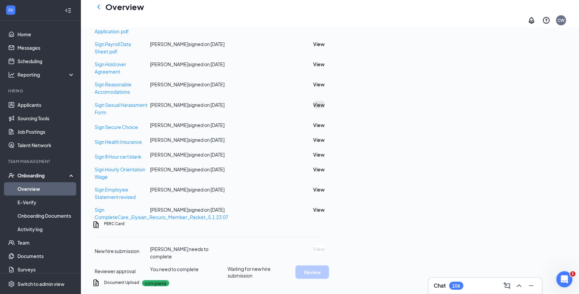
click at [325, 108] on button "View" at bounding box center [318, 104] width 11 height 7
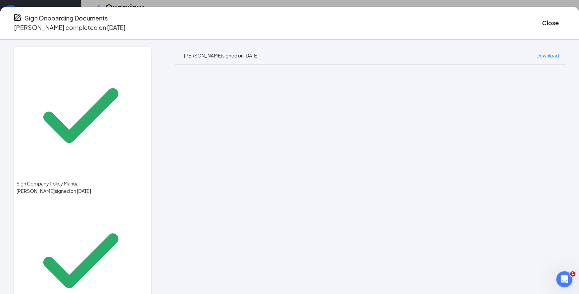
drag, startPoint x: 343, startPoint y: 45, endPoint x: 444, endPoint y: 62, distance: 101.7
click at [343, 46] on div "[PERSON_NAME] signed on [DATE] Download" at bounding box center [370, 55] width 391 height 18
click at [542, 26] on button "Close" at bounding box center [550, 22] width 17 height 9
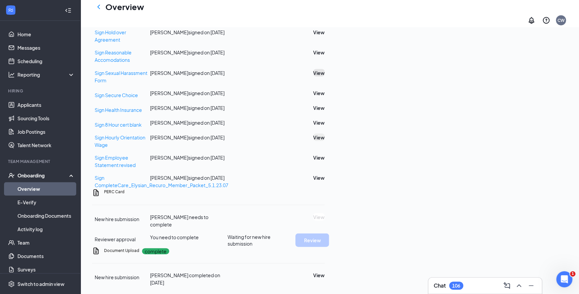
scroll to position [628, 0]
click at [325, 96] on button "View" at bounding box center [318, 92] width 11 height 7
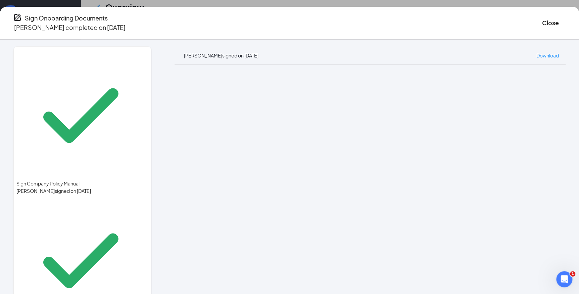
click at [388, 33] on div "Sign Onboarding Documents [PERSON_NAME] completed on [DATE] Close" at bounding box center [289, 23] width 579 height 33
click at [542, 22] on button "Close" at bounding box center [550, 22] width 17 height 9
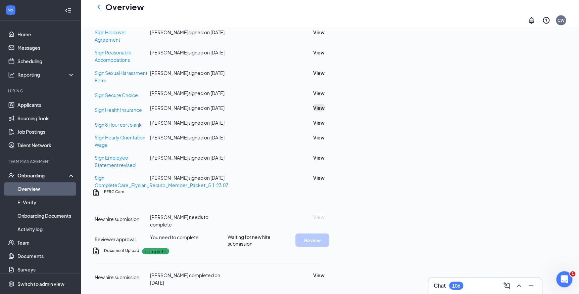
click at [325, 111] on button "View" at bounding box center [318, 107] width 11 height 7
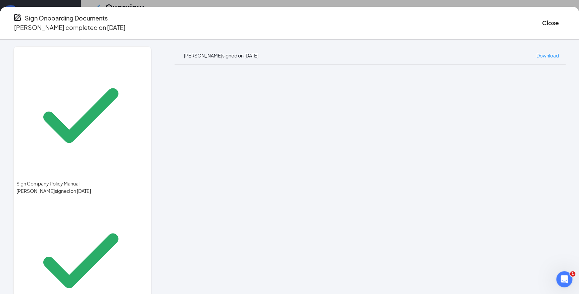
drag, startPoint x: 346, startPoint y: 36, endPoint x: 449, endPoint y: 63, distance: 106.8
click at [346, 40] on div "Sign Company Policy Manual [PERSON_NAME] signed on [DATE] Sign Company Policy M…" at bounding box center [289, 167] width 579 height 254
click at [542, 18] on button "Close" at bounding box center [550, 22] width 17 height 9
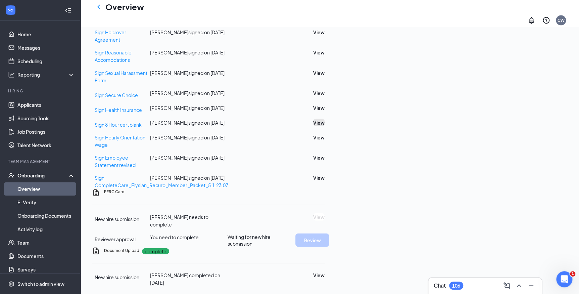
click at [325, 126] on button "View" at bounding box center [318, 122] width 11 height 7
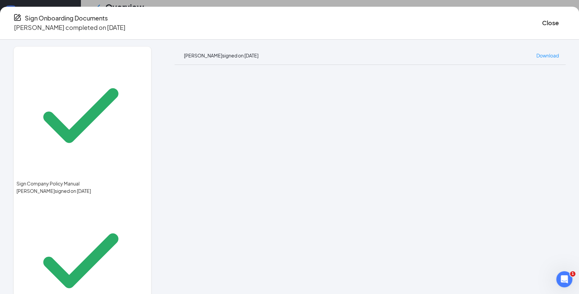
drag, startPoint x: 406, startPoint y: 29, endPoint x: 436, endPoint y: 33, distance: 30.8
click at [405, 29] on div "Sign Onboarding Documents [PERSON_NAME] completed on [DATE] Close" at bounding box center [289, 22] width 579 height 19
click at [542, 24] on button "Close" at bounding box center [550, 22] width 17 height 9
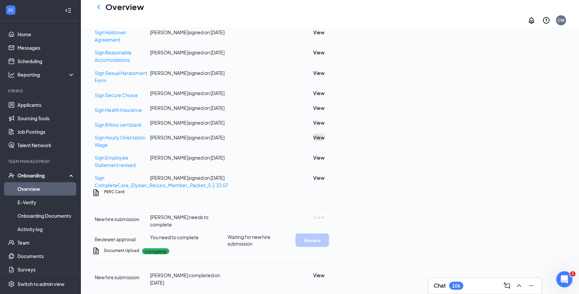
click at [325, 141] on button "View" at bounding box center [318, 136] width 11 height 7
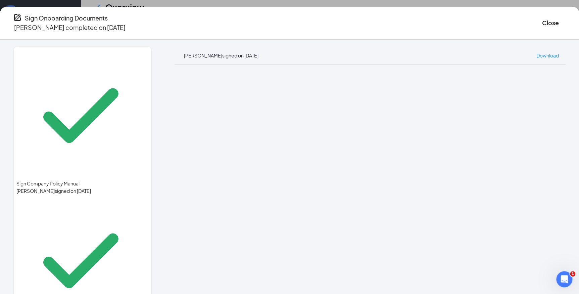
drag, startPoint x: 330, startPoint y: 36, endPoint x: 336, endPoint y: 37, distance: 5.7
click at [330, 40] on div "Sign Company Policy Manual [PERSON_NAME] signed on [DATE] Sign Company Policy M…" at bounding box center [289, 167] width 579 height 254
click at [542, 19] on button "Close" at bounding box center [550, 22] width 17 height 9
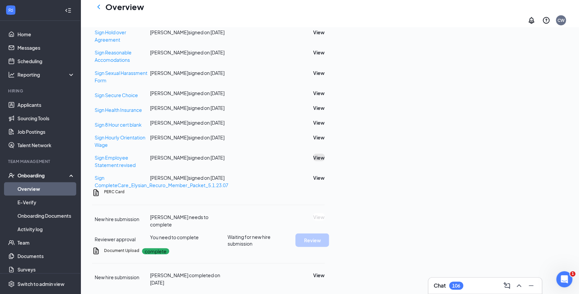
click at [325, 161] on button "View" at bounding box center [318, 156] width 11 height 7
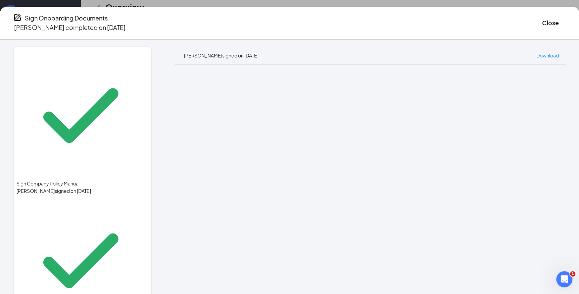
drag, startPoint x: 379, startPoint y: 35, endPoint x: 403, endPoint y: 48, distance: 26.6
click at [379, 40] on div "Sign Company Policy Manual [PERSON_NAME] signed on [DATE] Sign Company Policy M…" at bounding box center [289, 167] width 579 height 254
click at [542, 20] on button "Close" at bounding box center [550, 22] width 17 height 9
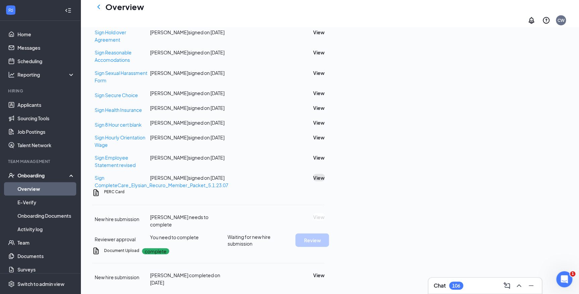
click at [325, 181] on button "View" at bounding box center [318, 177] width 11 height 7
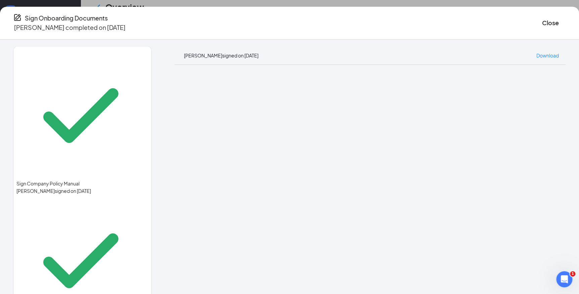
drag, startPoint x: 371, startPoint y: 6, endPoint x: 422, endPoint y: 4, distance: 51.4
click at [371, 6] on div "Sign Onboarding Documents [PERSON_NAME] completed on [DATE] Close Sign Company …" at bounding box center [289, 147] width 579 height 294
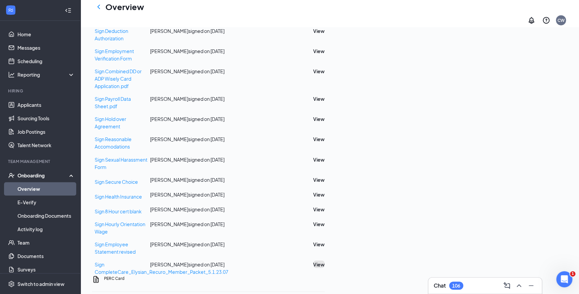
scroll to position [474, 0]
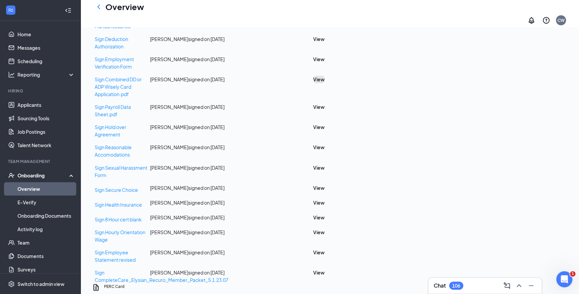
click at [325, 83] on button "View" at bounding box center [318, 79] width 11 height 7
